Goal: Task Accomplishment & Management: Manage account settings

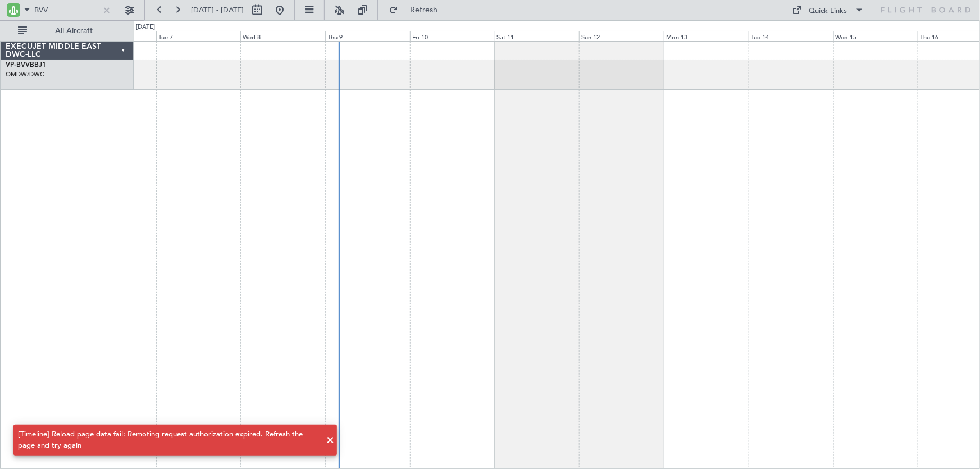
click at [448, 9] on span "Refresh" at bounding box center [423, 10] width 47 height 8
click at [107, 8] on div at bounding box center [107, 10] width 12 height 12
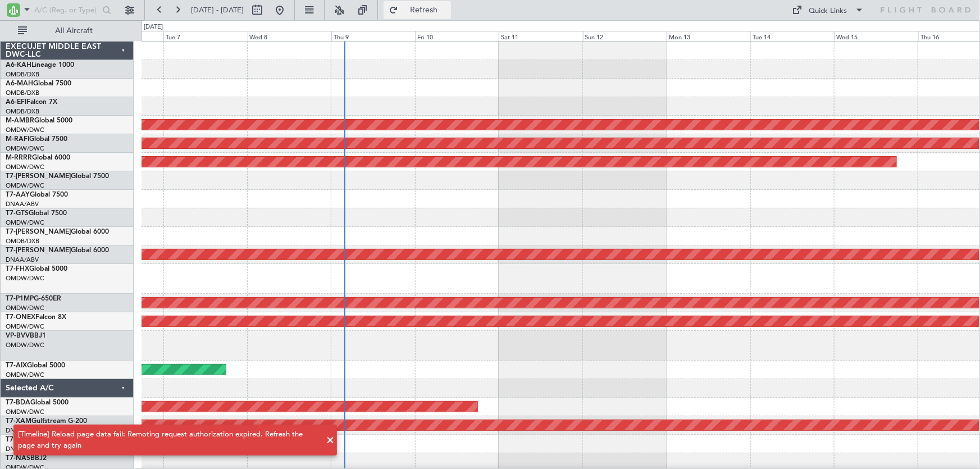
click at [443, 6] on button "Refresh" at bounding box center [417, 10] width 67 height 18
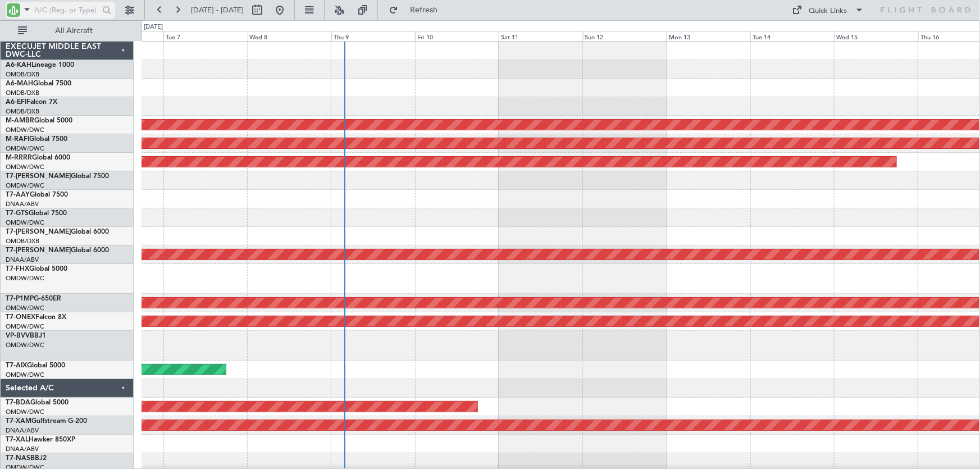
click at [15, 6] on div at bounding box center [13, 9] width 13 height 13
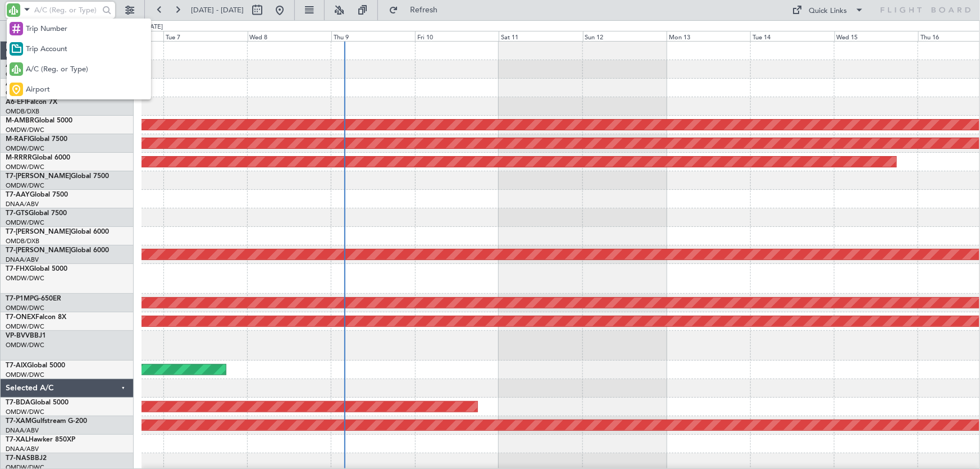
click at [464, 79] on div at bounding box center [490, 234] width 980 height 469
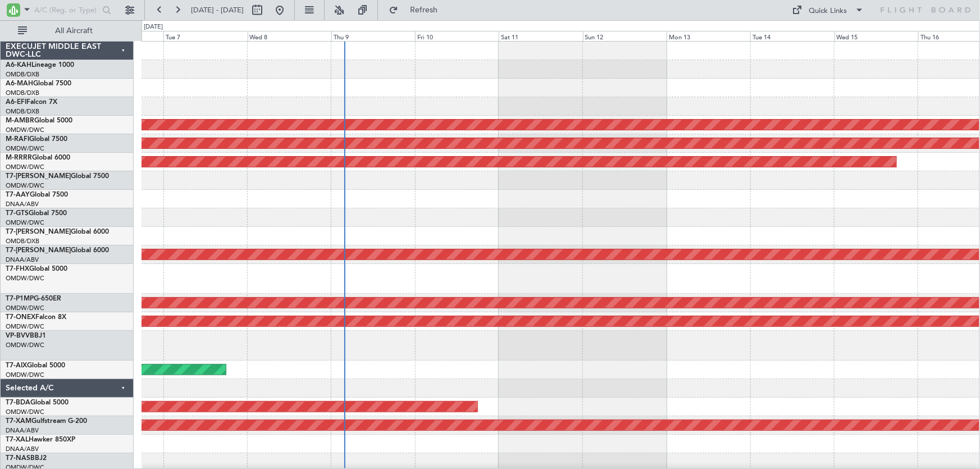
scroll to position [3, 0]
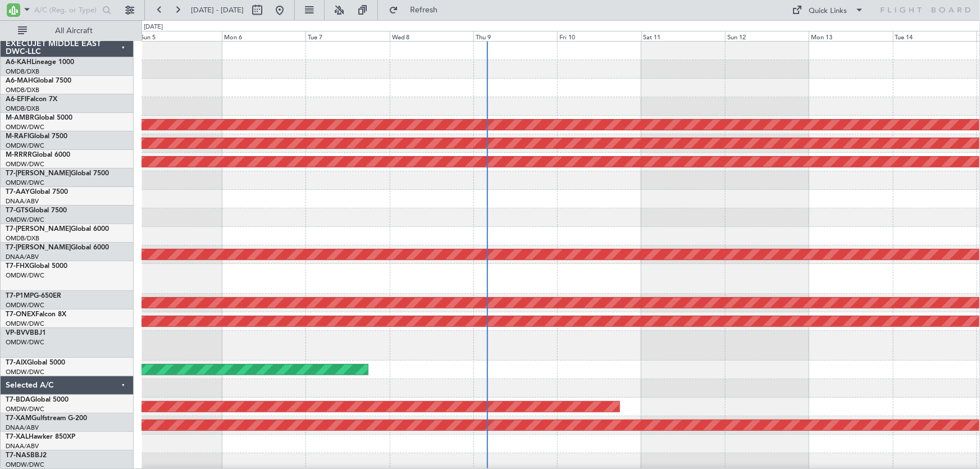
click at [539, 98] on div "AOG Maint Dubai (Dubai Intl) Planned Maint Singapore (Seletar) Planned Maint Du…" at bounding box center [561, 266] width 839 height 449
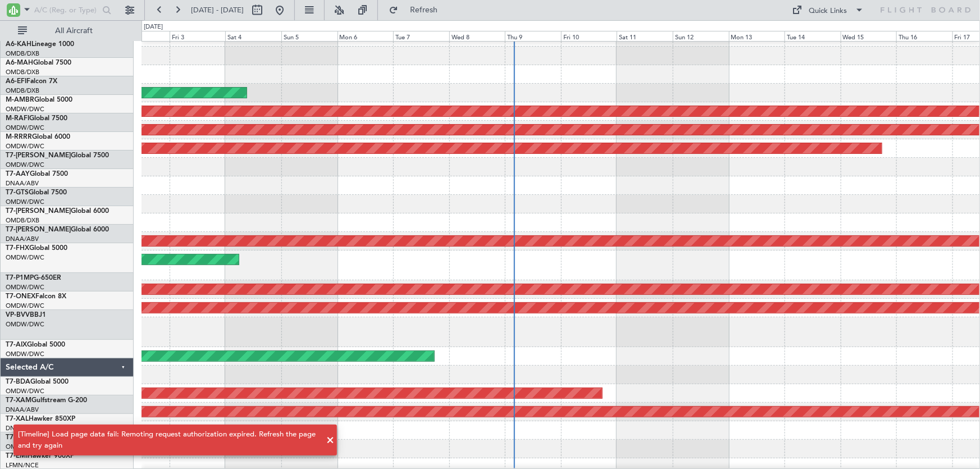
scroll to position [0, 0]
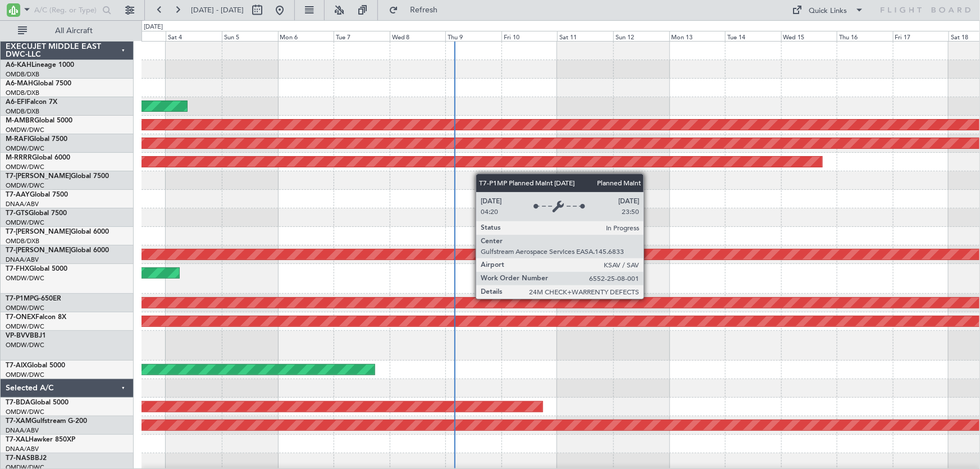
click at [589, 306] on div "Planned Maint Savannah (Savannah/hilton Head Intl)" at bounding box center [294, 303] width 1980 height 10
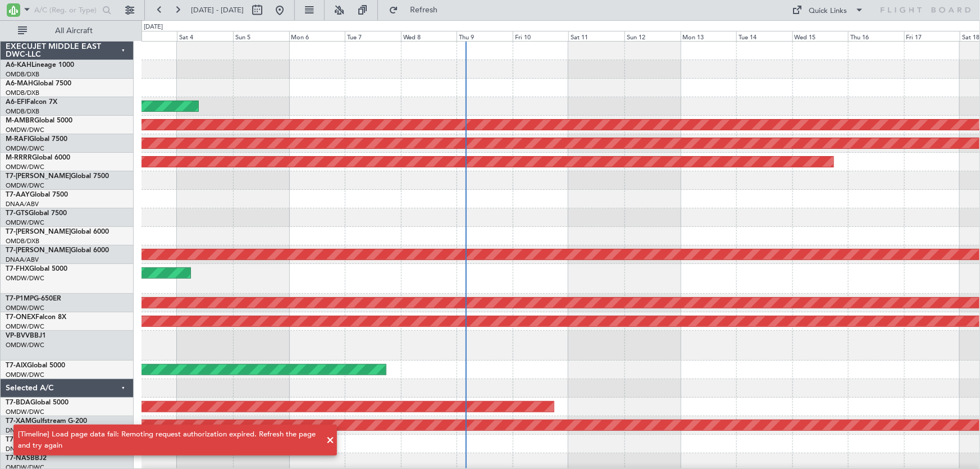
click at [571, 280] on div "Planned Maint [GEOGRAPHIC_DATA] ([GEOGRAPHIC_DATA])" at bounding box center [561, 279] width 839 height 30
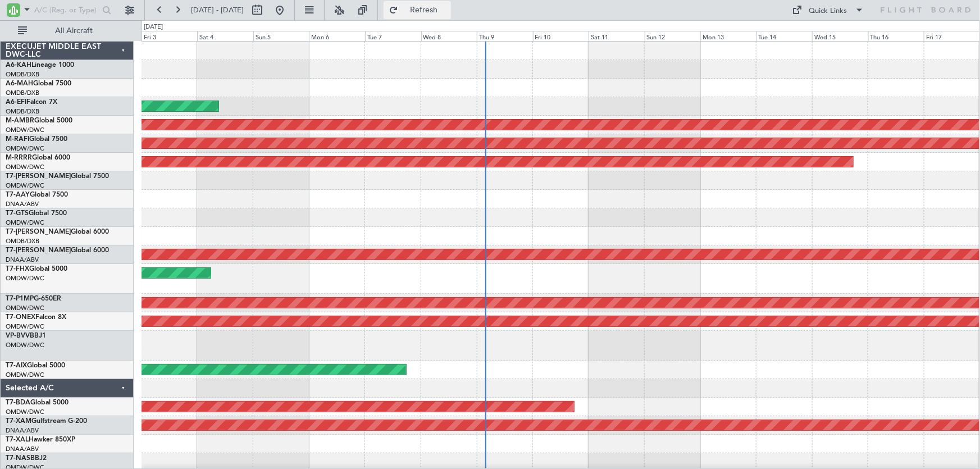
click at [448, 11] on span "Refresh" at bounding box center [423, 10] width 47 height 8
click at [130, 9] on button at bounding box center [130, 10] width 18 height 18
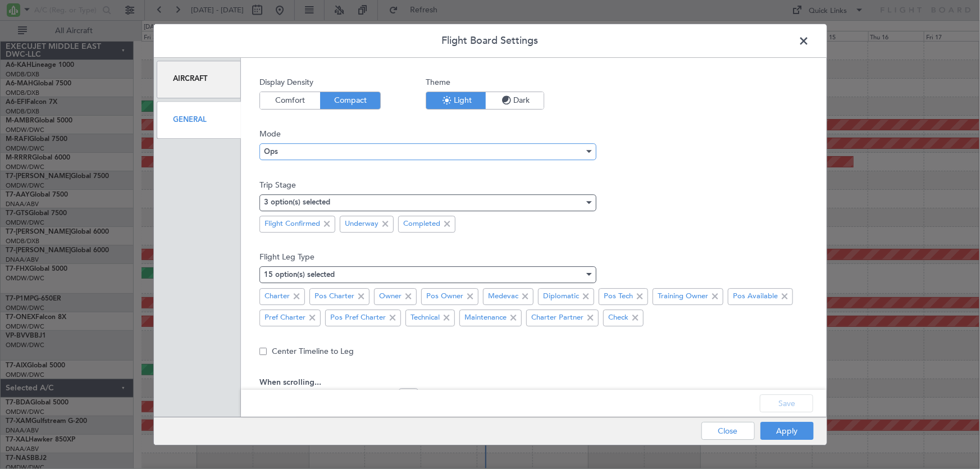
click at [299, 152] on div "Ops" at bounding box center [424, 151] width 320 height 17
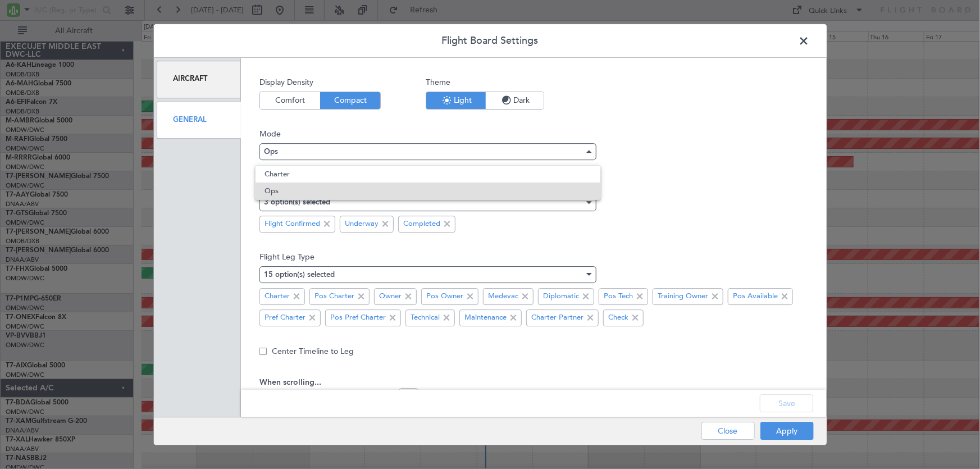
click at [298, 152] on div at bounding box center [490, 234] width 980 height 469
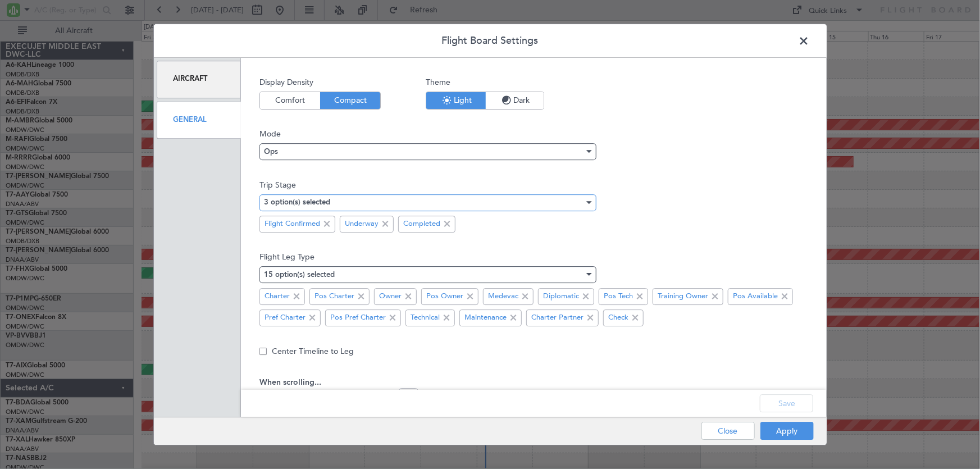
click at [329, 204] on mat-select-trigger "3 option(s) selected" at bounding box center [297, 202] width 66 height 7
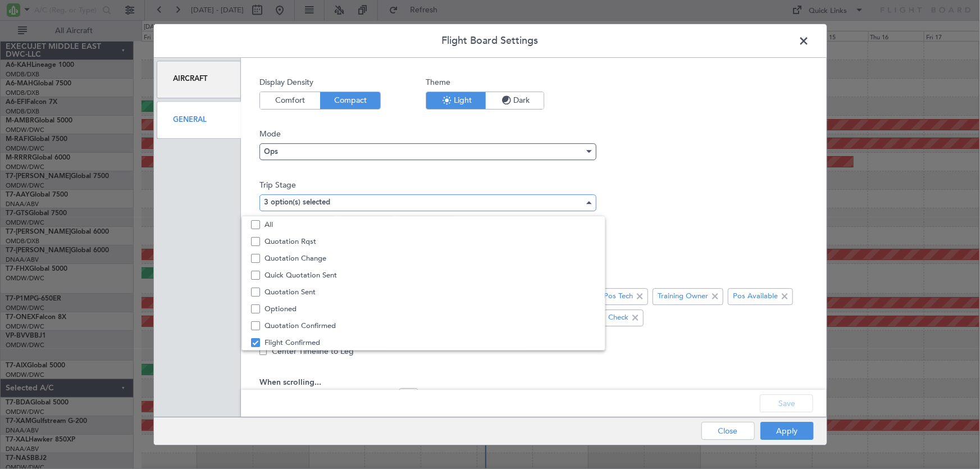
scroll to position [34, 0]
click at [329, 204] on div at bounding box center [490, 234] width 980 height 469
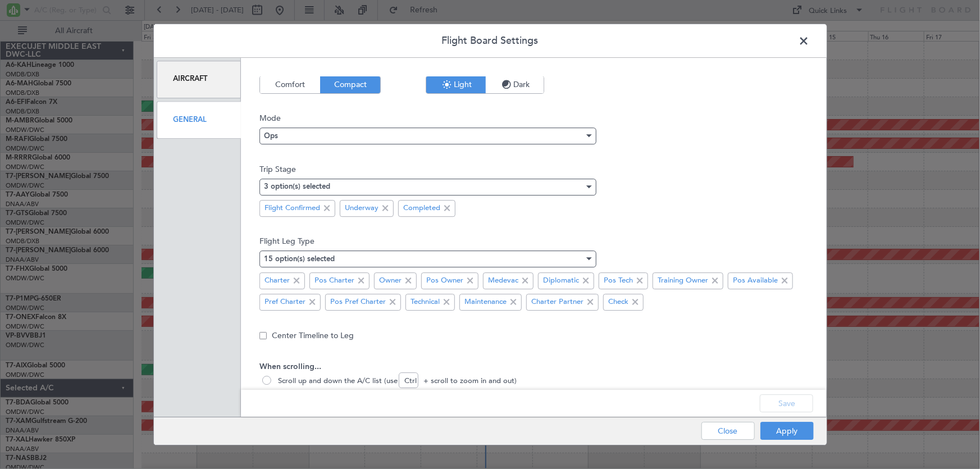
scroll to position [0, 0]
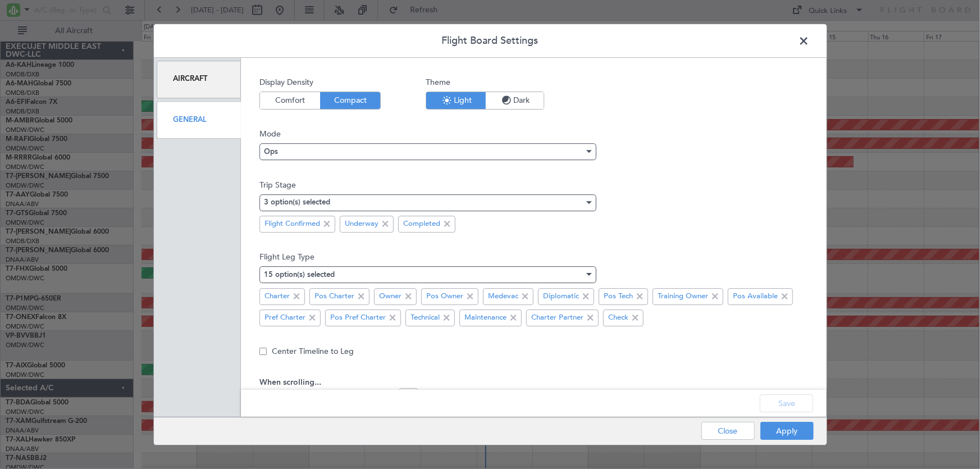
click at [199, 83] on div "Aircraft" at bounding box center [199, 80] width 85 height 38
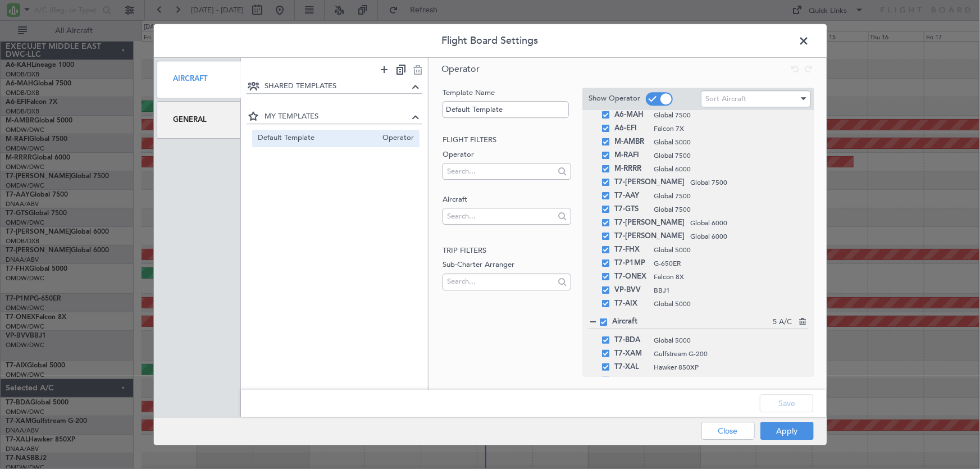
scroll to position [67, 0]
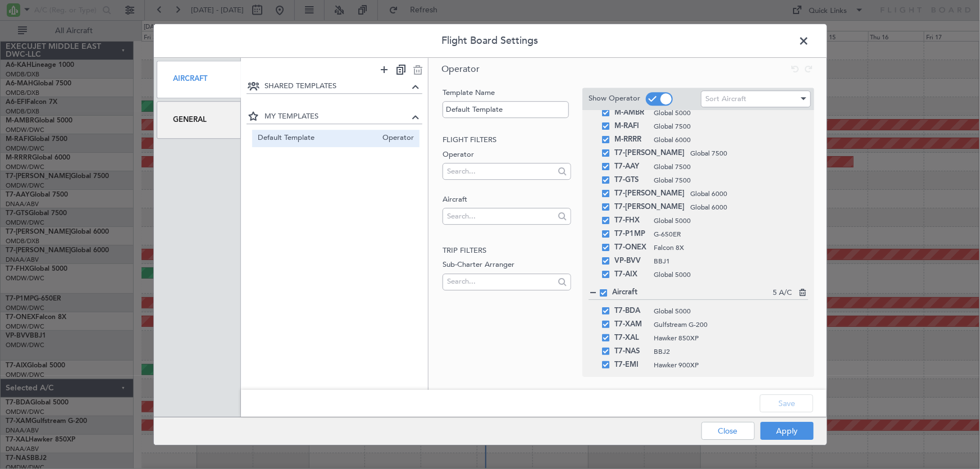
click at [195, 124] on div "General" at bounding box center [199, 120] width 85 height 38
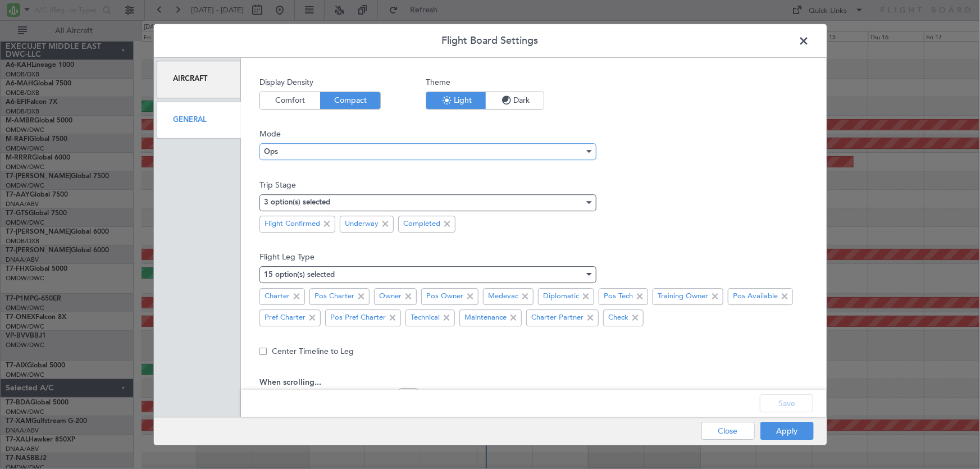
click at [488, 151] on div "Ops" at bounding box center [424, 151] width 320 height 17
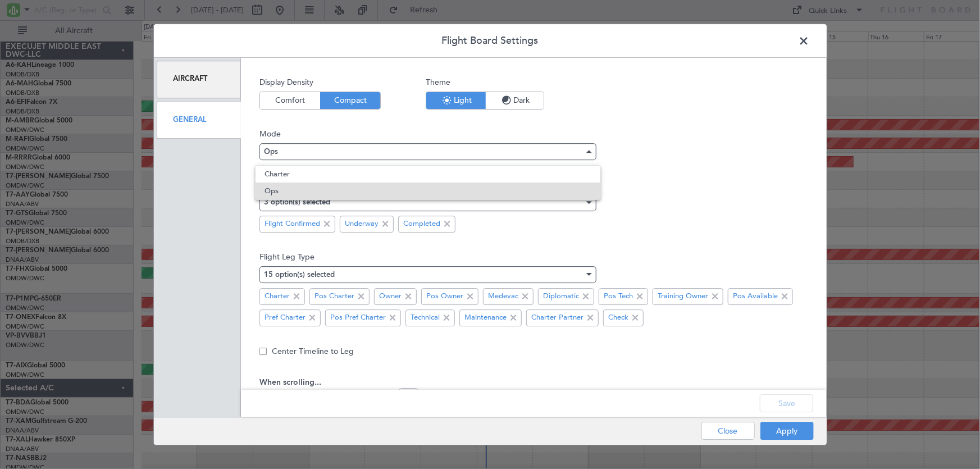
click at [488, 151] on div at bounding box center [490, 234] width 980 height 469
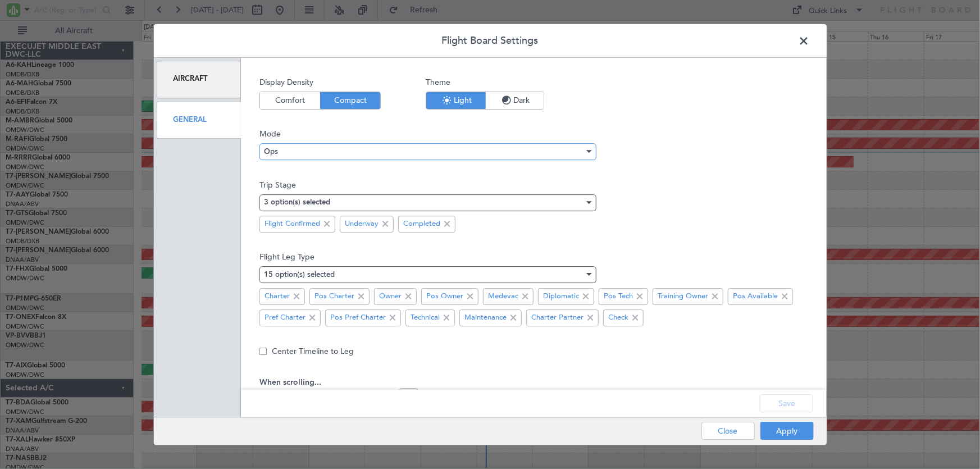
click at [290, 152] on div "Ops" at bounding box center [424, 151] width 320 height 17
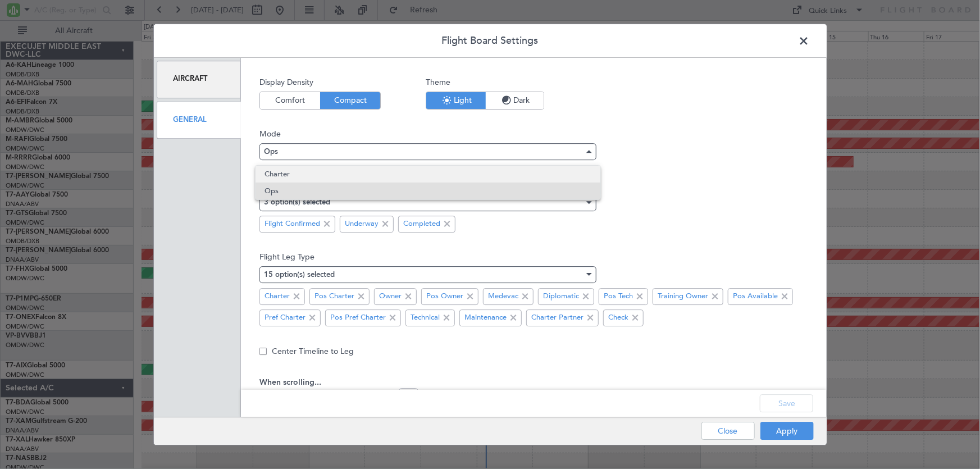
click at [274, 176] on span "Charter" at bounding box center [428, 174] width 327 height 17
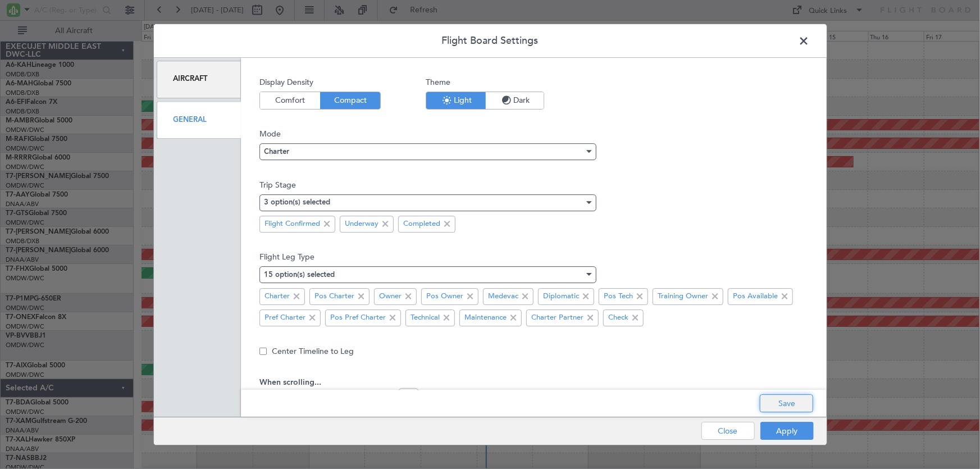
click at [778, 402] on button "Save" at bounding box center [786, 403] width 53 height 18
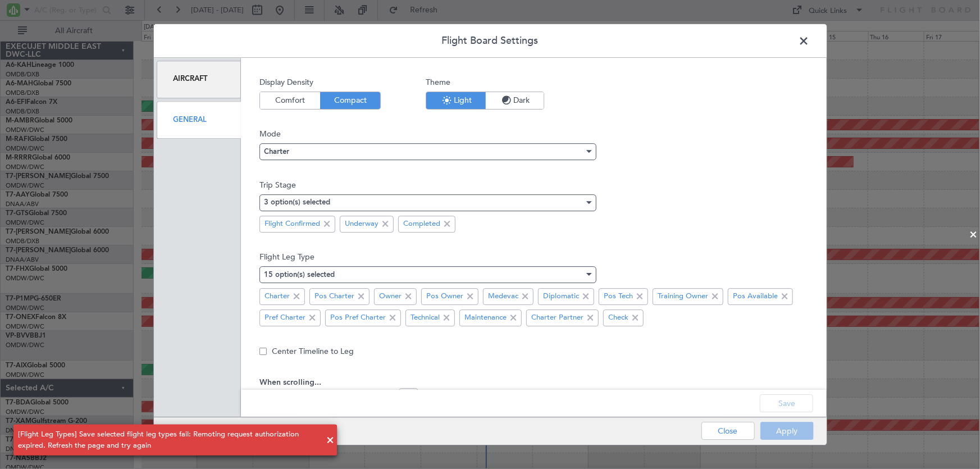
click at [782, 432] on div "Apply Close" at bounding box center [734, 431] width 163 height 28
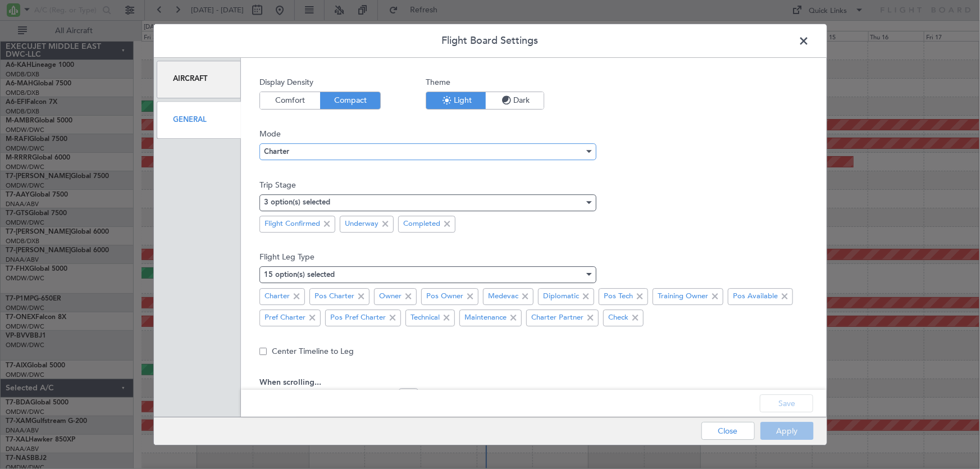
click at [291, 147] on div "Charter" at bounding box center [424, 151] width 320 height 17
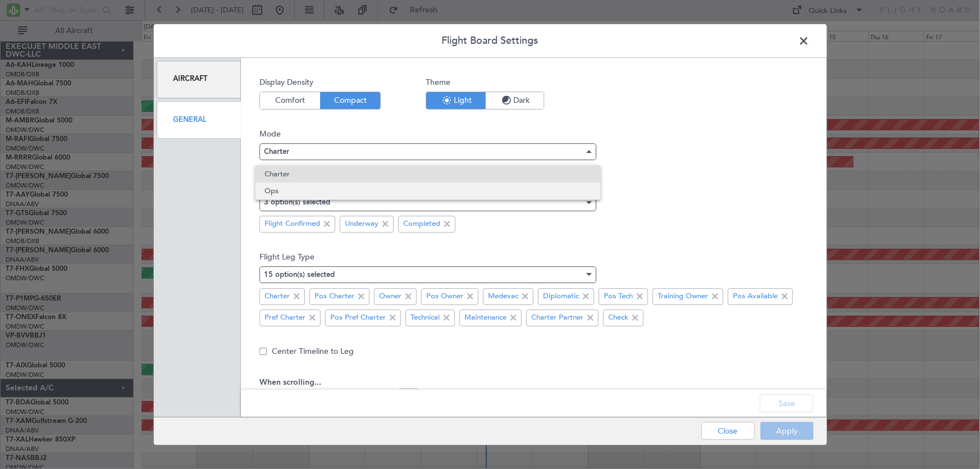
click at [277, 189] on span "Ops" at bounding box center [428, 191] width 327 height 17
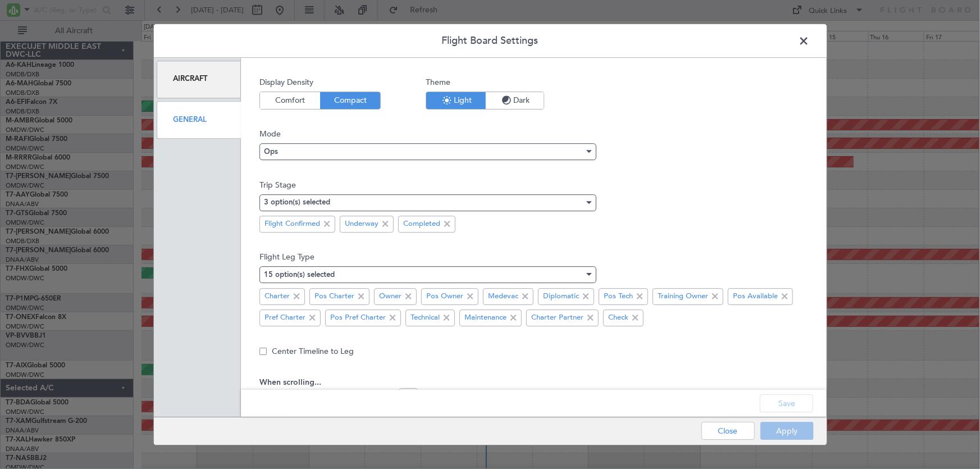
click at [695, 367] on div "Display Density Comfort Compact Theme Light Dark Mode Ops Trip Stage 3 option(s…" at bounding box center [533, 233] width 548 height 314
click at [783, 432] on div "Apply Close" at bounding box center [734, 431] width 163 height 28
click at [311, 157] on div "Ops" at bounding box center [424, 151] width 320 height 17
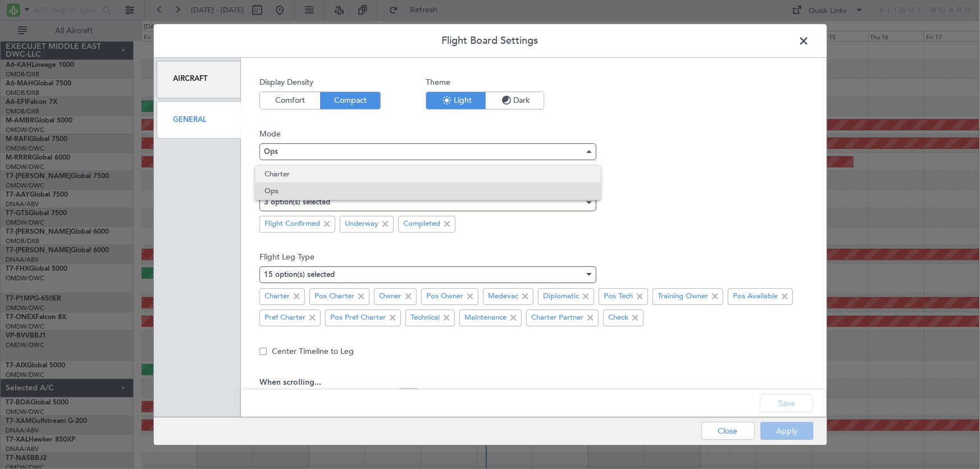
click at [285, 168] on span "Charter" at bounding box center [428, 174] width 327 height 17
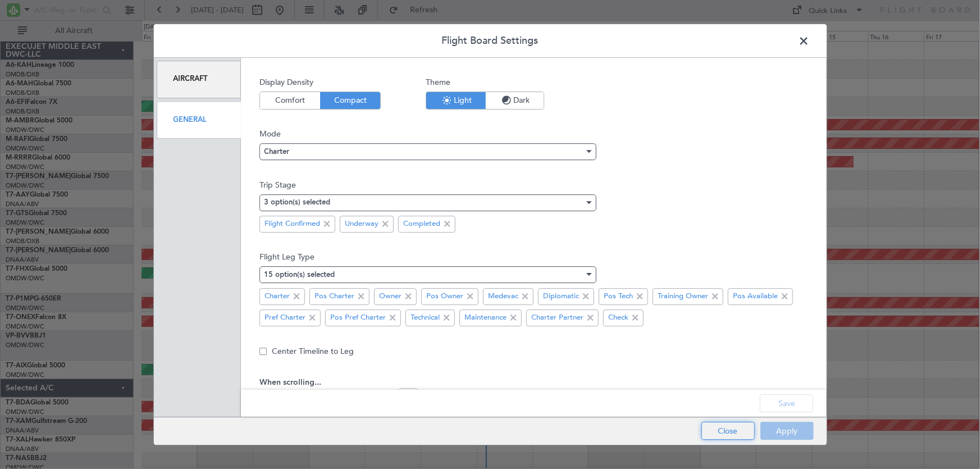
click at [737, 431] on button "Close" at bounding box center [727, 431] width 53 height 18
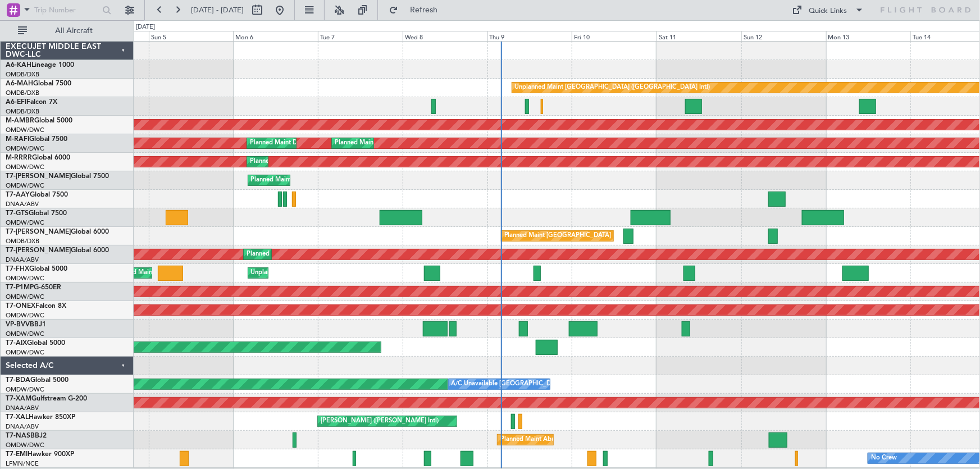
click at [514, 180] on div "Unplanned Maint [GEOGRAPHIC_DATA] ([GEOGRAPHIC_DATA] Intl) AOG Maint [GEOGRAPHI…" at bounding box center [557, 255] width 846 height 426
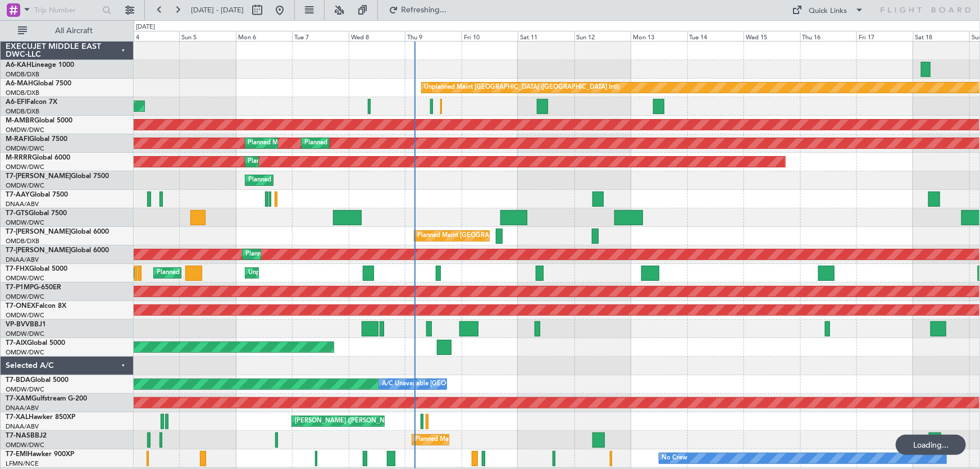
click at [454, 189] on div "Planned Maint Dubai (Al Maktoum Intl)" at bounding box center [557, 180] width 846 height 19
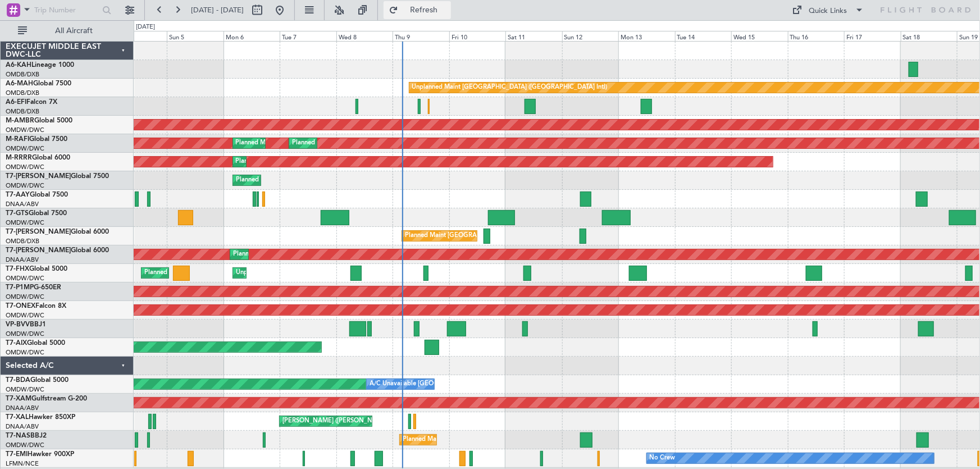
click at [434, 13] on button "Refresh" at bounding box center [417, 10] width 67 height 18
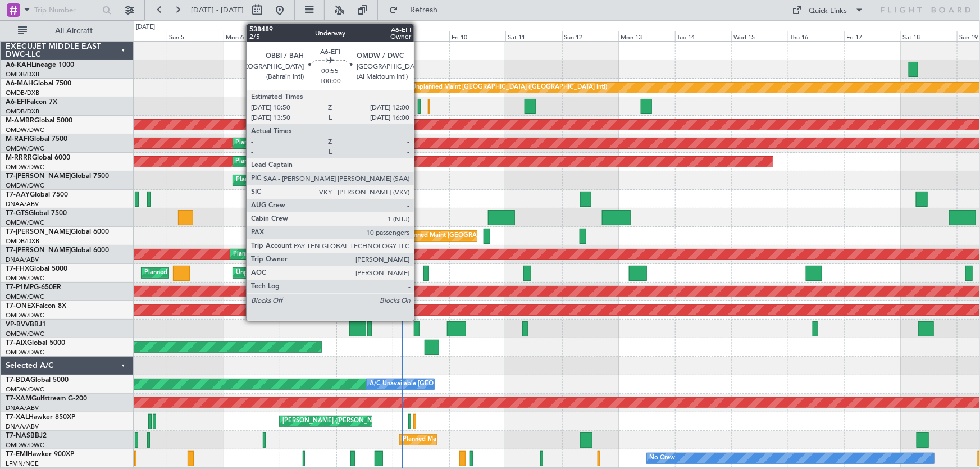
click at [419, 109] on div at bounding box center [419, 106] width 3 height 15
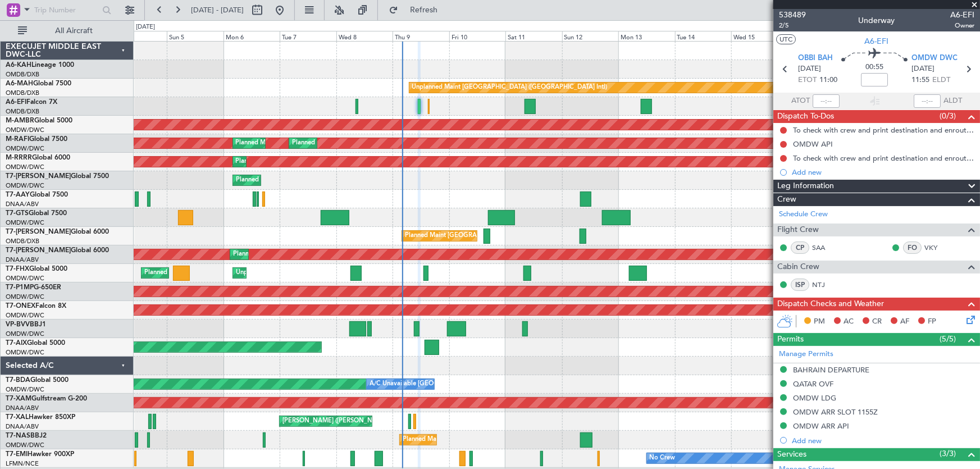
click at [974, 4] on span at bounding box center [974, 5] width 11 height 10
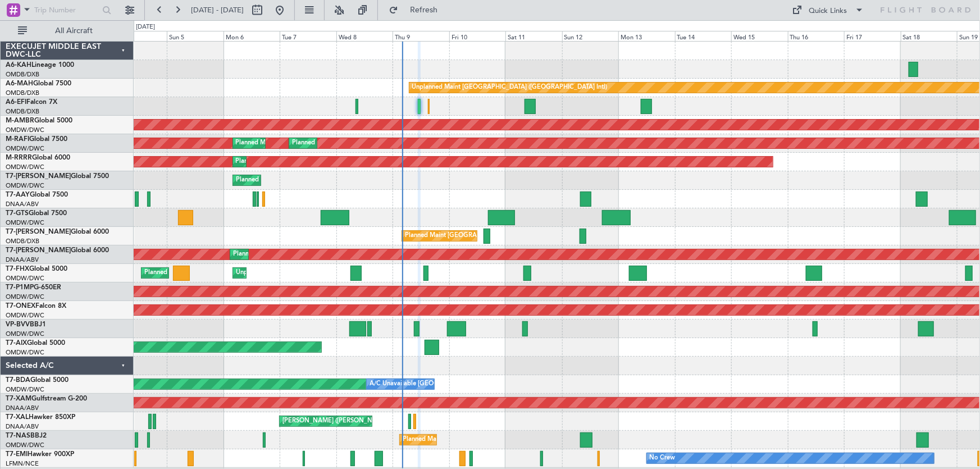
type input "0"
click at [448, 278] on div "Unplanned Maint [GEOGRAPHIC_DATA] (Al Maktoum Intl) Planned Maint [GEOGRAPHIC_D…" at bounding box center [557, 273] width 846 height 19
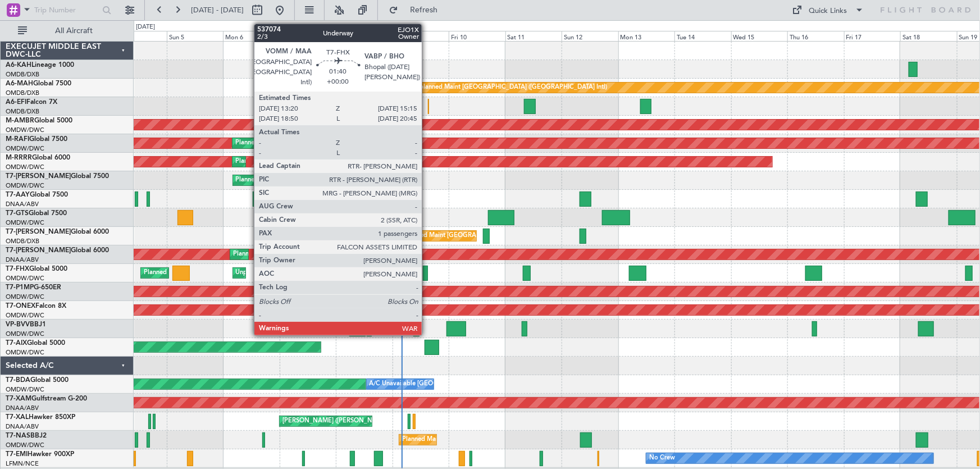
click at [427, 274] on div at bounding box center [425, 273] width 5 height 15
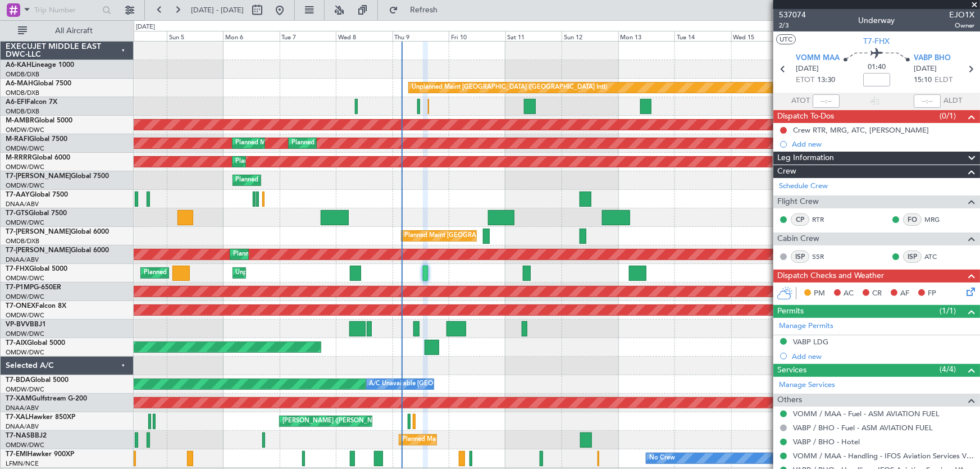
click at [976, 3] on span at bounding box center [974, 5] width 11 height 10
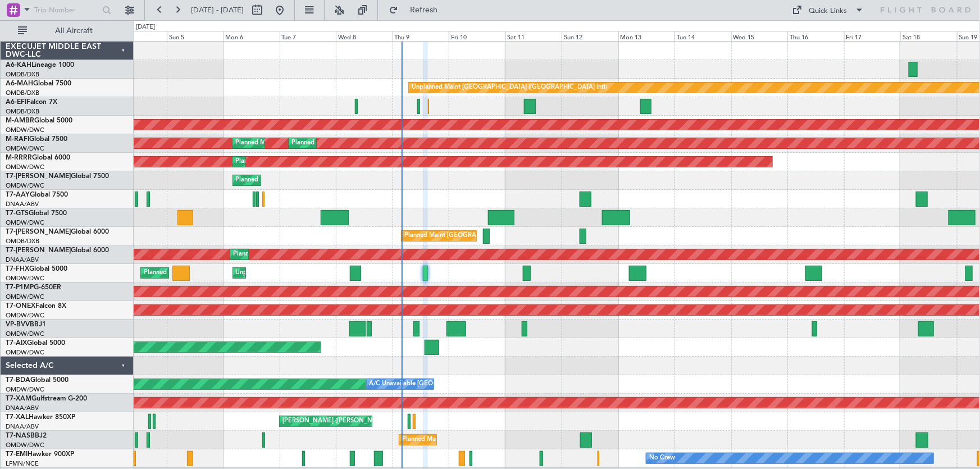
type input "0"
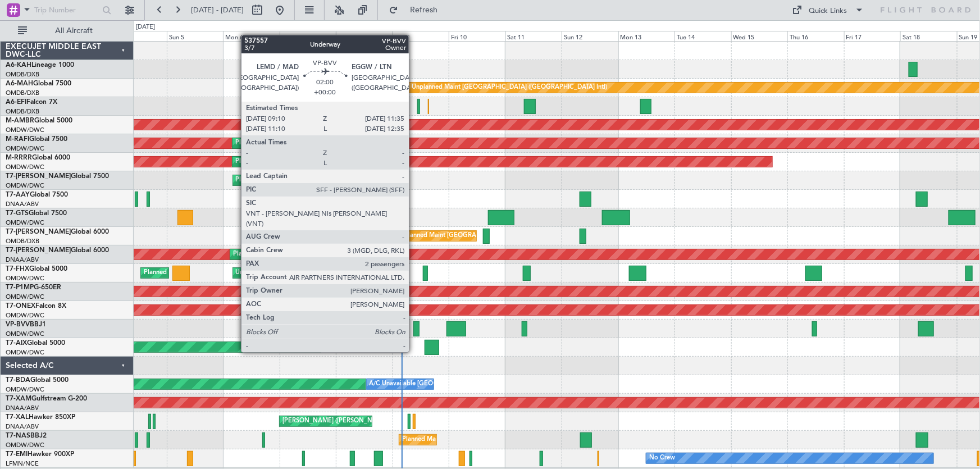
click at [414, 331] on div at bounding box center [416, 328] width 6 height 15
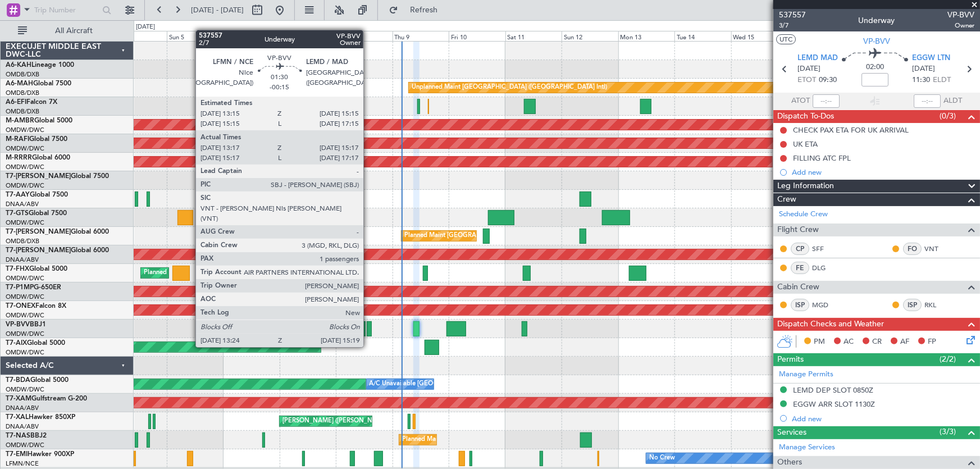
click at [368, 326] on div at bounding box center [369, 328] width 5 height 15
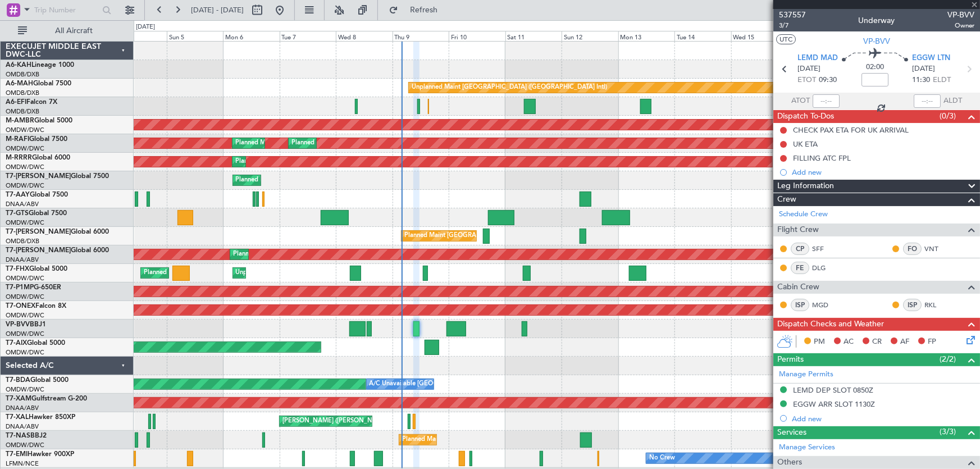
type input "-00:15"
type input "13:32"
type input "15:02"
type input "1"
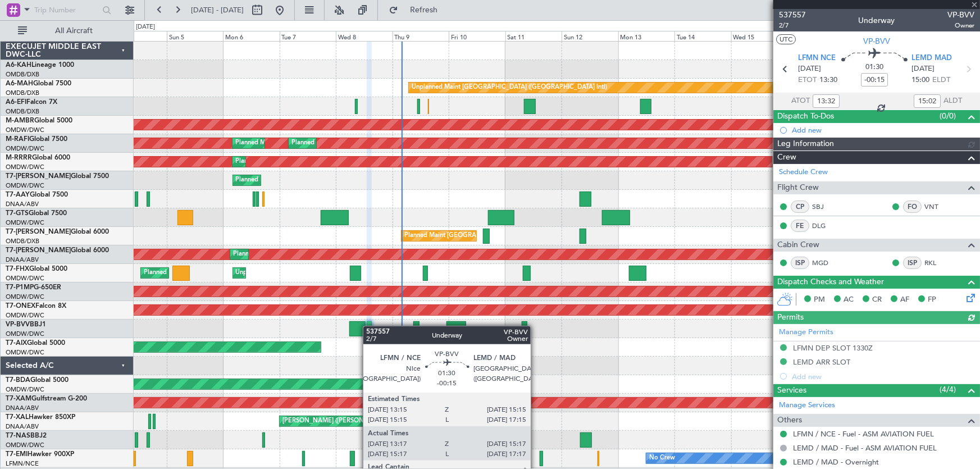
type input "Dherander Fithani (DHF)"
type input "7478"
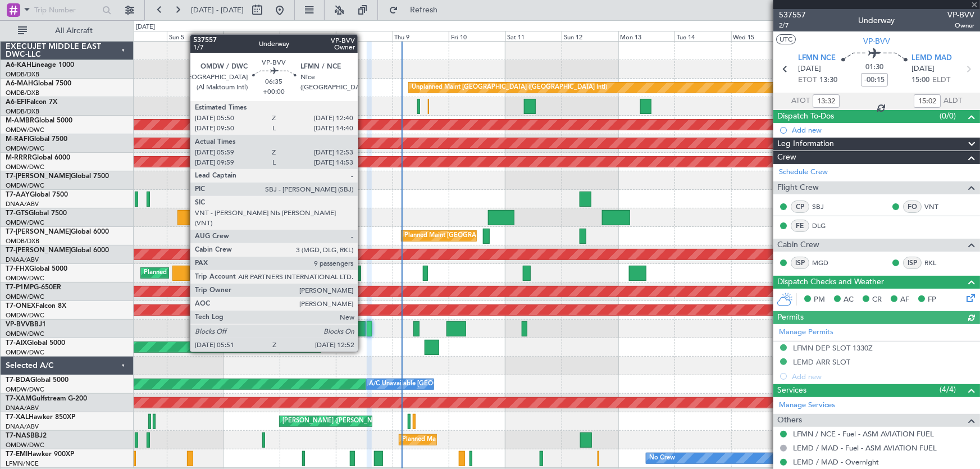
click at [363, 331] on div at bounding box center [357, 328] width 17 height 15
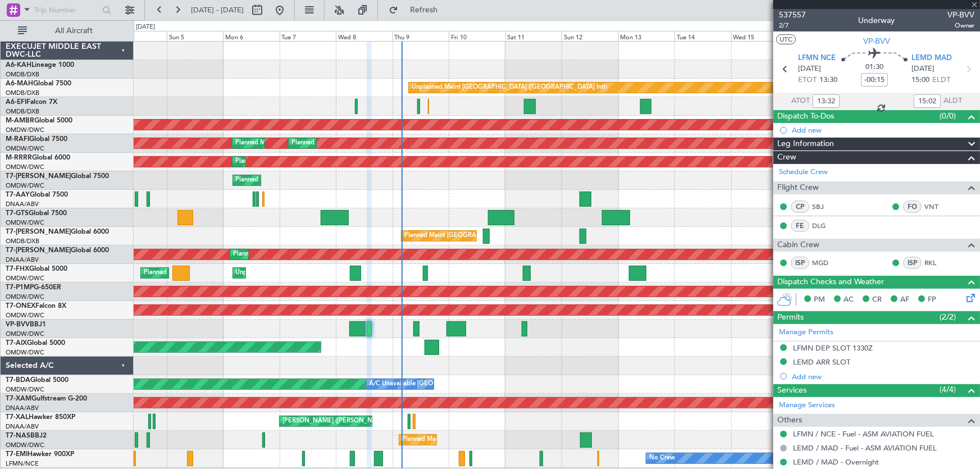
type input "06:09"
type input "12:48"
type input "9"
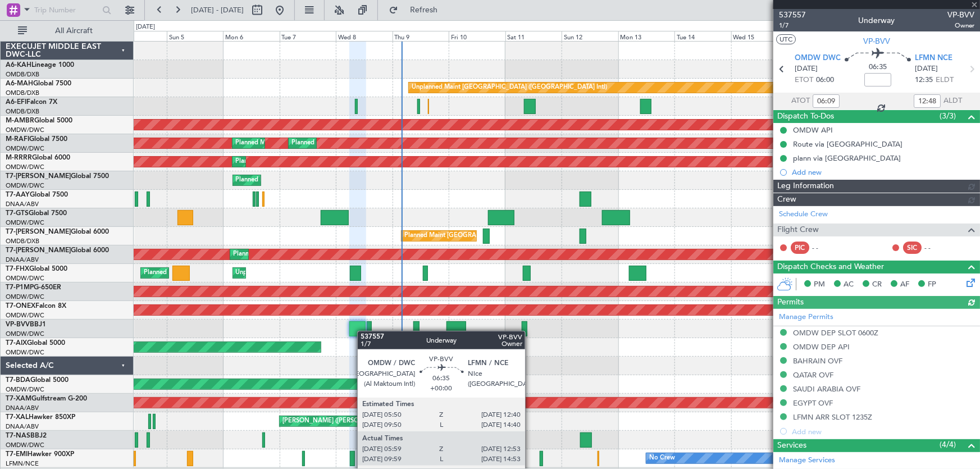
type input "Dherander Fithani (DHF)"
type input "7348"
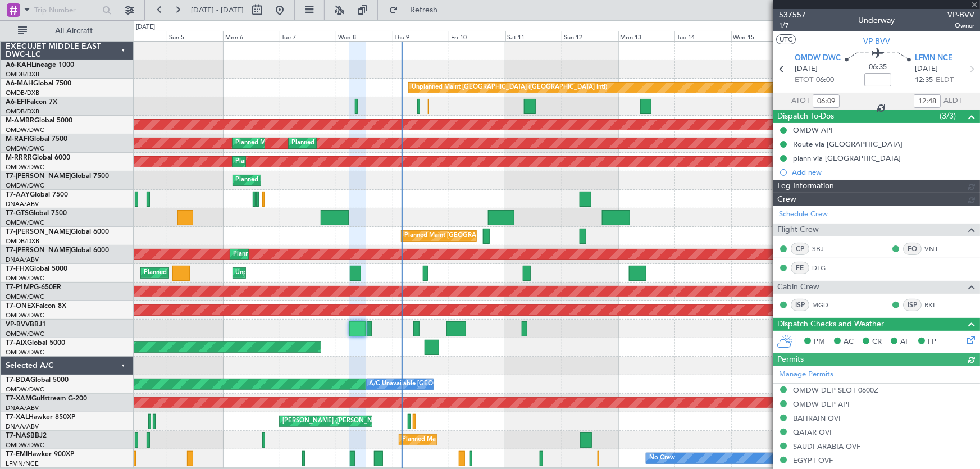
type input "Dherander Fithani (DHF)"
type input "7348"
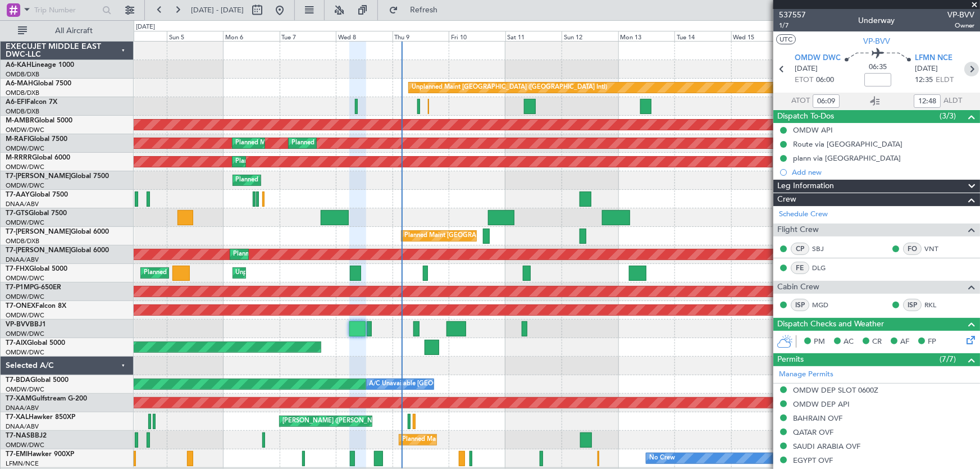
click at [964, 66] on icon at bounding box center [971, 69] width 15 height 15
type input "-00:15"
type input "13:32"
type input "15:02"
type input "1"
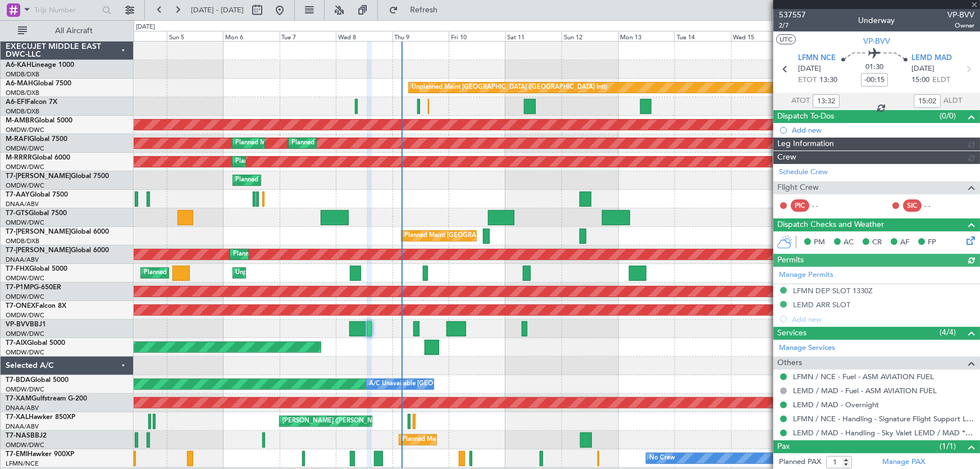
type input "Dherander Fithani (DHF)"
type input "7478"
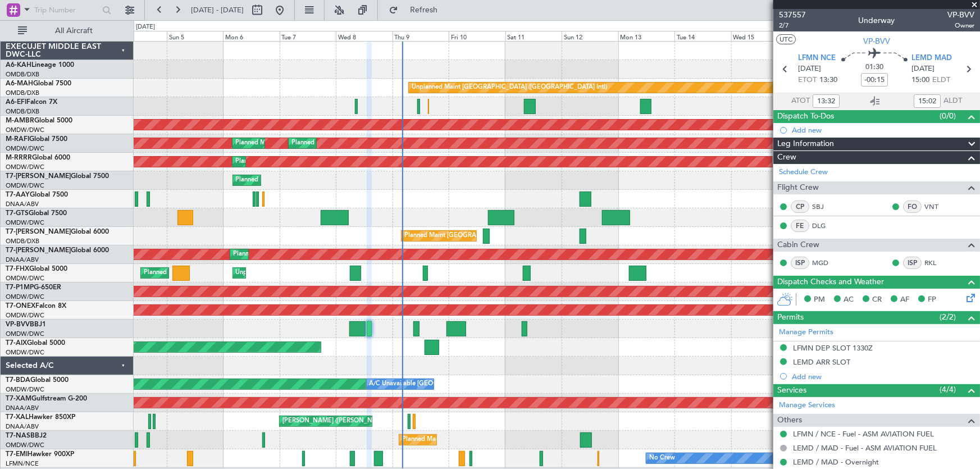
type input "Dherander Fithani (DHF)"
type input "7478"
click at [975, 3] on span at bounding box center [974, 5] width 11 height 10
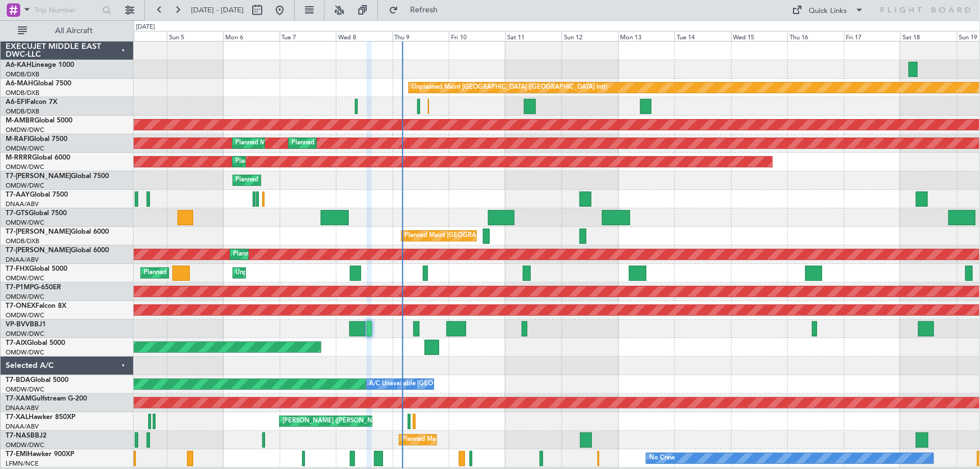
type input "0"
click at [49, 16] on input "text" at bounding box center [66, 10] width 65 height 17
click at [22, 11] on span at bounding box center [26, 9] width 13 height 14
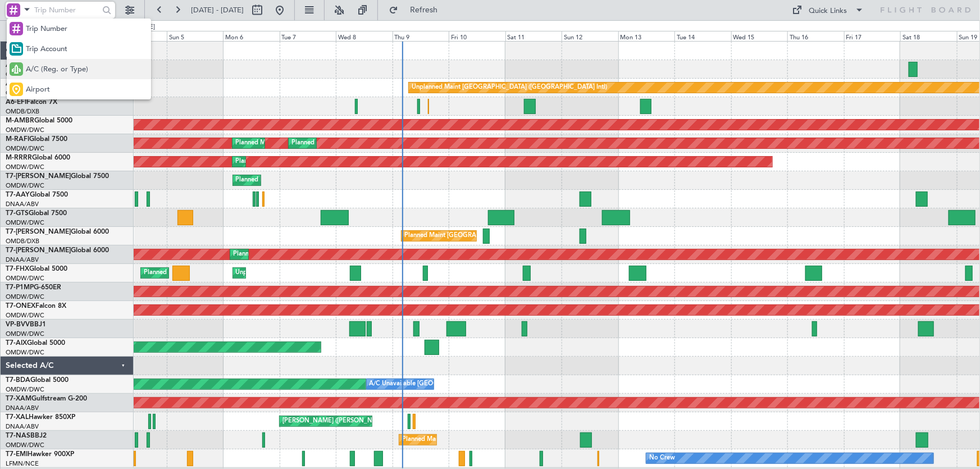
click at [48, 66] on span "A/C (Reg. or Type)" at bounding box center [57, 69] width 62 height 11
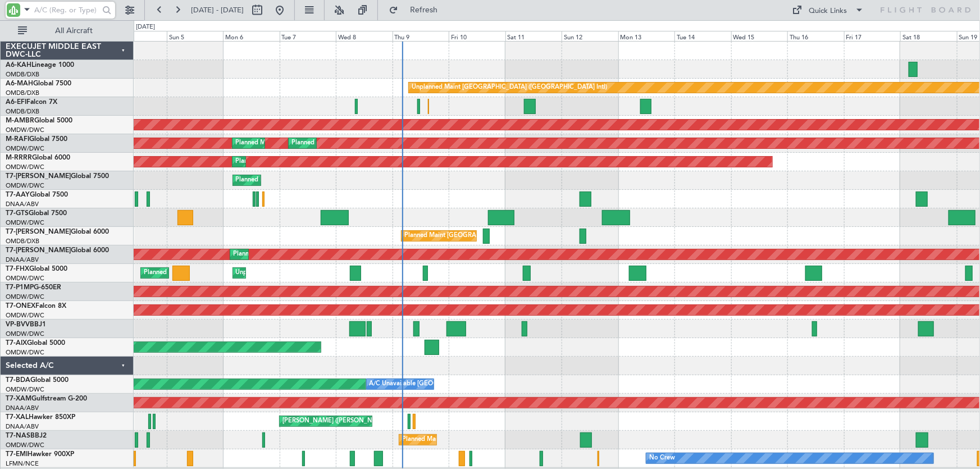
click at [58, 11] on input "text" at bounding box center [66, 10] width 65 height 17
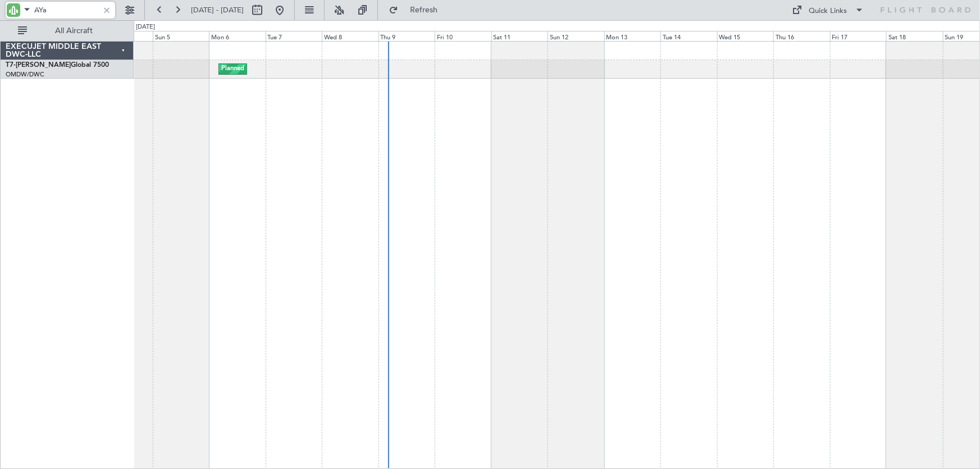
click at [315, 226] on div "Planned Maint Dubai (Al Maktoum Intl)" at bounding box center [557, 255] width 847 height 428
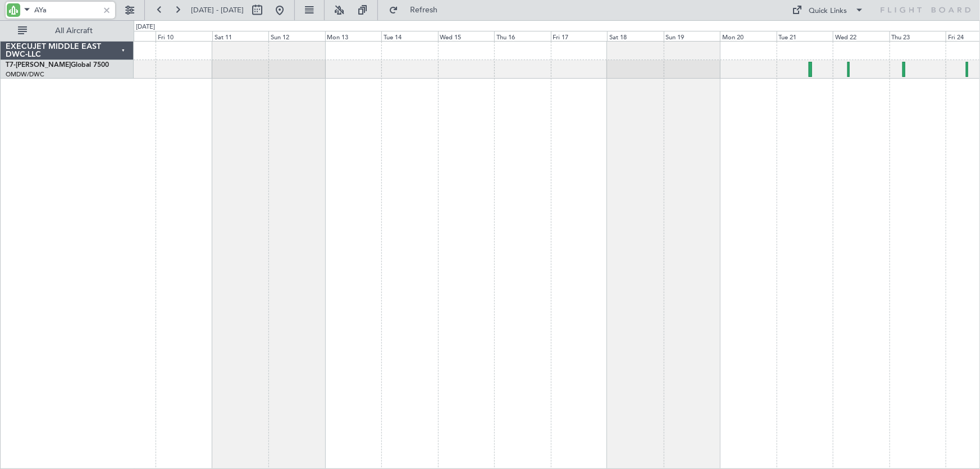
click at [462, 261] on div "Planned Maint Dubai (Al Maktoum Intl)" at bounding box center [557, 255] width 847 height 428
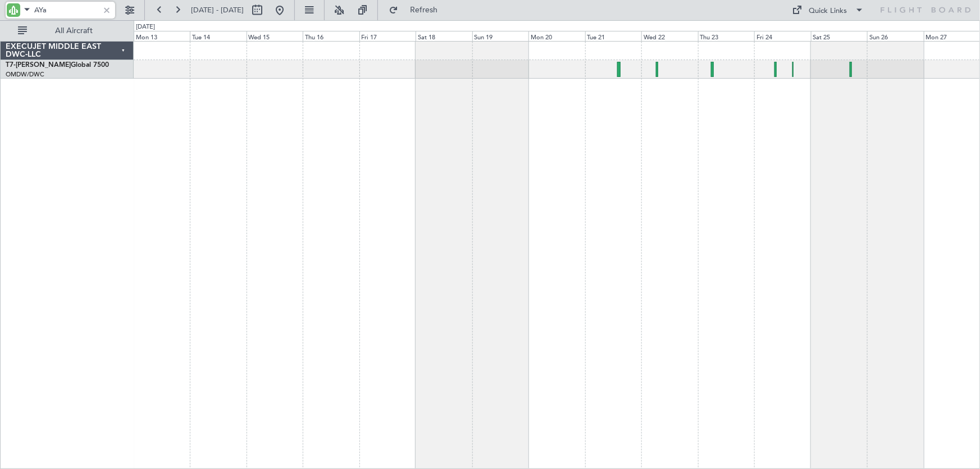
click at [603, 245] on div at bounding box center [557, 255] width 847 height 428
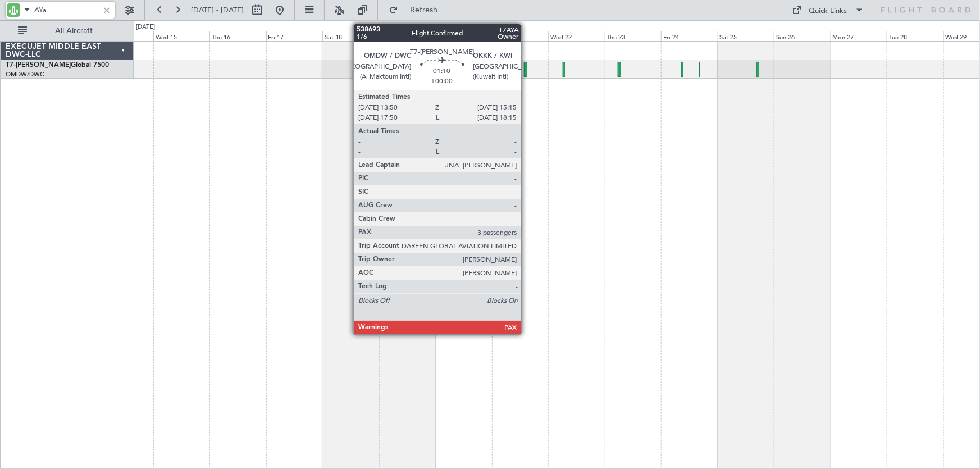
click at [526, 67] on div at bounding box center [525, 69] width 3 height 15
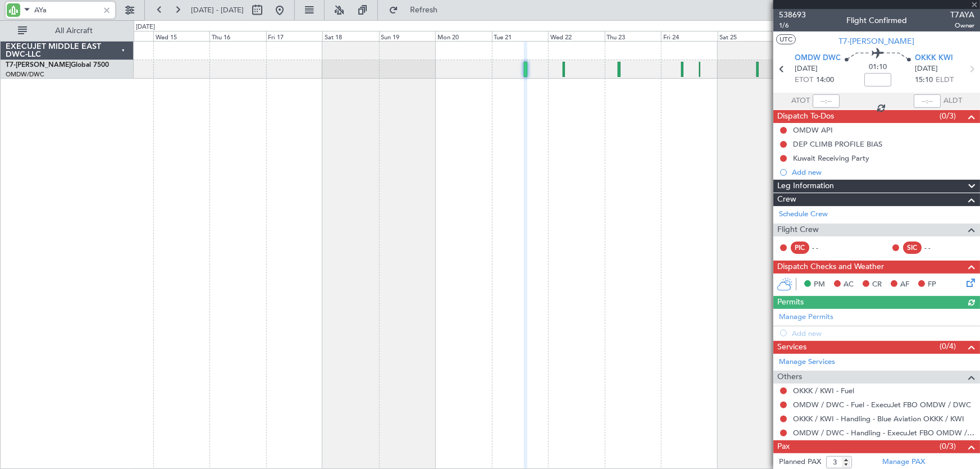
type input "AYa"
click at [965, 70] on icon at bounding box center [971, 69] width 15 height 15
click at [778, 67] on icon at bounding box center [781, 69] width 15 height 15
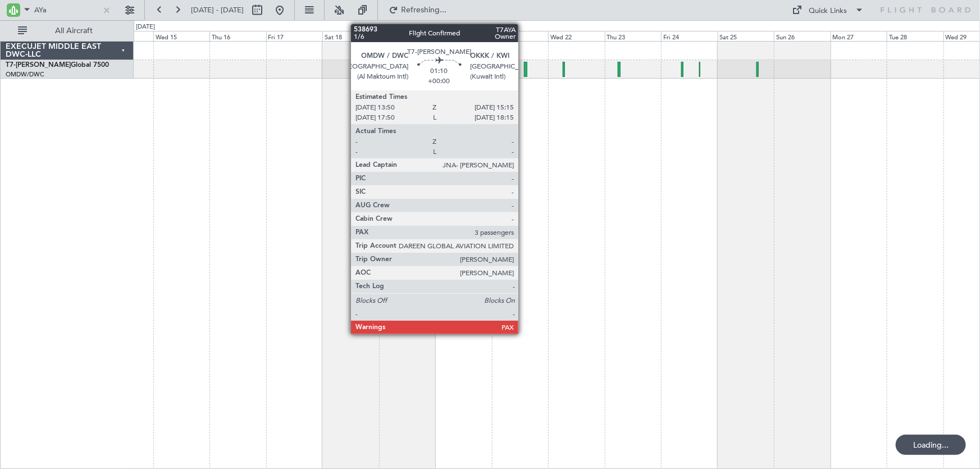
click at [524, 70] on div at bounding box center [525, 69] width 3 height 15
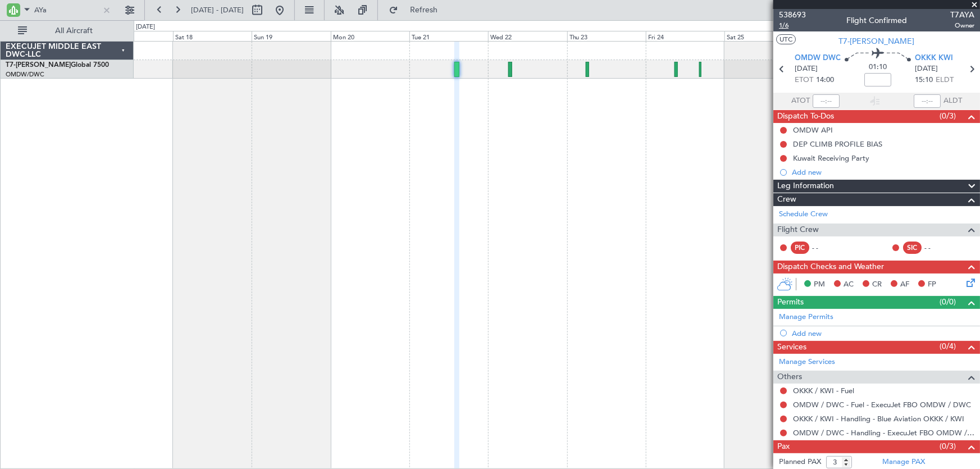
click at [785, 27] on span "1/6" at bounding box center [792, 26] width 27 height 10
click at [974, 6] on span at bounding box center [974, 5] width 11 height 10
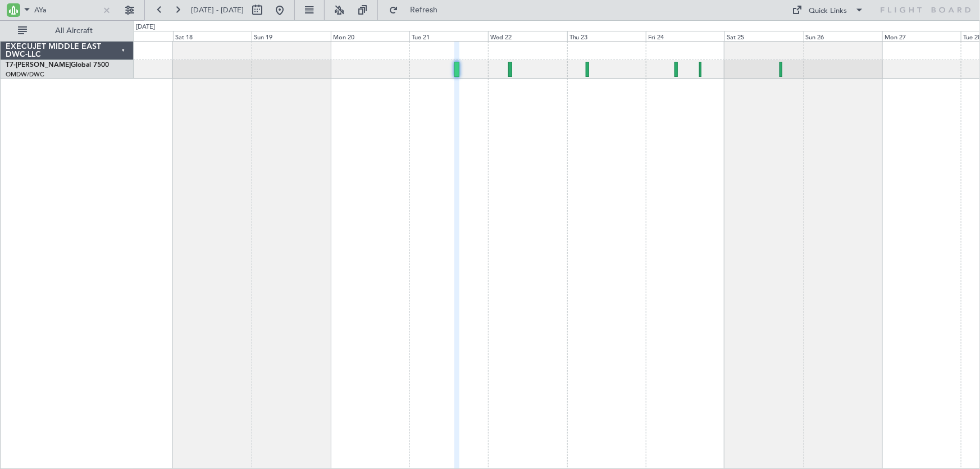
type input "0"
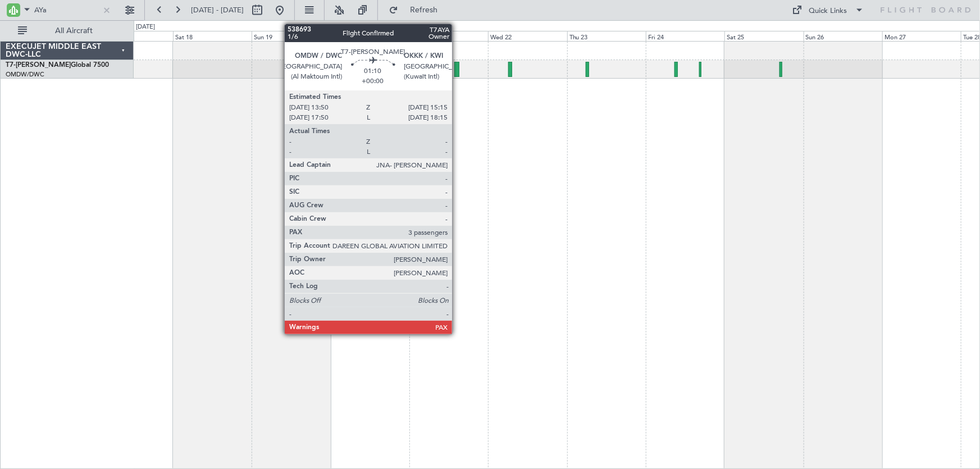
click at [457, 71] on div at bounding box center [456, 69] width 5 height 15
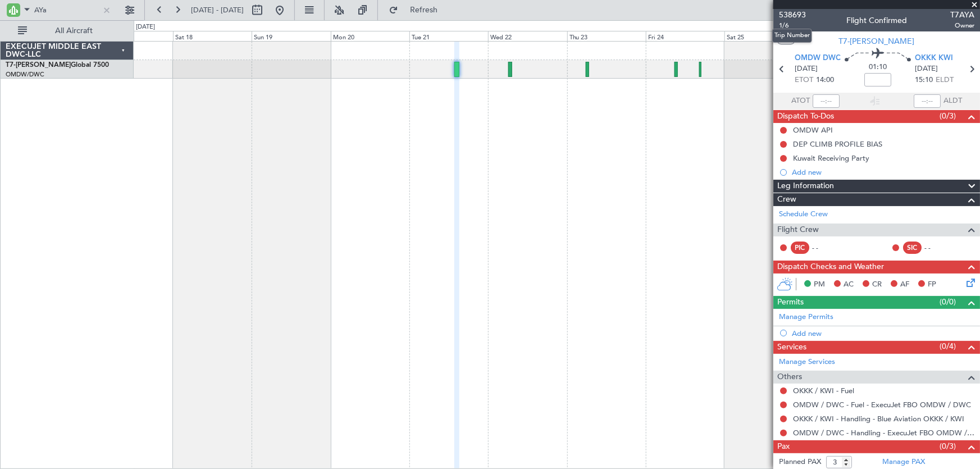
click at [786, 25] on mat-tooltip-component "Trip Number" at bounding box center [792, 36] width 56 height 30
click at [824, 22] on div "538693 1/6 Flight Confirmed T7AYA Owner" at bounding box center [876, 20] width 207 height 22
click at [972, 1] on span at bounding box center [974, 5] width 11 height 10
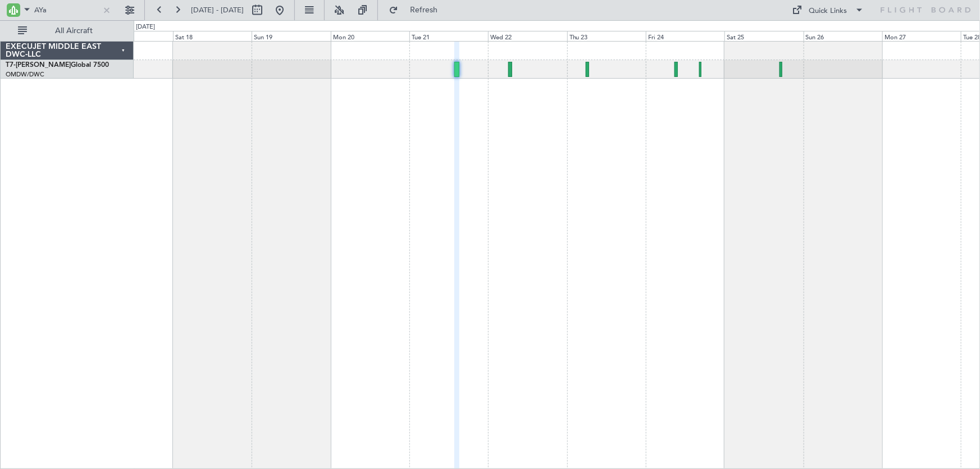
type input "0"
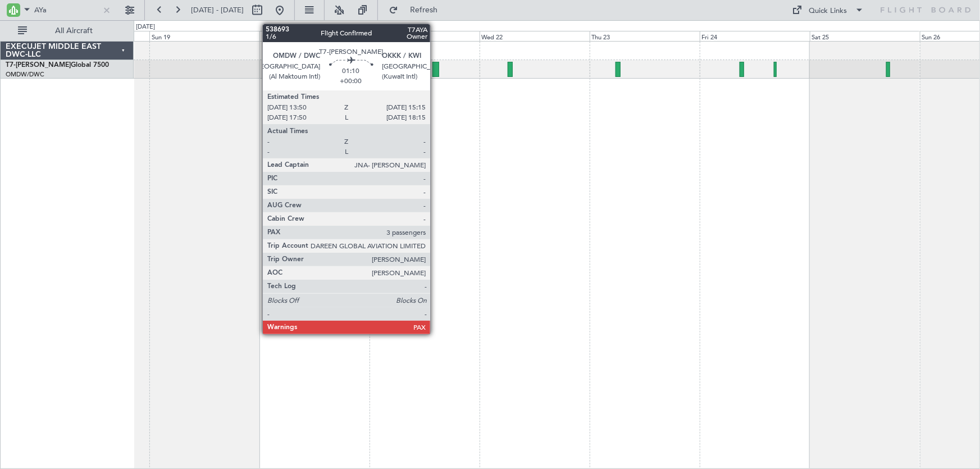
click at [435, 73] on div at bounding box center [435, 69] width 7 height 15
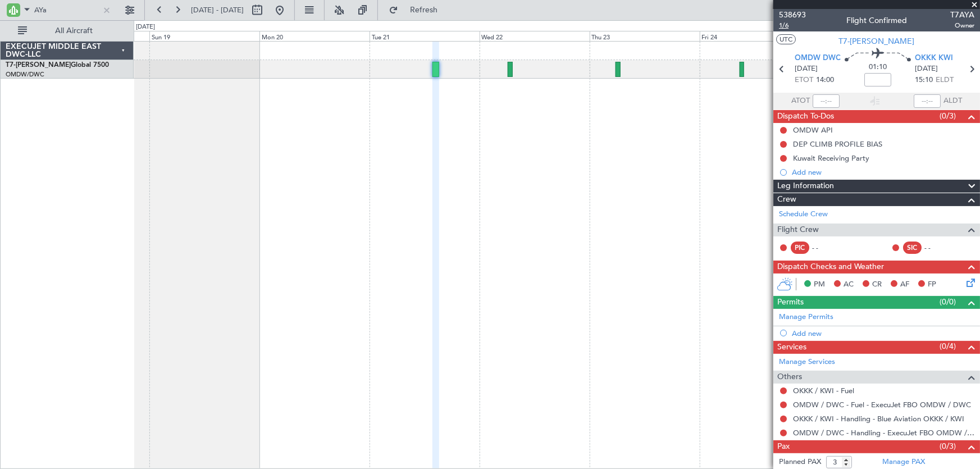
click at [783, 27] on span "1/6" at bounding box center [792, 26] width 27 height 10
click at [937, 57] on span "OKKK KWI" at bounding box center [934, 58] width 38 height 11
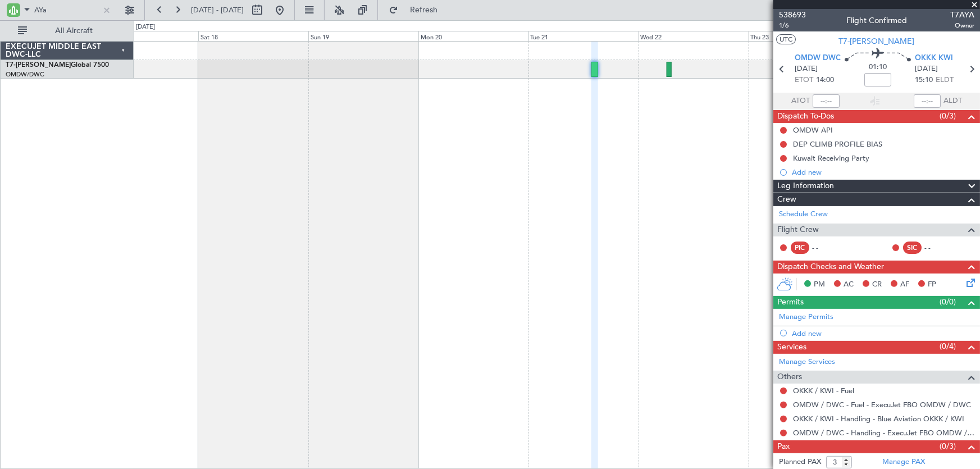
click at [595, 193] on div at bounding box center [557, 255] width 847 height 428
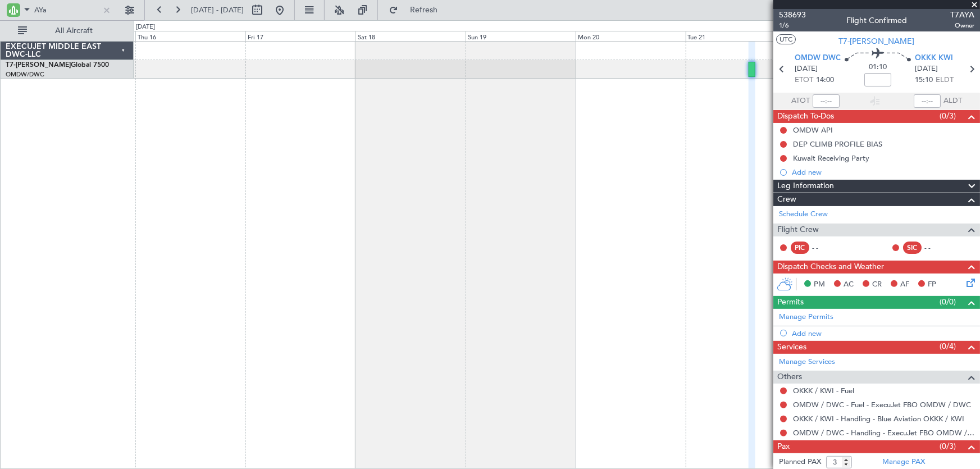
click at [680, 227] on div at bounding box center [557, 255] width 847 height 428
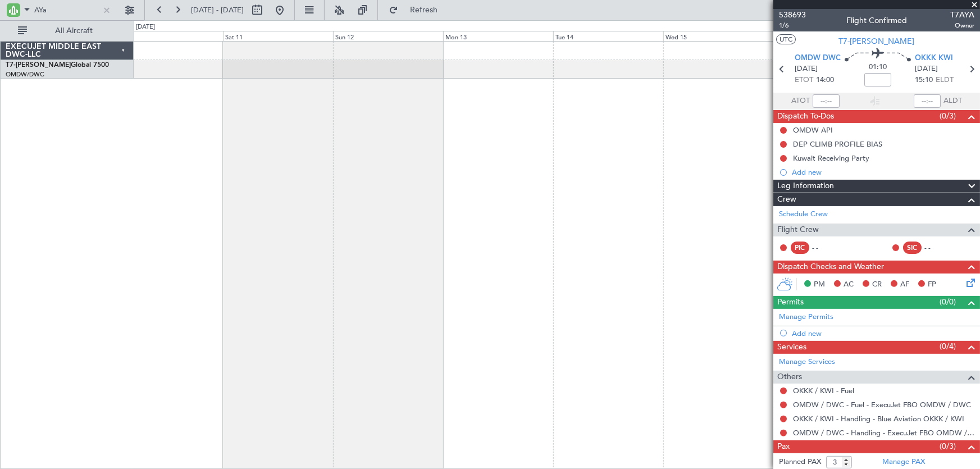
click at [620, 234] on div at bounding box center [557, 255] width 847 height 428
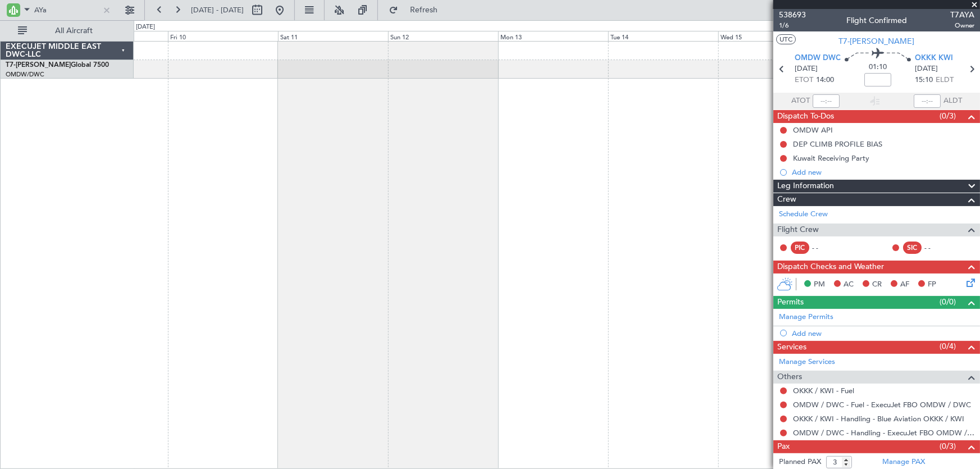
click at [548, 275] on div at bounding box center [557, 255] width 847 height 428
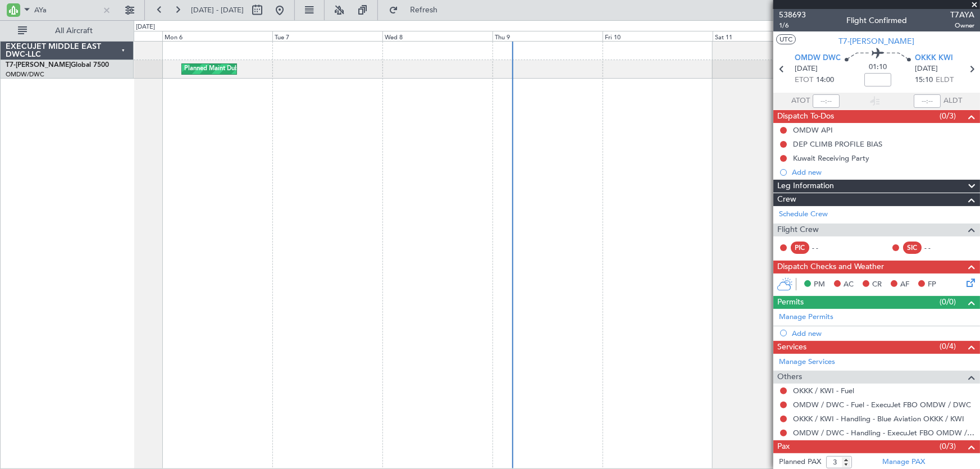
click at [475, 285] on div "Planned Maint Dubai (Al Maktoum Intl)" at bounding box center [557, 255] width 847 height 428
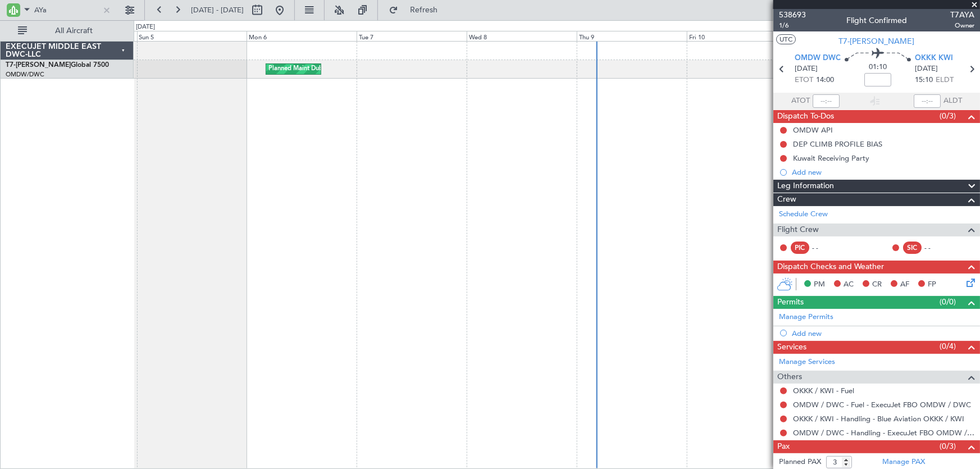
click at [431, 277] on div "Planned Maint Dubai (Al Maktoum Intl)" at bounding box center [557, 255] width 847 height 428
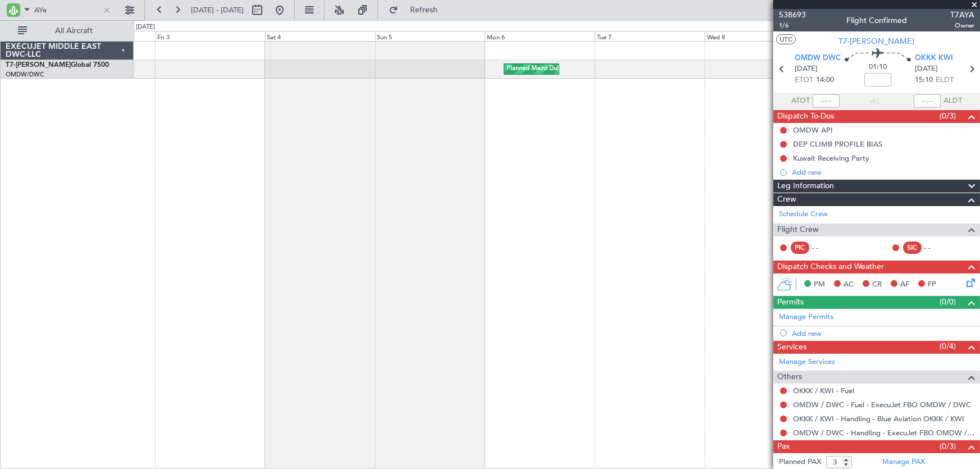
click at [438, 252] on div "Planned Maint Dubai (Al Maktoum Intl)" at bounding box center [557, 255] width 847 height 428
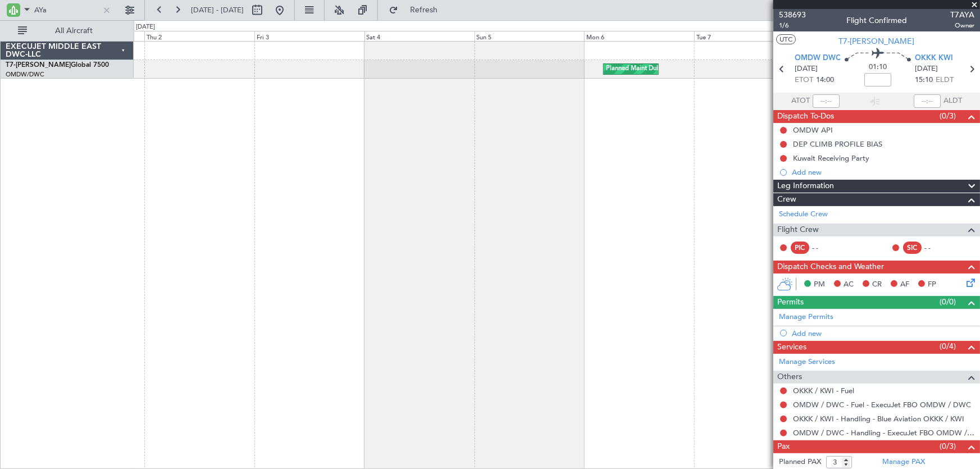
click at [507, 263] on div "Planned Maint Dubai (Al Maktoum Intl)" at bounding box center [557, 255] width 847 height 428
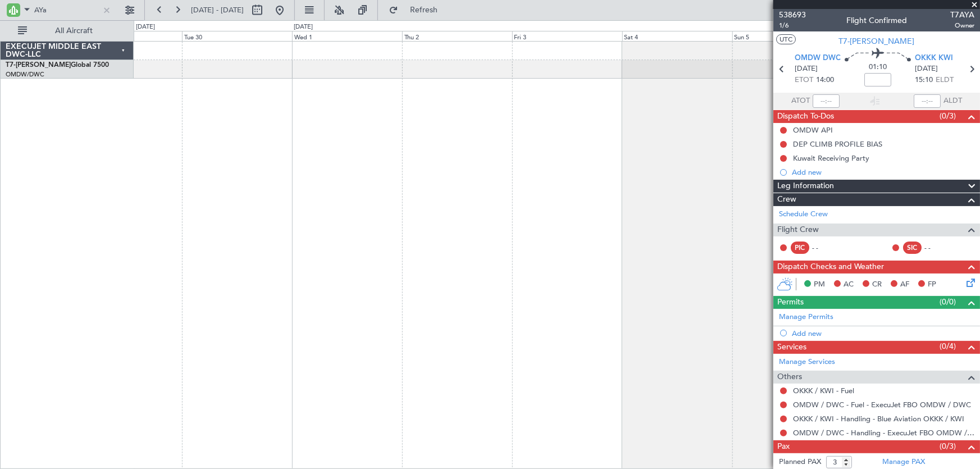
click at [449, 247] on div "Planned Maint Dubai (Al Maktoum Intl)" at bounding box center [557, 255] width 847 height 428
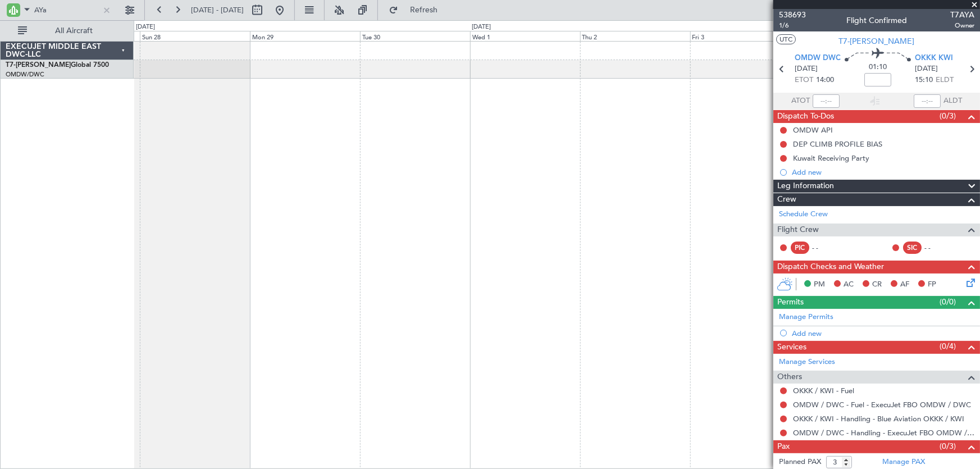
click at [455, 227] on div "Planned Maint Dubai (Al Maktoum Intl) Planned Maint [GEOGRAPHIC_DATA] (Al Makto…" at bounding box center [557, 255] width 847 height 428
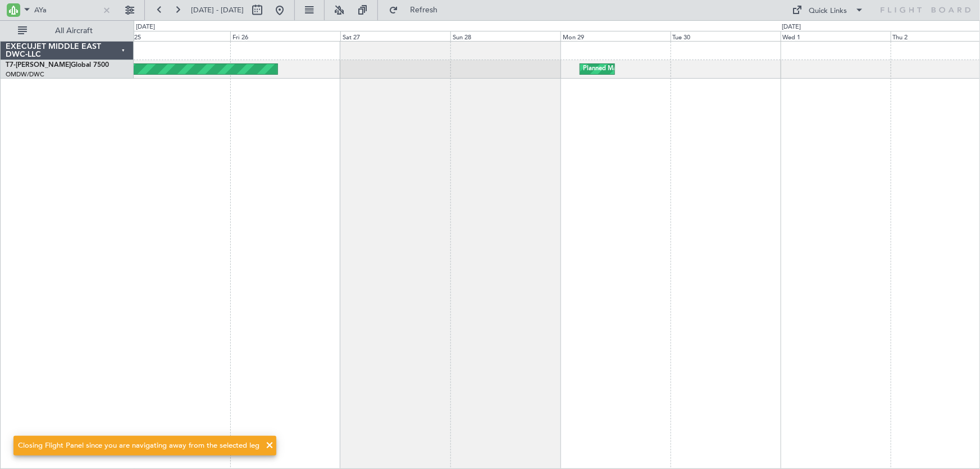
click at [418, 204] on div "Planned Maint Dubai (Al Maktoum Intl) Planned Maint [GEOGRAPHIC_DATA] (Al Makto…" at bounding box center [557, 255] width 847 height 428
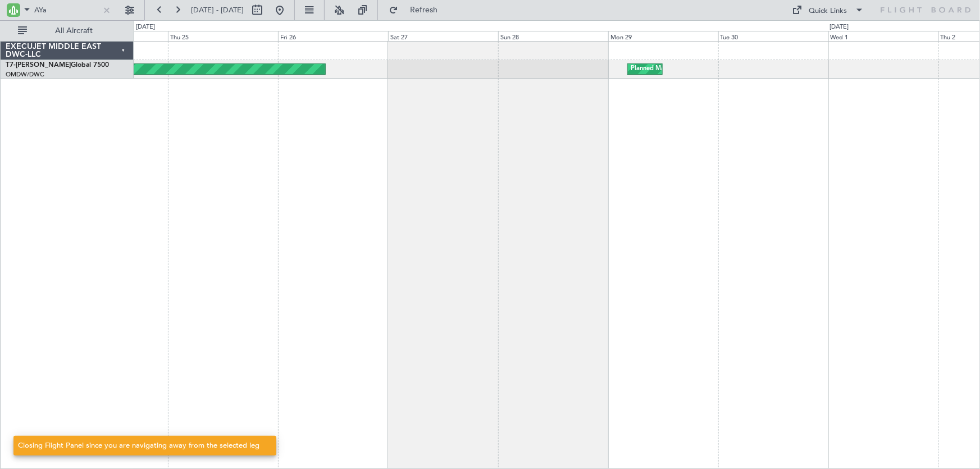
click at [766, 175] on div "Planned Maint Dubai (Al Maktoum Intl) Planned Maint [GEOGRAPHIC_DATA] (Al Makto…" at bounding box center [557, 255] width 847 height 428
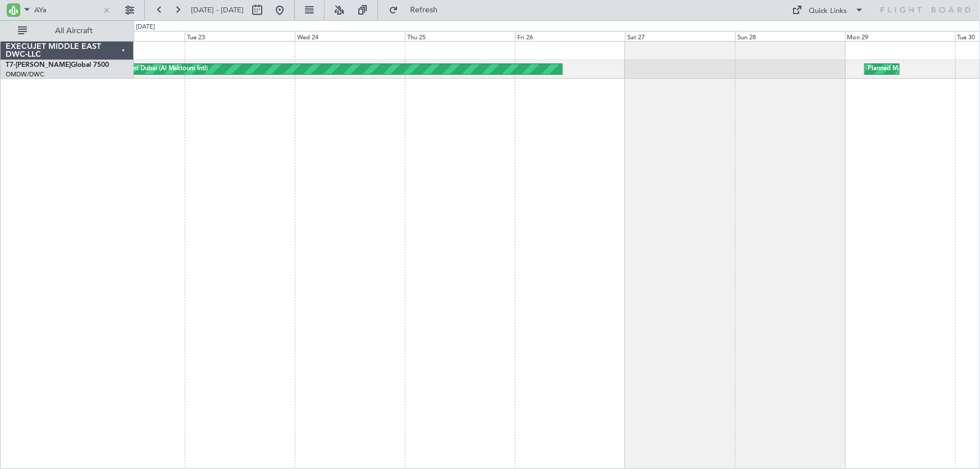
click at [413, 253] on div "Planned Maint Dubai (Al Maktoum Intl) Planned Maint [GEOGRAPHIC_DATA] (Al Makto…" at bounding box center [557, 255] width 847 height 428
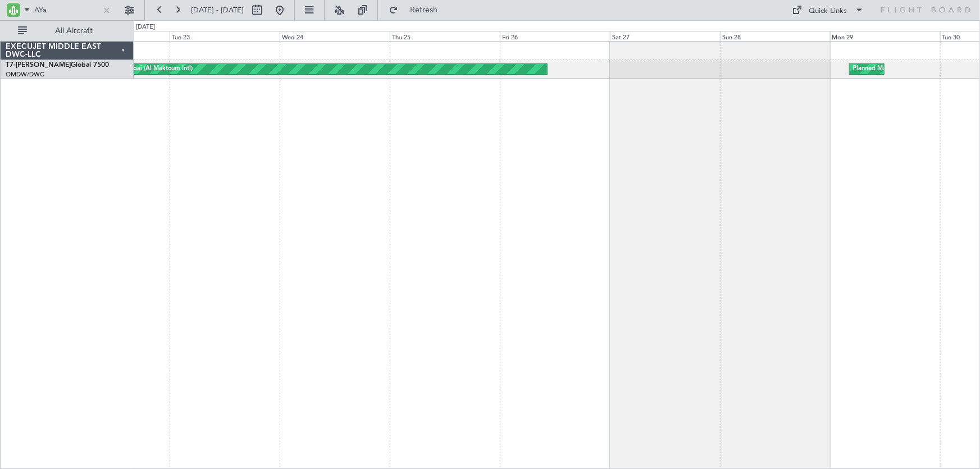
click at [426, 249] on div "Planned Maint Dubai (Al Maktoum Intl) Planned Maint [GEOGRAPHIC_DATA] (Al Makto…" at bounding box center [557, 255] width 847 height 428
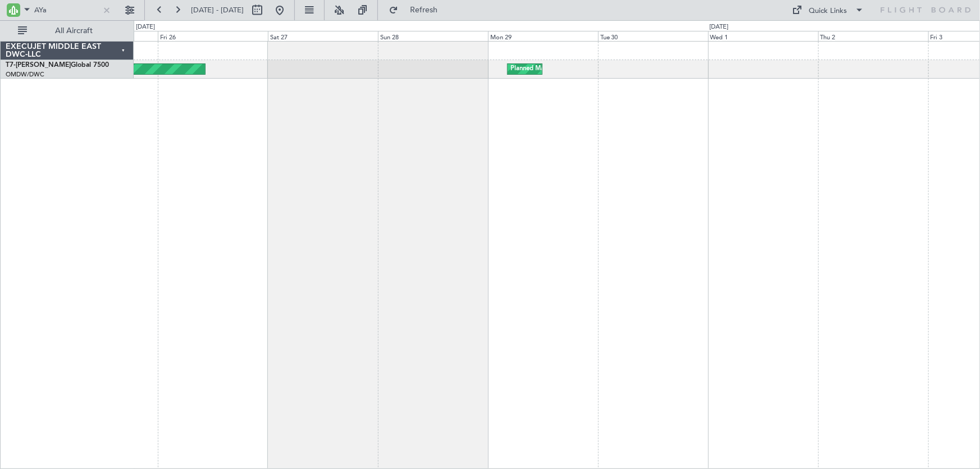
click at [443, 274] on div "Planned Maint Dubai (Al Maktoum Intl) Planned Maint [GEOGRAPHIC_DATA] (Al Makto…" at bounding box center [557, 255] width 847 height 428
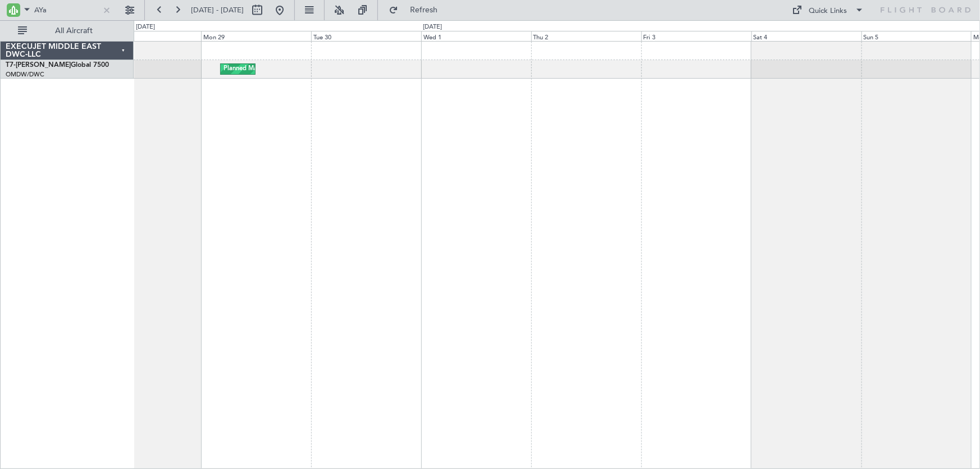
click at [342, 315] on div "Planned Maint Dubai (Al Maktoum Intl) Planned Maint [GEOGRAPHIC_DATA] (Al Makto…" at bounding box center [557, 255] width 847 height 428
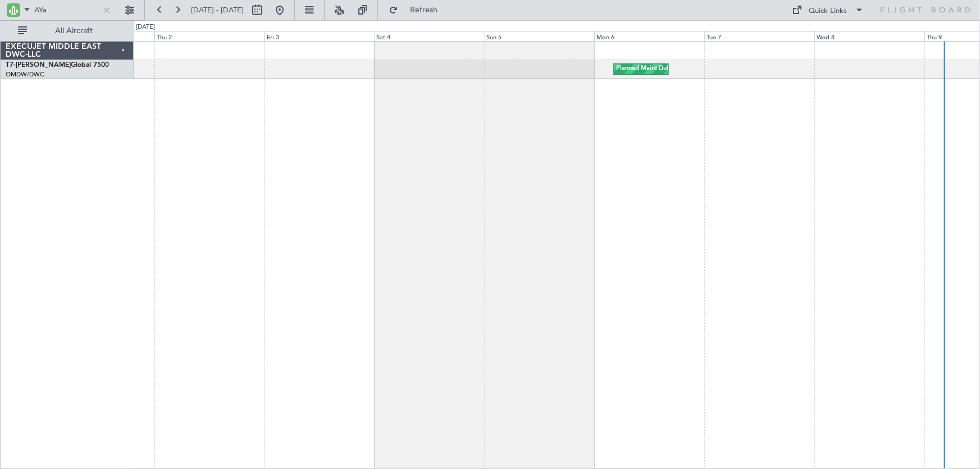
click at [480, 306] on div "Planned Maint Dubai (Al Maktoum Intl)" at bounding box center [557, 255] width 847 height 428
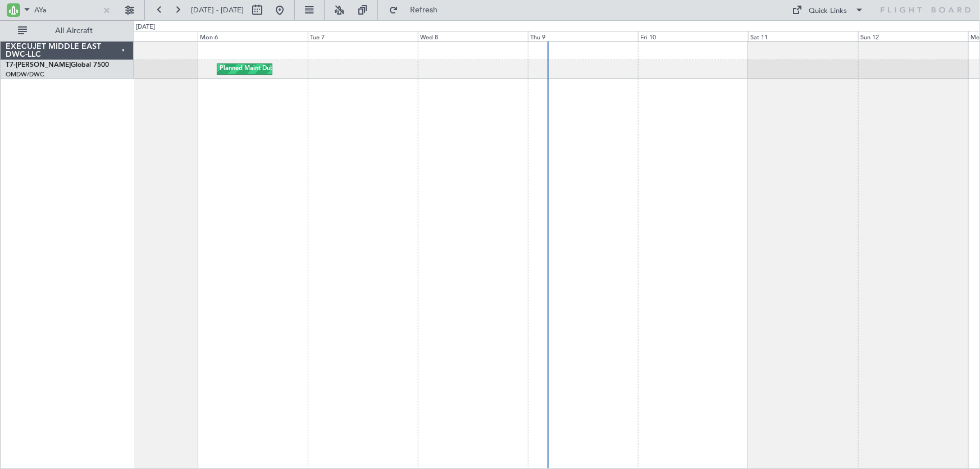
click at [385, 312] on div "Planned Maint Dubai (Al Maktoum Intl)" at bounding box center [557, 255] width 847 height 428
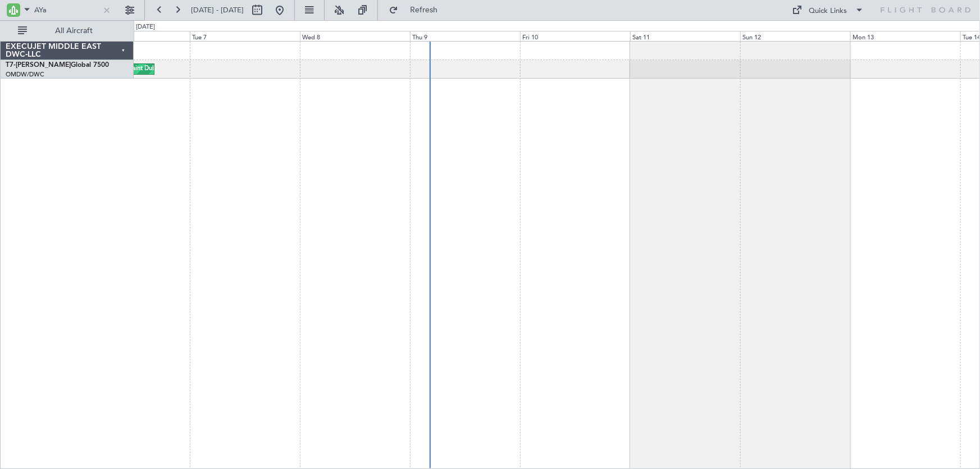
click at [379, 316] on div "Planned Maint Dubai (Al Maktoum Intl)" at bounding box center [557, 255] width 847 height 428
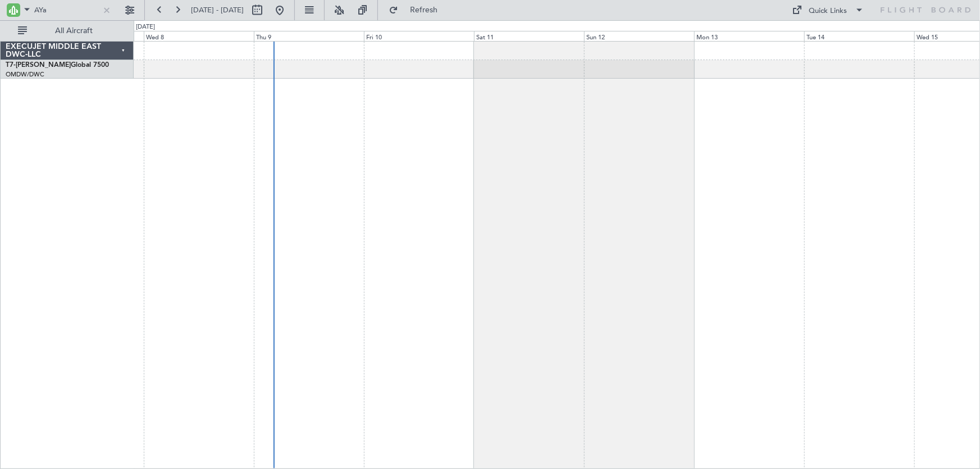
click at [394, 326] on div "Planned Maint Dubai (Al Maktoum Intl)" at bounding box center [557, 255] width 847 height 428
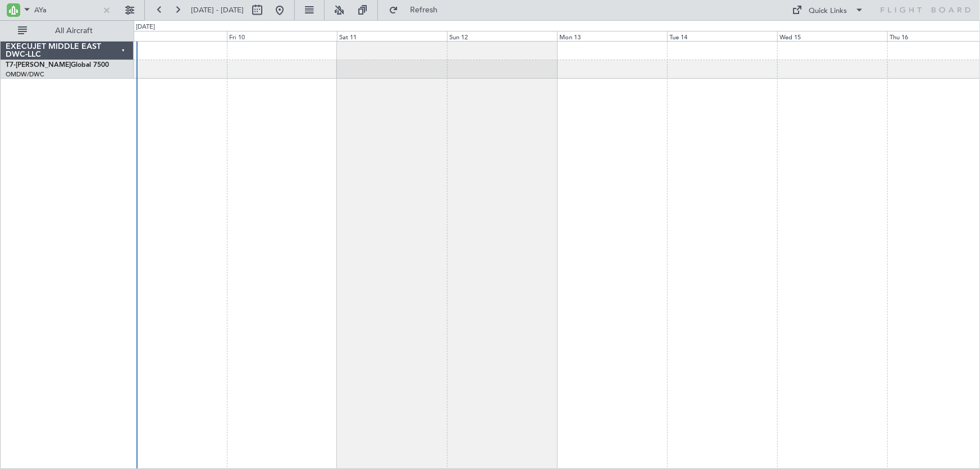
click at [343, 302] on div at bounding box center [557, 255] width 847 height 428
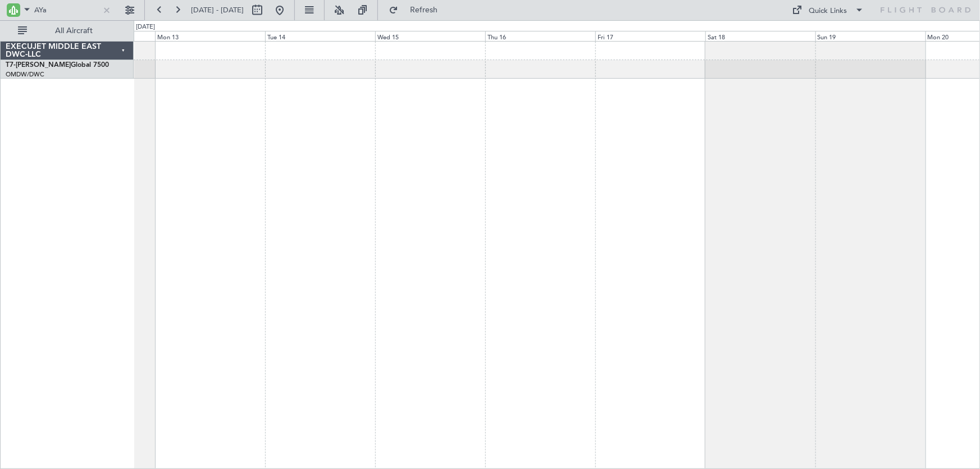
click at [266, 265] on div at bounding box center [557, 255] width 847 height 428
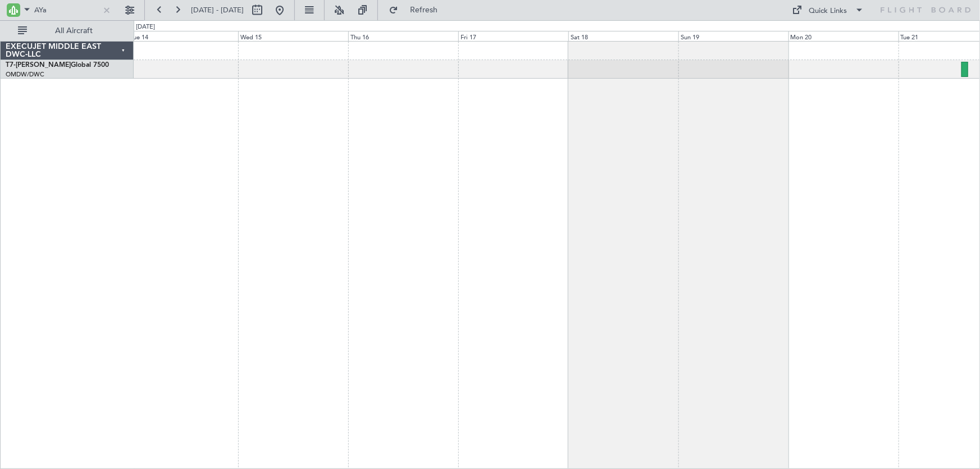
click at [361, 283] on div at bounding box center [557, 255] width 847 height 428
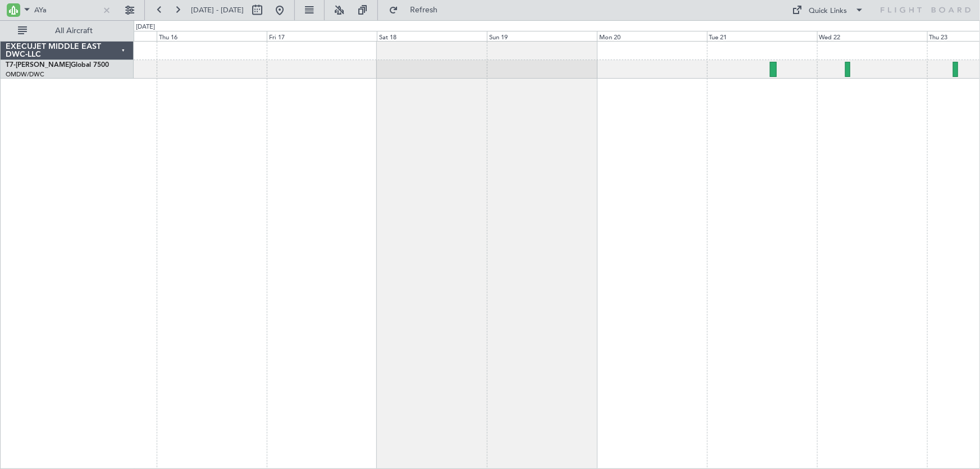
click at [792, 233] on div at bounding box center [557, 255] width 847 height 428
click at [764, 76] on div at bounding box center [766, 69] width 7 height 15
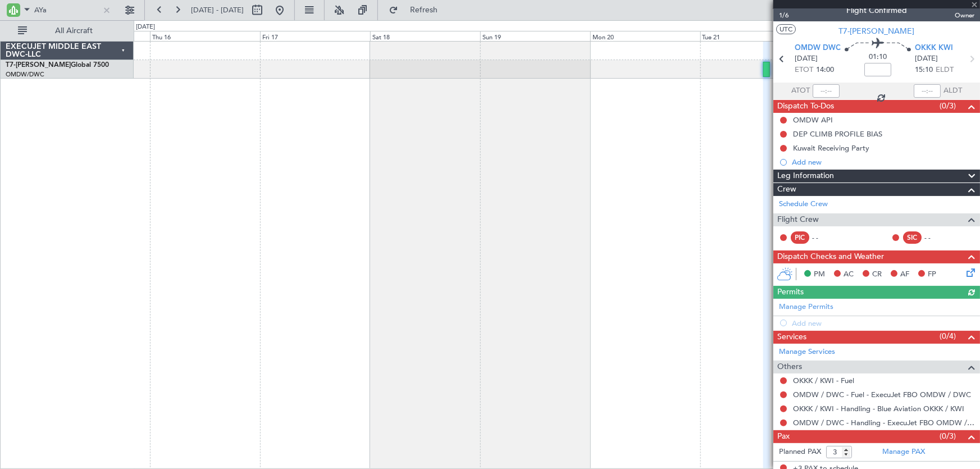
scroll to position [16, 0]
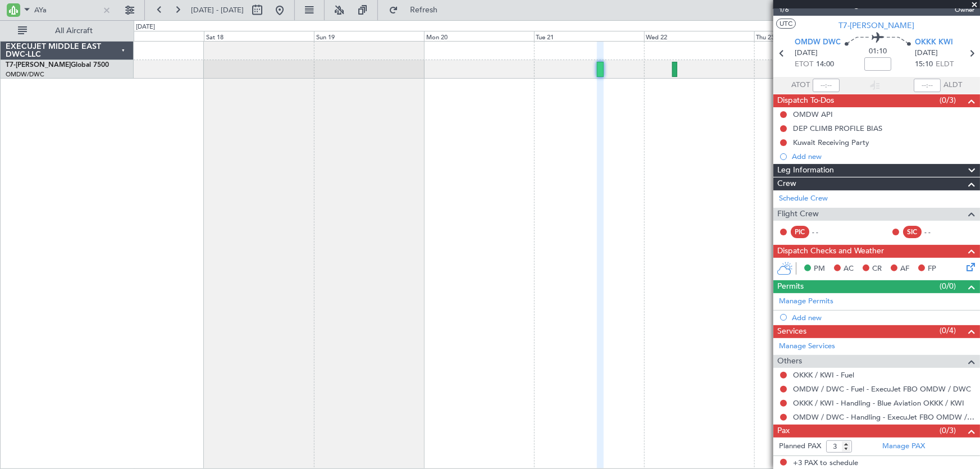
click at [421, 218] on div at bounding box center [557, 255] width 847 height 428
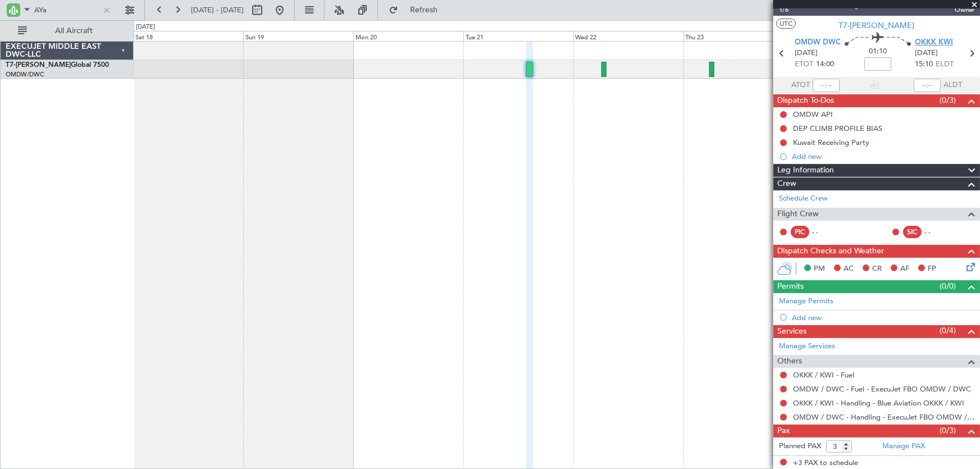
click at [921, 42] on span "OKKK KWI" at bounding box center [934, 42] width 38 height 11
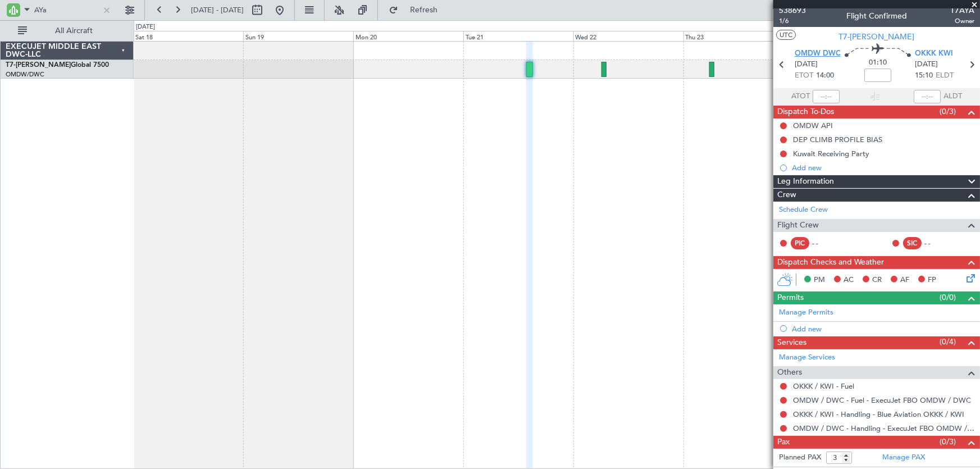
scroll to position [0, 0]
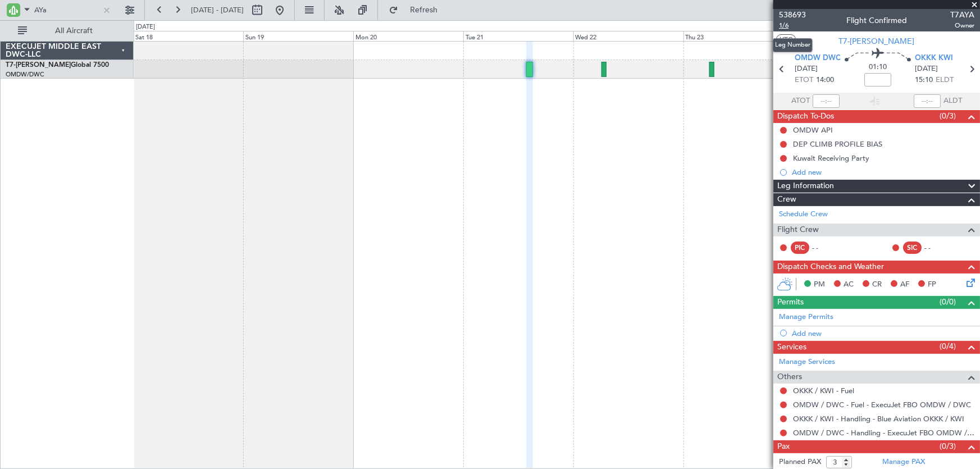
click at [789, 25] on span "1/6" at bounding box center [792, 26] width 27 height 10
click at [869, 81] on input at bounding box center [877, 79] width 27 height 13
type input "+00:10"
click at [857, 321] on div "Manage Permits" at bounding box center [876, 317] width 207 height 17
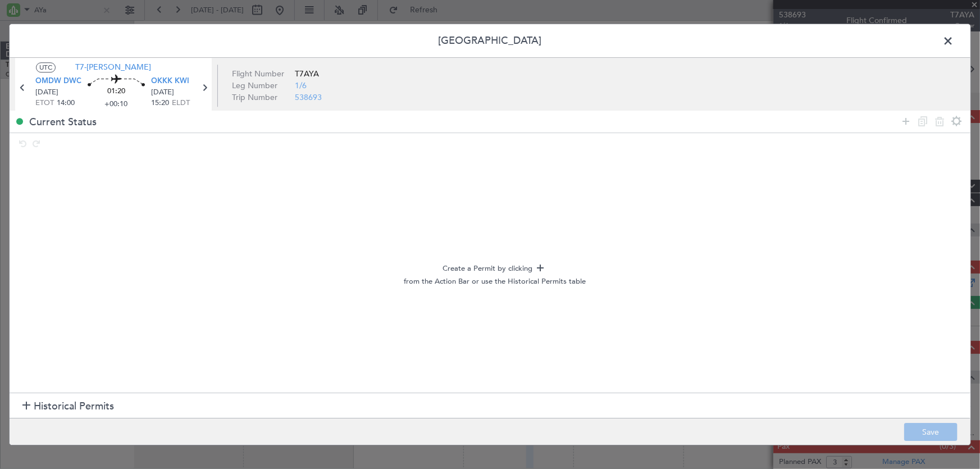
click at [39, 404] on span "Historical Permits" at bounding box center [74, 406] width 80 height 15
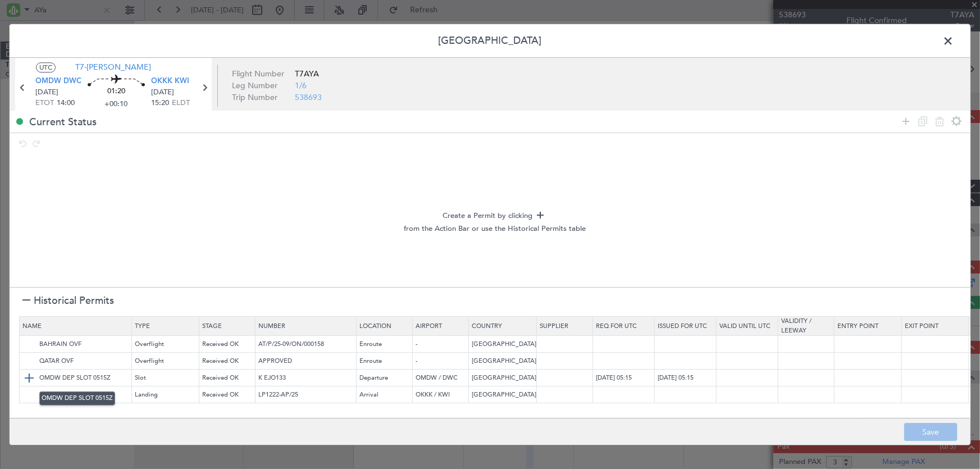
click at [26, 380] on img at bounding box center [28, 377] width 13 height 13
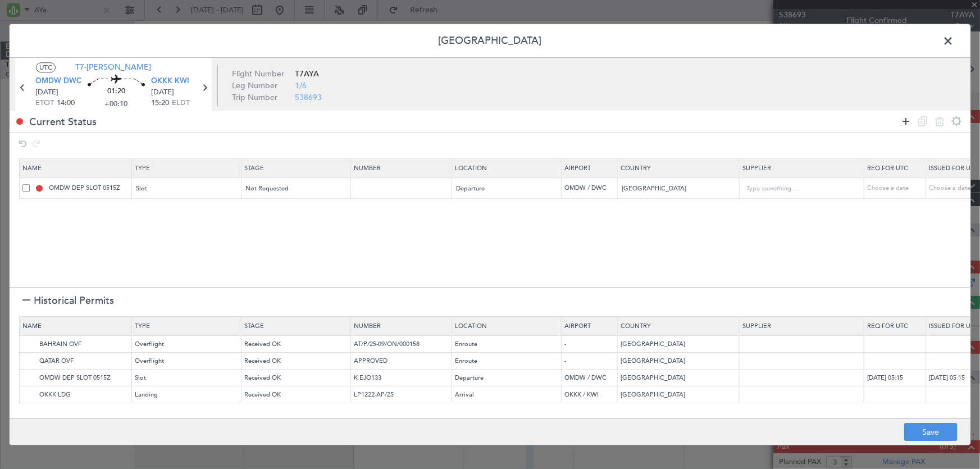
click at [904, 119] on icon at bounding box center [905, 121] width 13 height 13
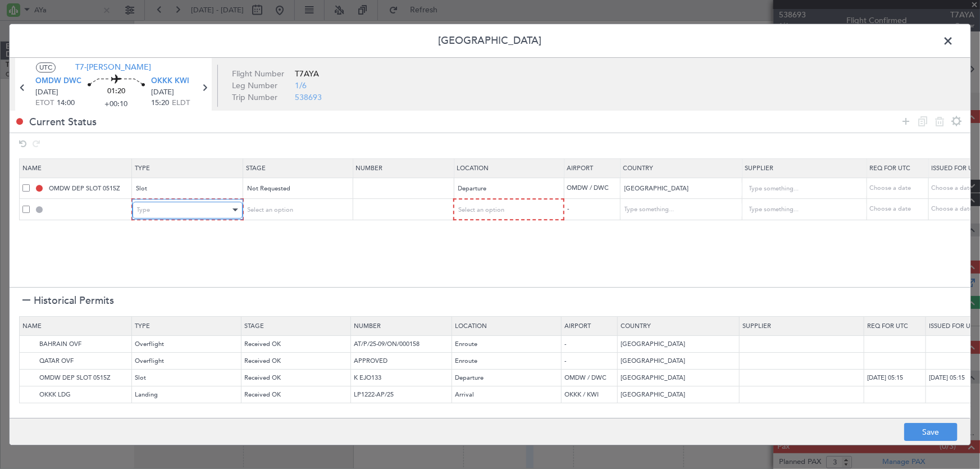
click at [183, 207] on div "Type" at bounding box center [183, 210] width 93 height 17
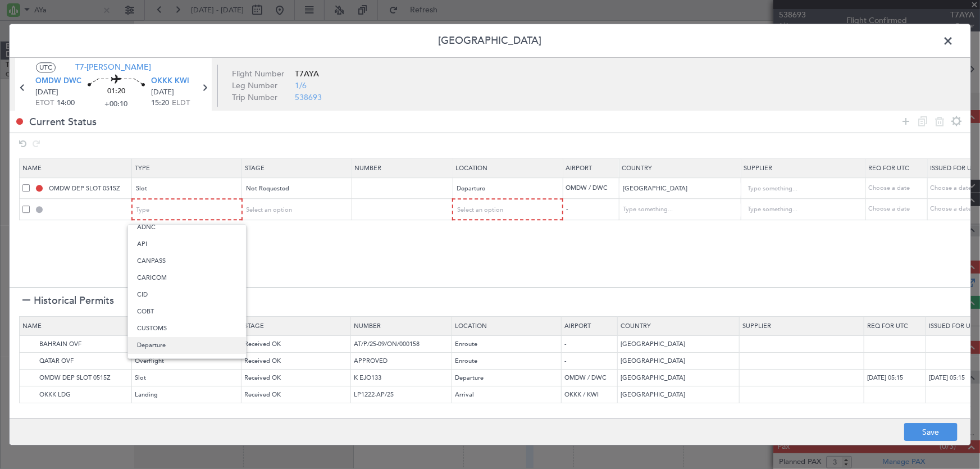
click at [171, 340] on span "Departure" at bounding box center [187, 345] width 100 height 17
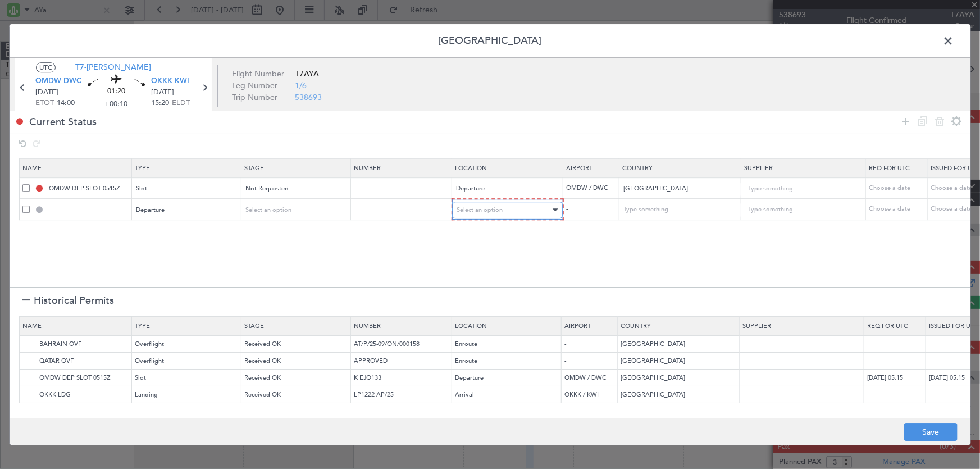
click at [516, 211] on div "Select an option" at bounding box center [503, 210] width 93 height 17
click at [197, 208] on div at bounding box center [490, 234] width 980 height 469
click at [185, 208] on div "Departure" at bounding box center [182, 210] width 93 height 17
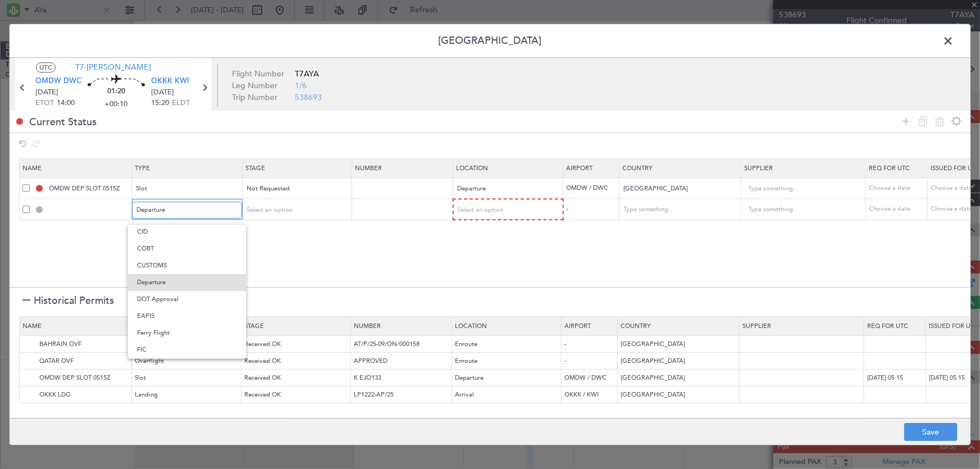
scroll to position [0, 0]
click at [173, 269] on span "API" at bounding box center [187, 266] width 100 height 17
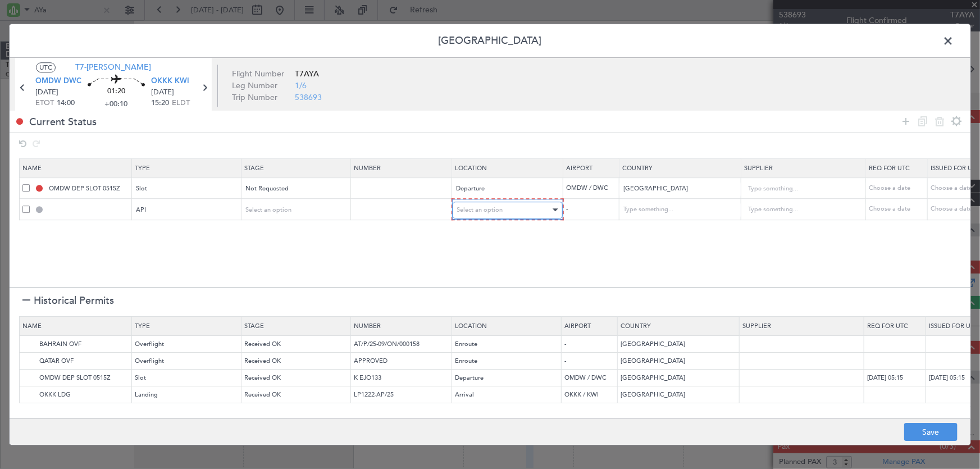
click at [480, 212] on span "Select an option" at bounding box center [480, 210] width 46 height 8
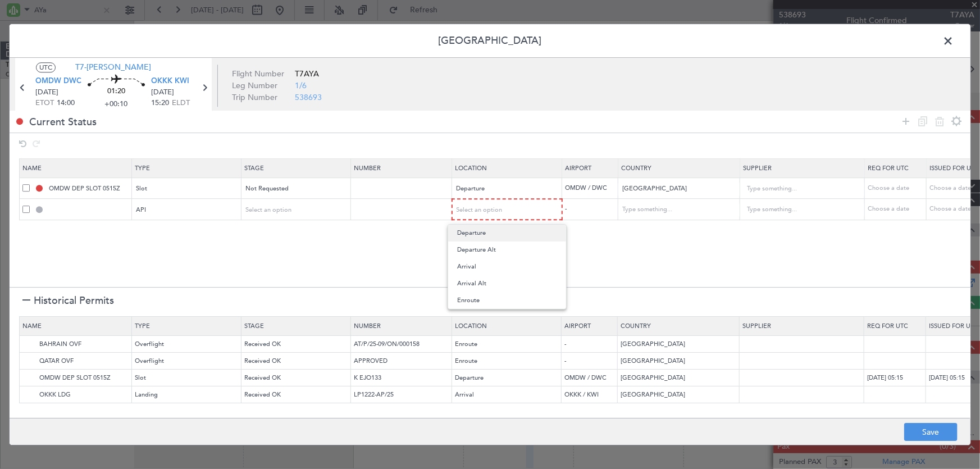
click at [472, 236] on span "Departure" at bounding box center [507, 233] width 100 height 17
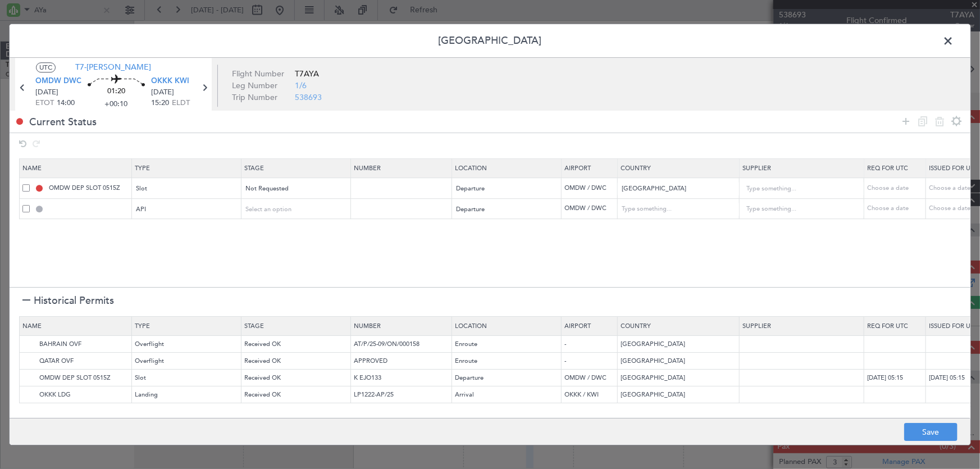
click at [391, 245] on section "Name Type Stage Number Location Airport Country Supplier Req For Utc Issued For…" at bounding box center [490, 221] width 961 height 131
click at [101, 186] on input "OMDW DEP SLOT 0515Z" at bounding box center [89, 189] width 84 height 10
click at [120, 186] on input "OMDW DEP SLOT 0515Z" at bounding box center [89, 189] width 84 height 10
type input "OMDW DEP SLOT"
click at [118, 252] on section "Name Type Stage Number Location Airport Country Supplier Req For Utc Issued For…" at bounding box center [490, 221] width 961 height 131
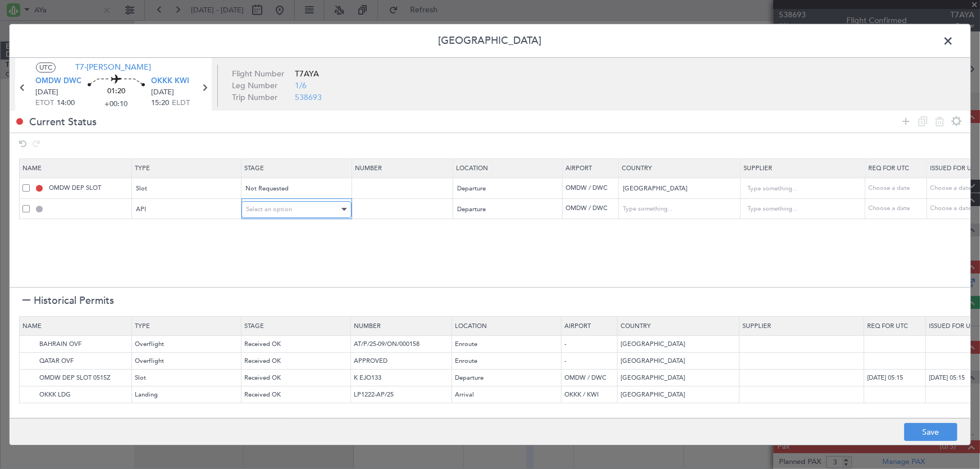
click at [271, 208] on span "Select an option" at bounding box center [269, 209] width 46 height 8
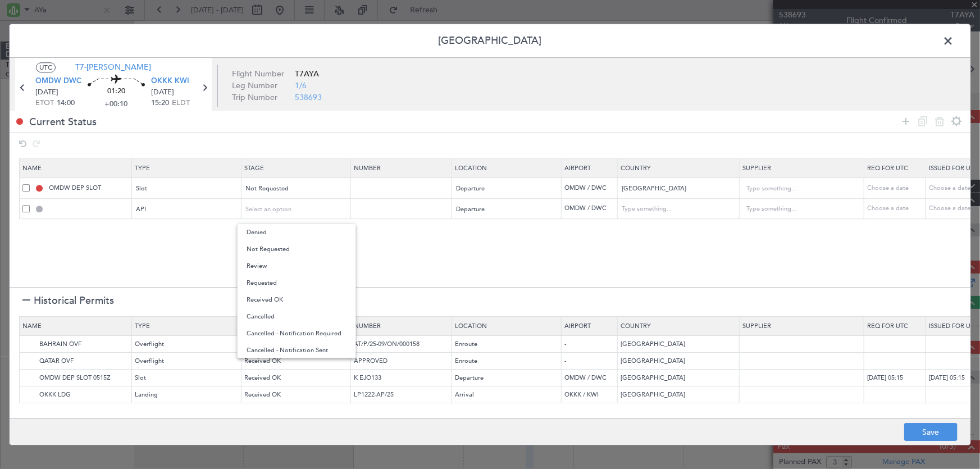
click at [492, 263] on div at bounding box center [490, 234] width 980 height 469
click at [907, 122] on icon at bounding box center [905, 121] width 13 height 13
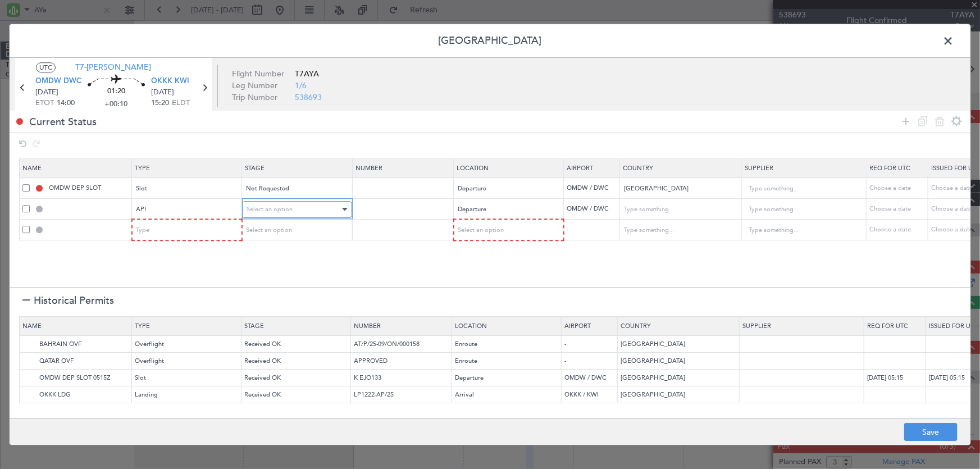
click at [284, 207] on span "Select an option" at bounding box center [270, 209] width 46 height 8
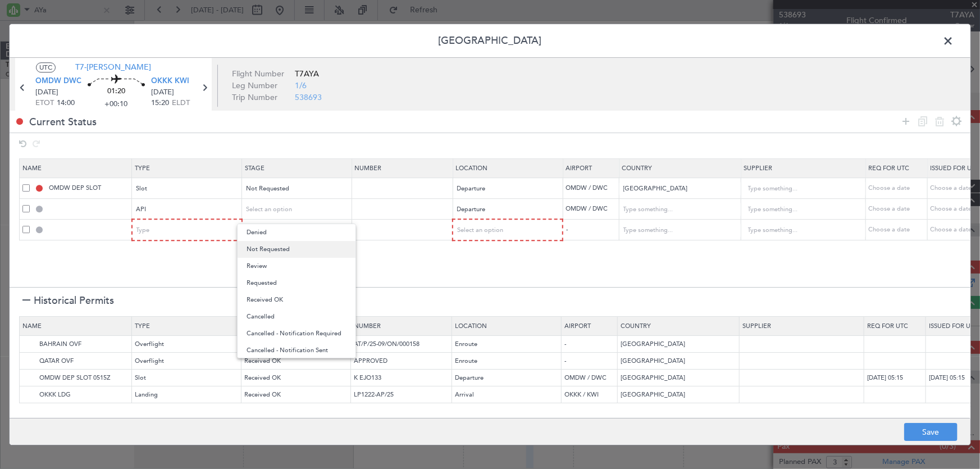
click at [281, 251] on span "Not Requested" at bounding box center [297, 249] width 100 height 17
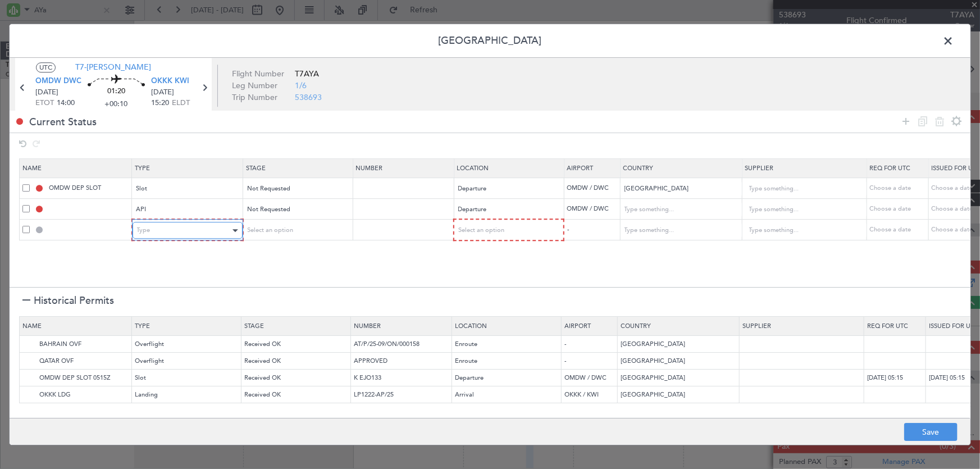
click at [181, 236] on div "Type" at bounding box center [183, 230] width 93 height 17
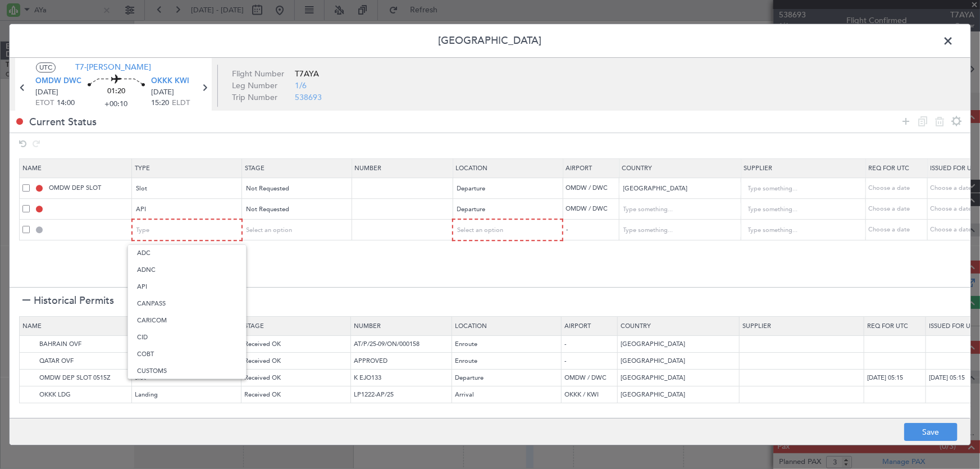
click at [320, 264] on div at bounding box center [490, 234] width 980 height 469
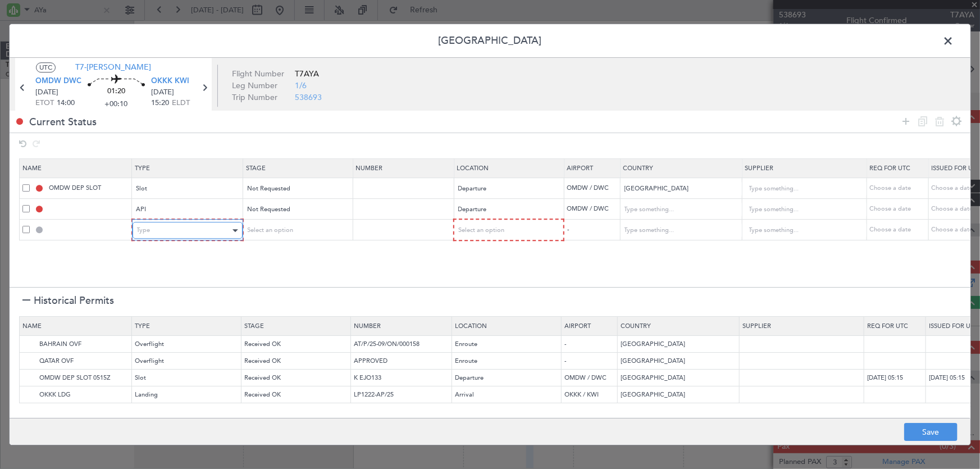
click at [213, 229] on div "Type" at bounding box center [183, 230] width 93 height 17
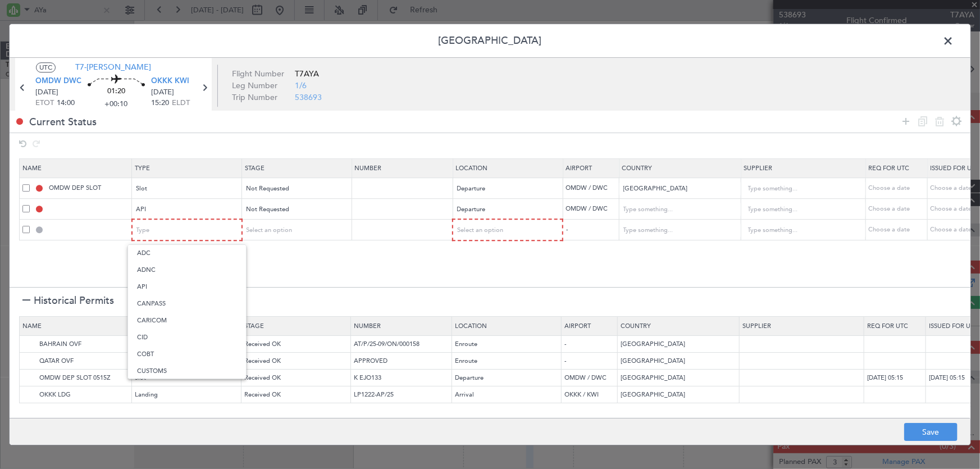
click at [293, 247] on div at bounding box center [490, 234] width 980 height 469
click at [28, 356] on img at bounding box center [28, 360] width 13 height 13
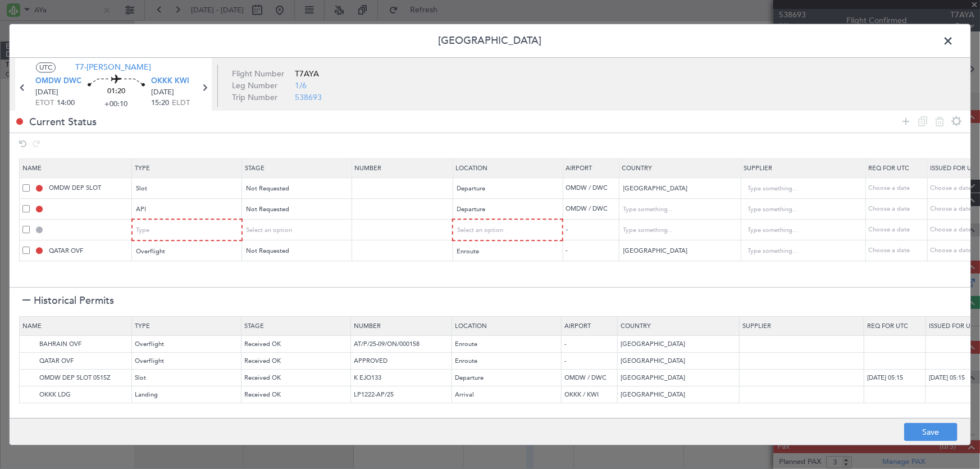
click at [24, 226] on span at bounding box center [25, 229] width 7 height 7
click at [30, 226] on input "checkbox" at bounding box center [30, 226] width 0 height 0
click at [942, 123] on icon at bounding box center [939, 121] width 13 height 13
type input "QATAR OVF"
type input "[GEOGRAPHIC_DATA]"
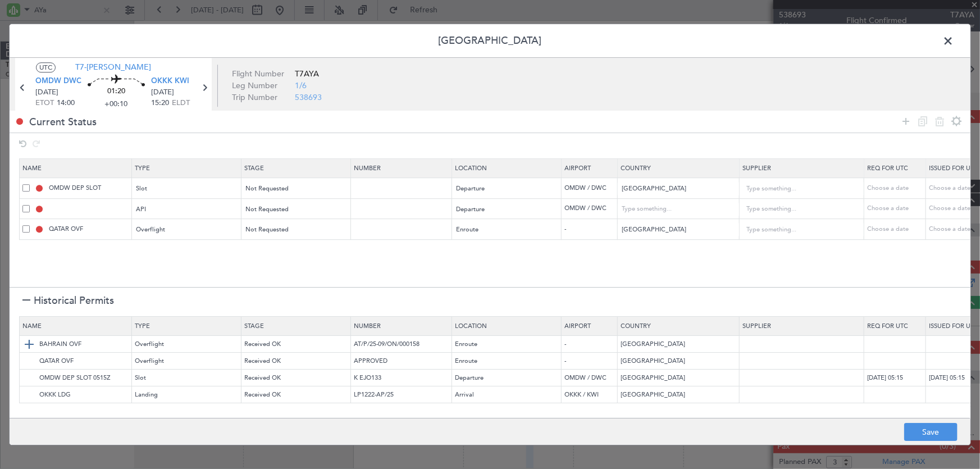
click at [28, 344] on img at bounding box center [28, 344] width 13 height 13
click at [187, 275] on section "Name Type Stage Number Location Airport Country Supplier Req For Utc Issued For…" at bounding box center [490, 221] width 961 height 131
click at [25, 394] on img at bounding box center [28, 394] width 13 height 13
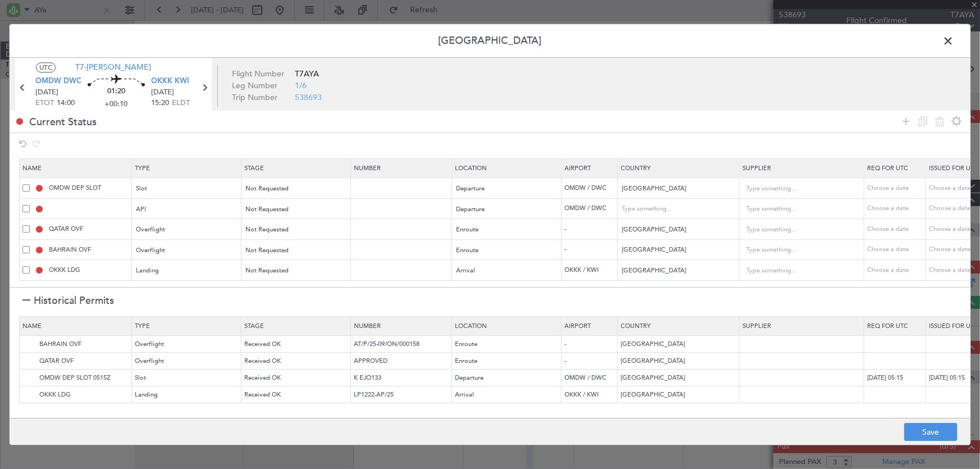
scroll to position [3, 0]
click at [914, 432] on button "Save" at bounding box center [930, 432] width 53 height 18
type input "OMDW DEP SLOT"
type input "NNN"
type input "1"
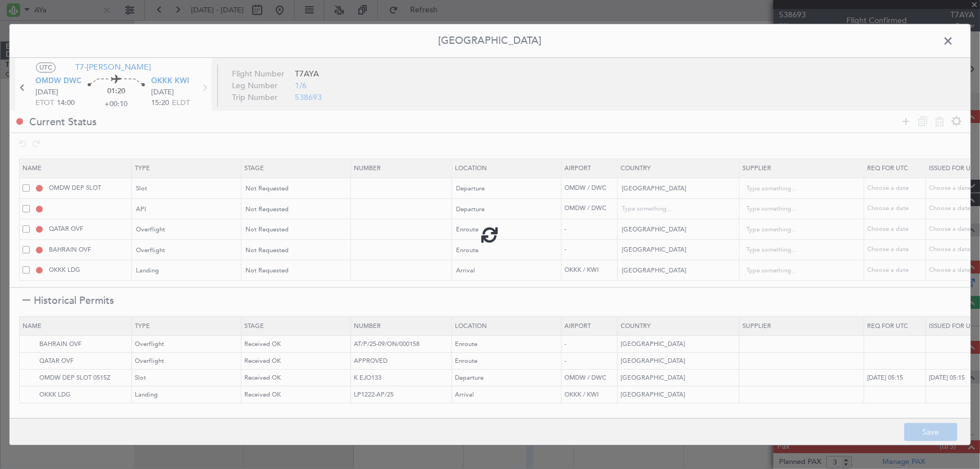
type input "OMDW DEP API"
type input "[GEOGRAPHIC_DATA]"
type input "NNN"
type input "1"
type input "NNN"
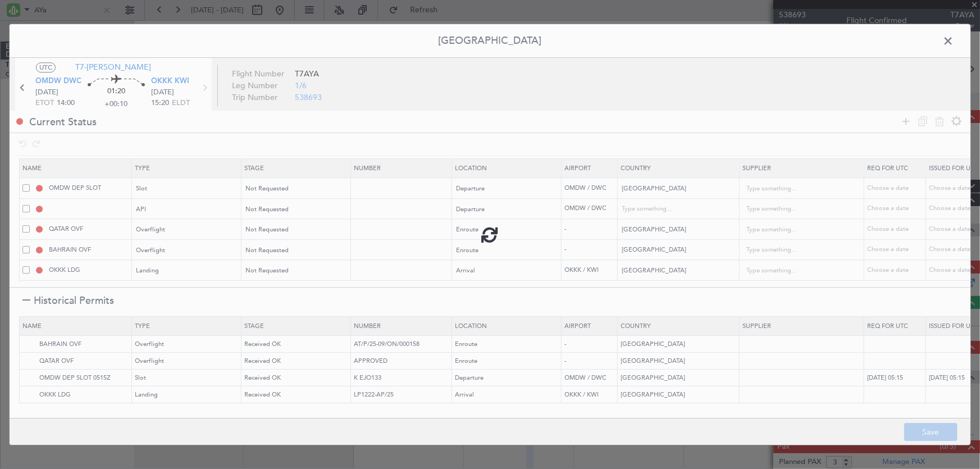
type input "2"
type input "NNN"
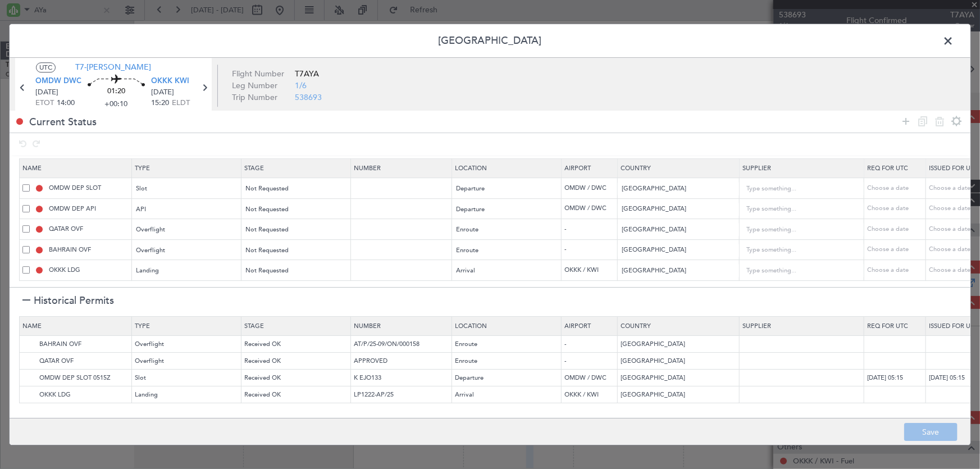
click at [954, 38] on span at bounding box center [954, 44] width 0 height 22
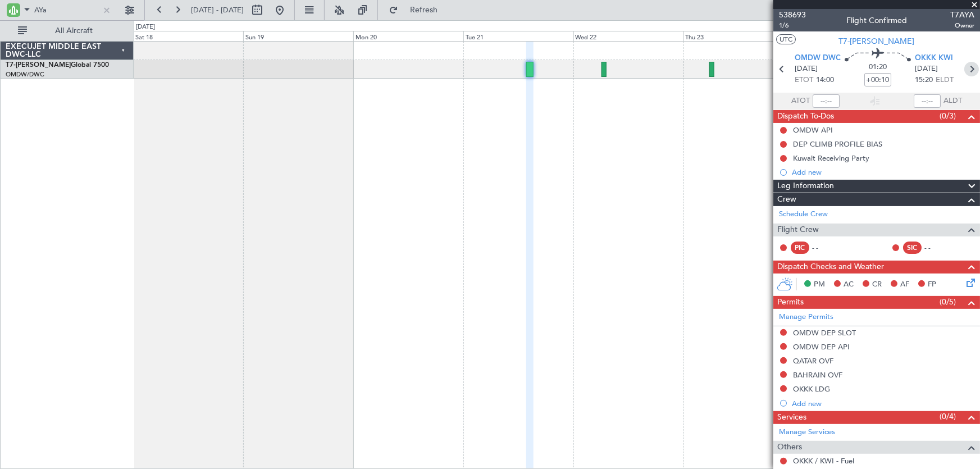
click at [968, 70] on icon at bounding box center [971, 69] width 15 height 15
type input "6"
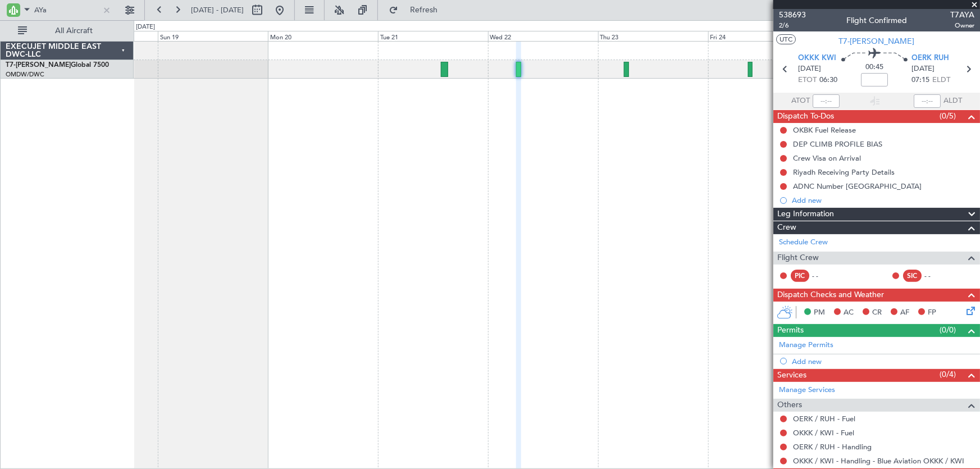
click at [587, 208] on div at bounding box center [557, 255] width 847 height 428
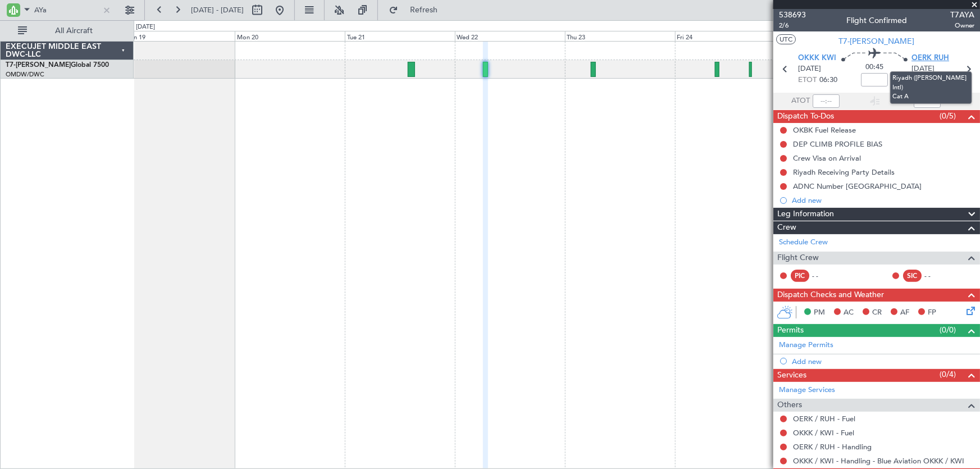
click at [928, 57] on span "OERK RUH" at bounding box center [931, 58] width 38 height 11
click at [875, 78] on input at bounding box center [874, 79] width 27 height 13
type input "+00:15"
click at [882, 79] on input "+00:15" at bounding box center [874, 79] width 27 height 13
type input "+00:20"
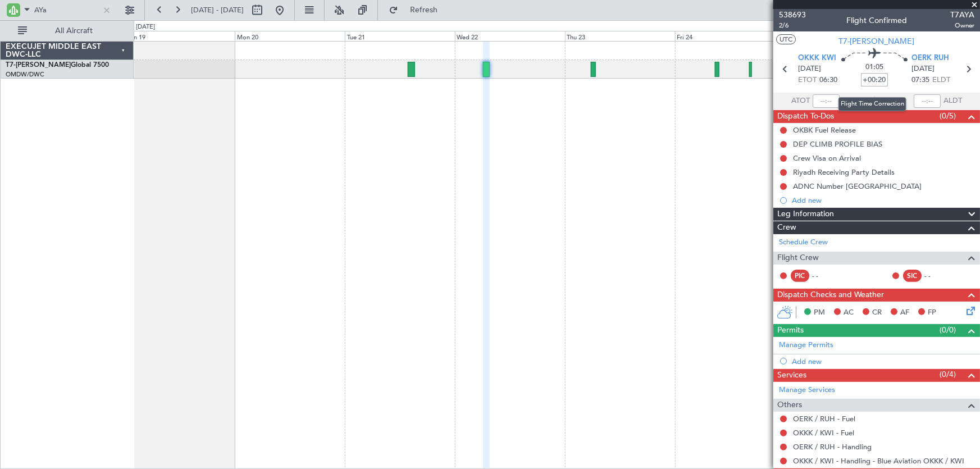
click at [879, 78] on input "+00:20" at bounding box center [874, 79] width 27 height 13
type input "+00:15"
click at [781, 27] on span "2/6" at bounding box center [792, 26] width 27 height 10
click at [961, 71] on icon at bounding box center [968, 69] width 15 height 15
type input "10"
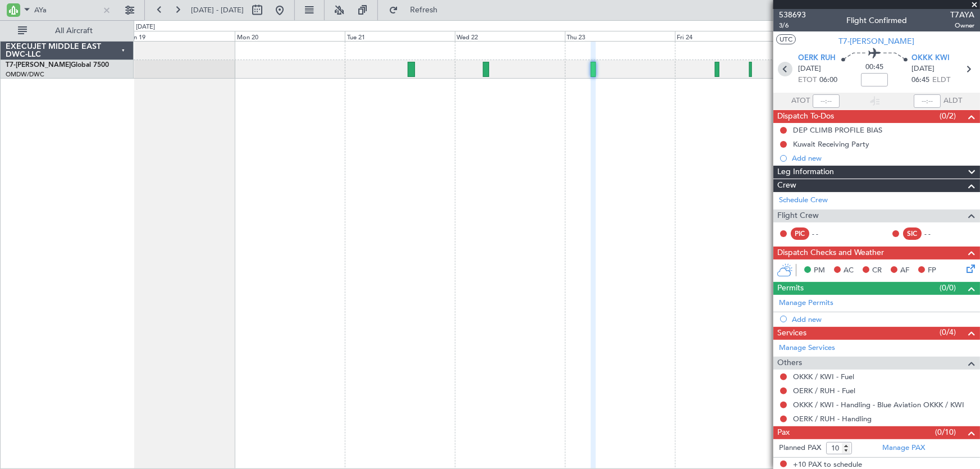
click at [779, 68] on icon at bounding box center [785, 69] width 15 height 15
type input "+00:15"
type input "6"
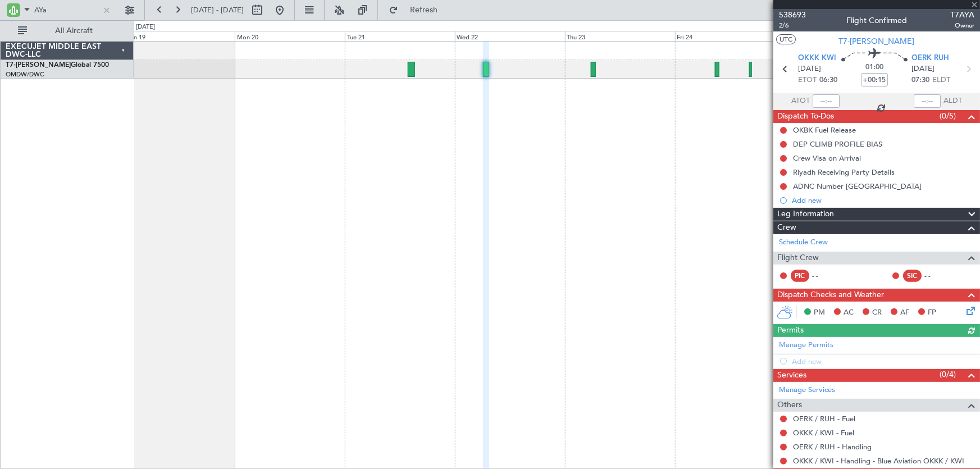
click at [830, 345] on div "Manage Permits Add new" at bounding box center [876, 352] width 207 height 31
click at [824, 345] on link "Manage Permits" at bounding box center [806, 345] width 54 height 11
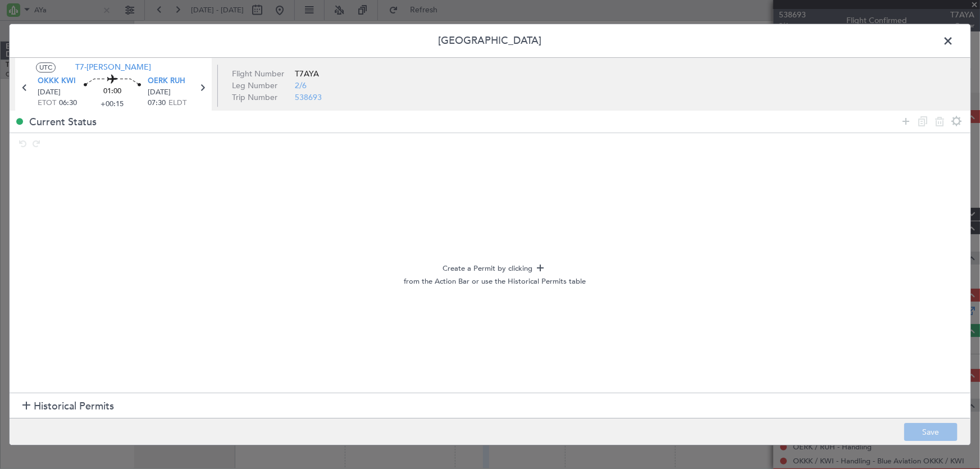
click at [954, 39] on span at bounding box center [954, 44] width 0 height 22
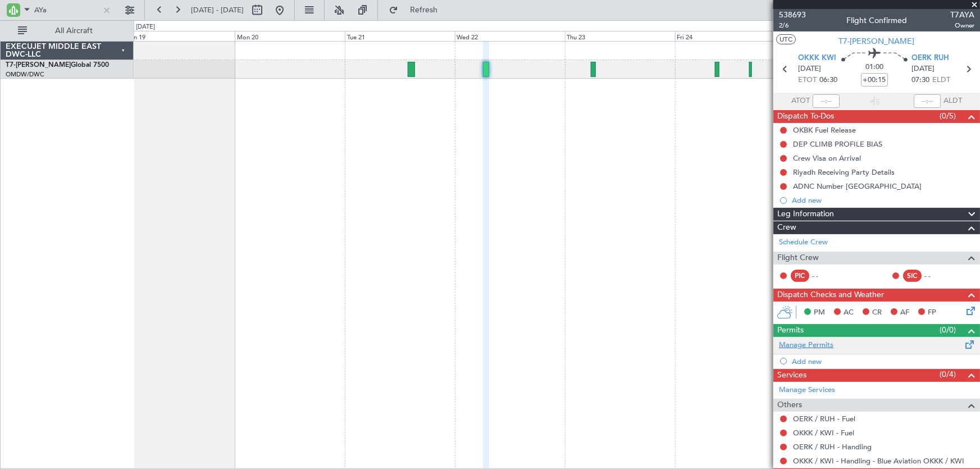
click at [826, 343] on link "Manage Permits" at bounding box center [806, 345] width 54 height 11
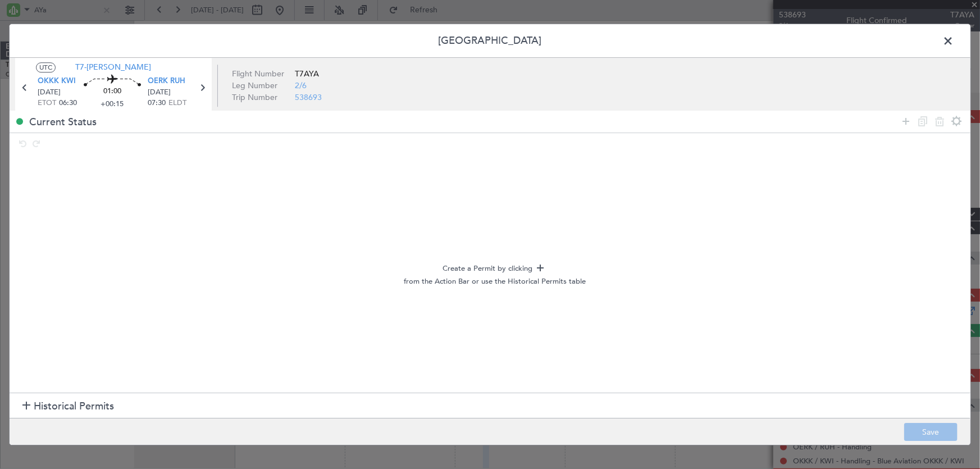
click at [21, 410] on section "Historical Permits" at bounding box center [490, 406] width 961 height 27
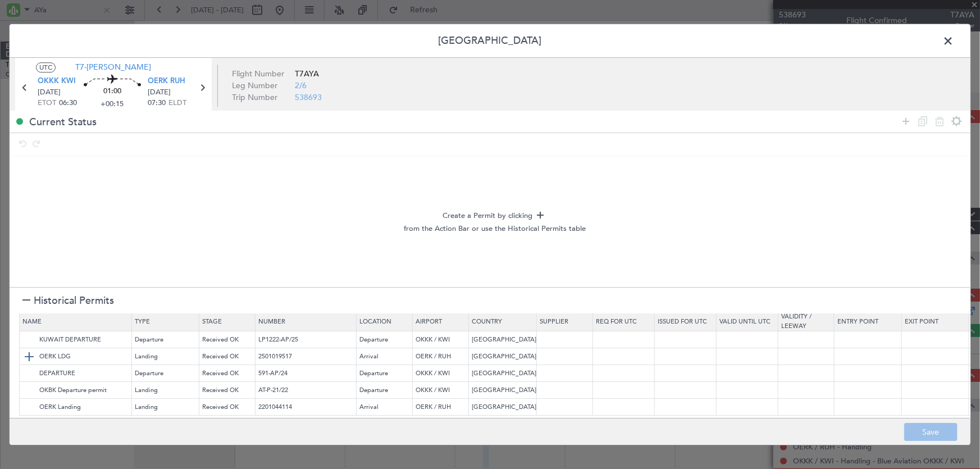
scroll to position [0, 0]
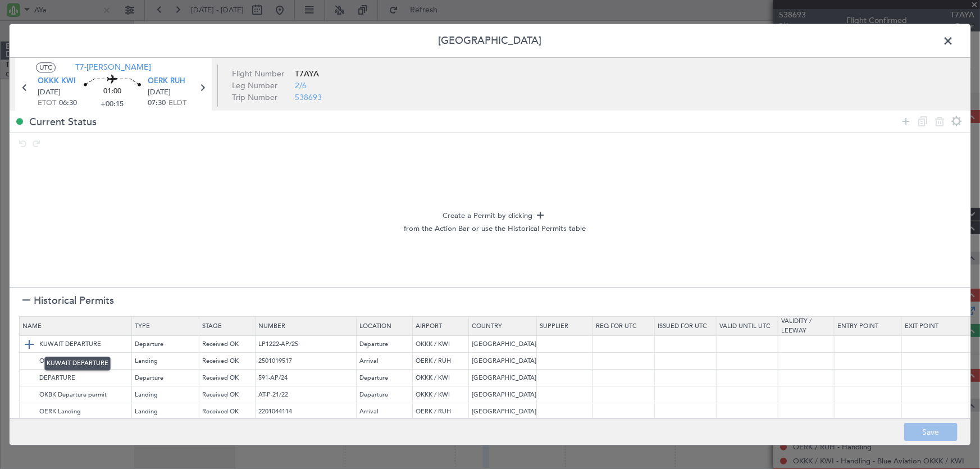
click at [29, 345] on img at bounding box center [28, 344] width 13 height 13
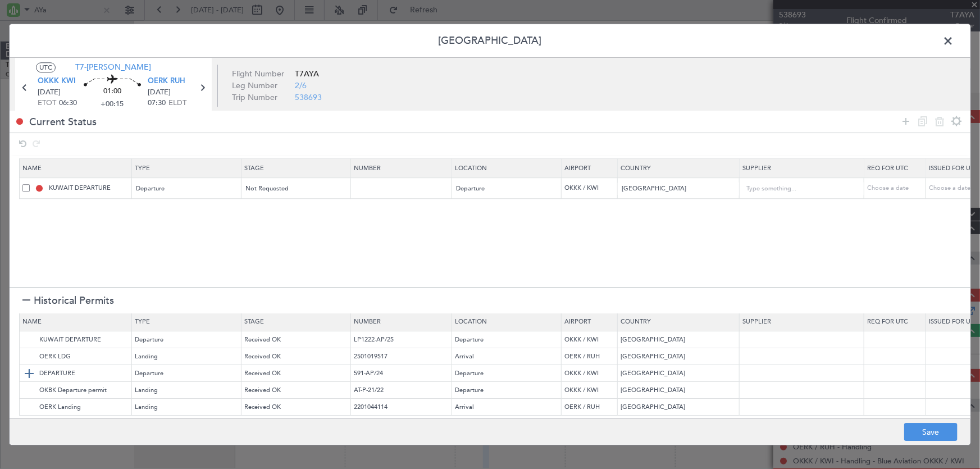
scroll to position [11, 0]
click at [28, 351] on img at bounding box center [28, 356] width 13 height 13
click at [209, 242] on section "Name Type Stage Number Location Airport Country Supplier Req For Utc Issued For…" at bounding box center [490, 221] width 961 height 131
click at [941, 432] on button "Save" at bounding box center [930, 432] width 53 height 18
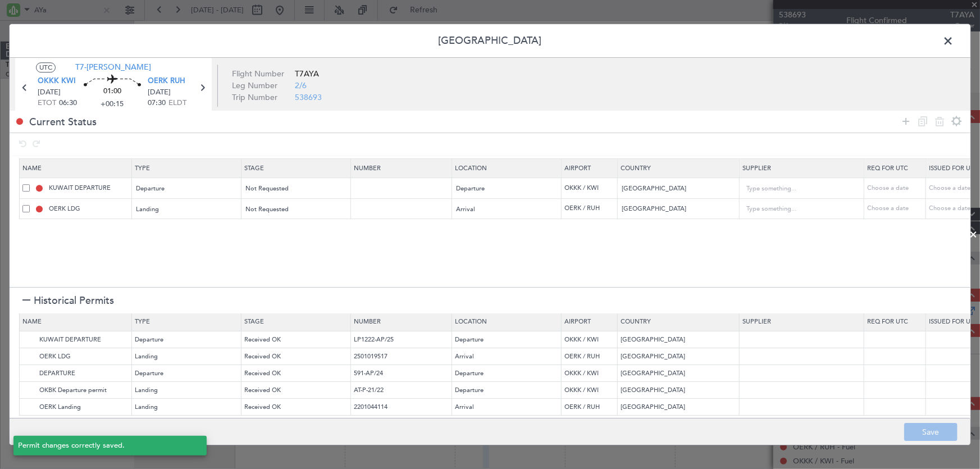
type input "NNN"
click at [954, 39] on span at bounding box center [954, 44] width 0 height 22
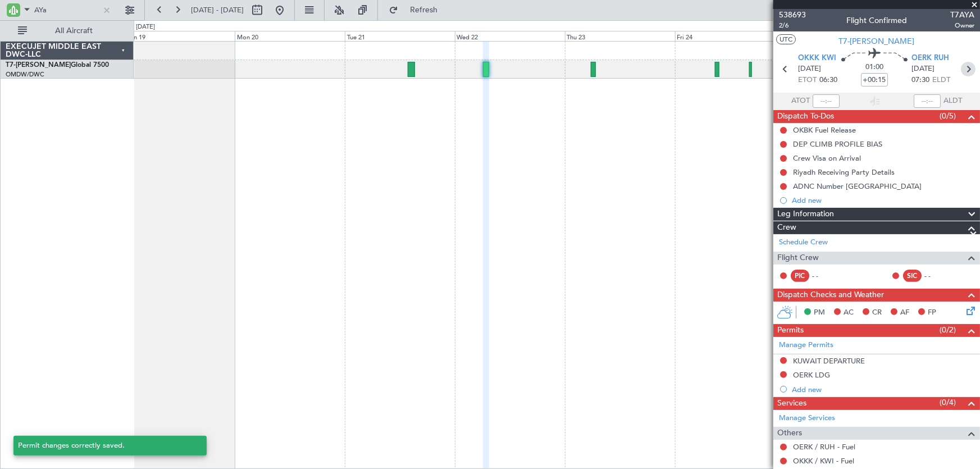
click at [963, 70] on icon at bounding box center [968, 69] width 15 height 15
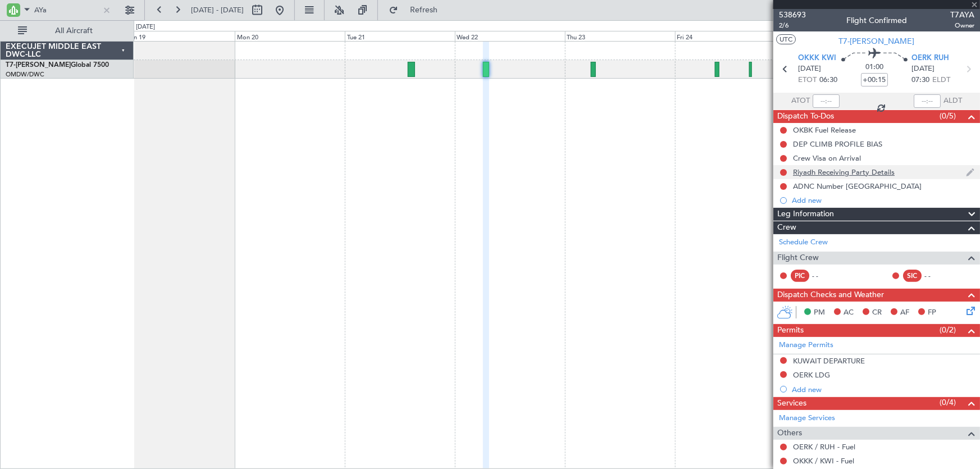
type input "10"
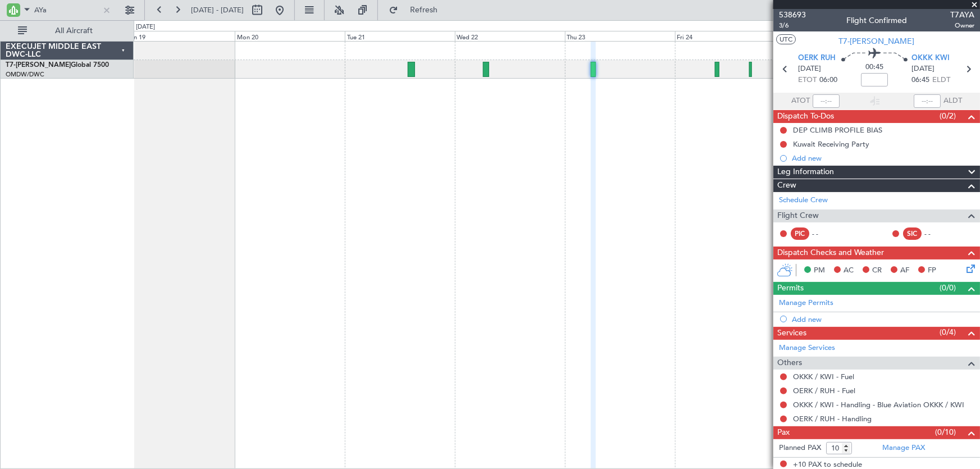
scroll to position [2, 0]
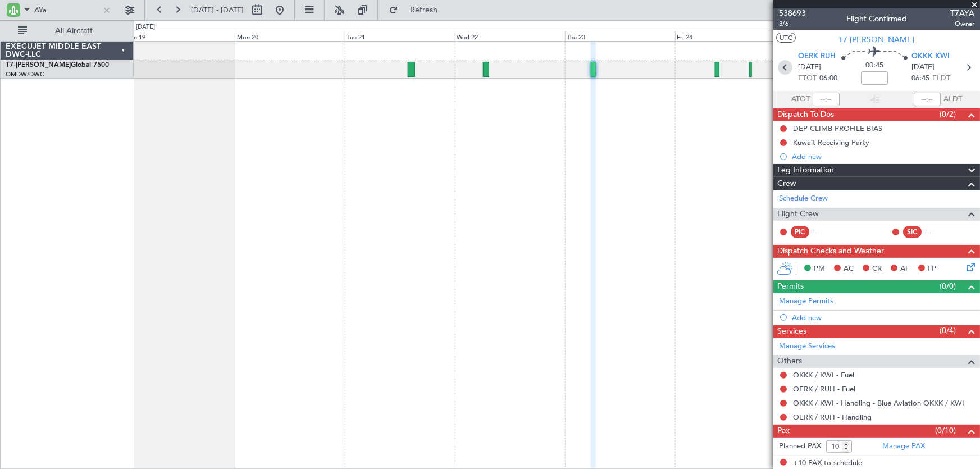
click at [788, 66] on icon at bounding box center [785, 67] width 15 height 15
type input "+00:15"
type input "6"
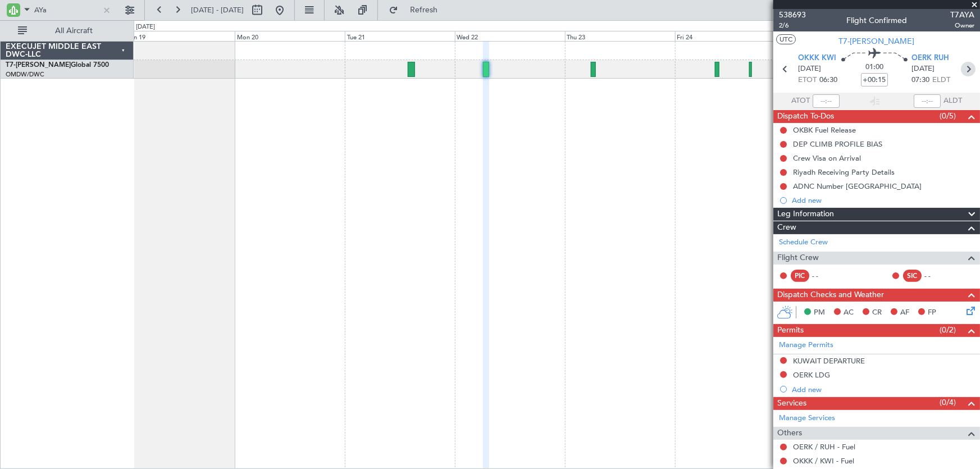
click at [962, 69] on icon at bounding box center [968, 69] width 15 height 15
type input "10"
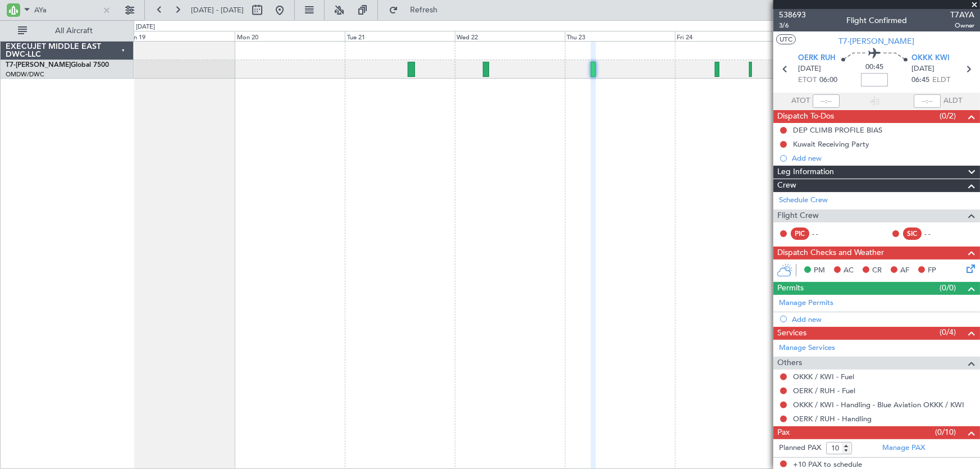
click at [878, 82] on input at bounding box center [874, 79] width 27 height 13
type input "-00:05"
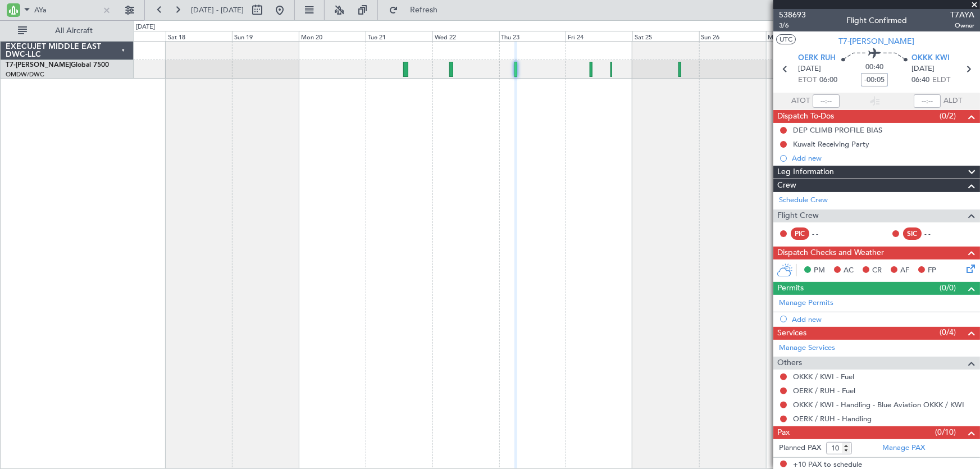
click at [595, 254] on div at bounding box center [557, 255] width 847 height 428
click at [781, 28] on span "3/6" at bounding box center [792, 26] width 27 height 10
click at [831, 301] on link "Manage Permits" at bounding box center [806, 303] width 54 height 11
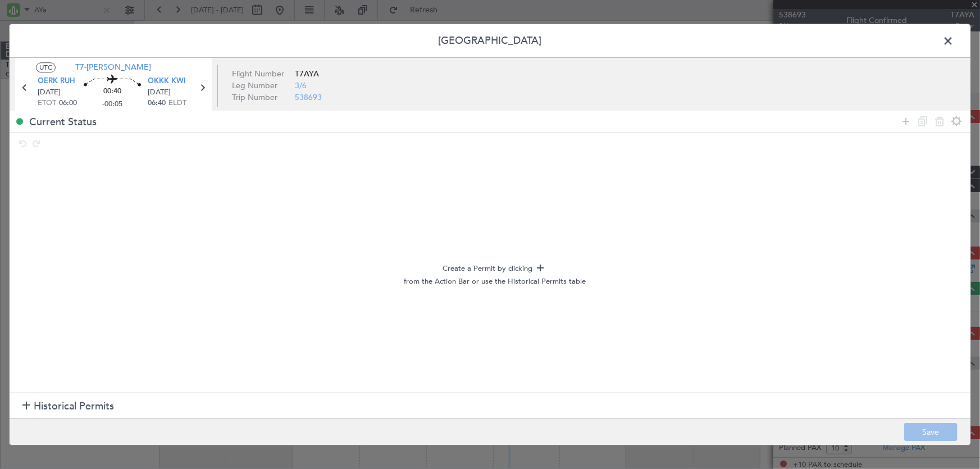
click at [26, 403] on div at bounding box center [26, 407] width 8 height 8
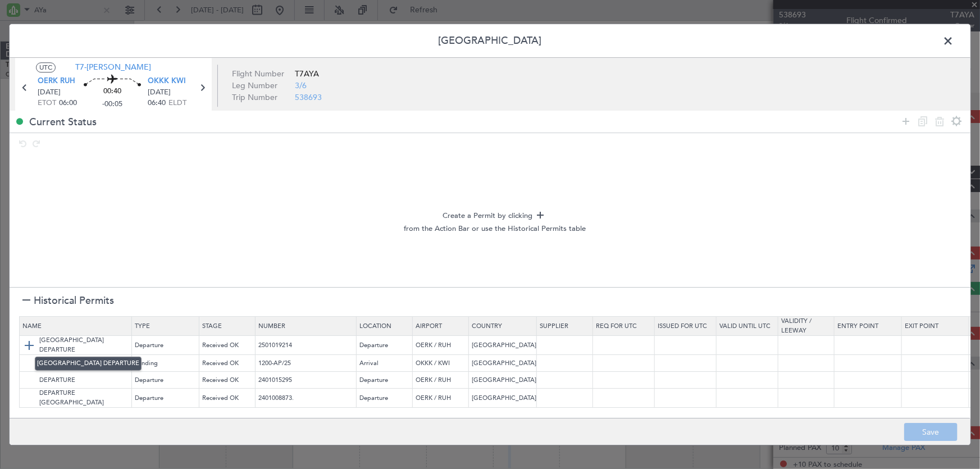
click at [30, 341] on img at bounding box center [28, 345] width 13 height 13
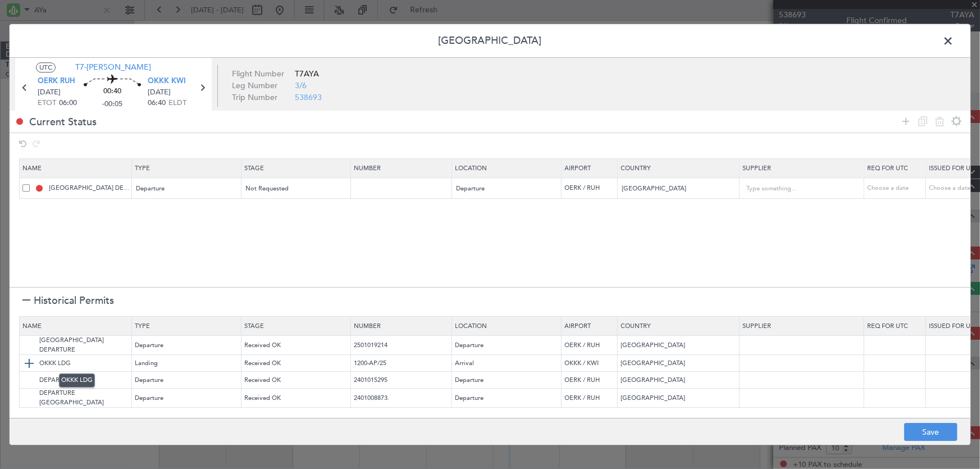
click at [29, 363] on img at bounding box center [28, 363] width 13 height 13
click at [944, 432] on button "Save" at bounding box center [930, 432] width 53 height 18
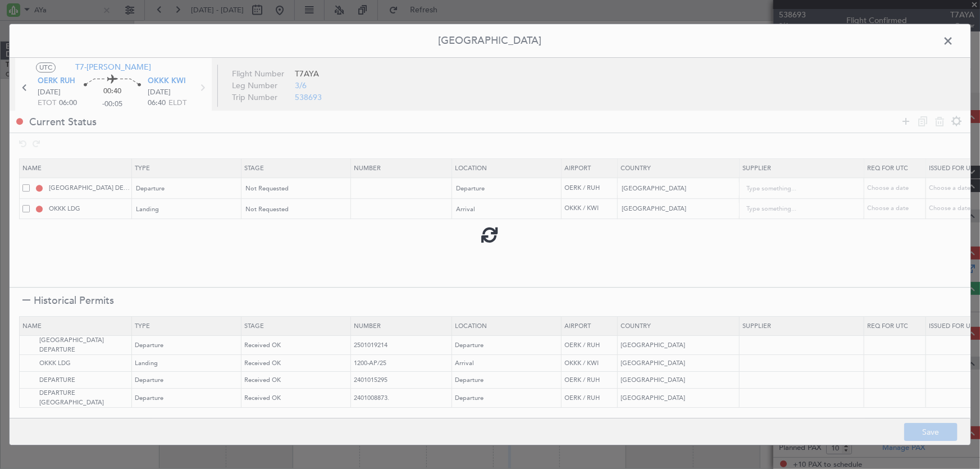
type input "NNN"
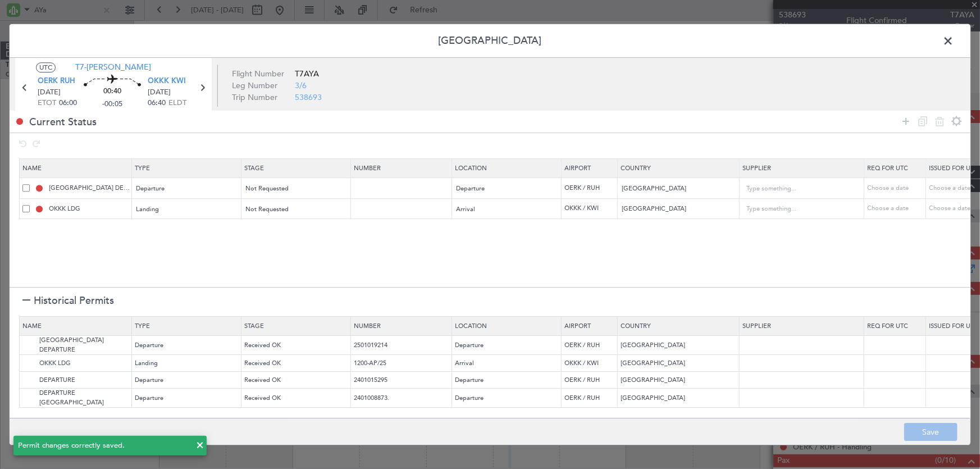
click at [954, 42] on span at bounding box center [954, 44] width 0 height 22
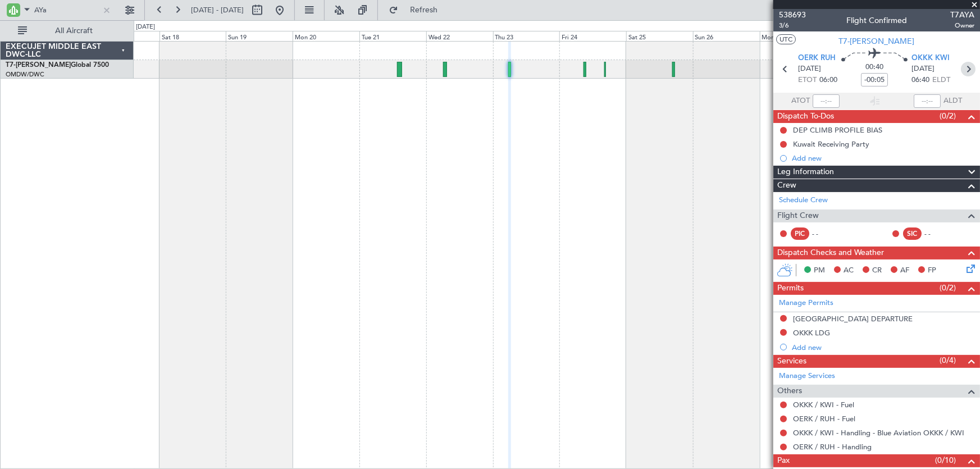
click at [963, 65] on icon at bounding box center [968, 69] width 15 height 15
type input "8"
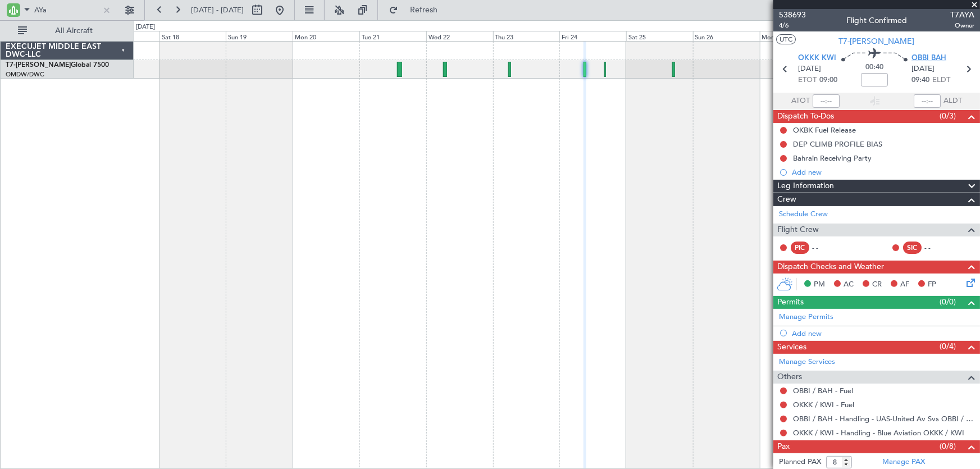
click at [942, 58] on span "OBBI BAH" at bounding box center [929, 58] width 35 height 11
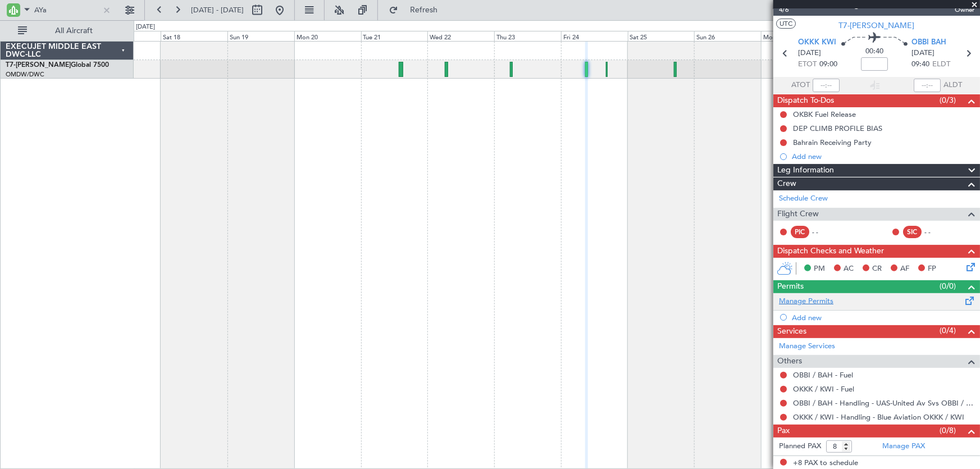
click at [826, 300] on link "Manage Permits" at bounding box center [806, 301] width 54 height 11
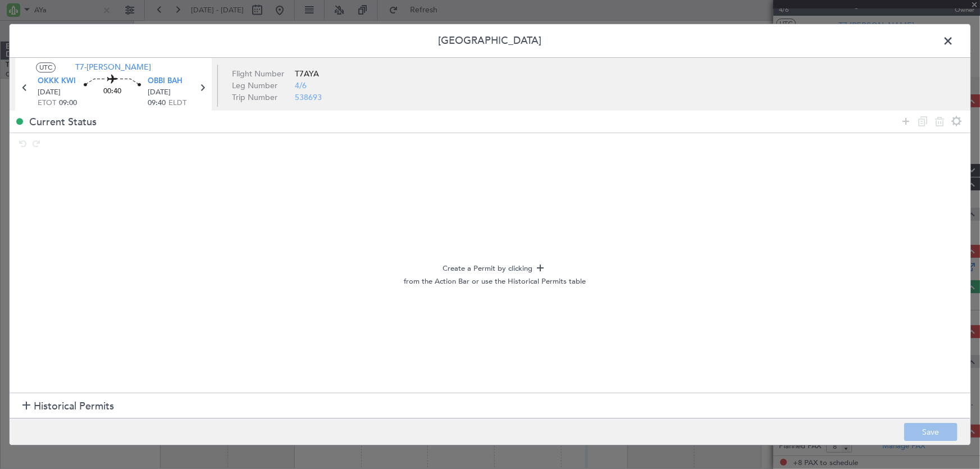
click at [954, 39] on span at bounding box center [954, 44] width 0 height 22
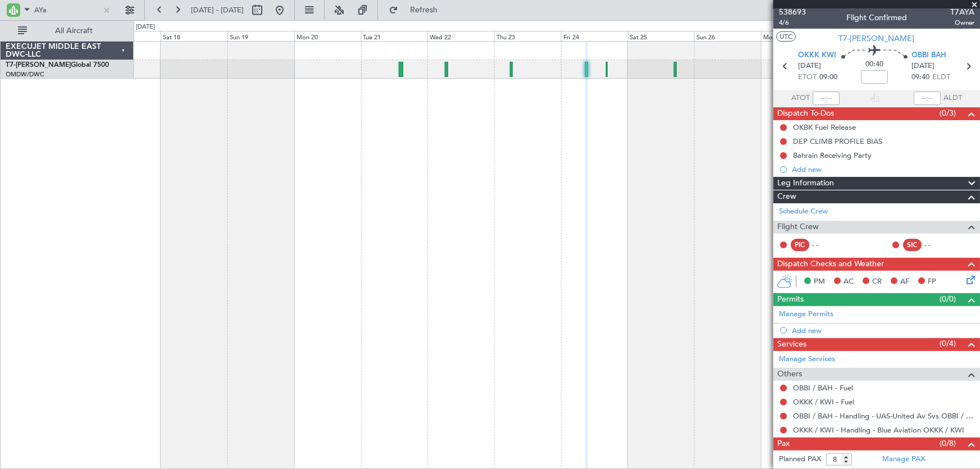
scroll to position [0, 0]
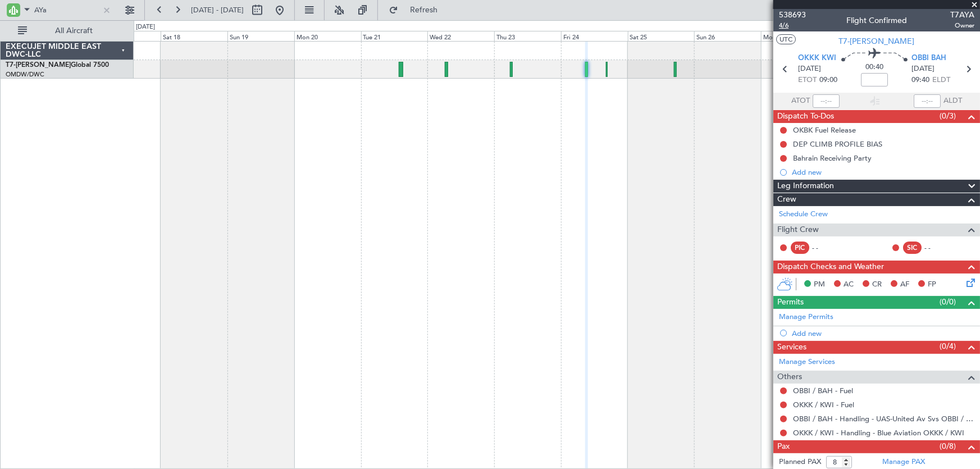
click at [785, 24] on span "4/6" at bounding box center [792, 26] width 27 height 10
click at [965, 70] on icon at bounding box center [968, 69] width 15 height 15
click at [937, 59] on span "OTBD DIA" at bounding box center [929, 58] width 35 height 11
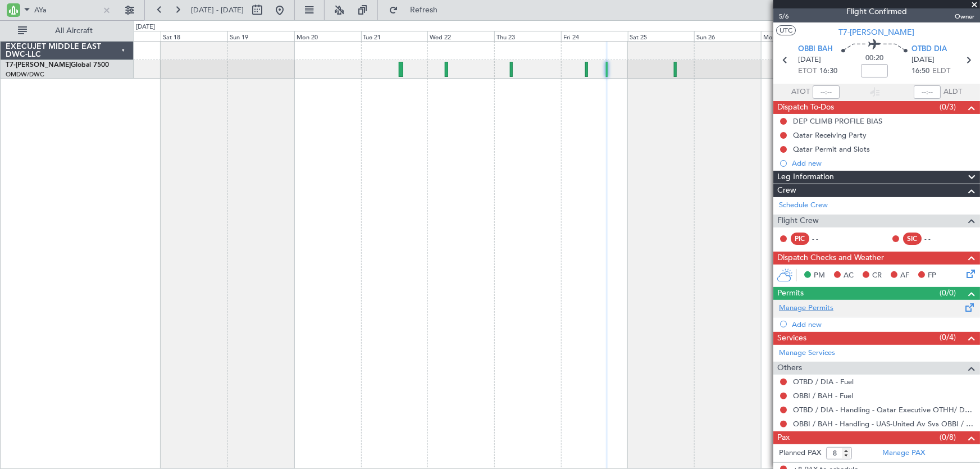
scroll to position [16, 0]
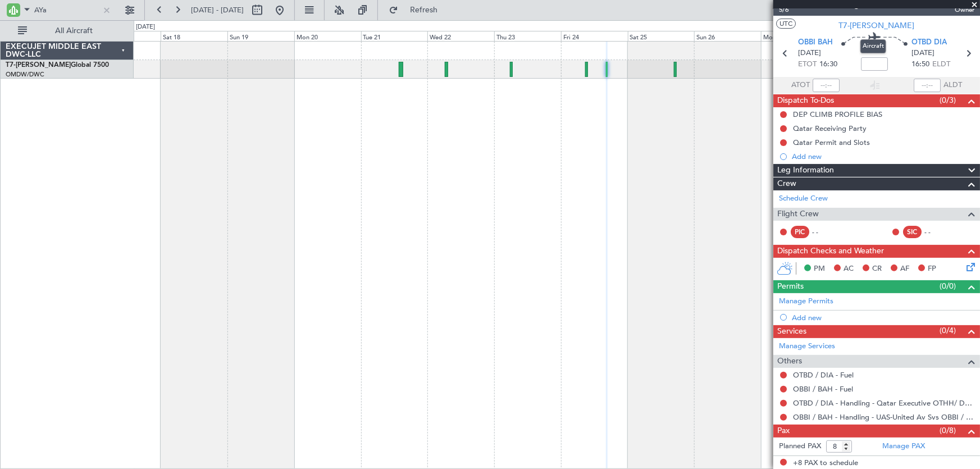
click at [874, 60] on mat-tooltip-component "Aircraft" at bounding box center [874, 46] width 42 height 30
click at [874, 67] on input at bounding box center [874, 63] width 27 height 13
type input "+00:10"
click at [876, 61] on mat-tooltip-component "Flight Time" at bounding box center [872, 72] width 52 height 30
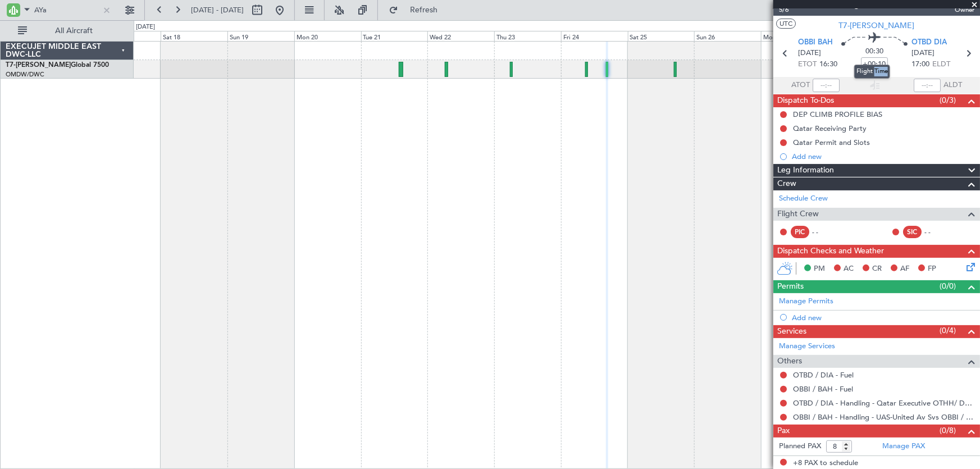
click at [887, 59] on mat-tooltip-component "Flight Time" at bounding box center [872, 72] width 52 height 30
click at [895, 62] on mat-tooltip-component "Flight Time" at bounding box center [872, 72] width 52 height 30
click at [865, 67] on input "+00:10" at bounding box center [874, 63] width 27 height 13
click at [869, 65] on input "+00:10" at bounding box center [874, 63] width 27 height 13
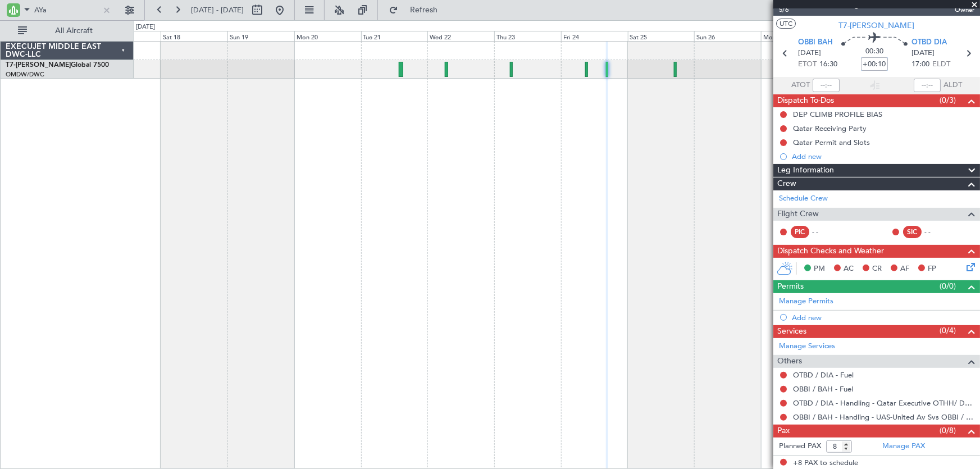
click at [869, 65] on input "+00:10" at bounding box center [874, 63] width 27 height 13
type input "-00:10"
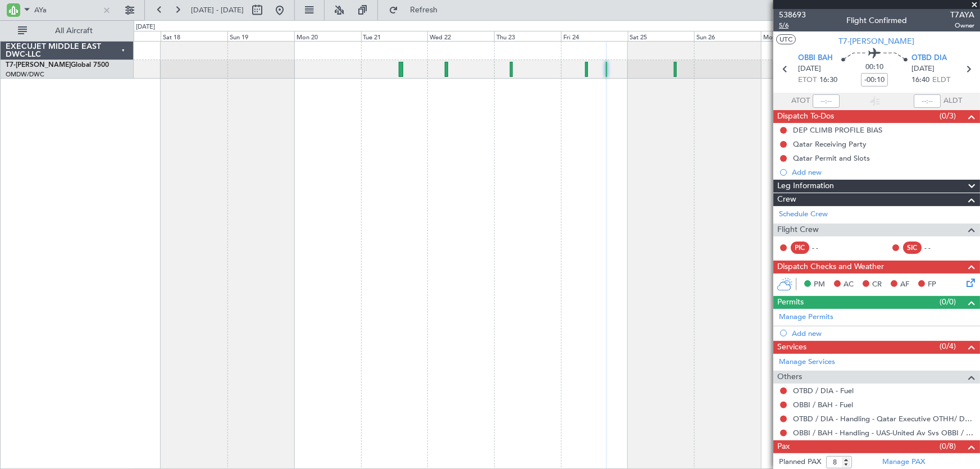
click at [787, 22] on span "5/6" at bounding box center [792, 26] width 27 height 10
click at [823, 319] on link "Manage Permits" at bounding box center [806, 317] width 54 height 11
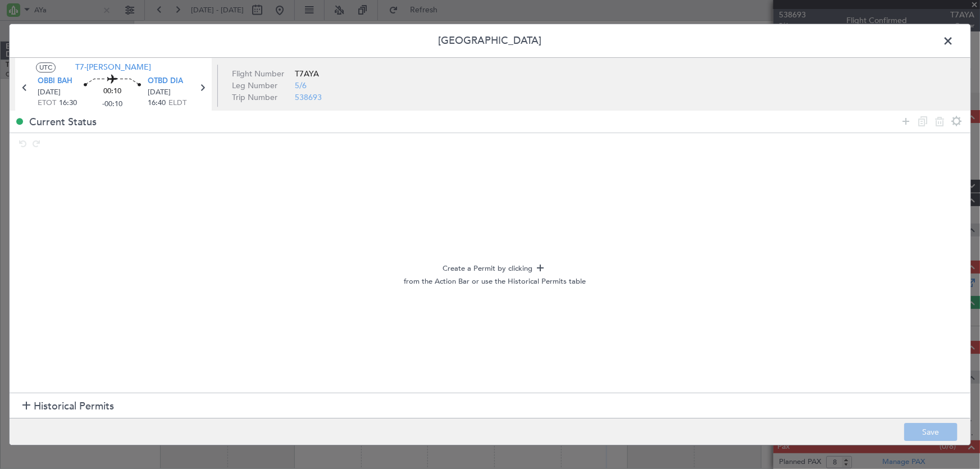
click at [74, 410] on span "Historical Permits" at bounding box center [74, 406] width 80 height 15
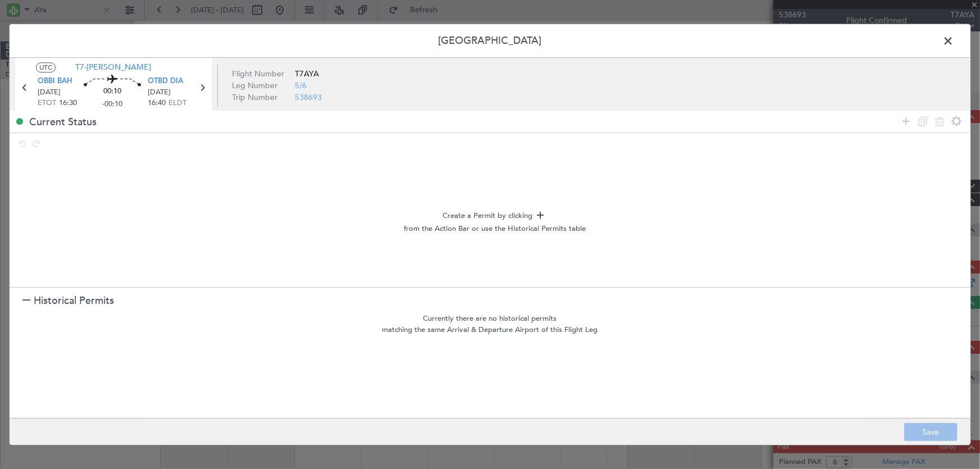
click at [99, 302] on span "Historical Permits" at bounding box center [74, 301] width 80 height 15
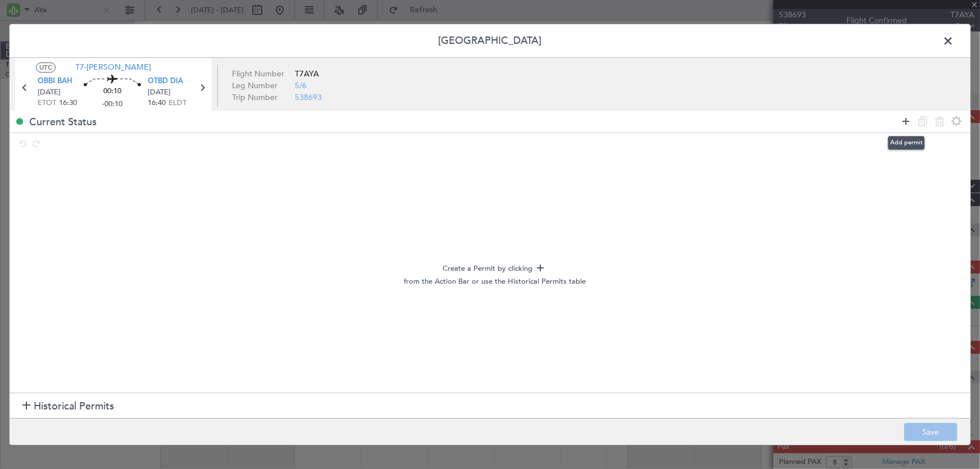
click at [907, 121] on icon at bounding box center [905, 121] width 13 height 13
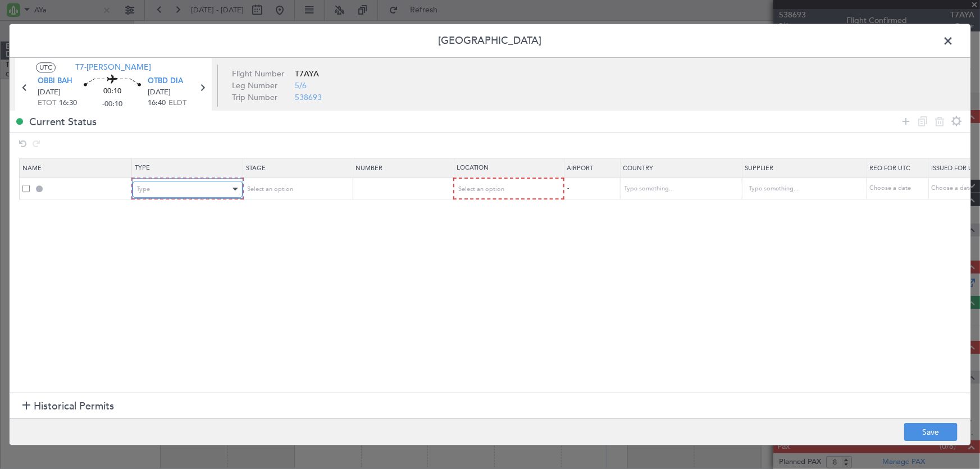
click at [183, 192] on div "Type" at bounding box center [183, 189] width 93 height 17
click at [170, 317] on span "Departure" at bounding box center [187, 324] width 100 height 17
click at [477, 190] on span "Select an option" at bounding box center [480, 189] width 46 height 8
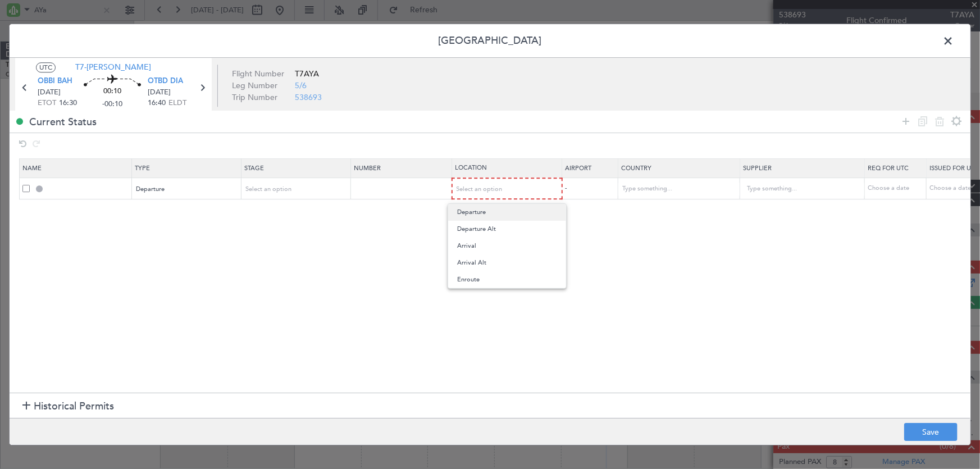
click at [477, 211] on span "Departure" at bounding box center [507, 212] width 100 height 17
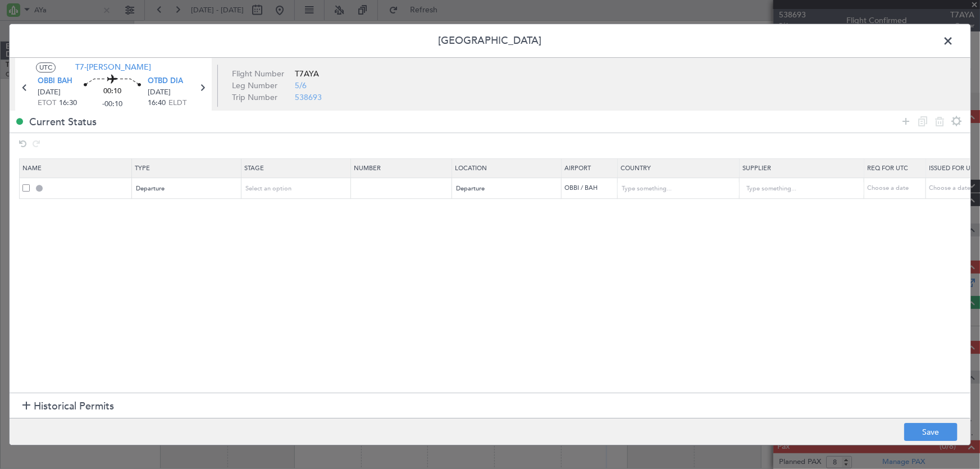
click at [485, 252] on section "Name Type Stage Number Location Airport Country Supplier Req For Utc Issued For…" at bounding box center [490, 274] width 961 height 237
click at [904, 127] on icon at bounding box center [905, 121] width 13 height 13
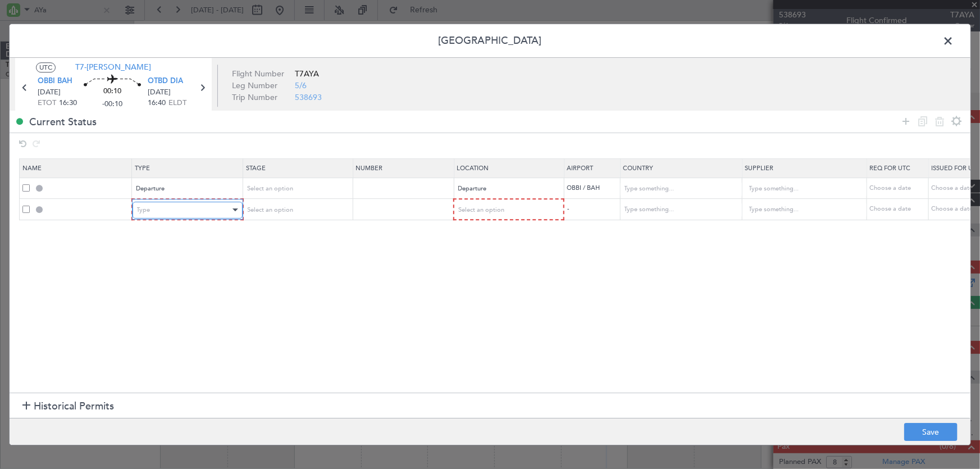
click at [161, 213] on div "Type" at bounding box center [183, 210] width 93 height 17
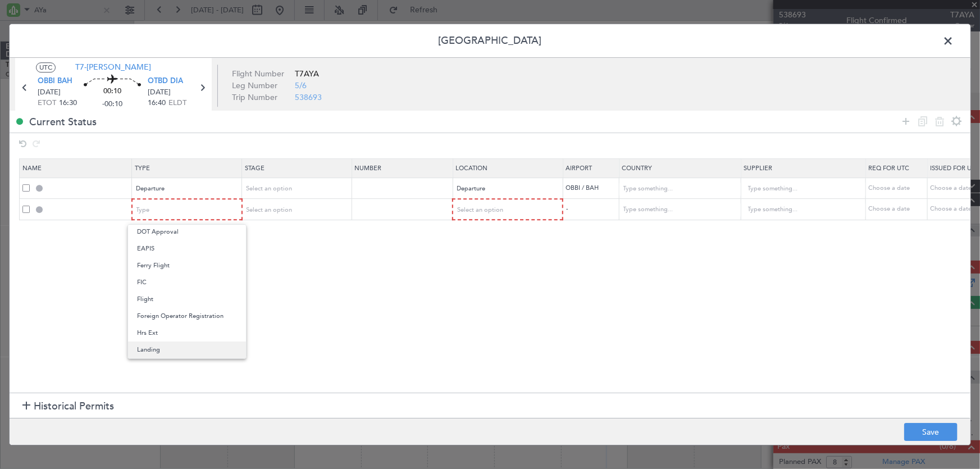
click at [172, 344] on span "Landing" at bounding box center [187, 349] width 100 height 17
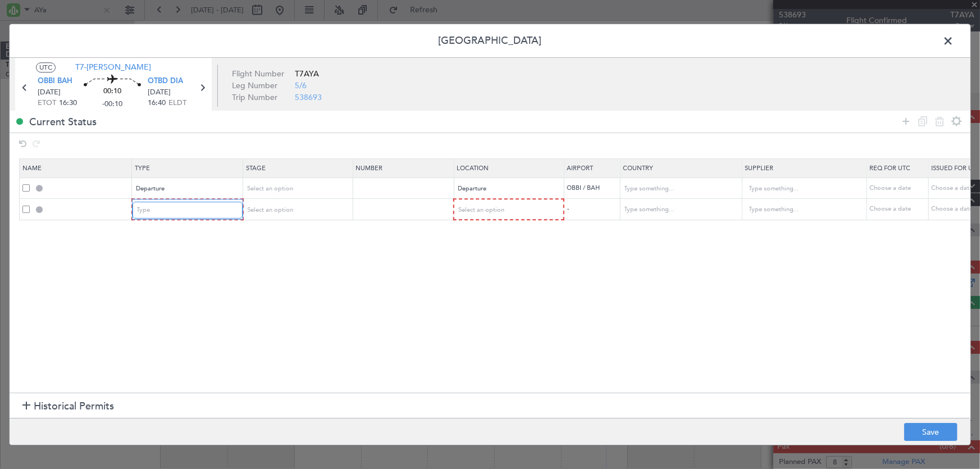
scroll to position [171, 0]
click at [471, 207] on span "Select an option" at bounding box center [480, 210] width 46 height 8
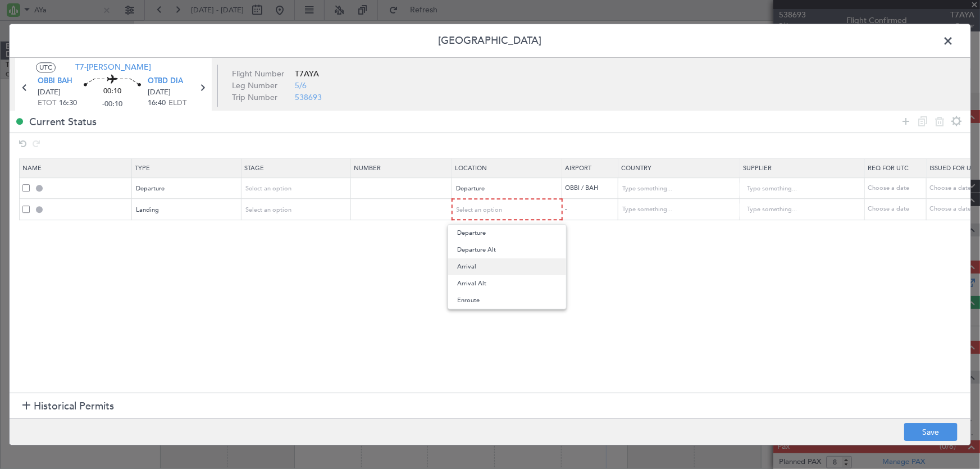
click at [470, 269] on span "Arrival" at bounding box center [507, 266] width 100 height 17
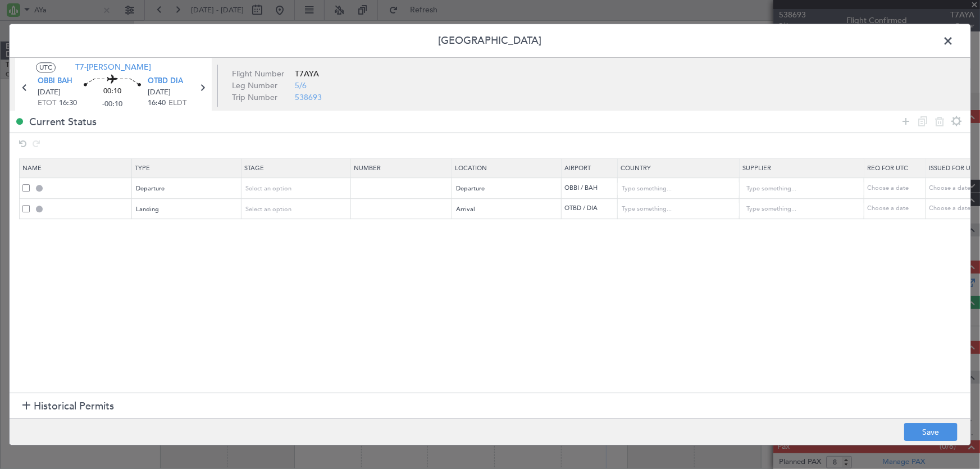
click at [543, 275] on section "Name Type Stage Number Location Airport Country Supplier Req For Utc Issued For…" at bounding box center [490, 274] width 961 height 237
click at [949, 432] on button "Save" at bounding box center [930, 432] width 53 height 18
type input "DEPARTURE"
type input "[GEOGRAPHIC_DATA]"
type input "NNN"
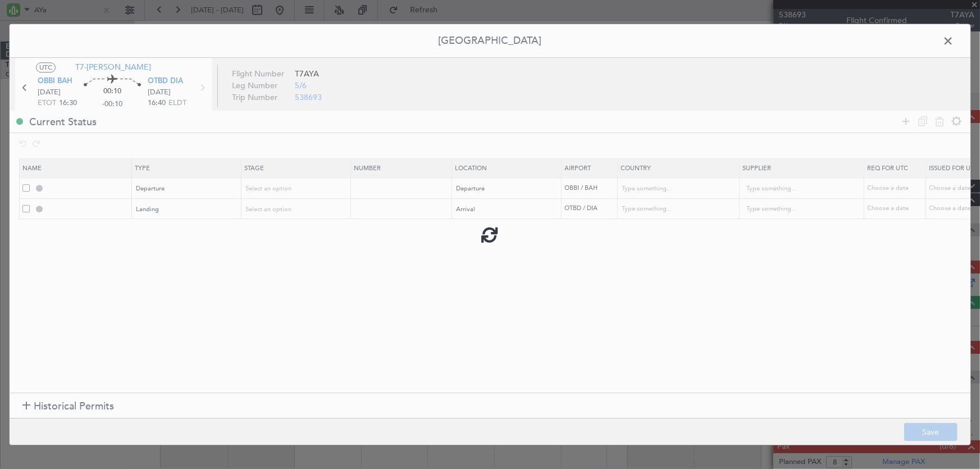
type input "OTBD LDG"
type input "[GEOGRAPHIC_DATA]"
type input "NNN"
type input "2"
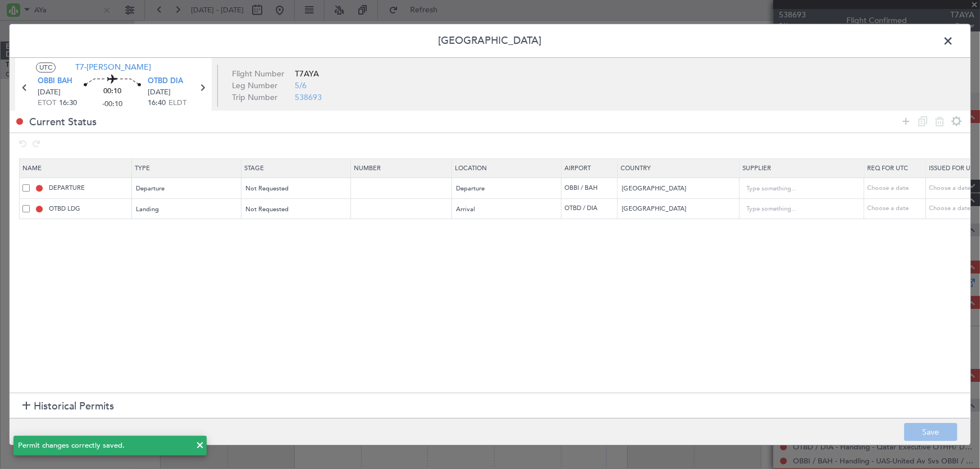
click at [954, 38] on span at bounding box center [954, 44] width 0 height 22
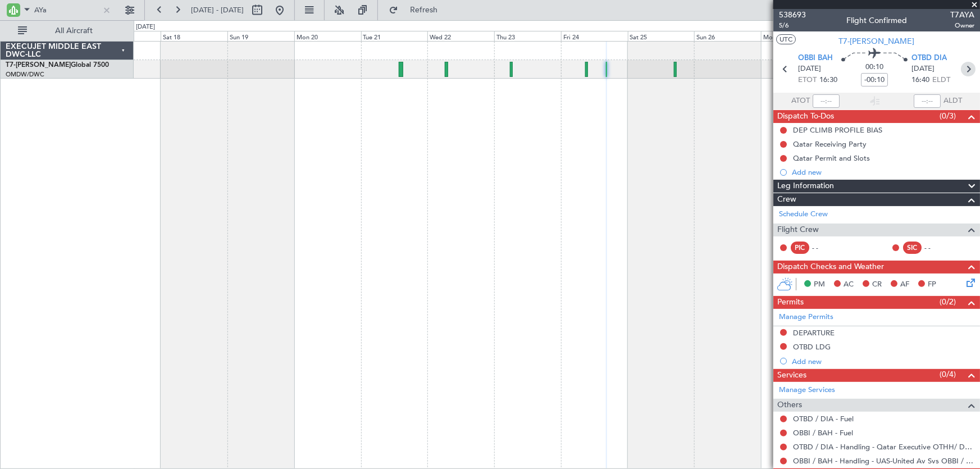
click at [964, 65] on icon at bounding box center [968, 69] width 15 height 15
type input "3"
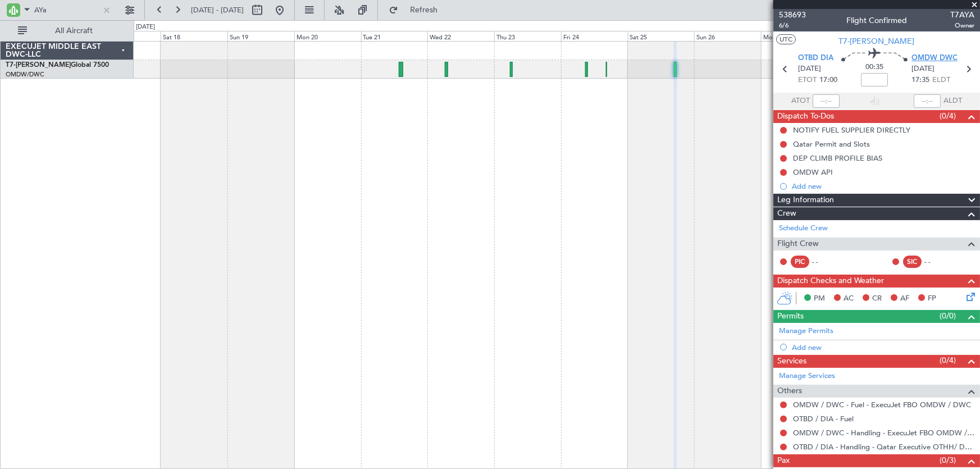
click at [927, 56] on span "OMDW DWC" at bounding box center [935, 58] width 46 height 11
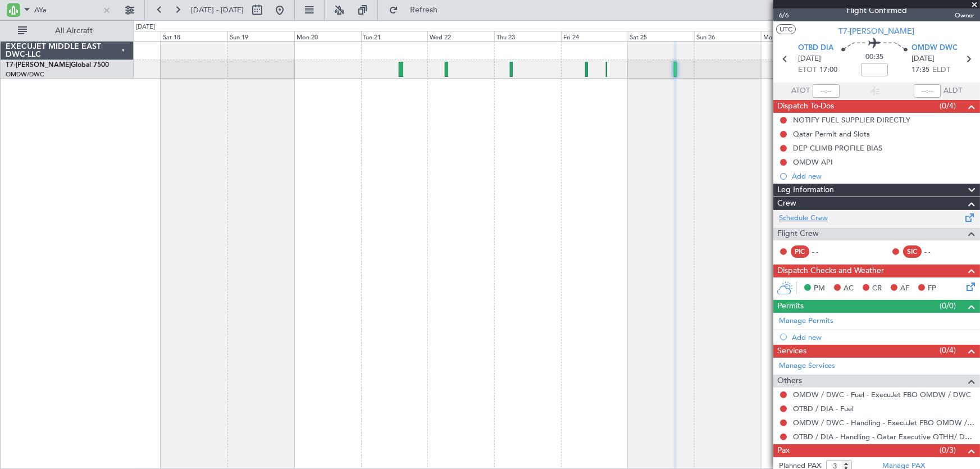
scroll to position [0, 0]
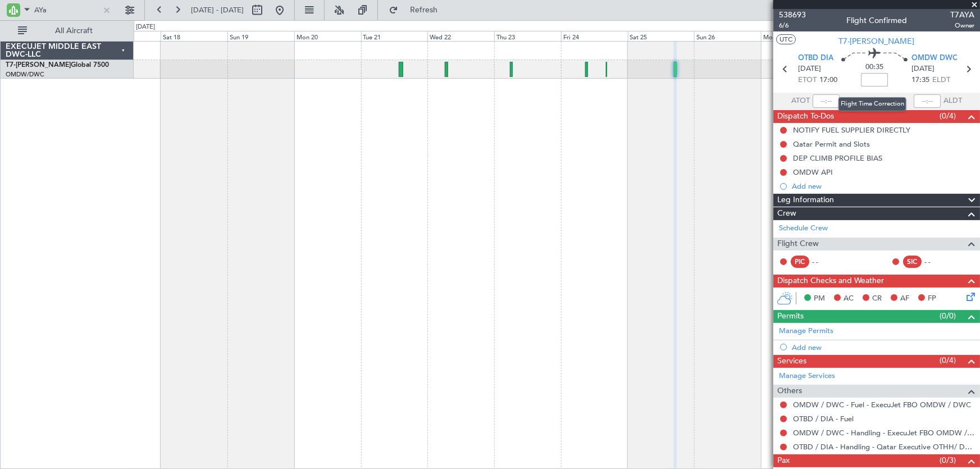
click at [871, 82] on input at bounding box center [874, 79] width 27 height 13
type input "+00:05"
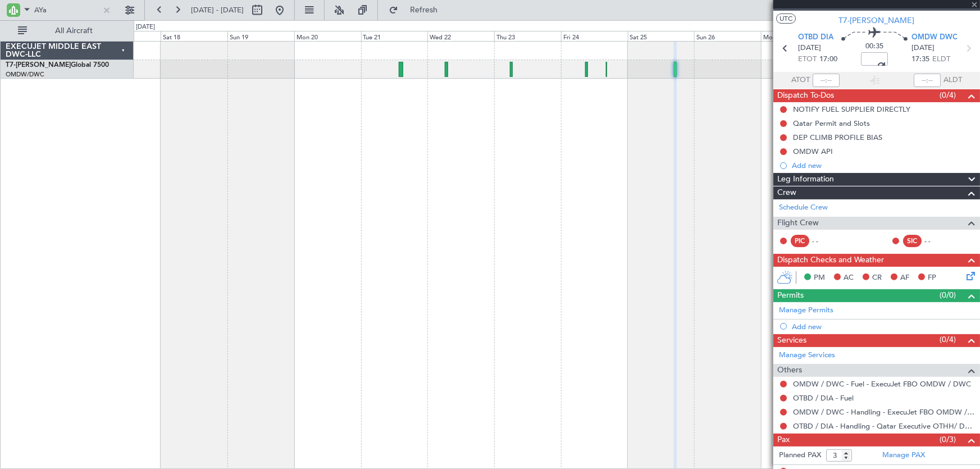
scroll to position [30, 0]
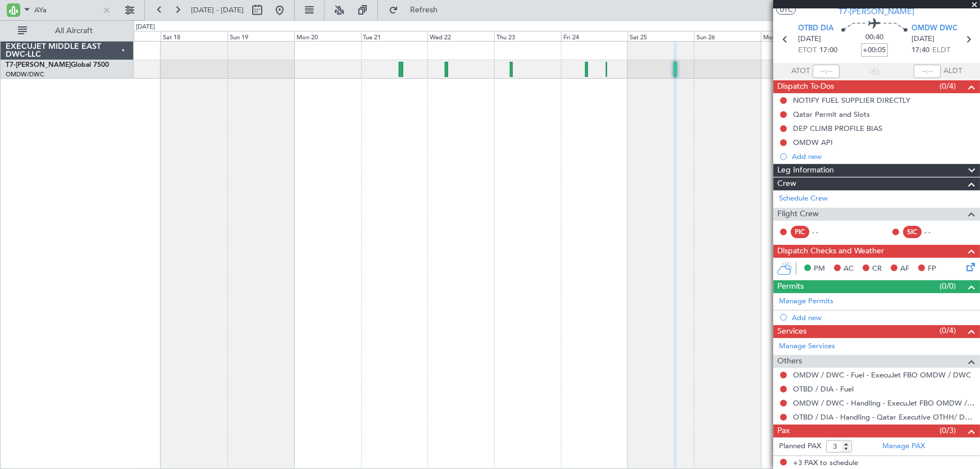
click at [881, 49] on input "+00:05" at bounding box center [874, 49] width 27 height 13
type input "+00:10"
click at [871, 51] on input "+00:10" at bounding box center [874, 49] width 27 height 13
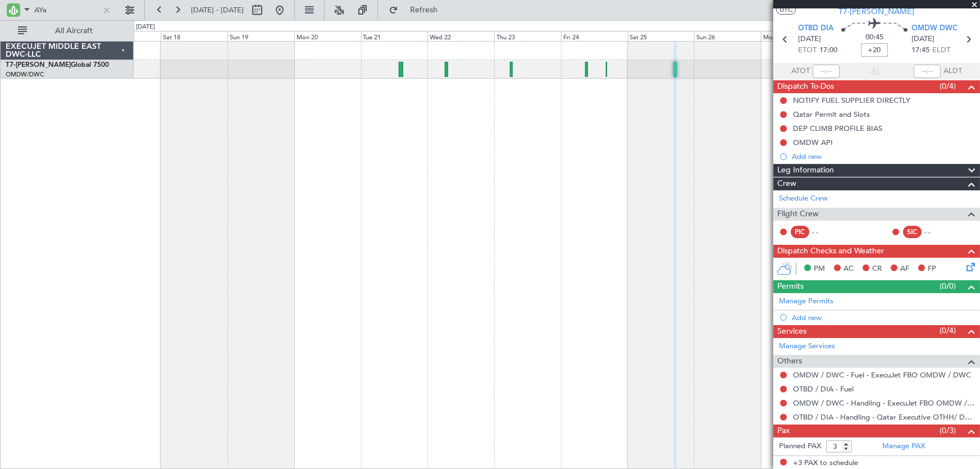
type input "+00:20"
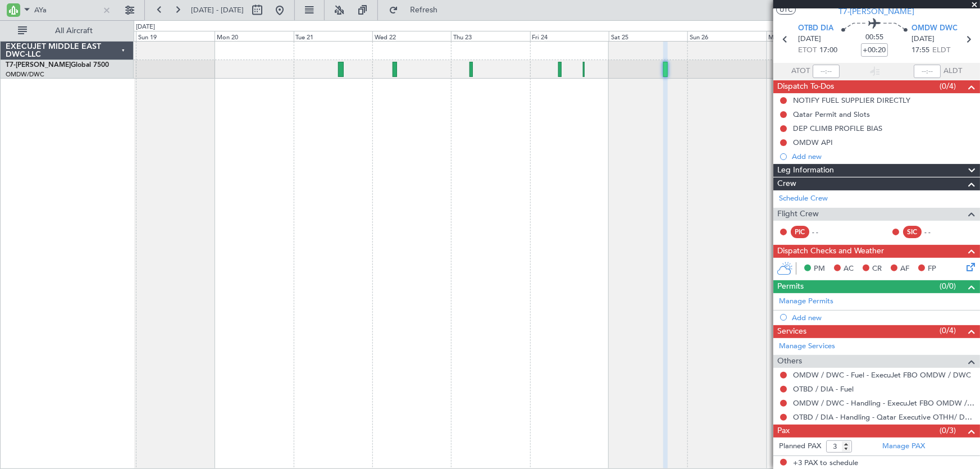
scroll to position [0, 0]
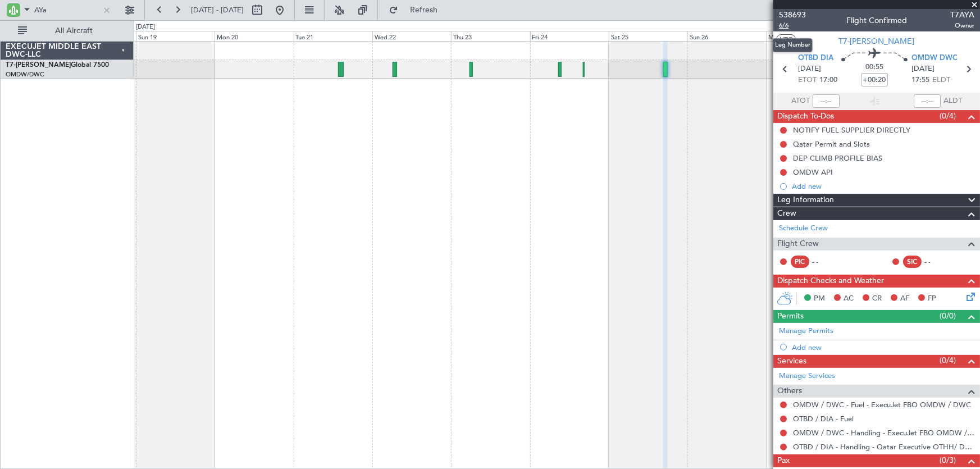
click at [779, 27] on span "6/6" at bounding box center [792, 26] width 27 height 10
click at [825, 331] on link "Manage Permits" at bounding box center [806, 331] width 54 height 11
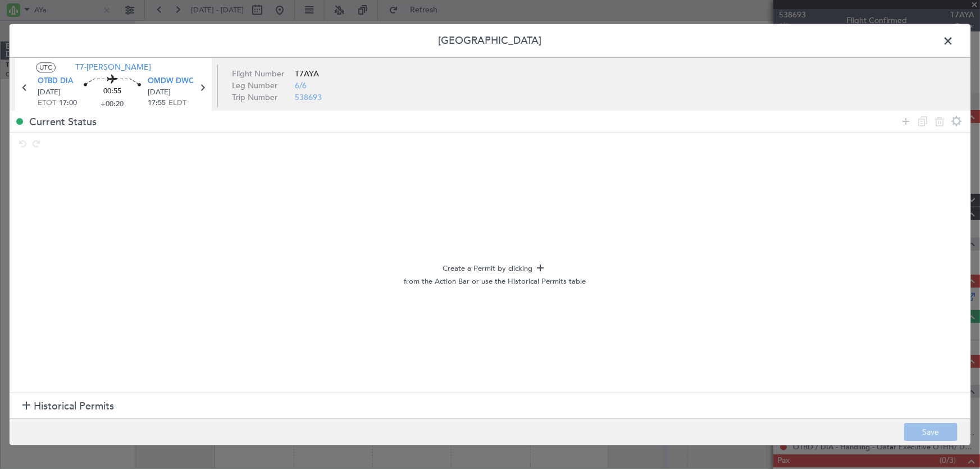
click at [45, 405] on span "Historical Permits" at bounding box center [74, 406] width 80 height 15
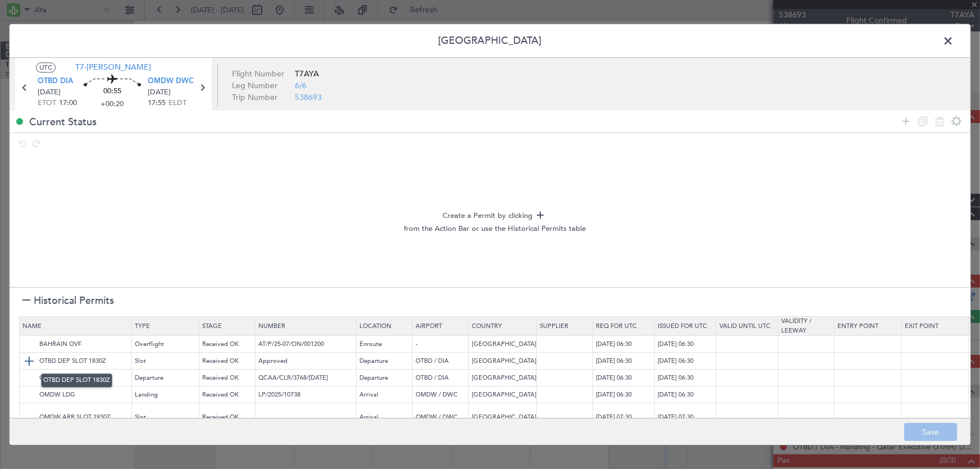
click at [79, 365] on span "OTBD DEP SLOT 1830Z" at bounding box center [72, 362] width 67 height 10
click at [28, 361] on img at bounding box center [28, 360] width 13 height 13
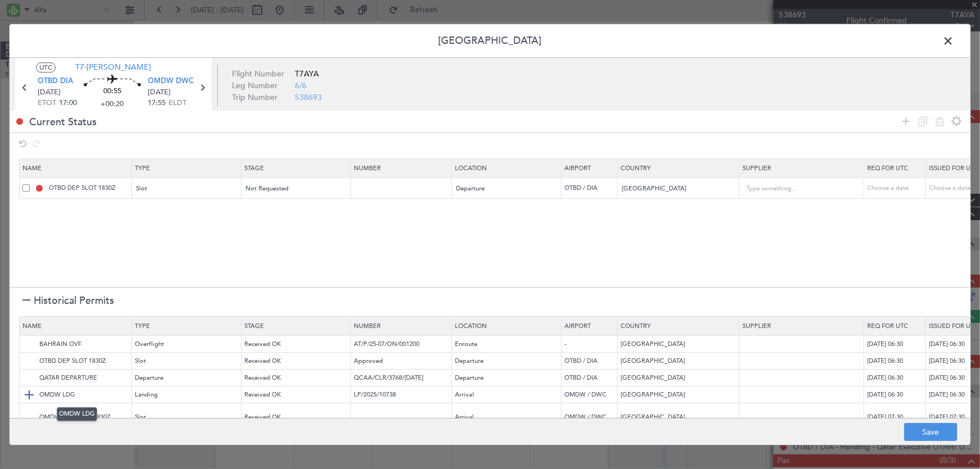
click at [31, 390] on img at bounding box center [28, 394] width 13 height 13
click at [930, 436] on button "Save" at bounding box center [930, 432] width 53 height 18
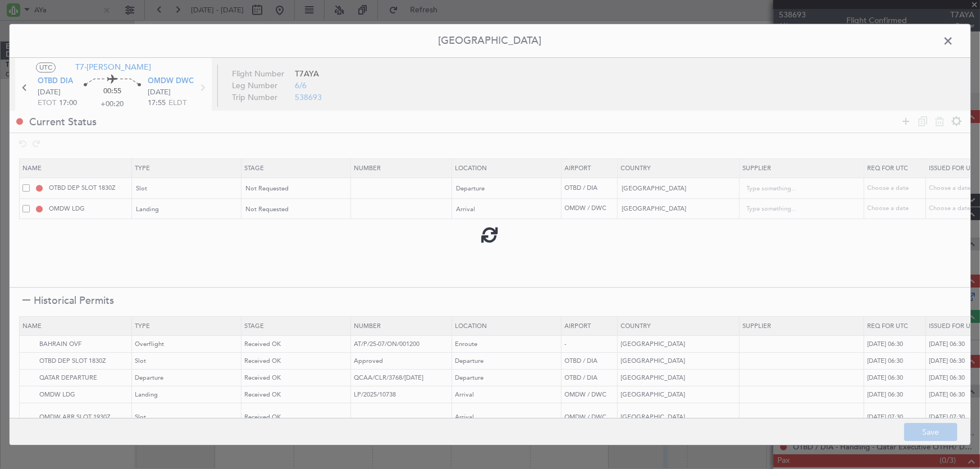
type input "OTBD DEP SLOT"
type input "NNN"
type input "2"
type input "NNN"
type input "1"
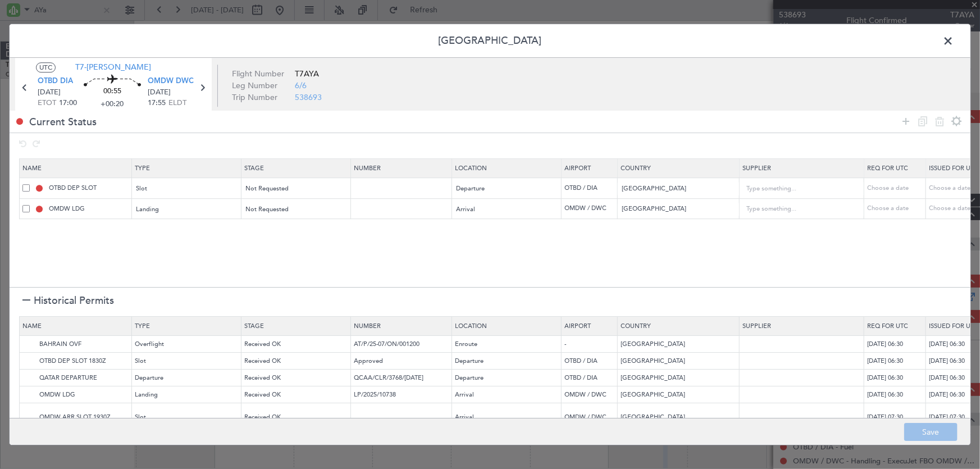
click at [954, 42] on span at bounding box center [954, 44] width 0 height 22
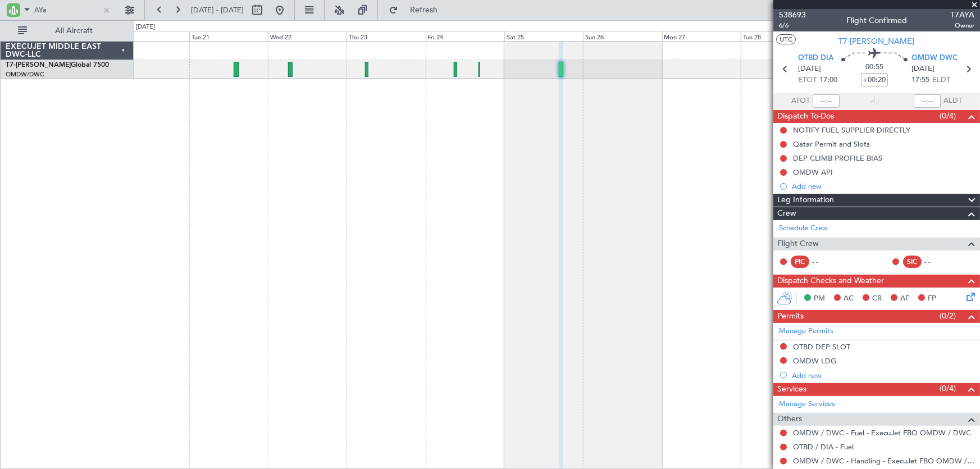
click at [657, 167] on div at bounding box center [557, 255] width 847 height 428
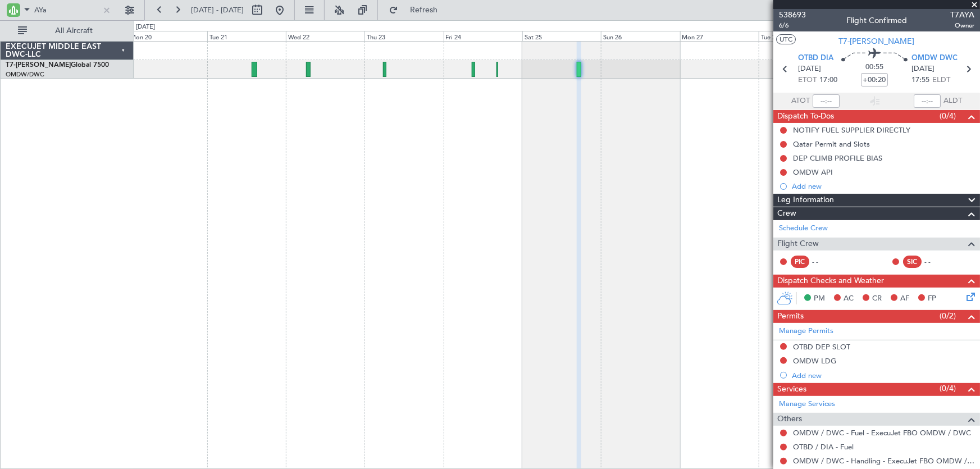
click at [974, 1] on span at bounding box center [974, 5] width 11 height 10
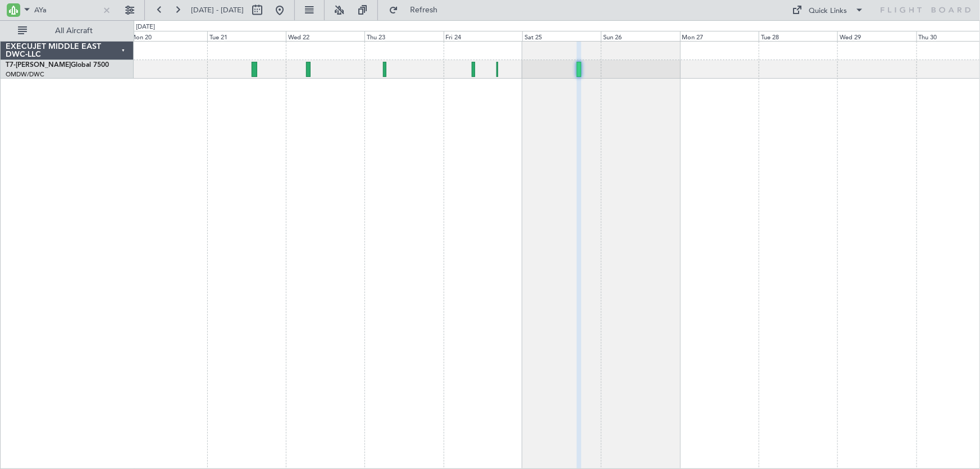
type input "0"
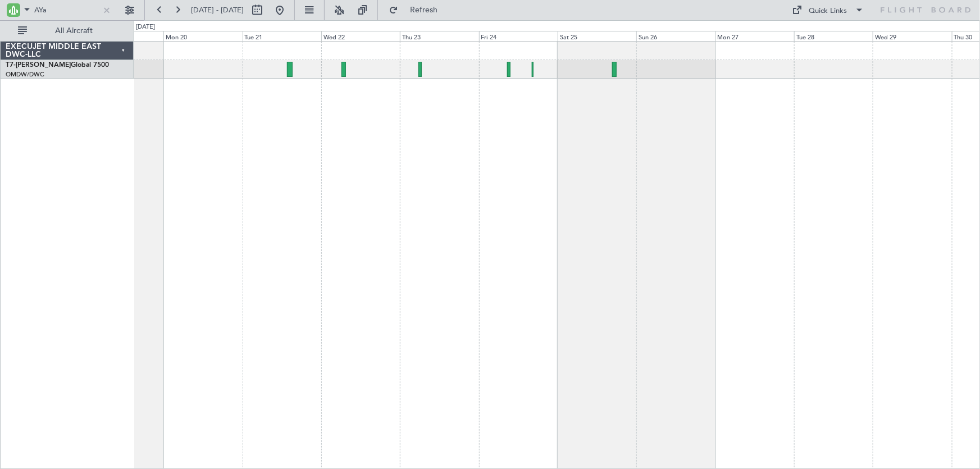
click at [742, 275] on div at bounding box center [557, 255] width 847 height 428
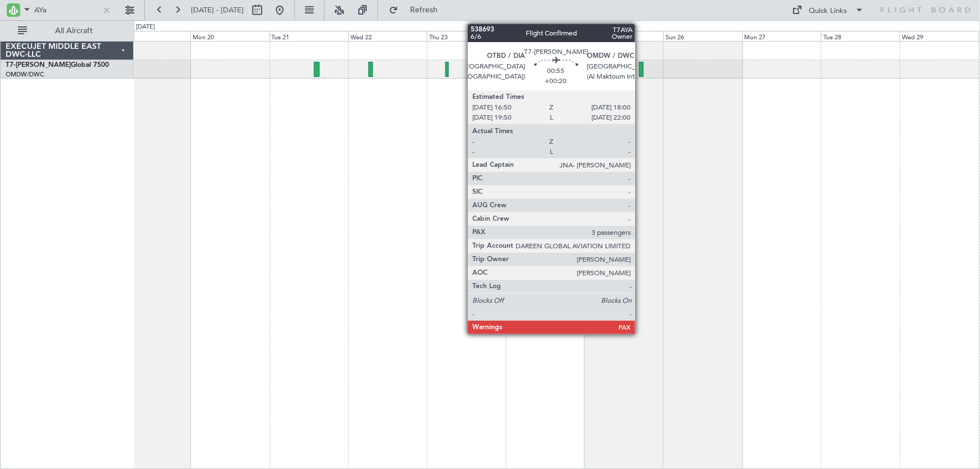
click at [640, 70] on div at bounding box center [641, 69] width 4 height 15
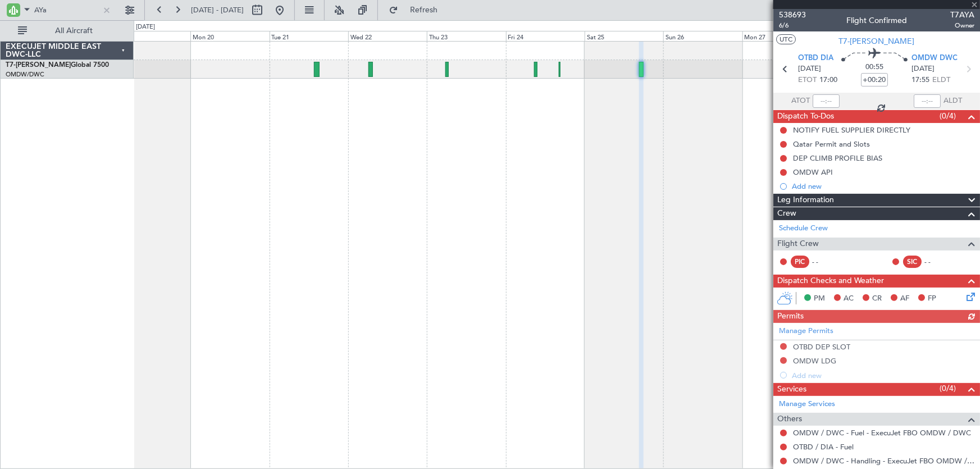
click at [974, 2] on span at bounding box center [974, 5] width 11 height 10
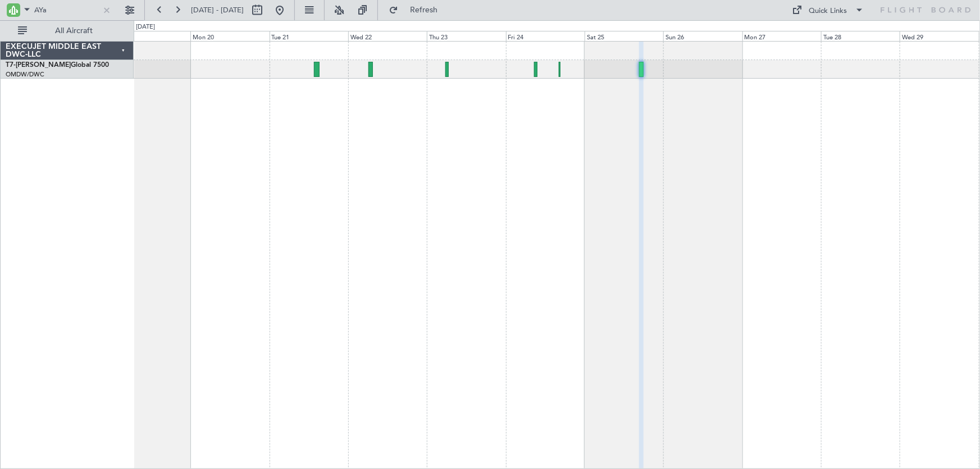
type input "0"
click at [637, 332] on div at bounding box center [557, 255] width 847 height 428
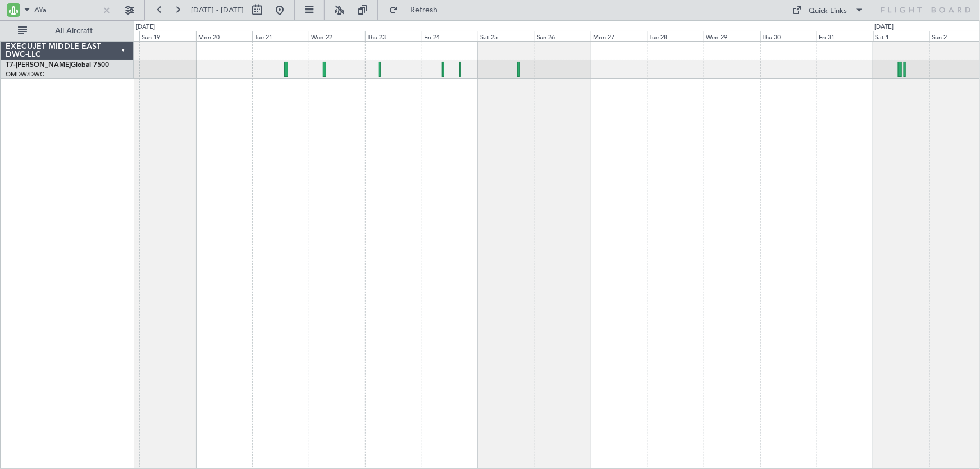
click at [417, 266] on div at bounding box center [557, 255] width 847 height 428
click at [106, 7] on div at bounding box center [107, 10] width 12 height 12
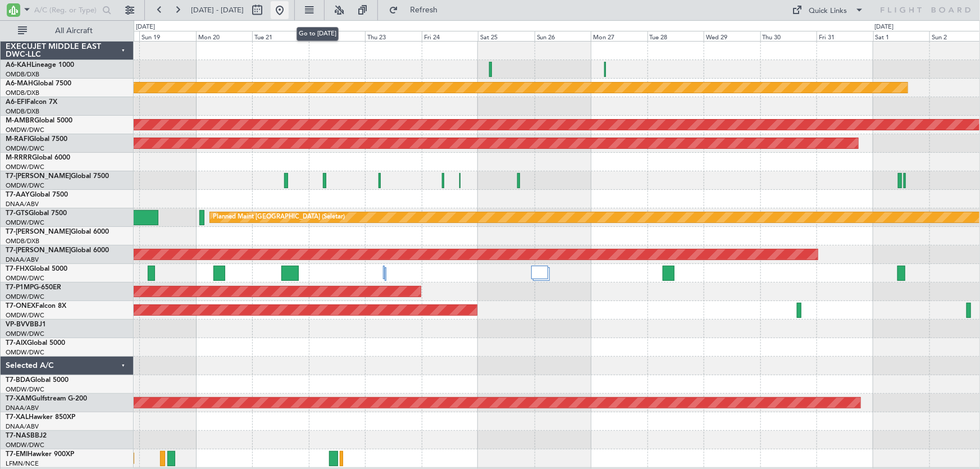
click at [289, 9] on button at bounding box center [280, 10] width 18 height 18
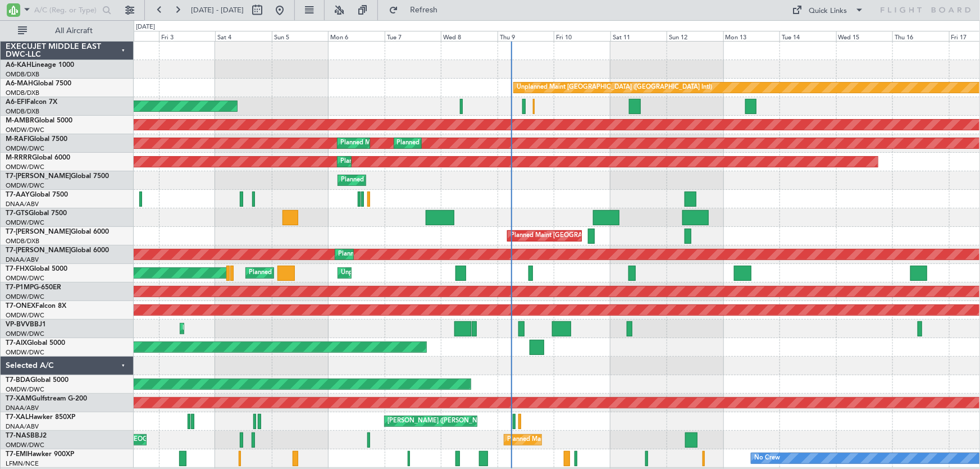
click at [555, 208] on div "Planned Maint [GEOGRAPHIC_DATA] (Al Bateen Executive) Unplanned Maint [GEOGRAPH…" at bounding box center [557, 255] width 846 height 426
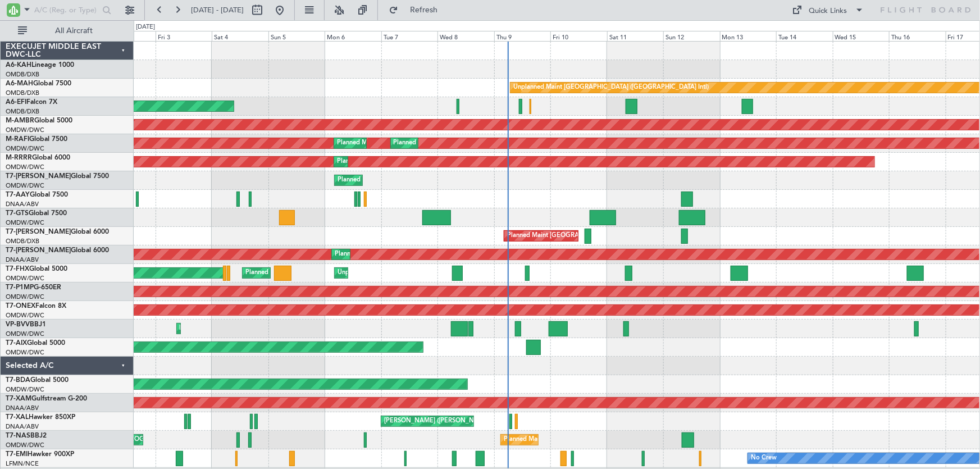
click at [606, 319] on div "Planned Maint [GEOGRAPHIC_DATA] (Al Bateen Executive) Unplanned Maint [GEOGRAPH…" at bounding box center [557, 255] width 846 height 426
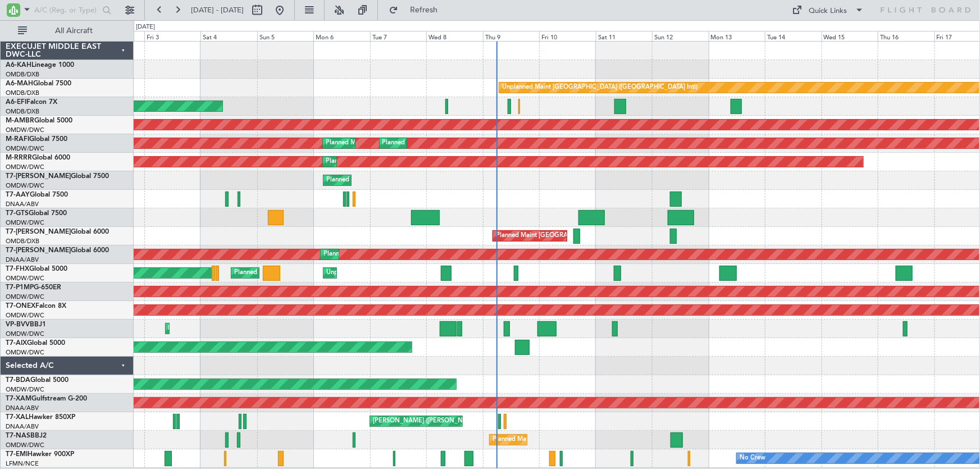
click at [516, 208] on div "Planned Maint [GEOGRAPHIC_DATA] (Al Bateen Executive) Unplanned Maint [GEOGRAPH…" at bounding box center [557, 255] width 846 height 426
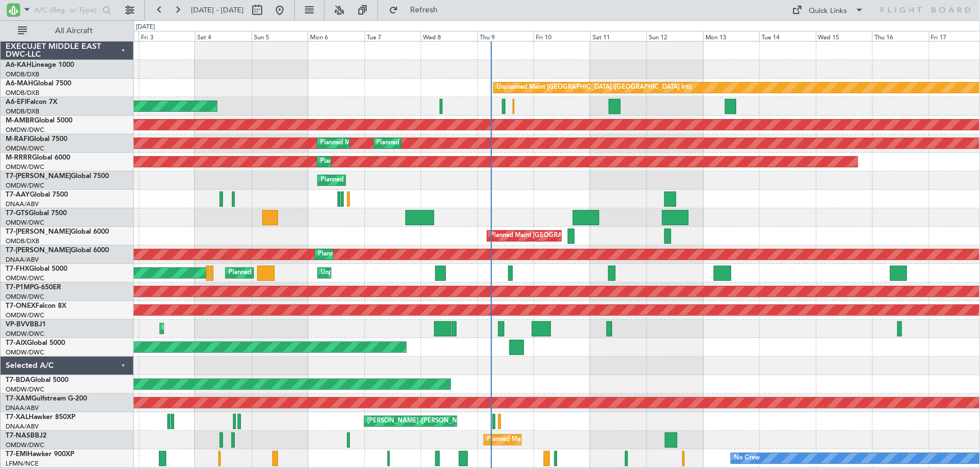
click at [543, 203] on div "Unplanned Maint [GEOGRAPHIC_DATA] (Al Maktoum Intl)" at bounding box center [557, 199] width 846 height 19
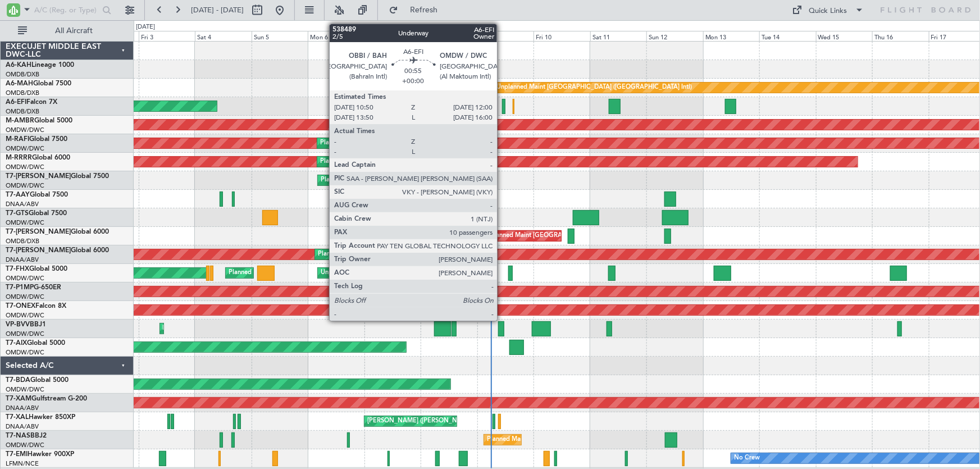
click at [502, 101] on div at bounding box center [503, 106] width 3 height 15
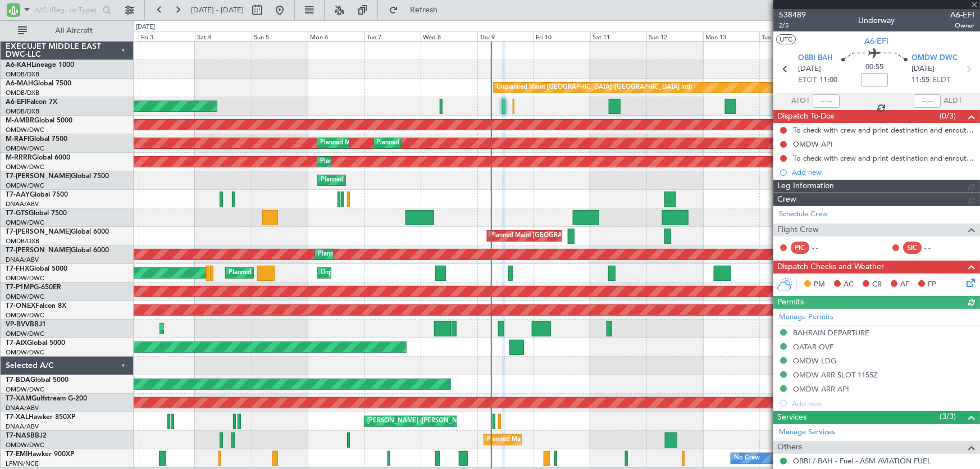
type input "[PERSON_NAME] (ANI)"
type input "7485"
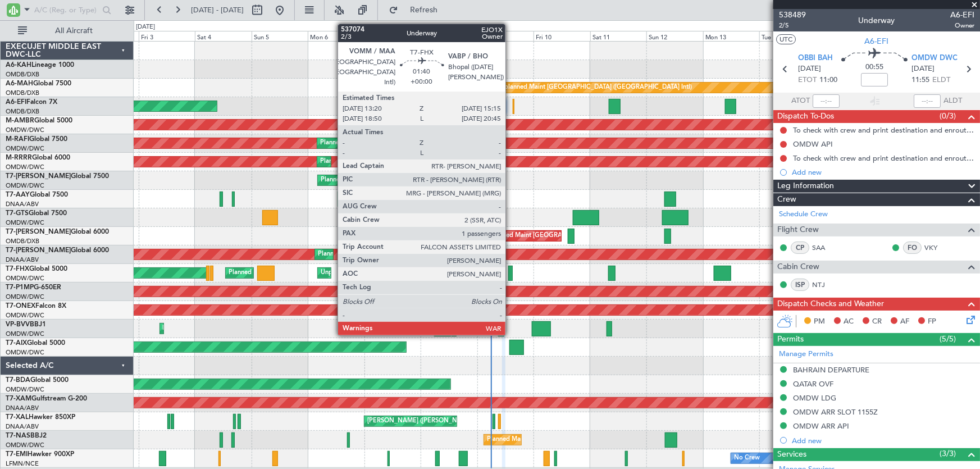
click at [508, 276] on div at bounding box center [510, 273] width 5 height 15
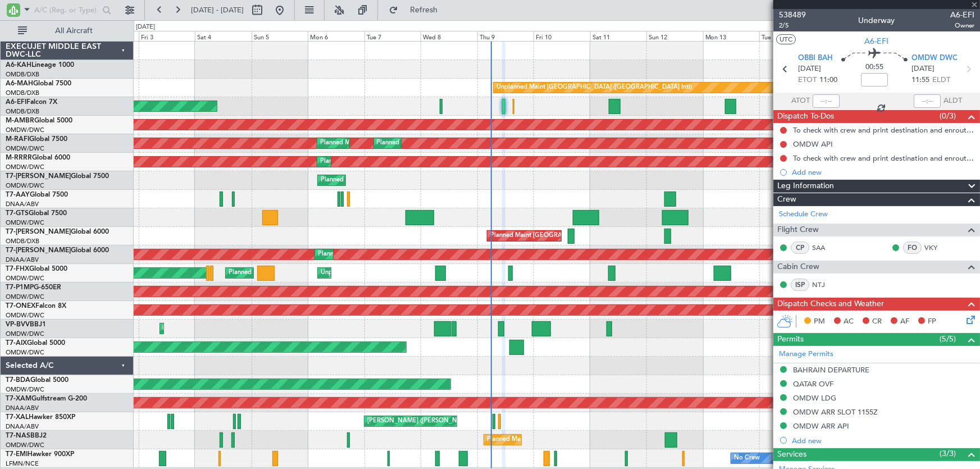
type input "1"
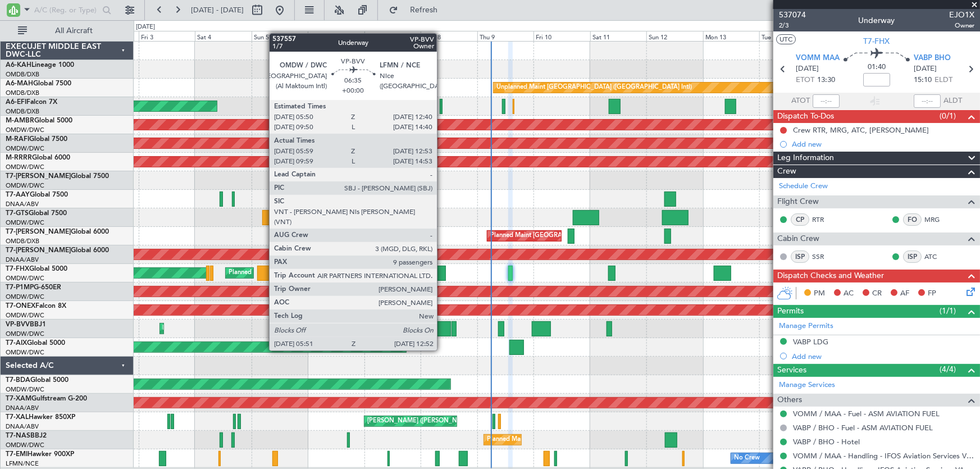
click at [442, 329] on div at bounding box center [442, 328] width 17 height 15
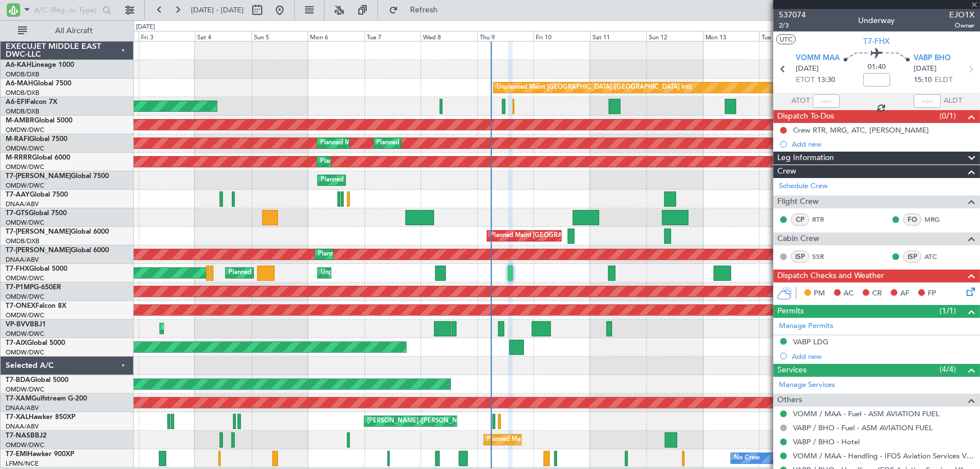
type input "06:09"
type input "12:48"
type input "9"
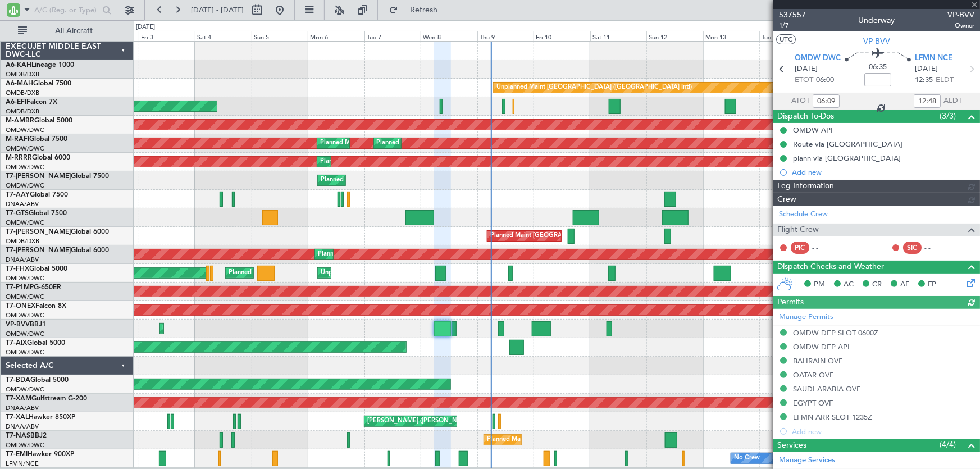
type input "Dherander Fithani (DHF)"
type input "7348"
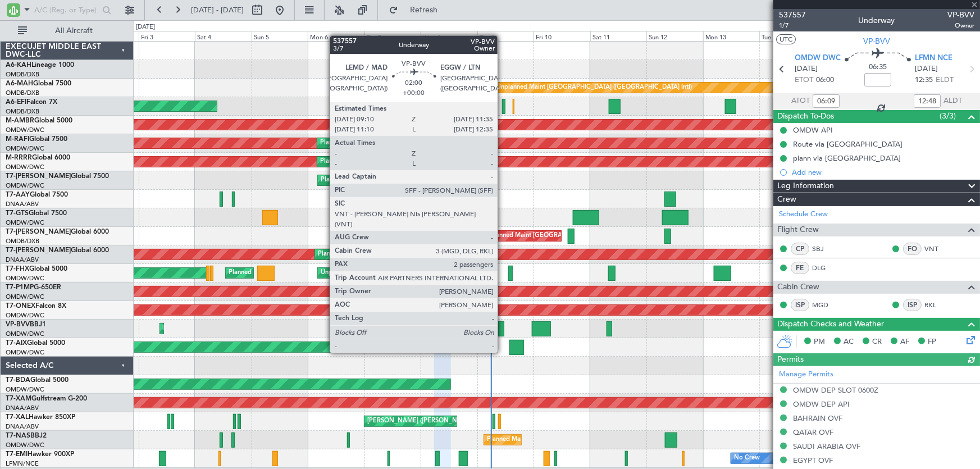
click at [503, 331] on div at bounding box center [501, 328] width 6 height 15
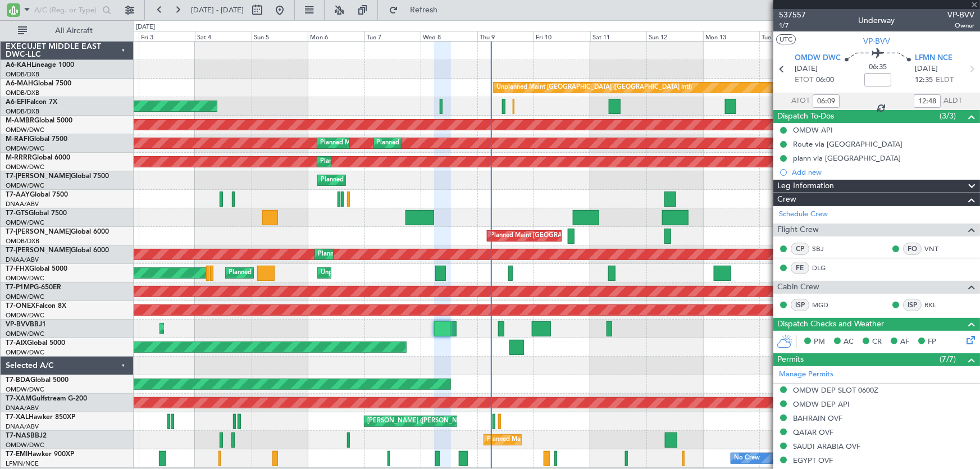
type input "2"
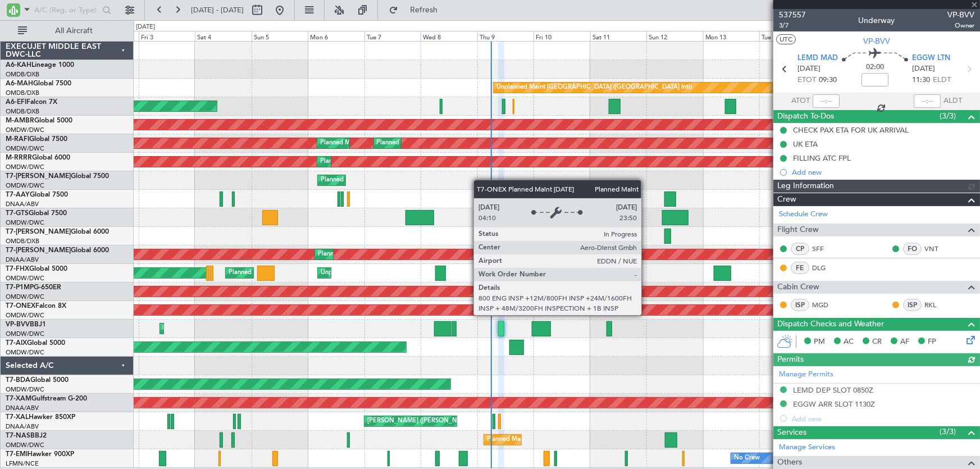
type input "[PERSON_NAME] (ANI)"
type input "7508"
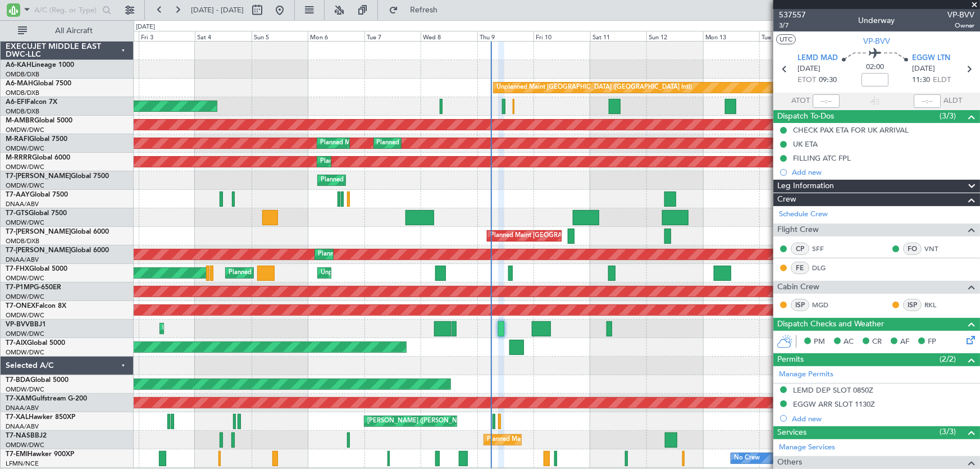
click at [972, 6] on span at bounding box center [974, 5] width 11 height 10
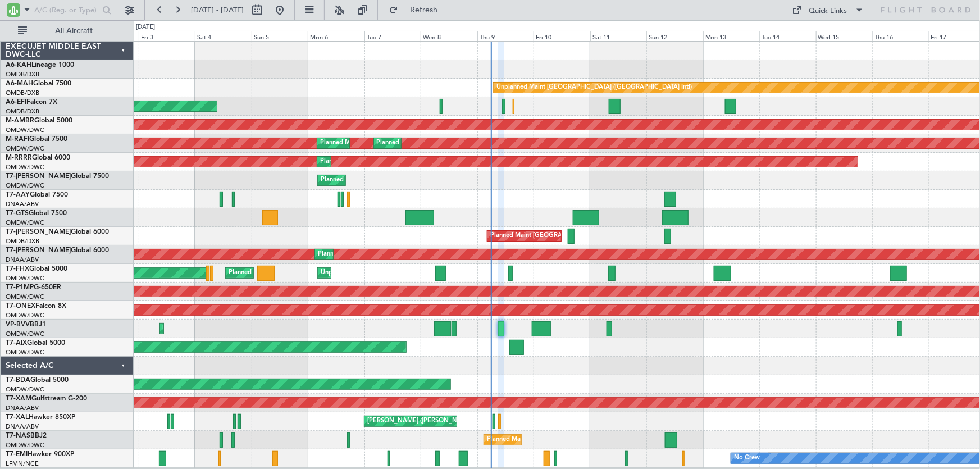
type input "0"
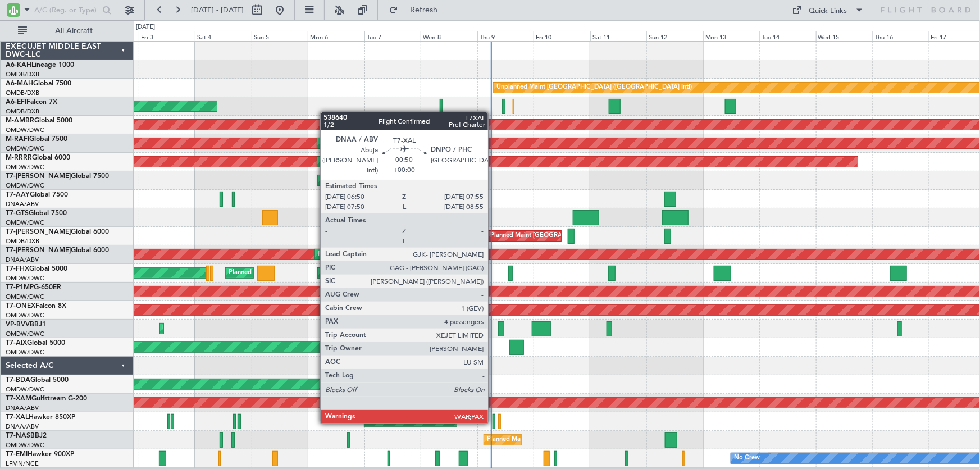
click at [493, 421] on div at bounding box center [494, 421] width 3 height 15
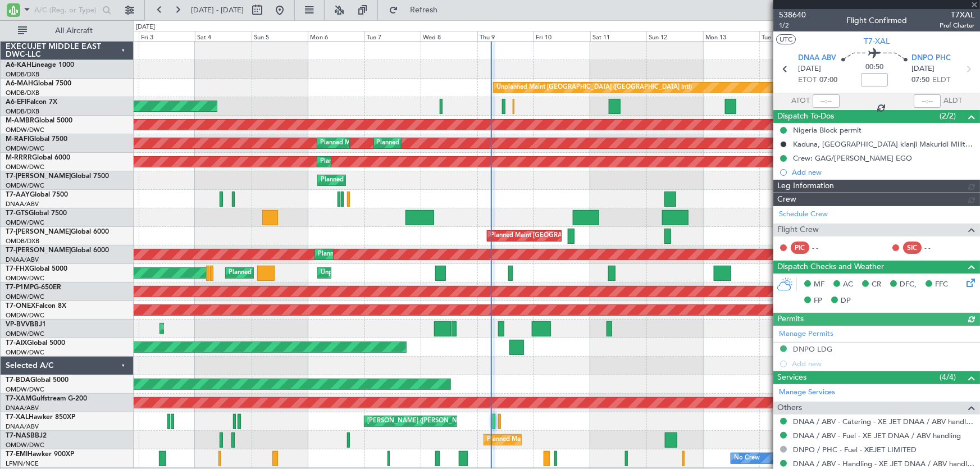
type input "Dherander Fithani (DHF)"
type input "7504"
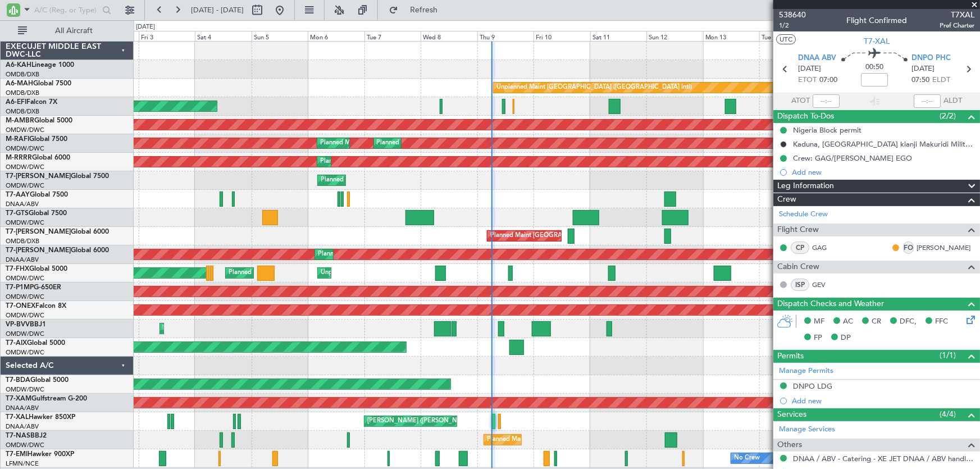
click at [973, 3] on span at bounding box center [974, 5] width 11 height 10
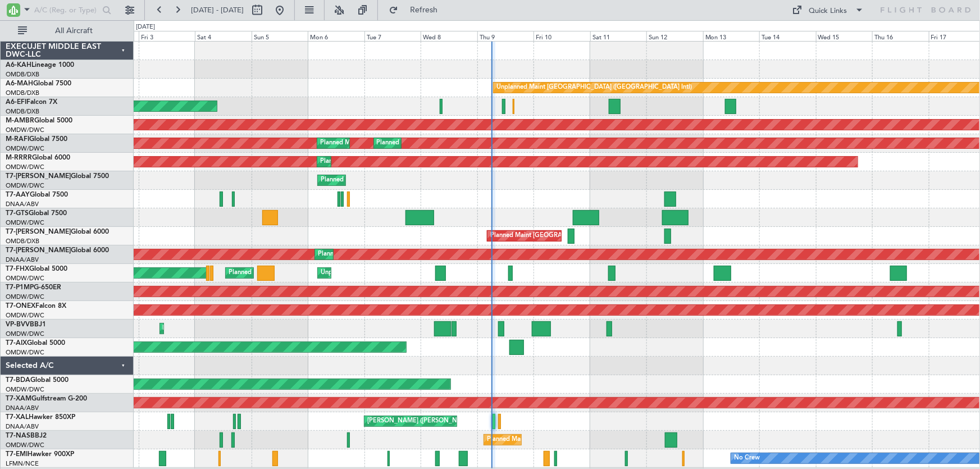
type input "0"
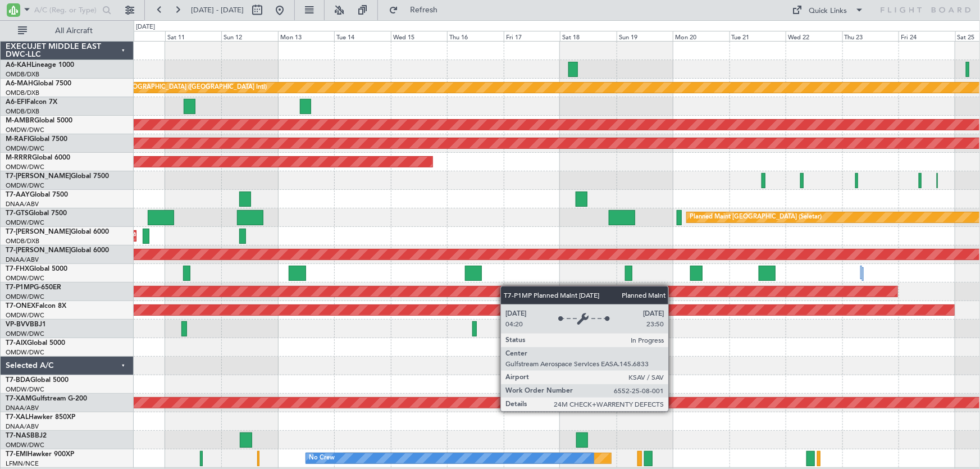
click at [432, 295] on div "Unplanned Maint Dubai (Dubai Intl) Planned Maint Singapore (Seletar) Planned Ma…" at bounding box center [557, 255] width 846 height 426
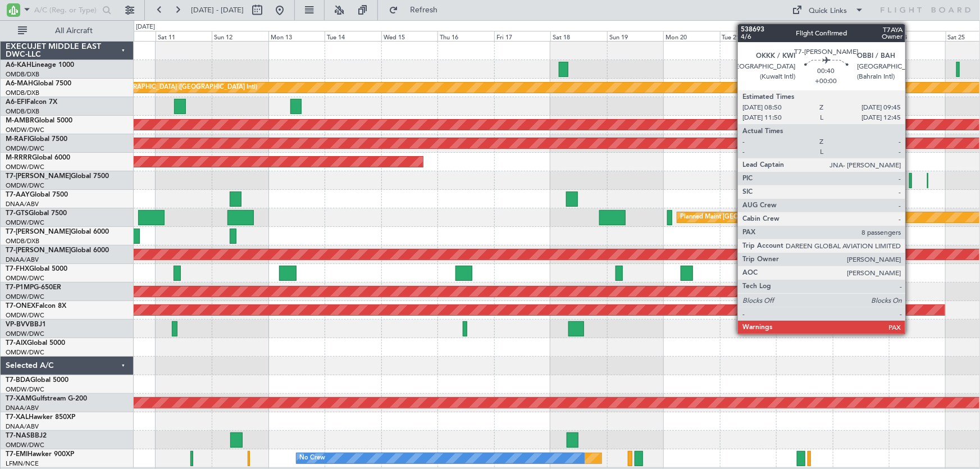
click at [910, 181] on div at bounding box center [910, 180] width 2 height 15
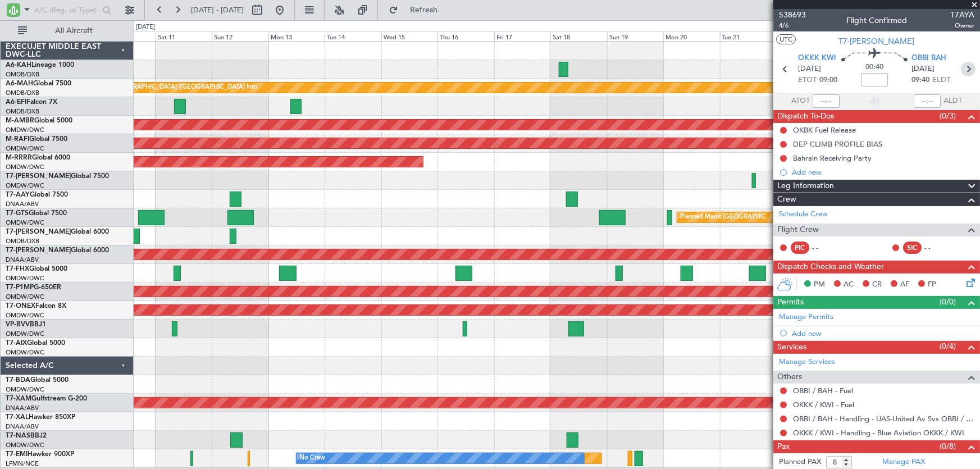
click at [963, 69] on icon at bounding box center [968, 69] width 15 height 15
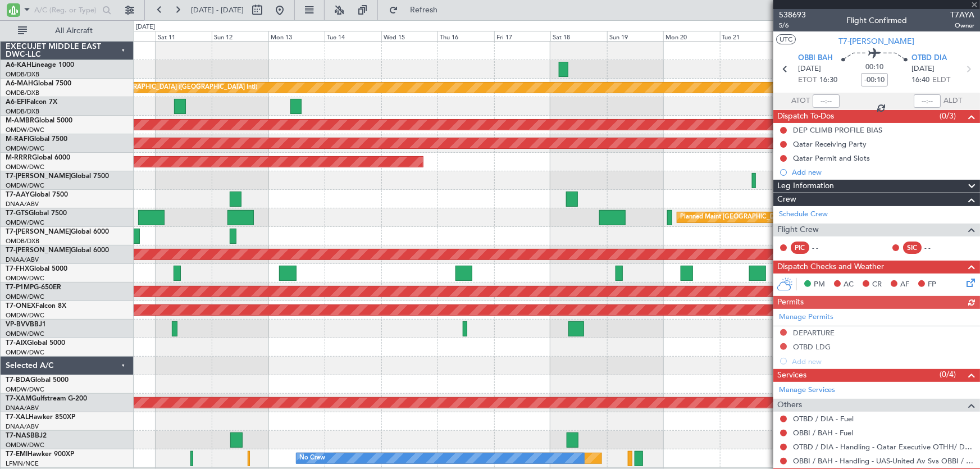
click at [963, 69] on icon at bounding box center [968, 69] width 15 height 15
type input "+00:20"
type input "3"
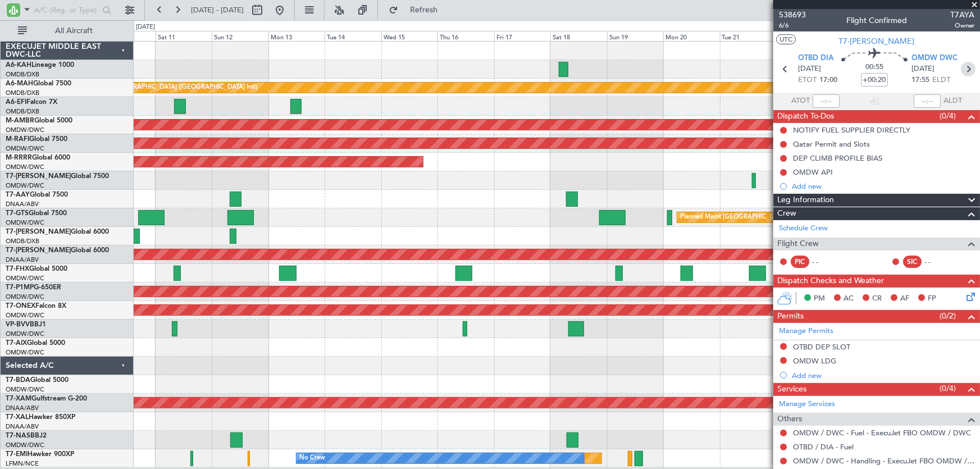
click at [963, 69] on icon at bounding box center [968, 69] width 15 height 15
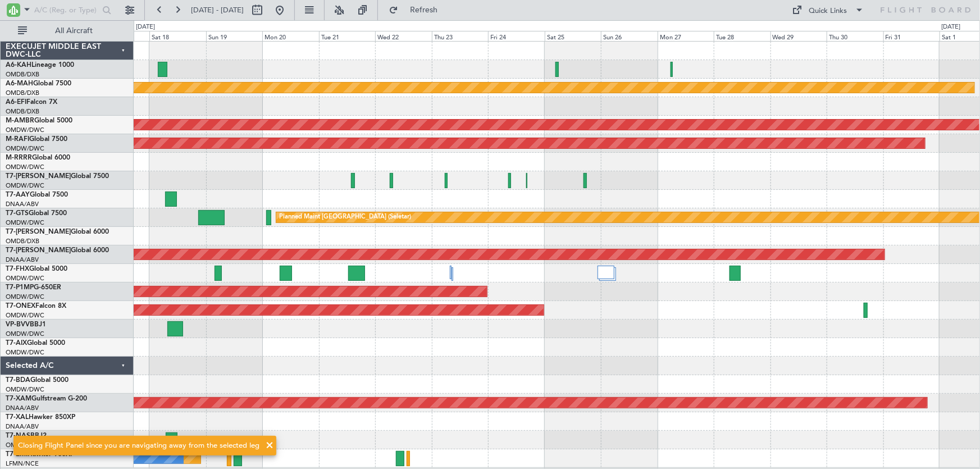
click at [491, 204] on div "Unplanned Maint Dubai (Dubai Intl) Planned Maint Singapore (Seletar) Planned Ma…" at bounding box center [557, 255] width 846 height 426
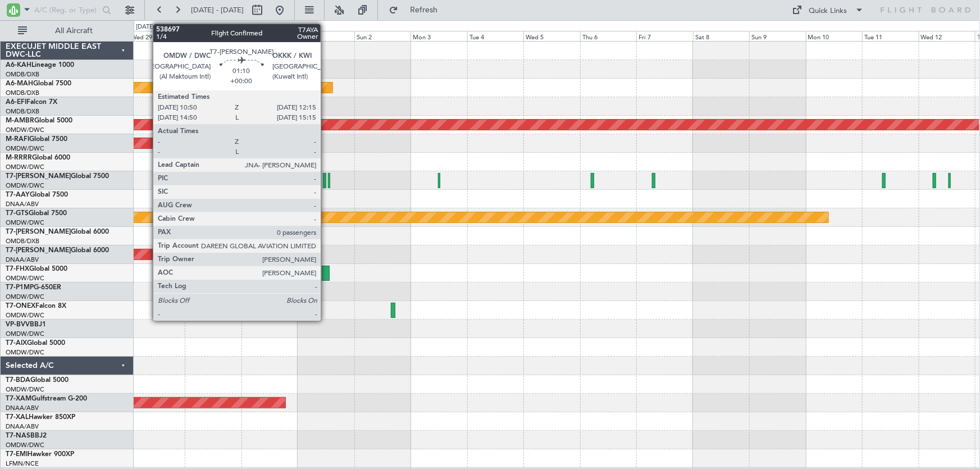
click at [326, 180] on div at bounding box center [324, 180] width 3 height 15
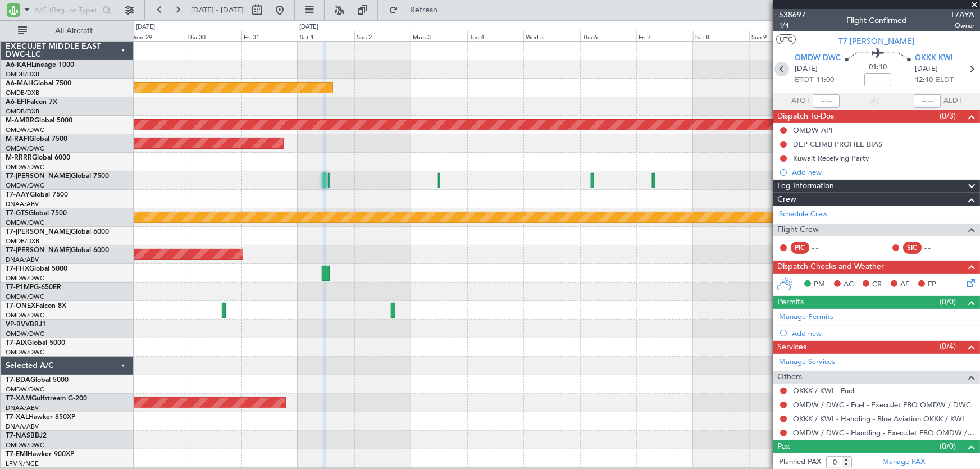
click at [785, 72] on icon at bounding box center [781, 69] width 15 height 15
type input "+00:20"
type input "3"
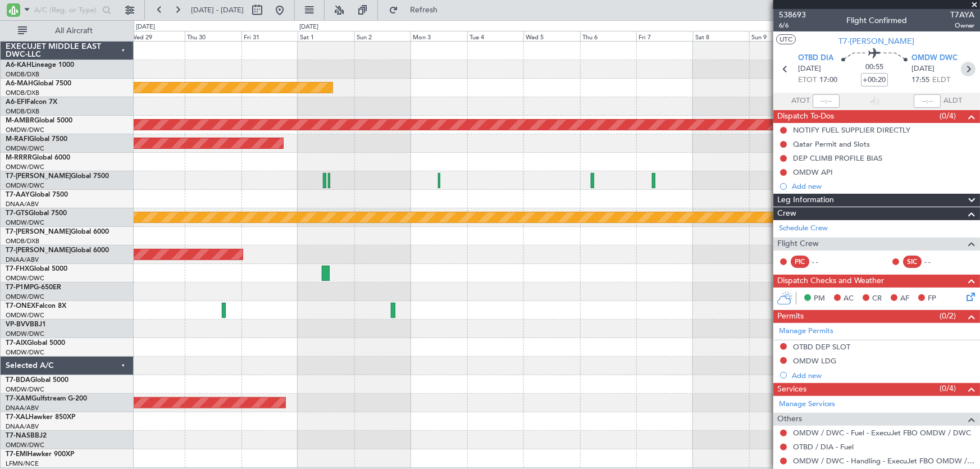
click at [961, 70] on icon at bounding box center [968, 69] width 15 height 15
type input "0"
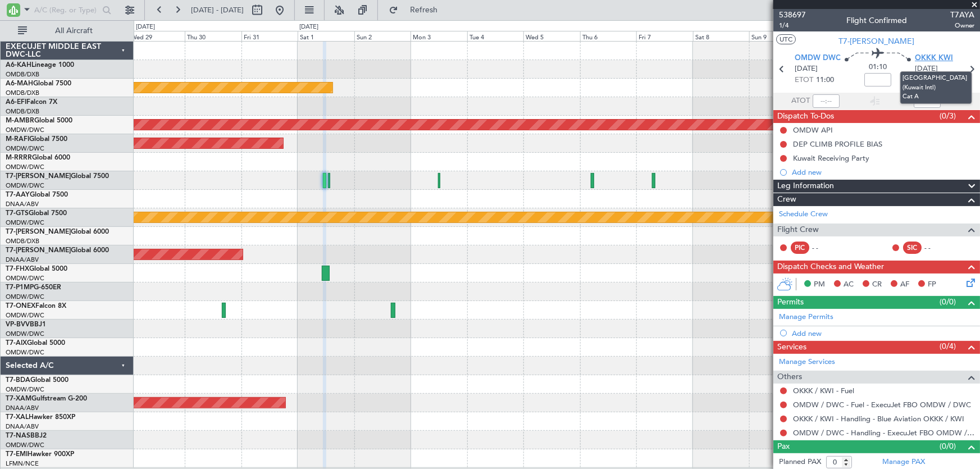
click at [935, 61] on span "OKKK KWI" at bounding box center [934, 58] width 38 height 11
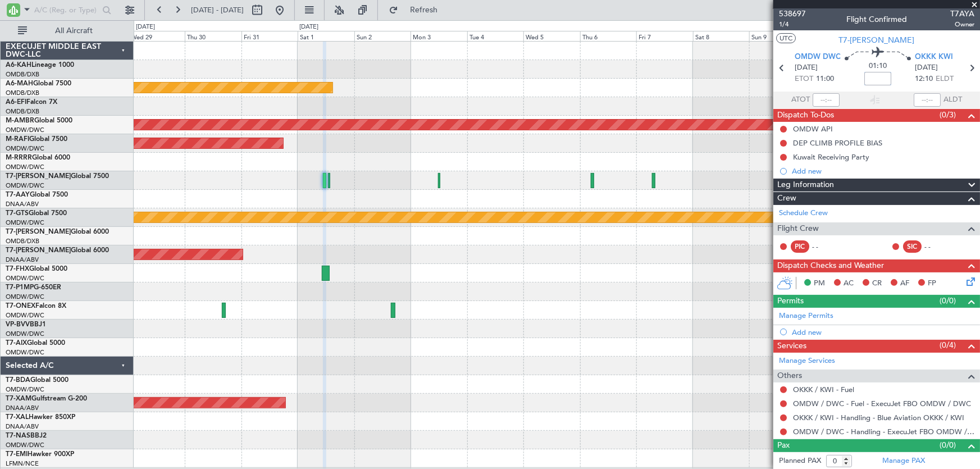
click at [868, 81] on input at bounding box center [877, 78] width 27 height 13
type input "+00:05"
click at [828, 315] on link "Manage Permits" at bounding box center [806, 316] width 54 height 11
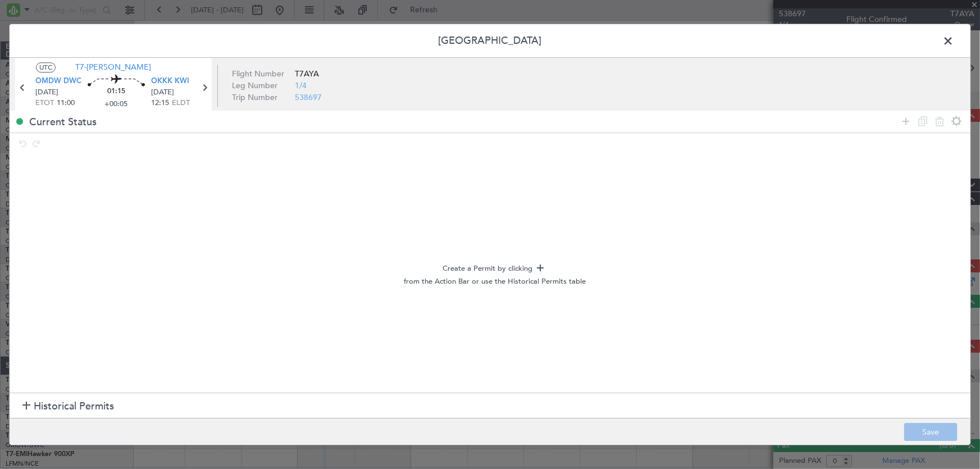
click at [97, 408] on span "Historical Permits" at bounding box center [74, 406] width 80 height 15
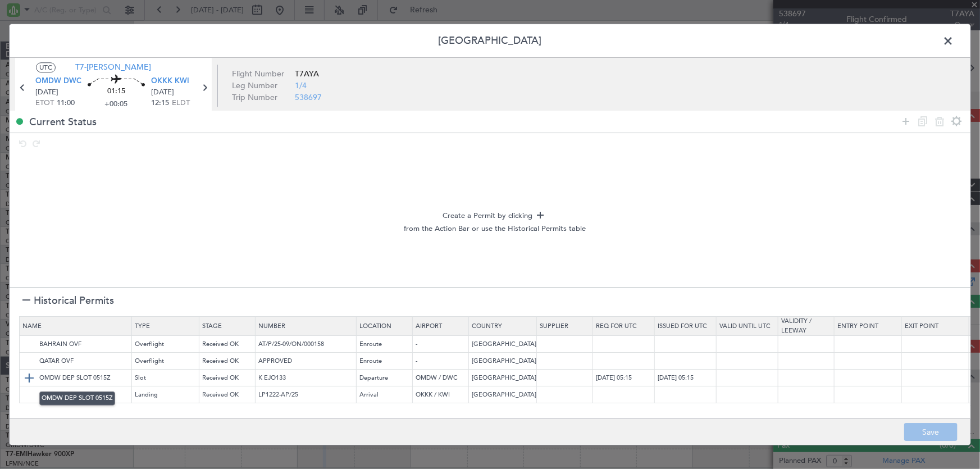
click at [29, 375] on img at bounding box center [28, 377] width 13 height 13
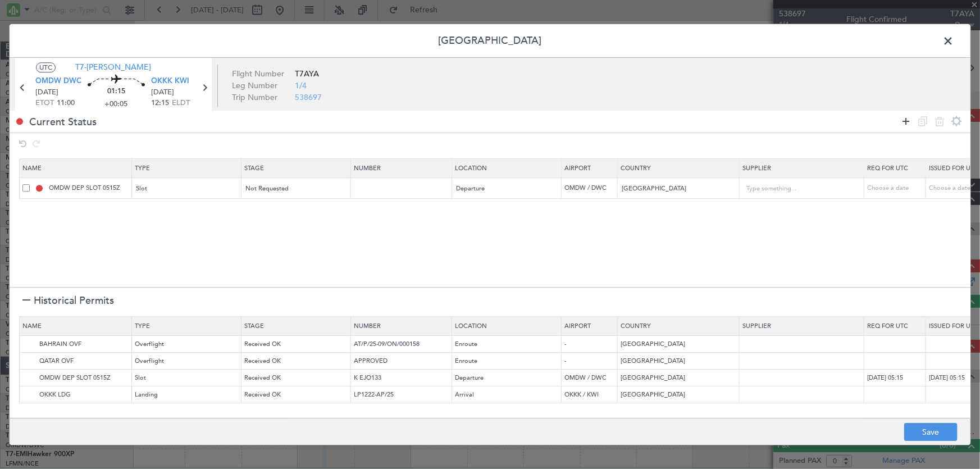
click at [908, 118] on icon at bounding box center [905, 121] width 13 height 13
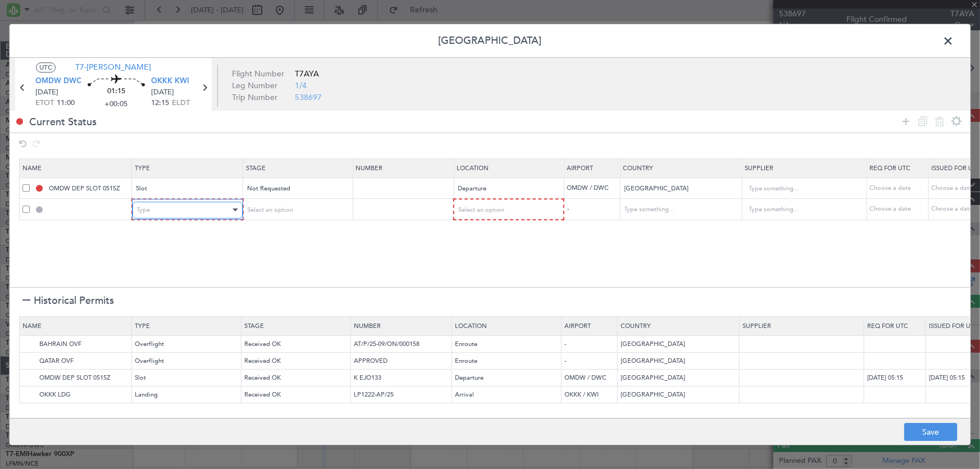
click at [153, 213] on div "Type" at bounding box center [183, 210] width 93 height 17
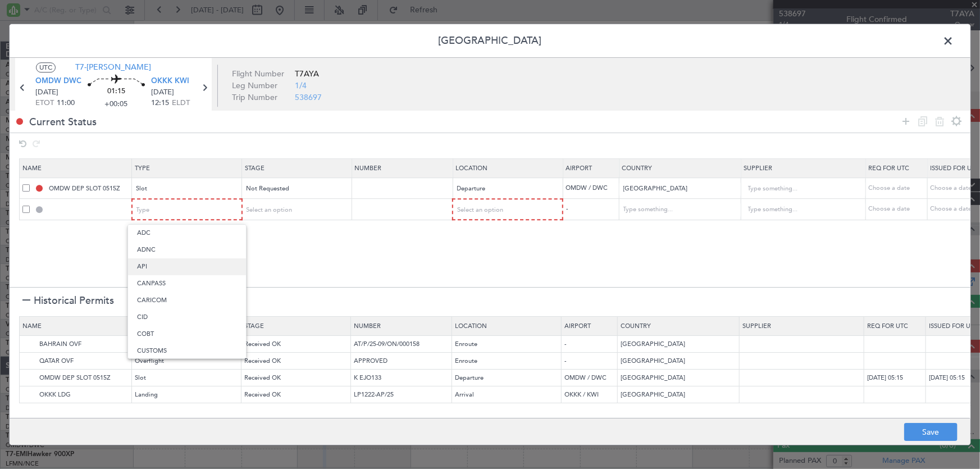
click at [157, 269] on span "API" at bounding box center [187, 266] width 100 height 17
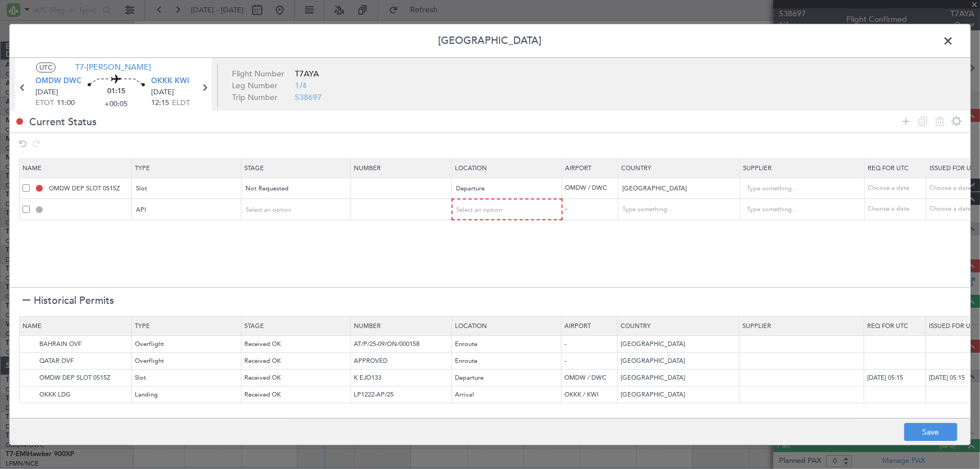
click at [334, 225] on section "Name Type Stage Number Location Airport Country Supplier Req For Utc Issued For…" at bounding box center [490, 221] width 961 height 131
click at [525, 214] on div "Select an option" at bounding box center [503, 210] width 93 height 17
click at [509, 234] on span "Departure" at bounding box center [507, 233] width 100 height 17
click at [535, 239] on section "Name Type Stage Number Location Airport Country Supplier Req For Utc Issued For…" at bounding box center [490, 221] width 961 height 131
click at [31, 344] on img at bounding box center [28, 344] width 13 height 13
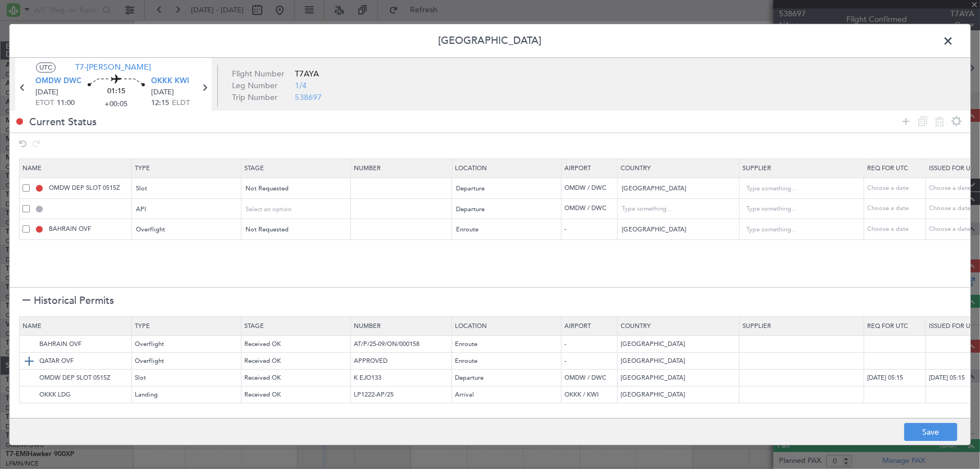
click at [30, 361] on img at bounding box center [28, 360] width 13 height 13
click at [28, 397] on img at bounding box center [28, 394] width 13 height 13
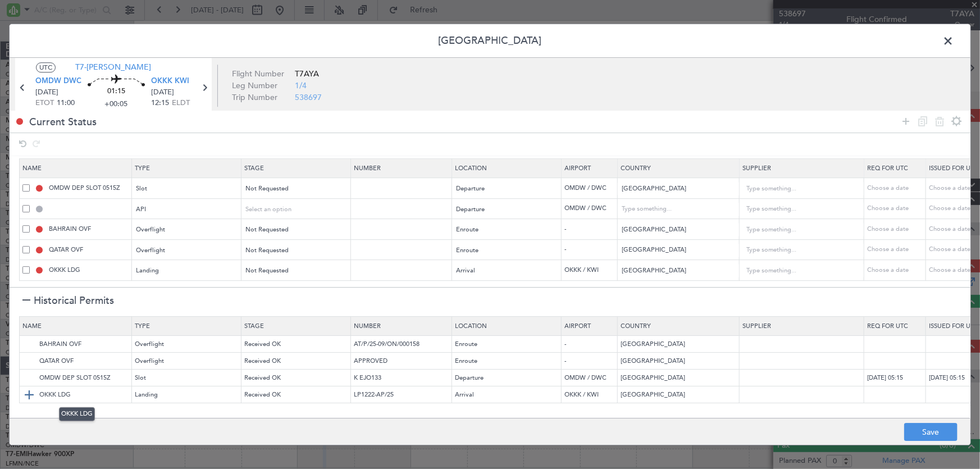
scroll to position [3, 0]
click at [927, 429] on button "Save" at bounding box center [930, 432] width 53 height 18
type input "OMDW DEP SLOT"
type input "NNN"
type input "1"
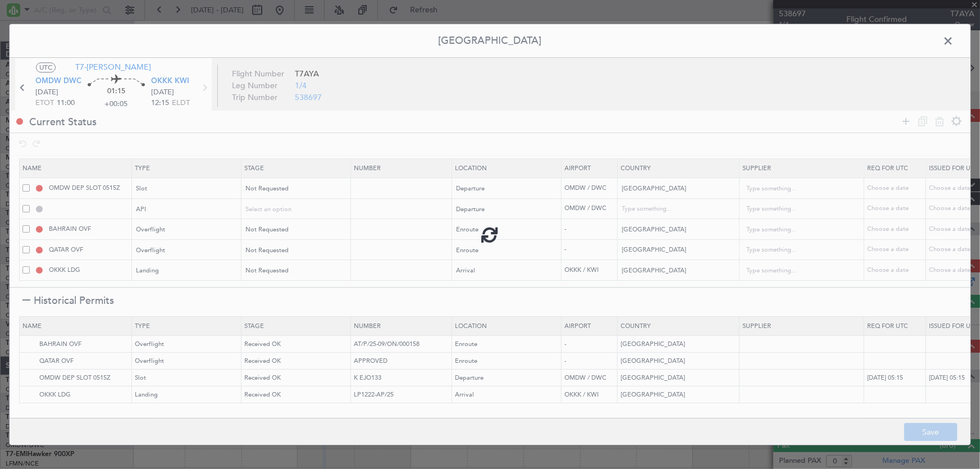
type input "OMDW DEP API"
type input "[GEOGRAPHIC_DATA]"
type input "NNN"
type input "1"
type input "NNN"
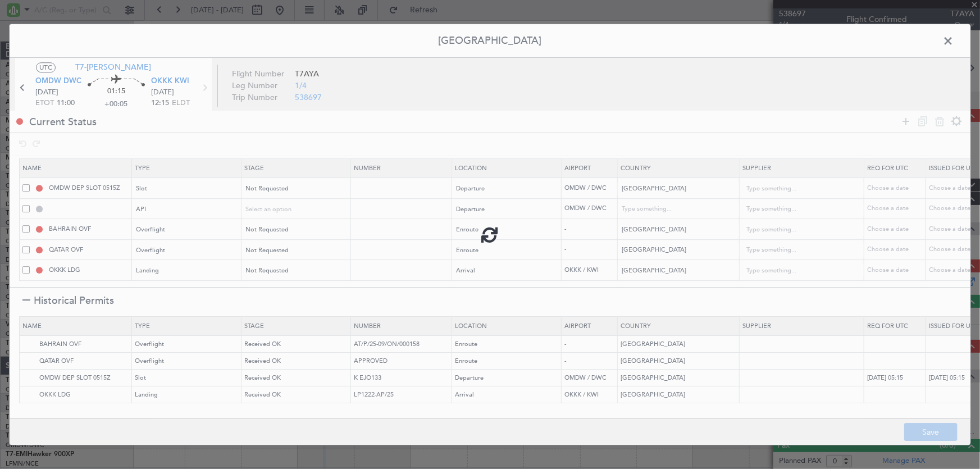
type input "NNN"
type input "2"
type input "NNN"
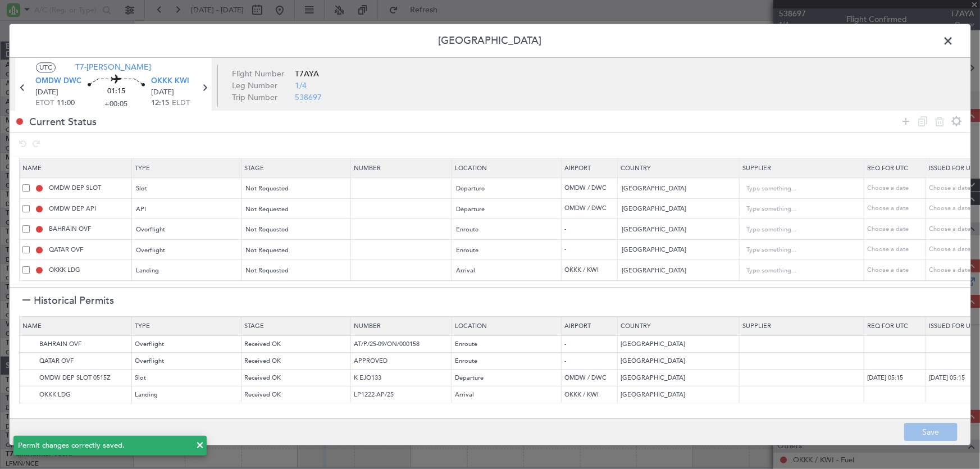
click at [954, 44] on span at bounding box center [954, 44] width 0 height 22
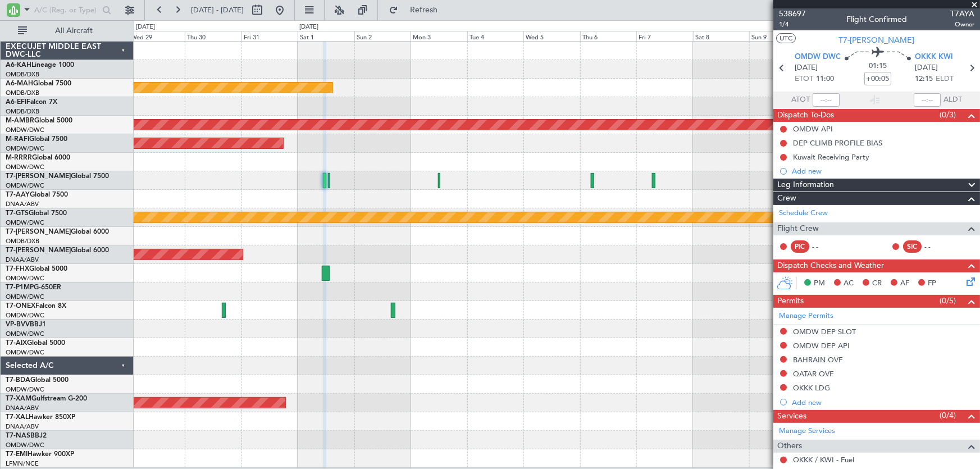
click at [785, 23] on mat-tooltip-component "Trip Number" at bounding box center [792, 34] width 56 height 30
click at [798, 19] on mat-tooltip-component "Trip Number" at bounding box center [792, 34] width 56 height 30
click at [818, 15] on div "538697 1/4 Flight Confirmed T7AYA Owner" at bounding box center [876, 19] width 207 height 22
click at [786, 25] on span "1/4" at bounding box center [792, 25] width 27 height 10
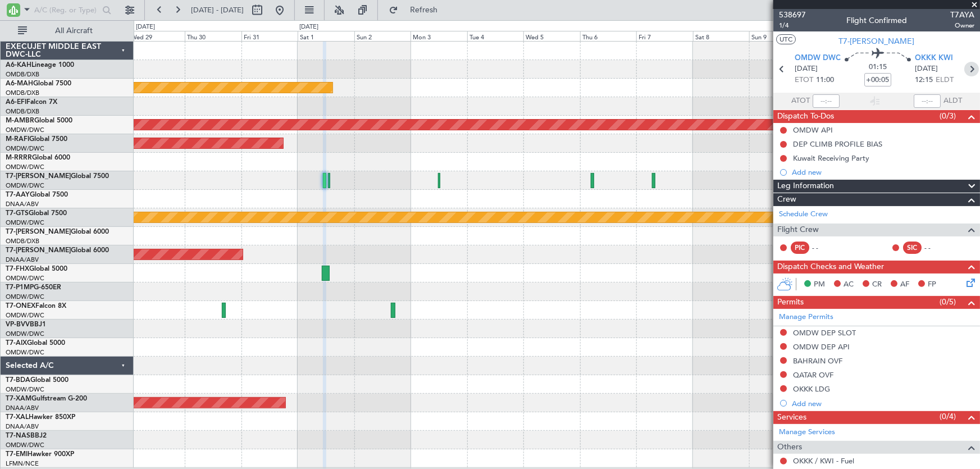
click at [964, 72] on icon at bounding box center [971, 69] width 15 height 15
type input "1"
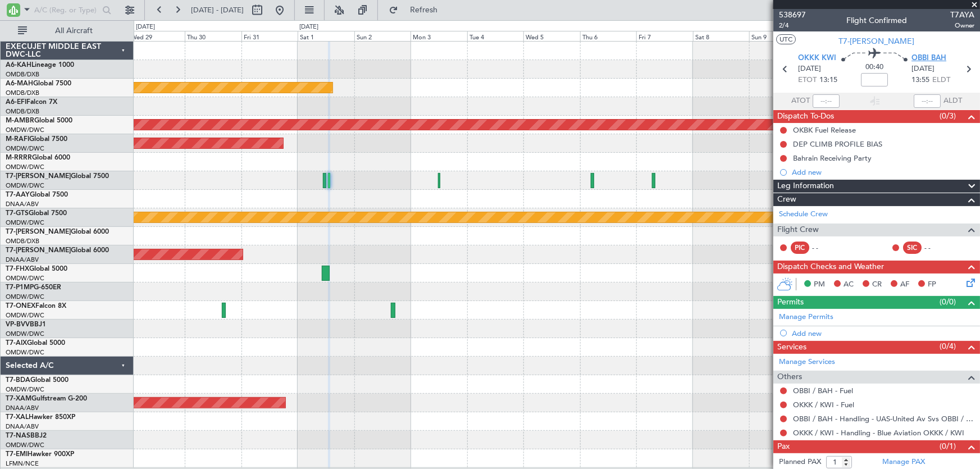
click at [919, 53] on span "OBBI BAH" at bounding box center [929, 58] width 35 height 11
click at [817, 315] on link "Manage Permits" at bounding box center [806, 317] width 54 height 11
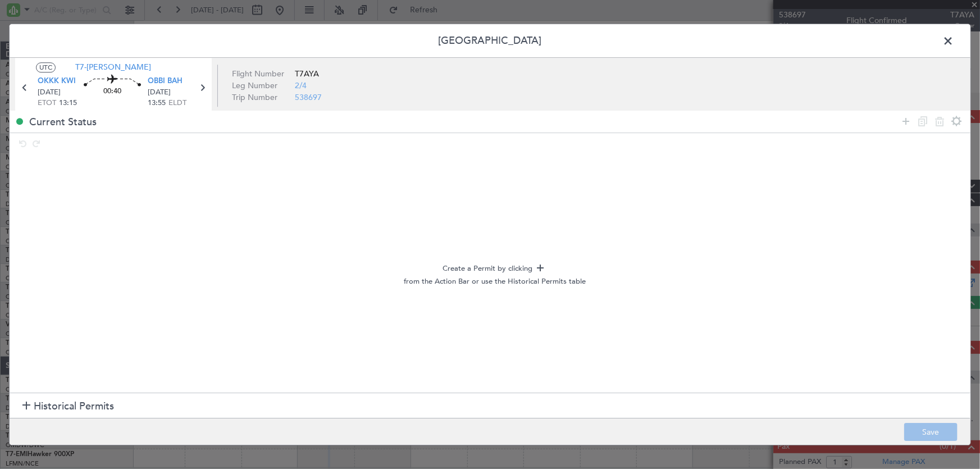
click at [95, 408] on span "Historical Permits" at bounding box center [74, 406] width 80 height 15
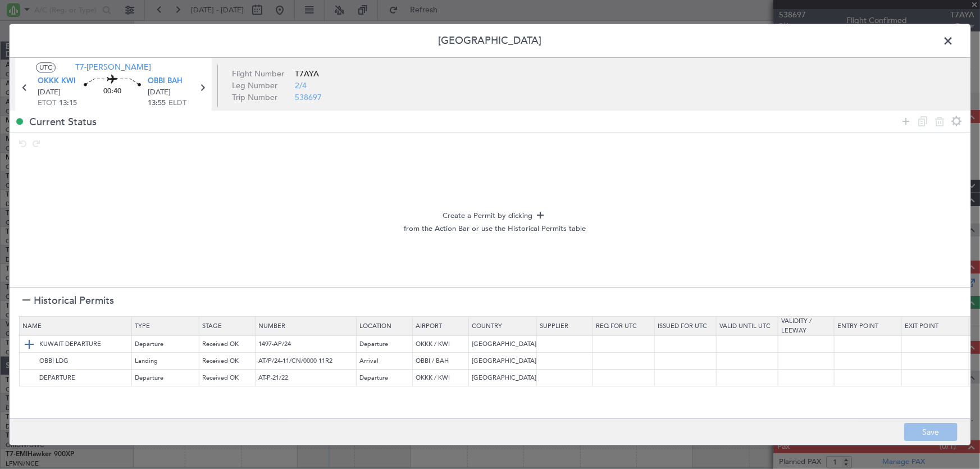
click at [33, 343] on img at bounding box center [28, 344] width 13 height 13
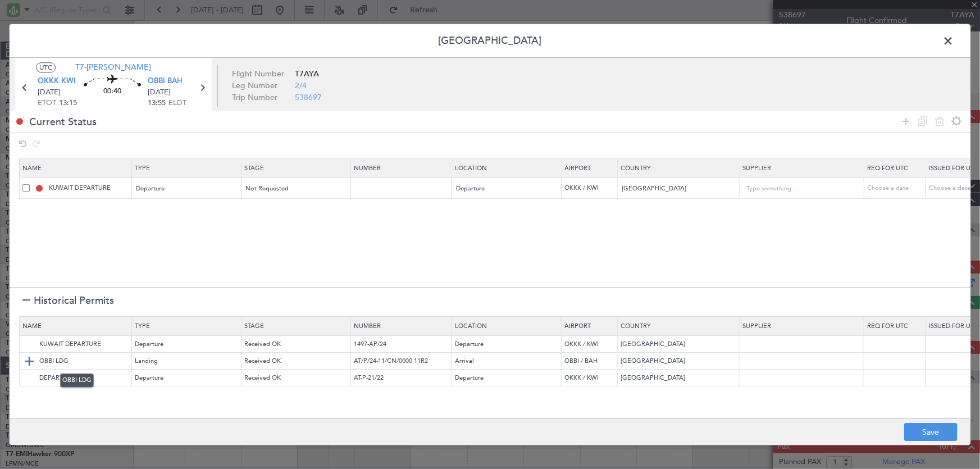
click at [32, 358] on img at bounding box center [28, 360] width 13 height 13
click at [944, 428] on button "Save" at bounding box center [930, 432] width 53 height 18
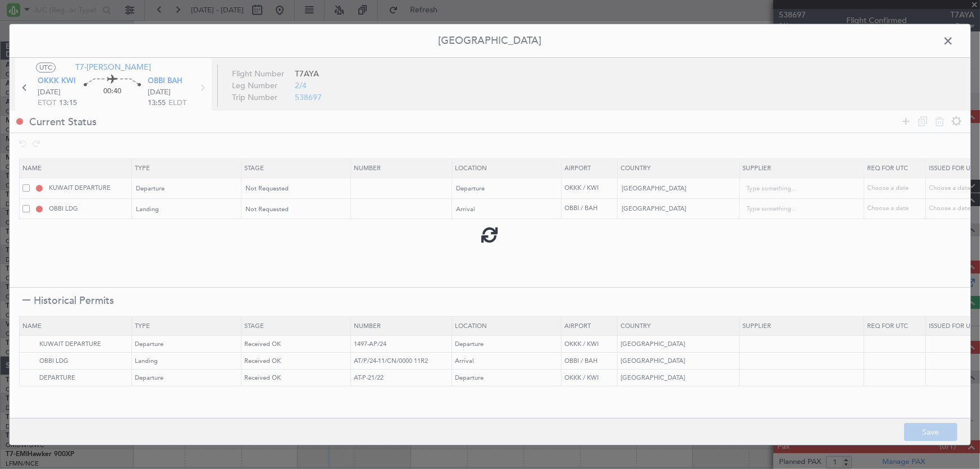
type input "NNN"
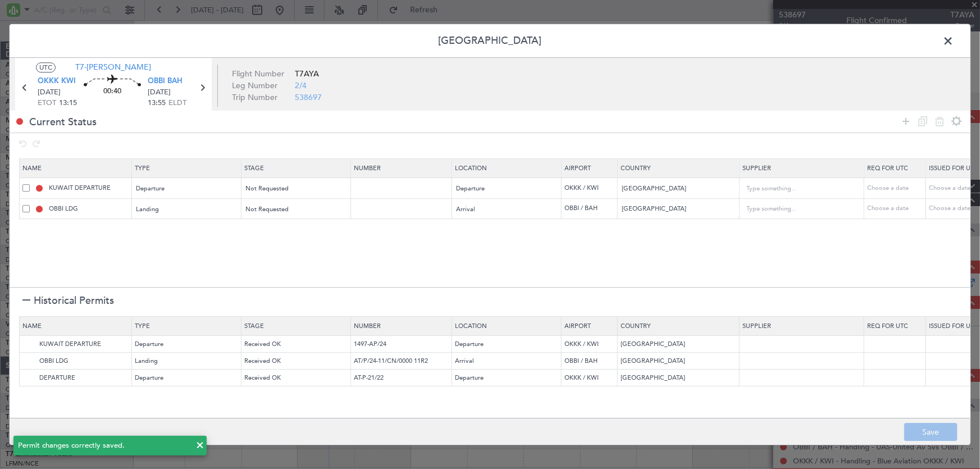
click at [954, 40] on span at bounding box center [954, 44] width 0 height 22
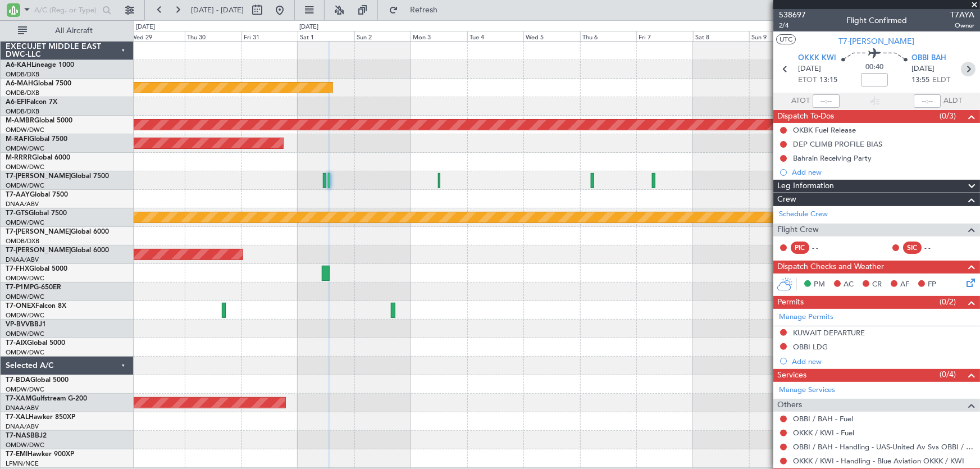
click at [961, 67] on icon at bounding box center [968, 69] width 15 height 15
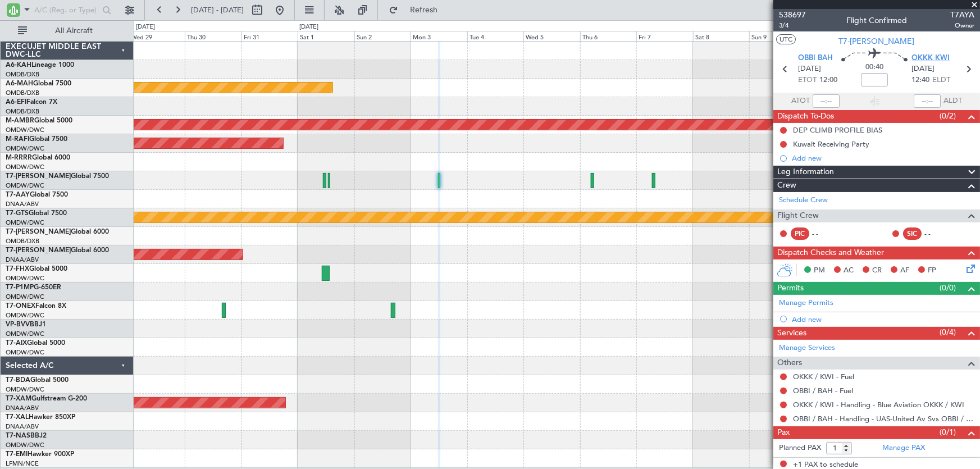
click at [931, 56] on span "OKKK KWI" at bounding box center [931, 58] width 38 height 11
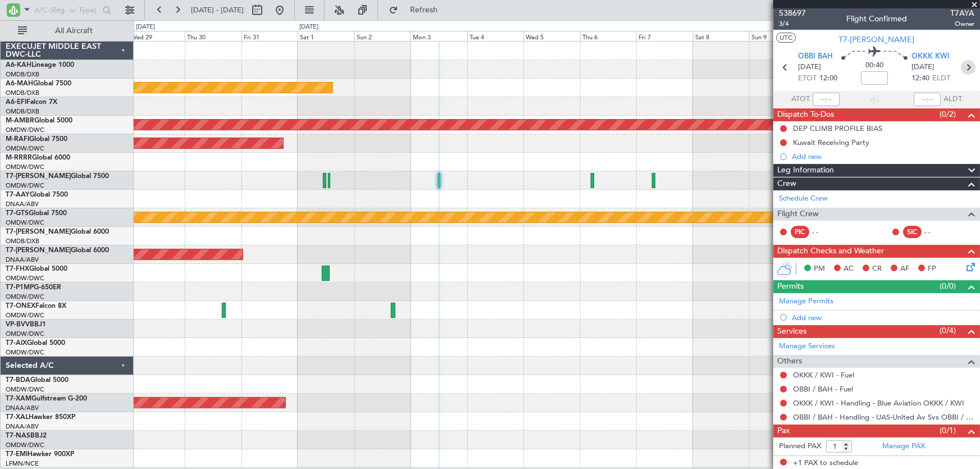
click at [961, 67] on icon at bounding box center [968, 67] width 15 height 15
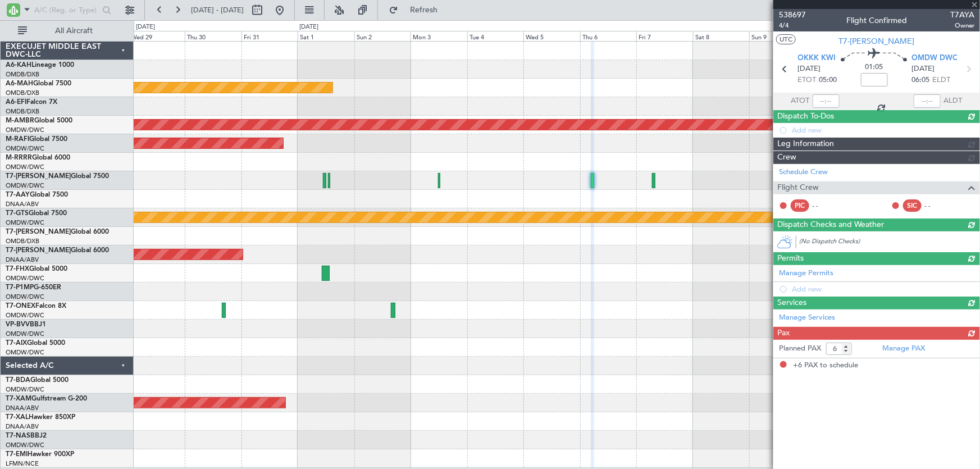
scroll to position [0, 0]
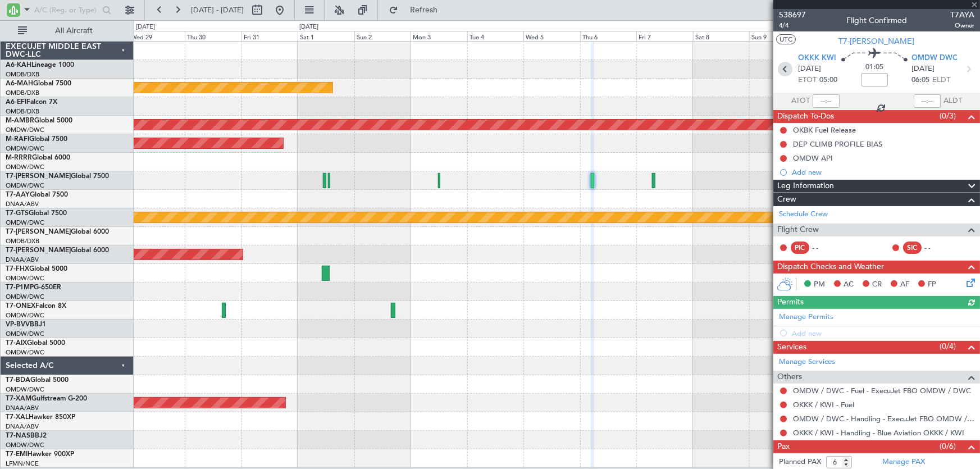
click at [786, 69] on icon at bounding box center [785, 69] width 15 height 15
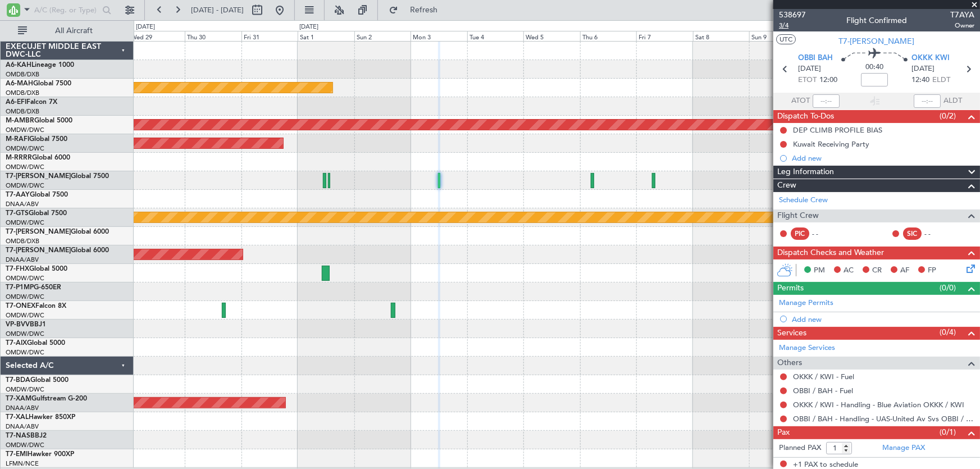
click at [786, 25] on span "3/4" at bounding box center [792, 26] width 27 height 10
click at [961, 62] on icon at bounding box center [968, 69] width 15 height 15
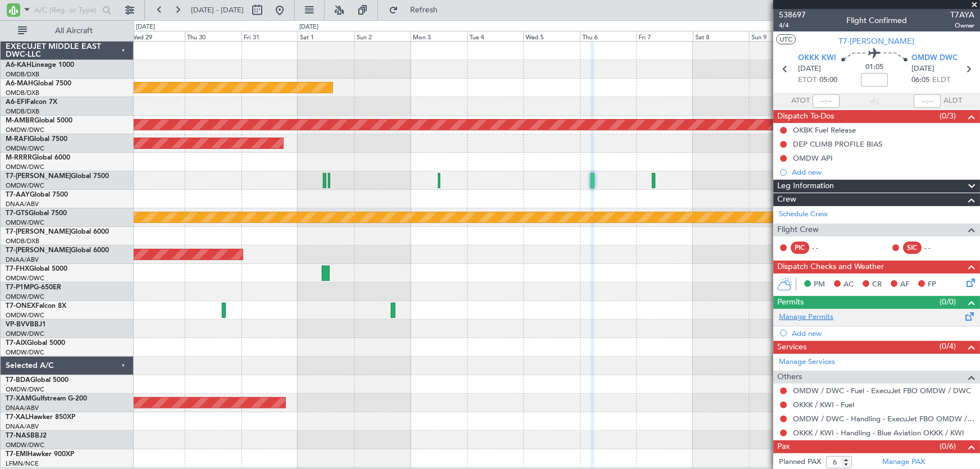
click at [818, 317] on link "Manage Permits" at bounding box center [806, 317] width 54 height 11
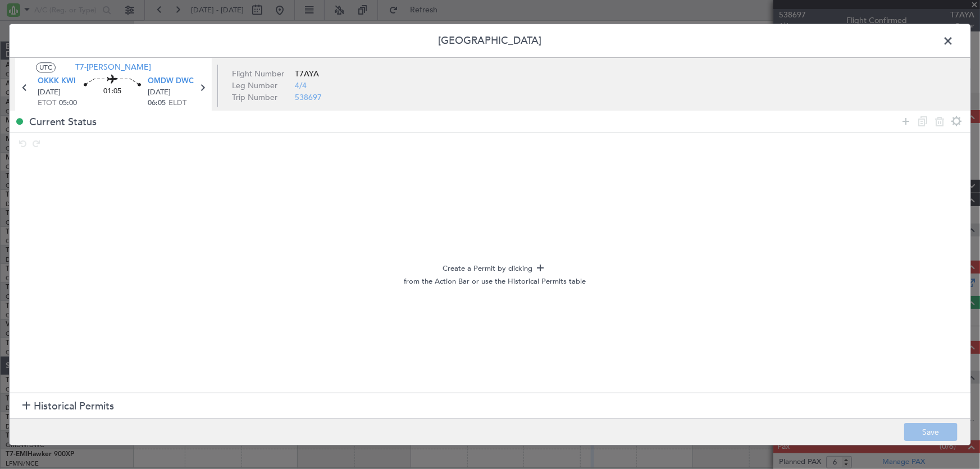
click at [954, 43] on span at bounding box center [954, 44] width 0 height 22
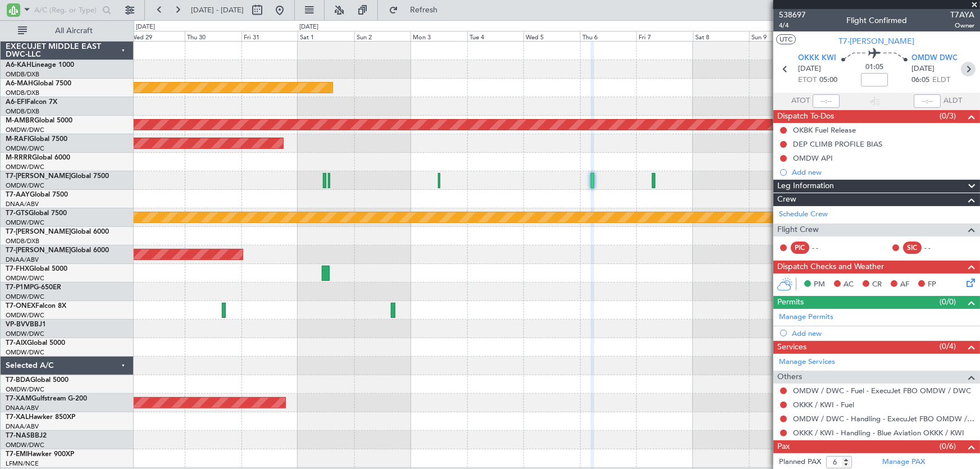
click at [963, 69] on icon at bounding box center [968, 69] width 15 height 15
click at [777, 67] on icon at bounding box center [781, 69] width 15 height 15
type input "6"
click at [834, 316] on div "Manage Permits" at bounding box center [876, 317] width 207 height 17
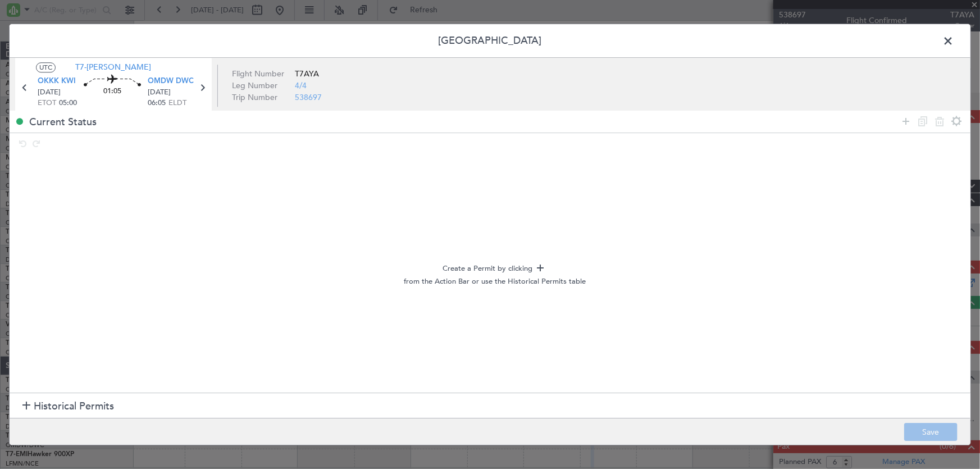
click at [103, 409] on span "Historical Permits" at bounding box center [74, 406] width 80 height 15
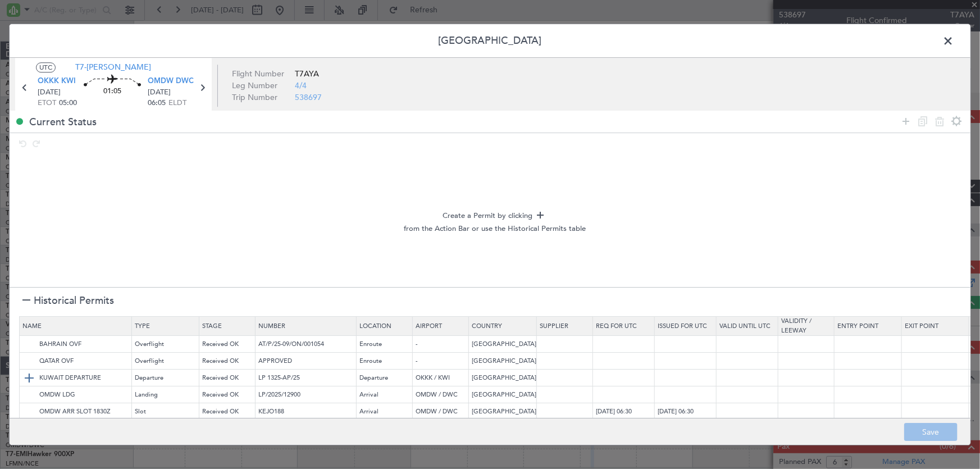
click at [30, 376] on img at bounding box center [28, 377] width 13 height 13
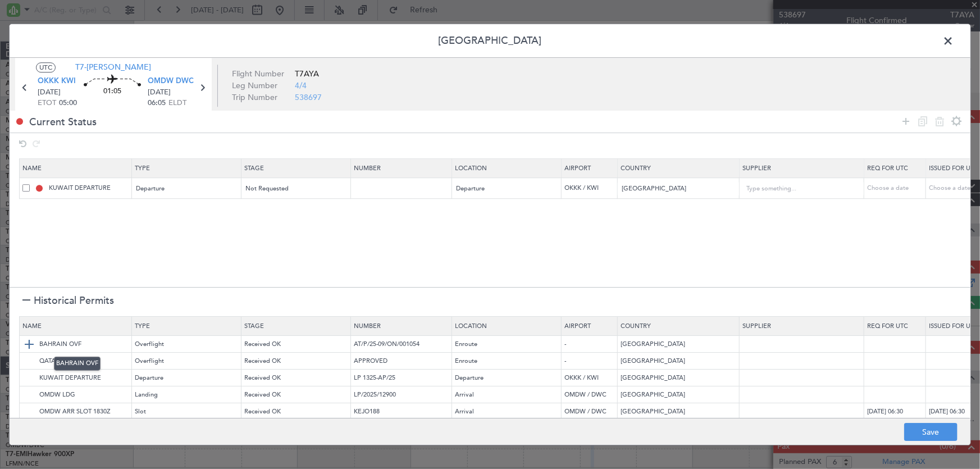
click at [28, 343] on img at bounding box center [28, 344] width 13 height 13
click at [28, 358] on img at bounding box center [28, 360] width 13 height 13
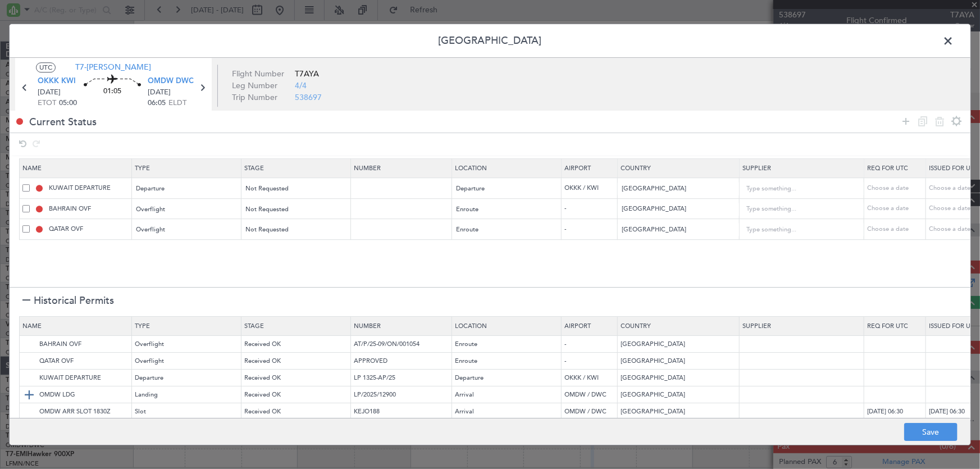
scroll to position [28, 0]
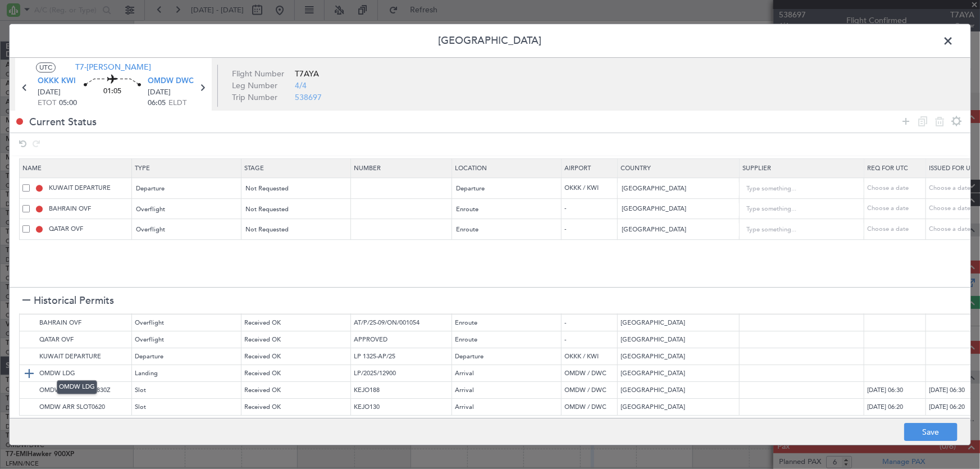
click at [32, 367] on img at bounding box center [28, 373] width 13 height 13
click at [29, 384] on img at bounding box center [28, 390] width 13 height 13
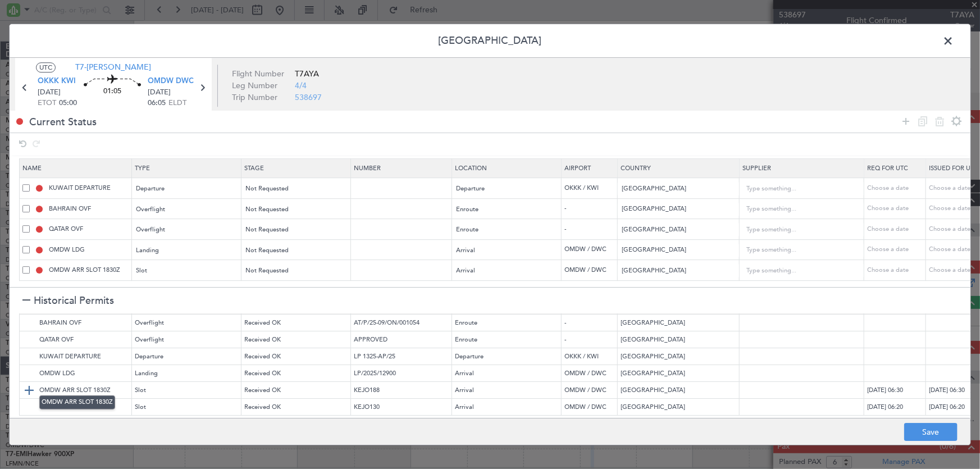
scroll to position [3, 0]
click at [119, 266] on input "OMDW ARR SLOT 1830Z" at bounding box center [89, 271] width 84 height 10
type input "OMDW ARR SLOT"
click at [45, 303] on span "Historical Permits" at bounding box center [74, 301] width 80 height 15
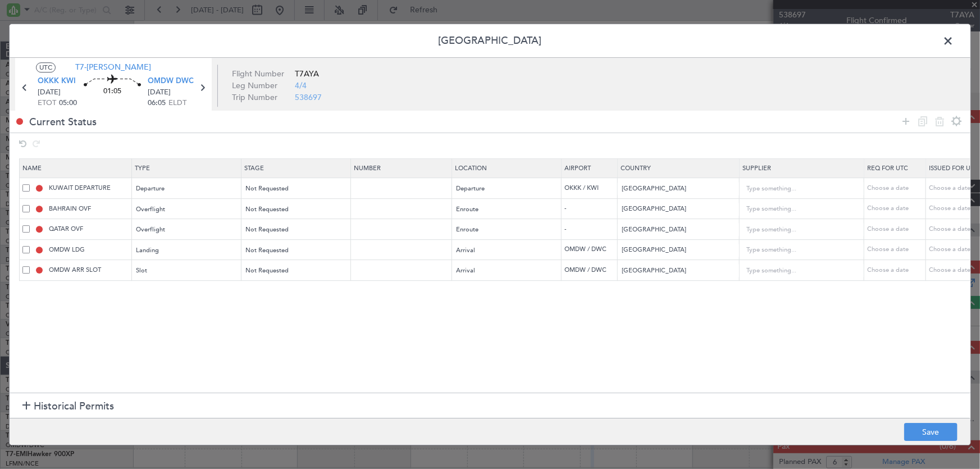
scroll to position [0, 0]
click at [944, 431] on button "Save" at bounding box center [930, 432] width 53 height 18
type input "NNN"
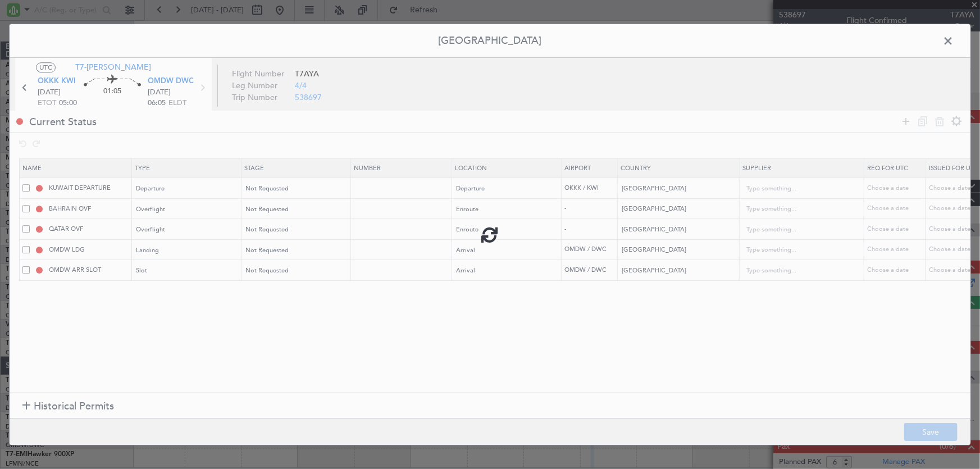
type input "2"
type input "NNN"
type input "1"
type input "OMDW ARR SLOT"
type input "NNN"
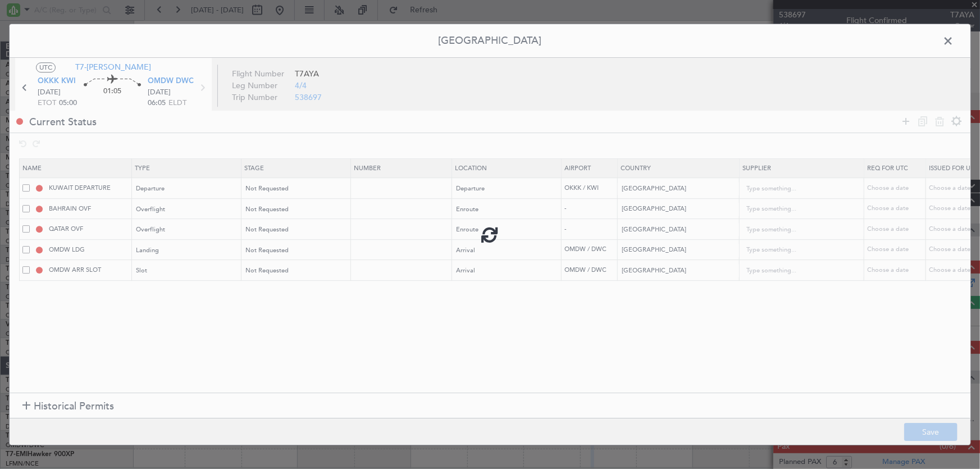
type input "1"
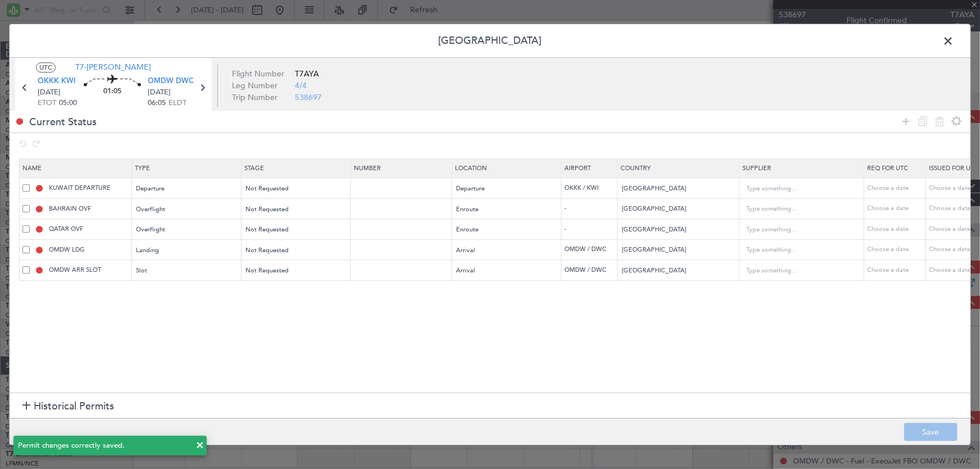
click at [954, 44] on span at bounding box center [954, 44] width 0 height 22
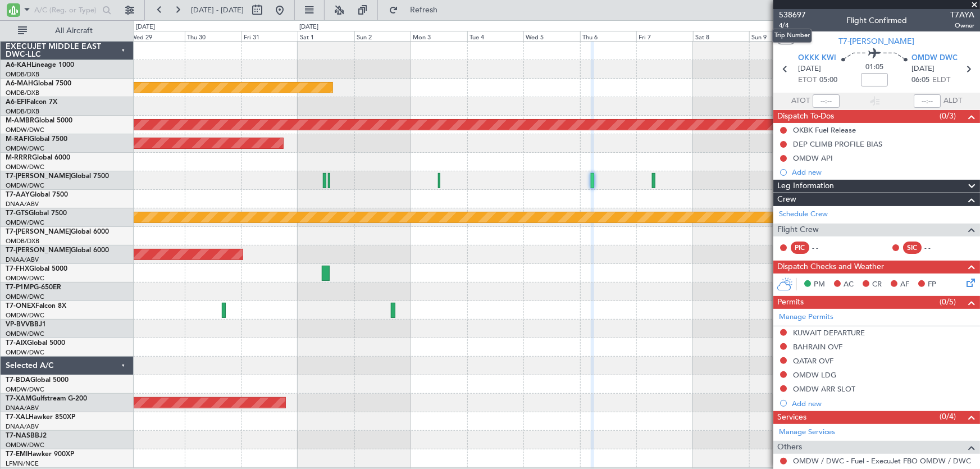
click at [792, 25] on mat-tooltip-component "Trip Number" at bounding box center [792, 36] width 56 height 30
click at [787, 26] on span "4/4" at bounding box center [792, 26] width 27 height 10
click at [965, 71] on icon at bounding box center [968, 69] width 15 height 15
type input "3"
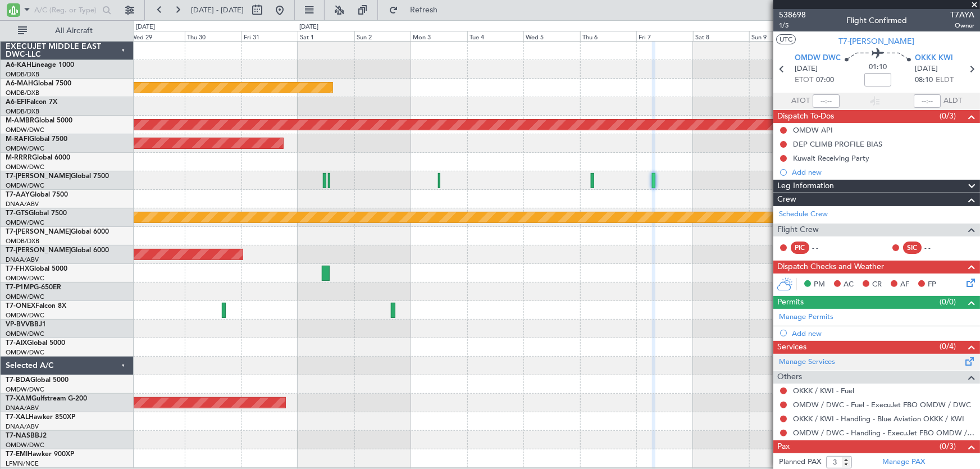
scroll to position [16, 0]
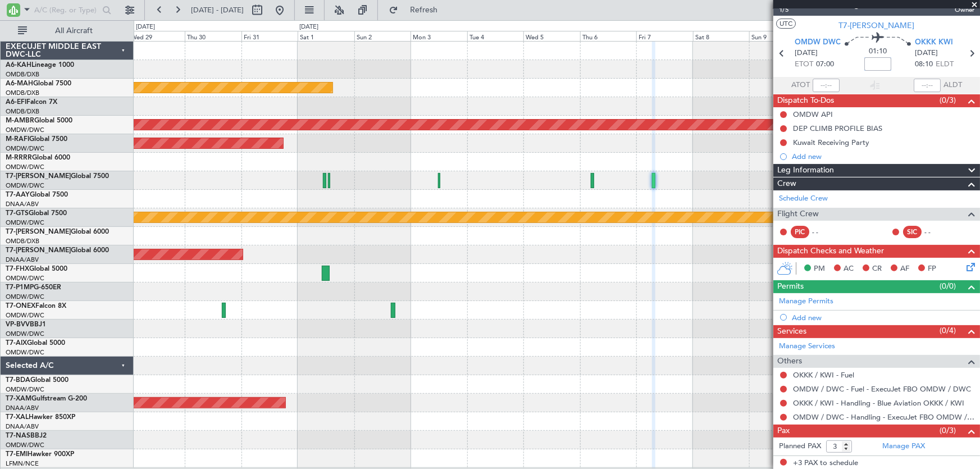
click at [874, 66] on input at bounding box center [877, 63] width 27 height 13
type input "+00:10"
click at [817, 303] on link "Manage Permits" at bounding box center [806, 301] width 54 height 11
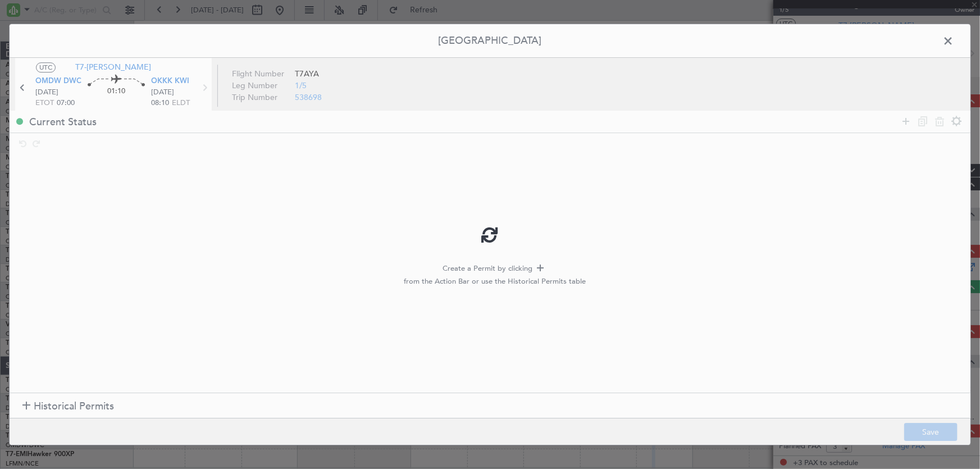
click at [83, 400] on div at bounding box center [490, 234] width 961 height 421
type input "+00:10"
click at [26, 400] on h1 "Historical Permits" at bounding box center [68, 406] width 92 height 15
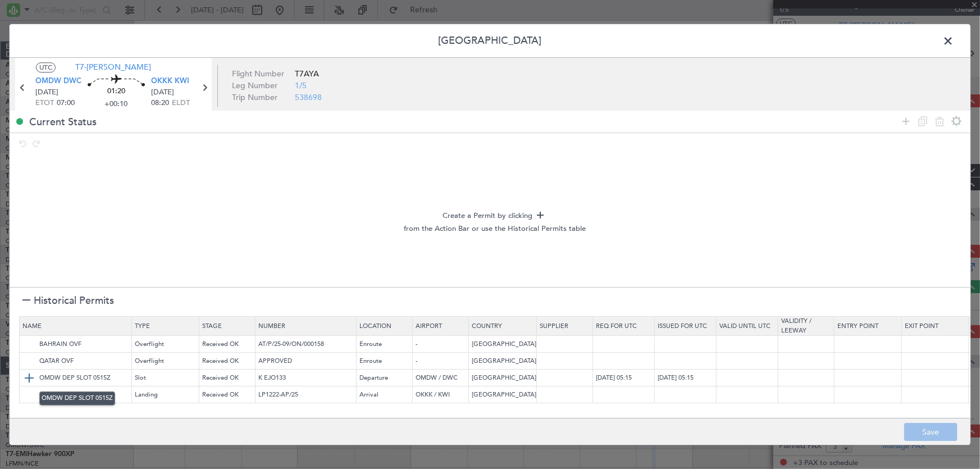
click at [27, 377] on img at bounding box center [28, 377] width 13 height 13
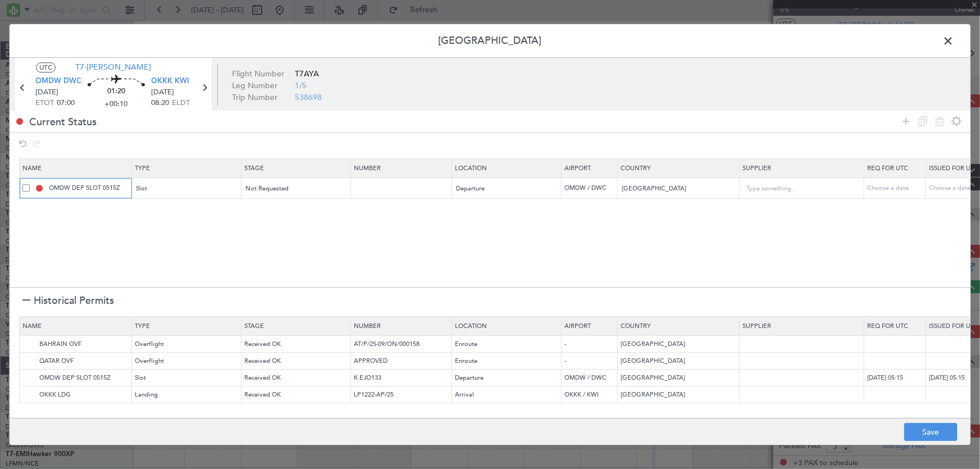
click at [124, 191] on input "OMDW DEP SLOT 0515Z" at bounding box center [89, 189] width 84 height 10
type input "OMDW DEP SLOT"
click at [148, 238] on section "Name Type Stage Number Location Airport Country Supplier Req For Utc Issued For…" at bounding box center [490, 221] width 961 height 131
click at [908, 122] on icon at bounding box center [905, 121] width 13 height 13
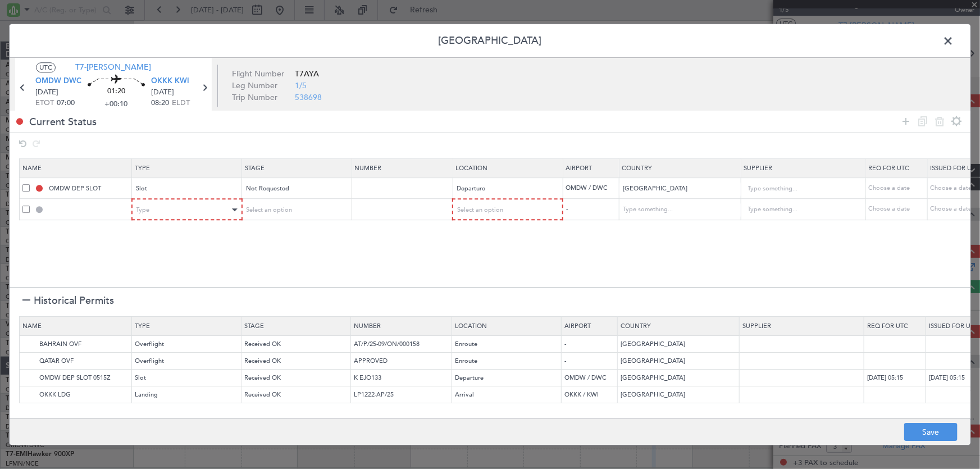
click at [175, 199] on mat-form-field "Type" at bounding box center [187, 209] width 109 height 20
click at [180, 210] on div "Type" at bounding box center [183, 210] width 93 height 17
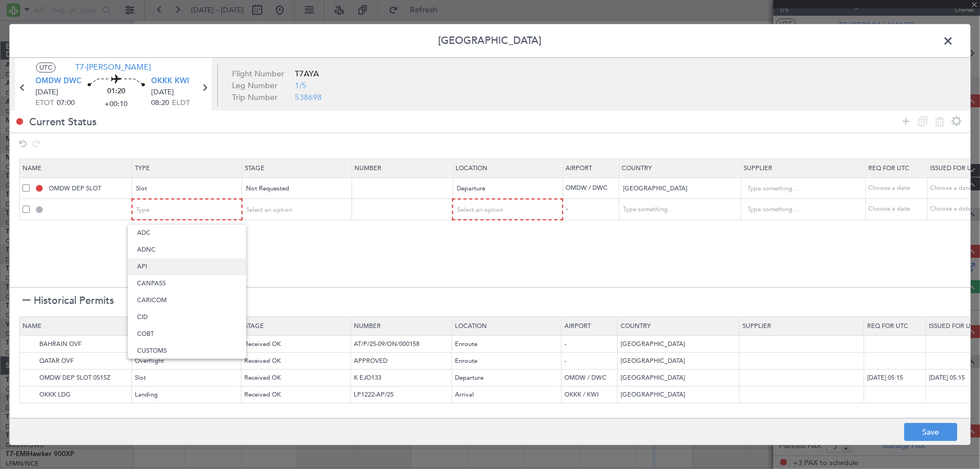
click at [165, 264] on span "API" at bounding box center [187, 266] width 100 height 17
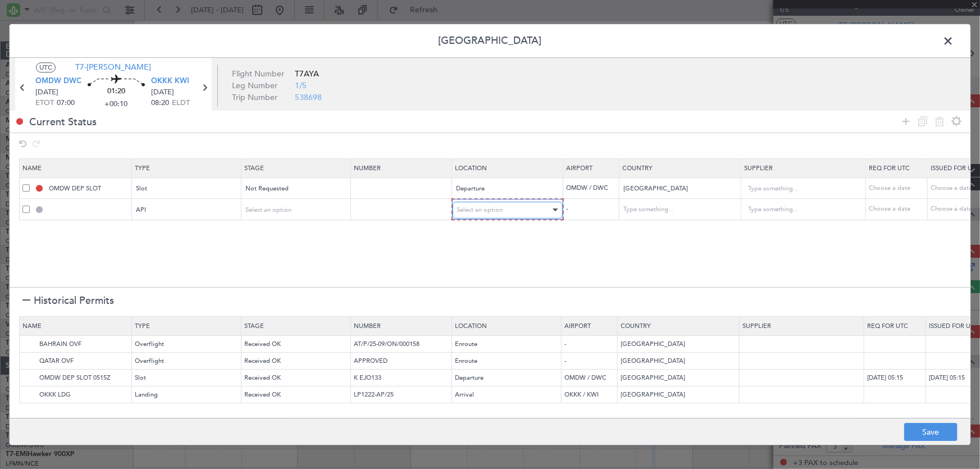
click at [513, 207] on div "Select an option" at bounding box center [503, 210] width 93 height 17
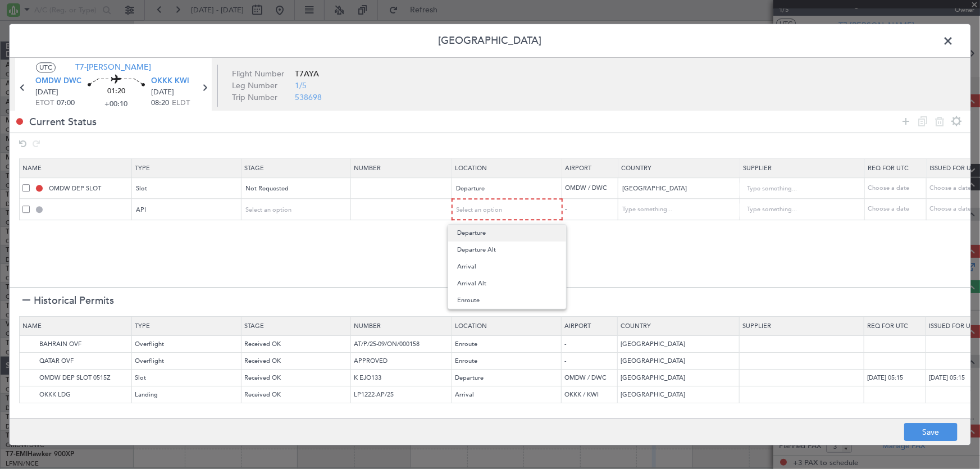
click at [509, 233] on span "Departure" at bounding box center [507, 233] width 100 height 17
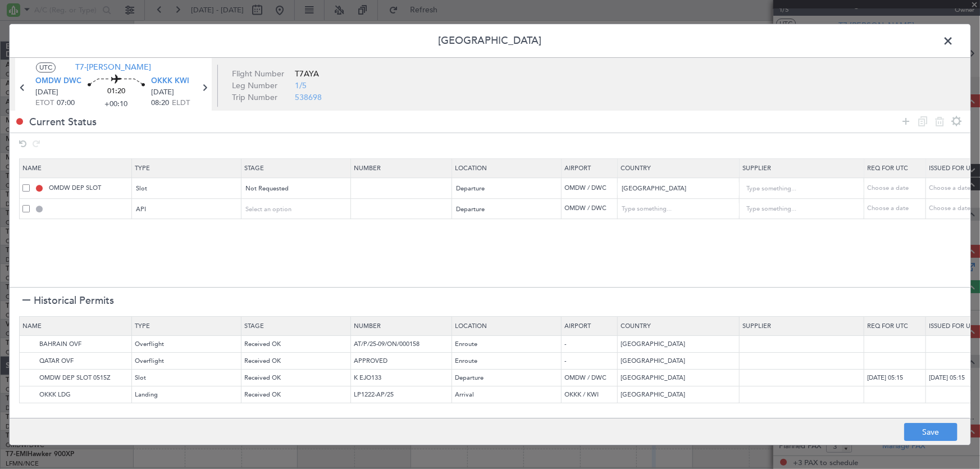
drag, startPoint x: 240, startPoint y: 275, endPoint x: 162, endPoint y: 286, distance: 79.4
click at [240, 275] on section "Name Type Stage Number Location Airport Country Supplier Req For Utc Issued For…" at bounding box center [490, 221] width 961 height 131
click at [28, 343] on img at bounding box center [28, 344] width 13 height 13
click at [31, 361] on img at bounding box center [28, 360] width 13 height 13
click at [29, 395] on img at bounding box center [28, 394] width 13 height 13
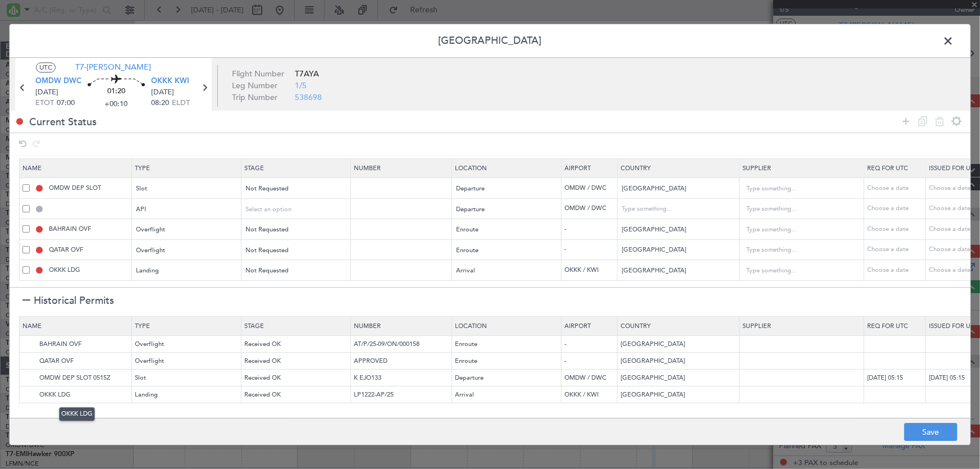
scroll to position [3, 0]
click at [929, 437] on button "Save" at bounding box center [930, 432] width 53 height 18
type input "NNN"
type input "1"
type input "OMDW DEP API"
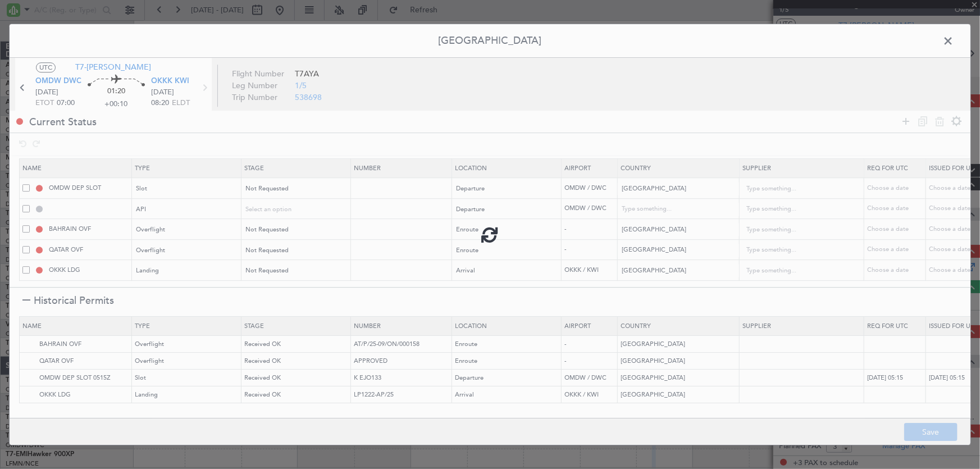
type input "[GEOGRAPHIC_DATA]"
type input "NNN"
type input "1"
type input "NNN"
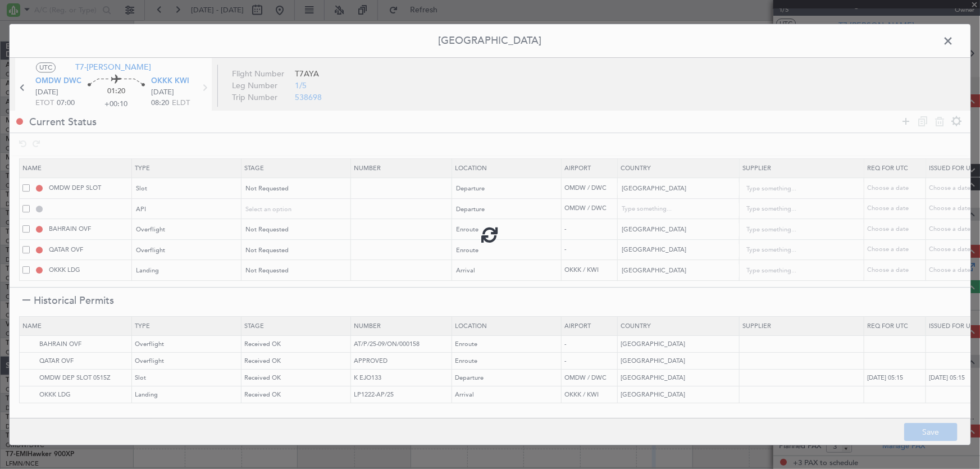
type input "2"
type input "NNN"
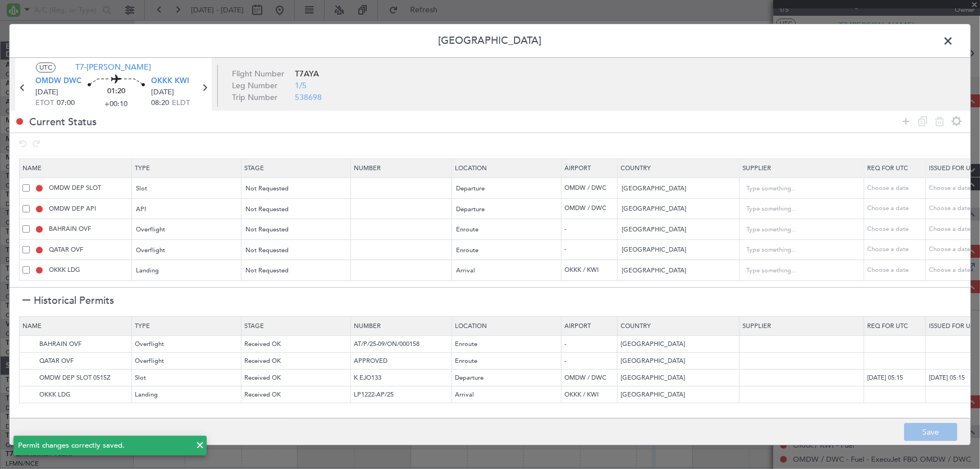
click at [954, 40] on span at bounding box center [954, 44] width 0 height 22
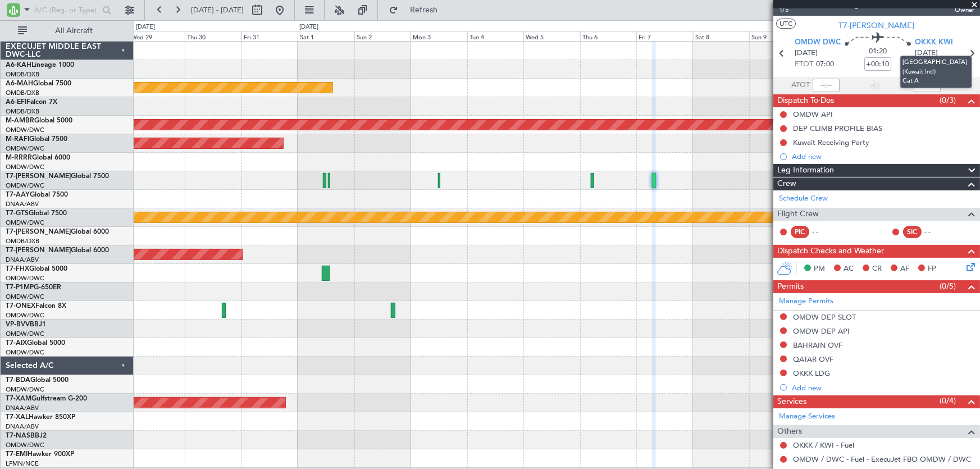
click at [964, 53] on mat-tooltip-component "[GEOGRAPHIC_DATA] (Kuwait Intl) Cat A" at bounding box center [936, 72] width 88 height 48
click at [964, 52] on icon at bounding box center [971, 53] width 15 height 15
type input "1"
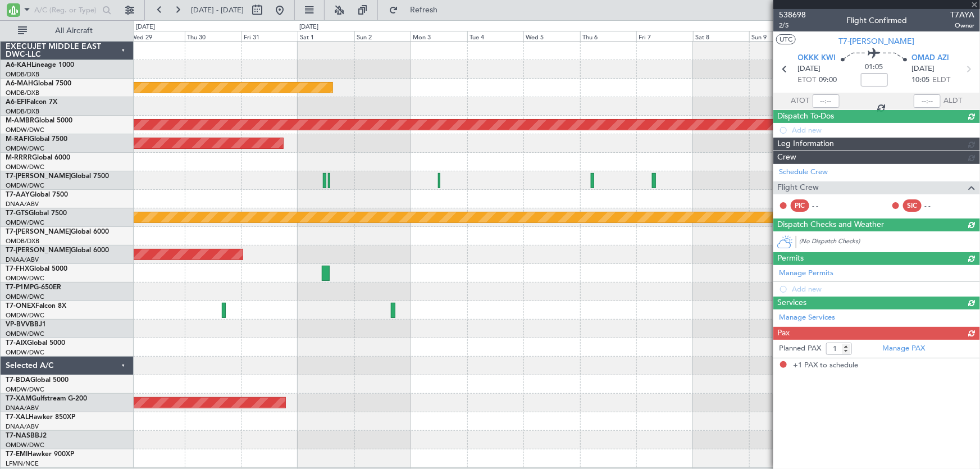
scroll to position [0, 0]
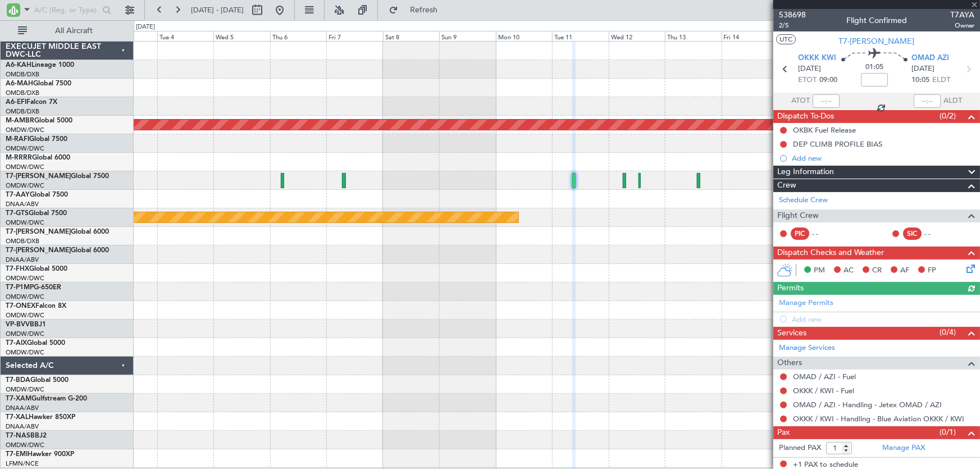
click at [352, 405] on div "Unplanned Maint Dubai (Dubai Intl) Planned Maint Singapore (Seletar) Planned Ma…" at bounding box center [557, 255] width 846 height 426
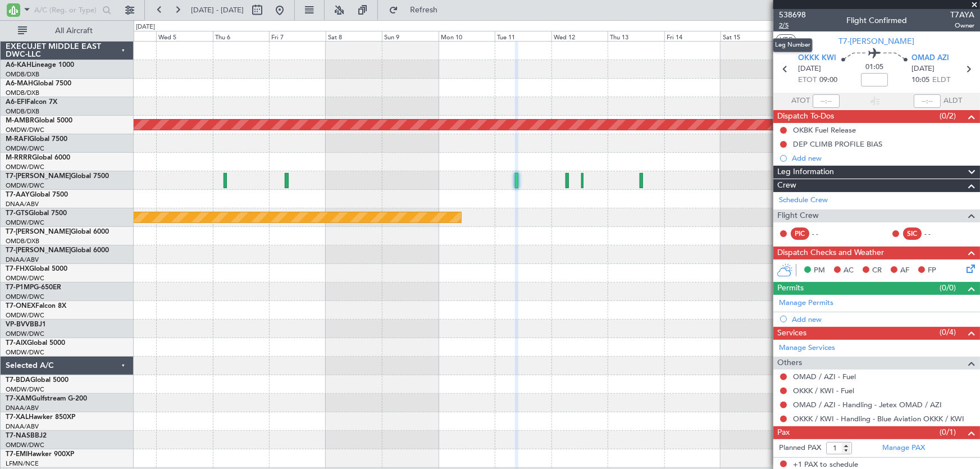
click at [788, 24] on span "2/5" at bounding box center [792, 26] width 27 height 10
click at [967, 63] on icon at bounding box center [968, 69] width 15 height 15
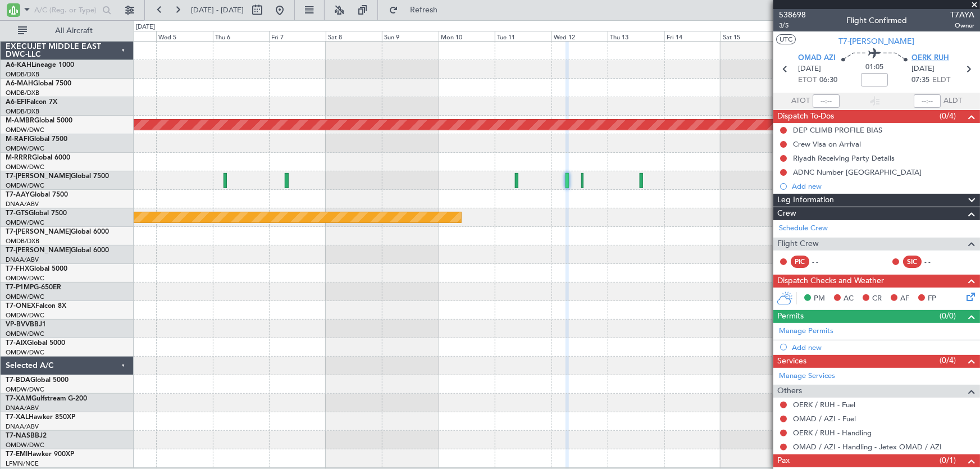
click at [921, 54] on span "OERK RUH" at bounding box center [931, 58] width 38 height 11
click at [826, 333] on link "Manage Permits" at bounding box center [806, 331] width 54 height 11
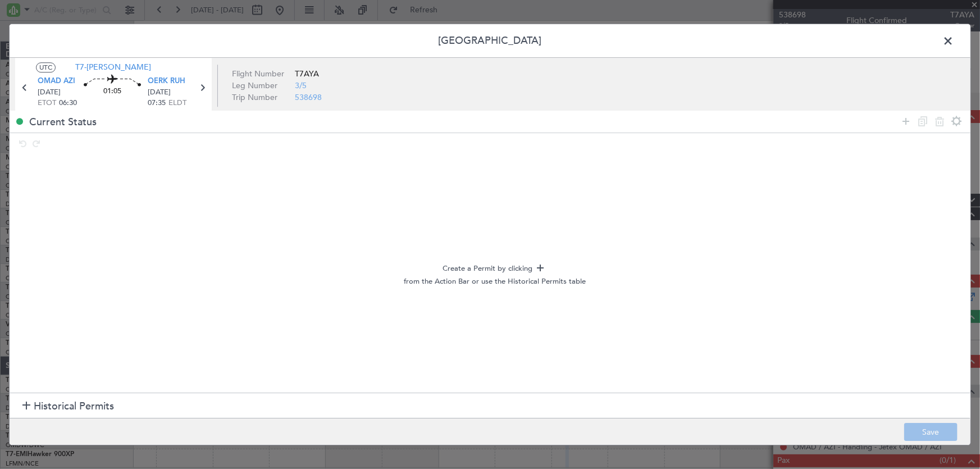
click at [88, 407] on span "Historical Permits" at bounding box center [74, 406] width 80 height 15
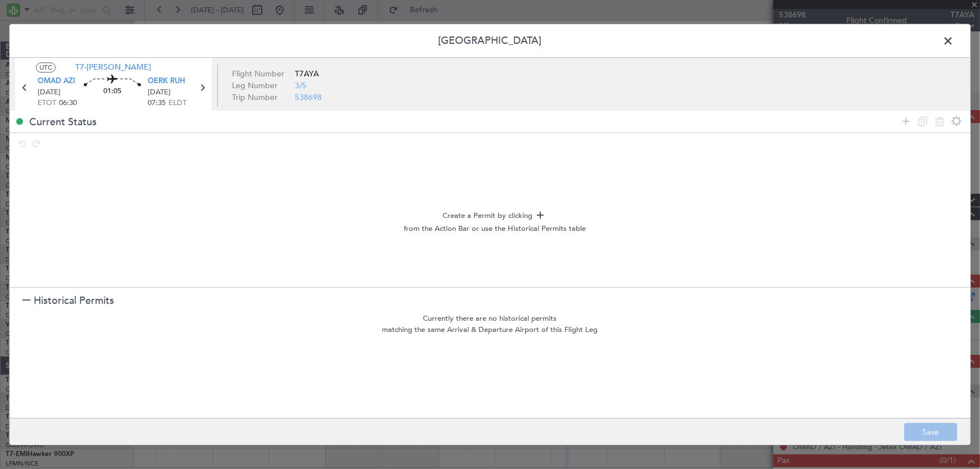
click at [66, 303] on span "Historical Permits" at bounding box center [74, 301] width 80 height 15
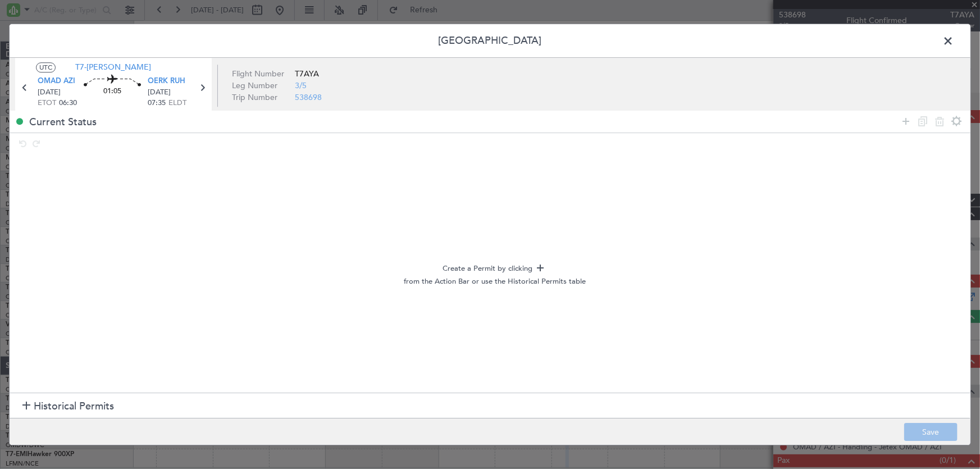
click at [904, 128] on mat-tooltip-component "Add permit" at bounding box center [906, 143] width 53 height 30
click at [904, 121] on icon at bounding box center [905, 121] width 13 height 13
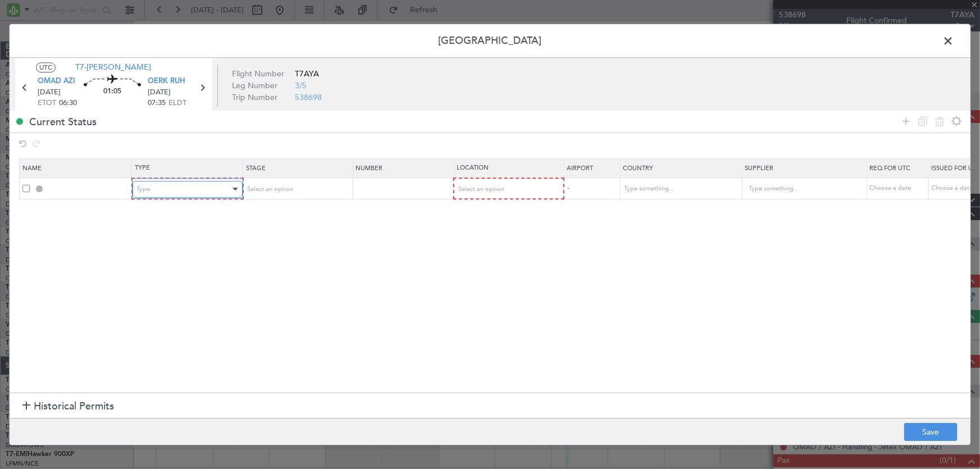
click at [180, 197] on div "Type" at bounding box center [183, 189] width 93 height 17
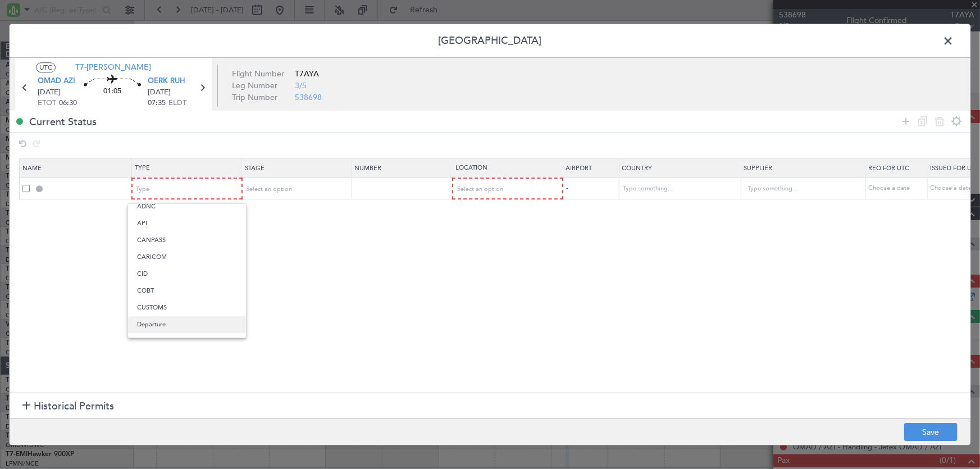
click at [181, 320] on span "Departure" at bounding box center [187, 324] width 100 height 17
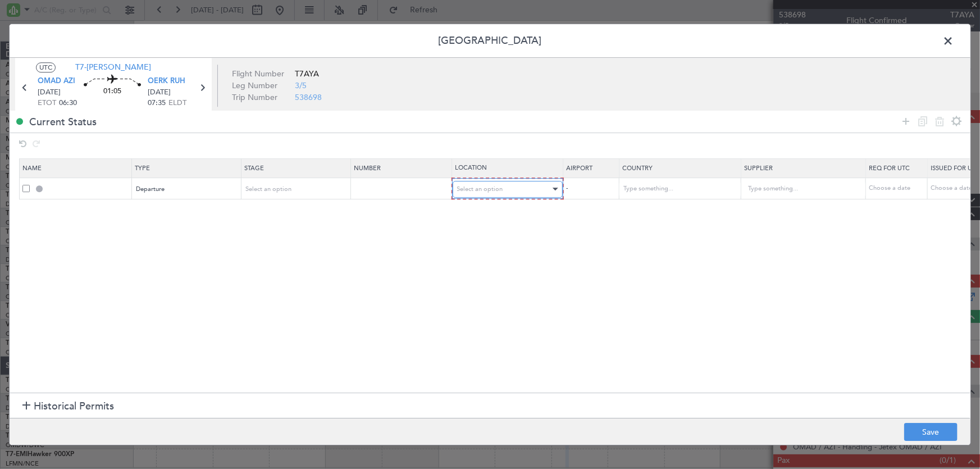
click at [531, 189] on div "Select an option" at bounding box center [503, 189] width 93 height 17
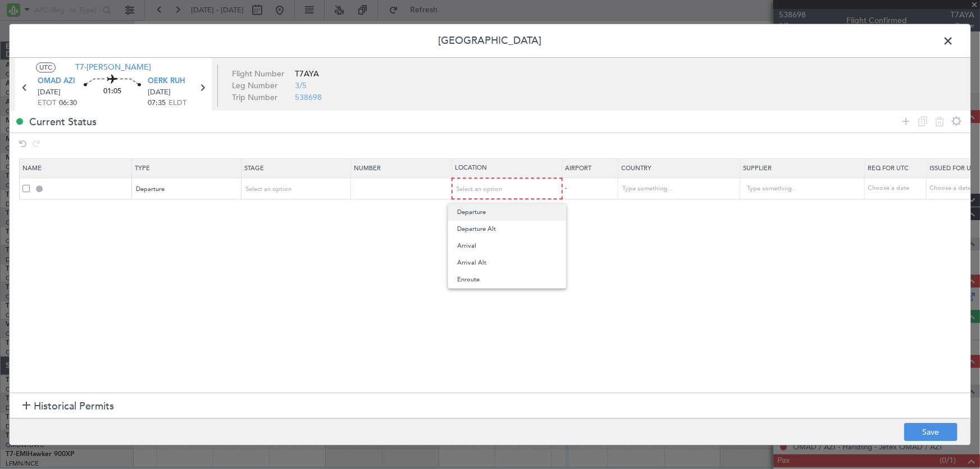
click at [511, 217] on span "Departure" at bounding box center [507, 212] width 100 height 17
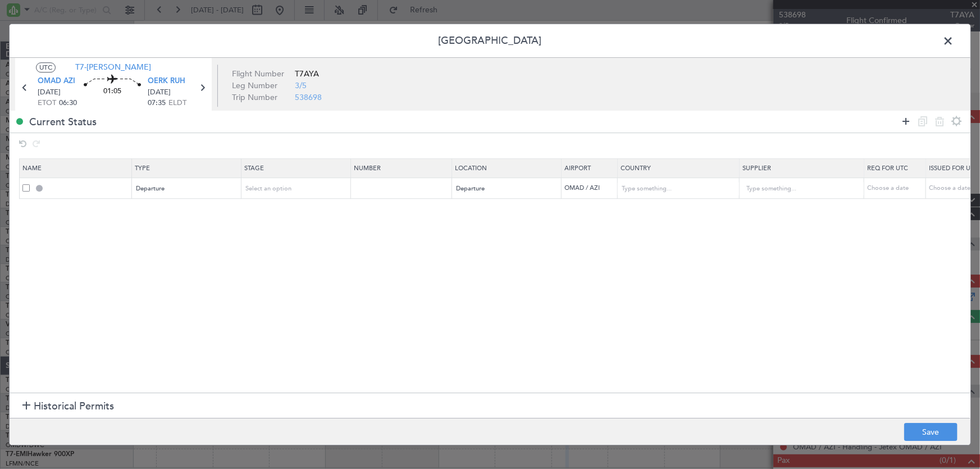
click at [905, 128] on mat-tooltip-component "Add permit" at bounding box center [906, 143] width 53 height 30
click at [905, 121] on icon at bounding box center [905, 121] width 13 height 13
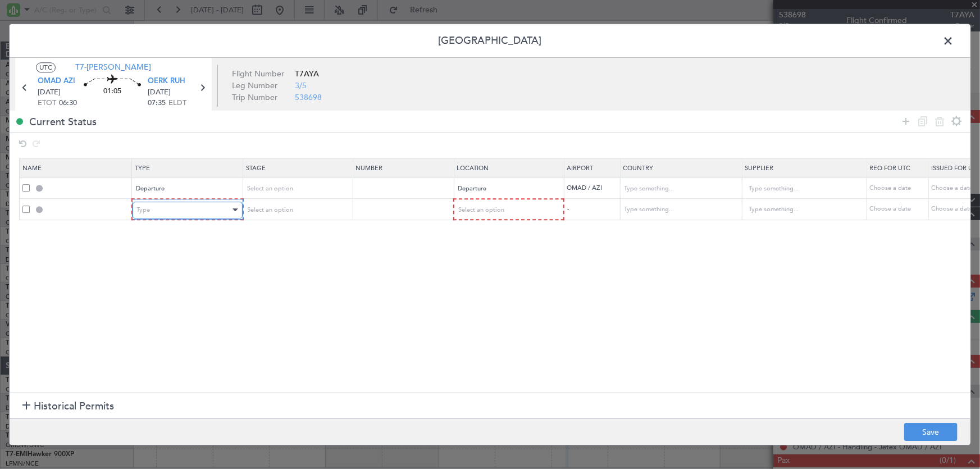
click at [192, 211] on div "Type" at bounding box center [183, 210] width 93 height 17
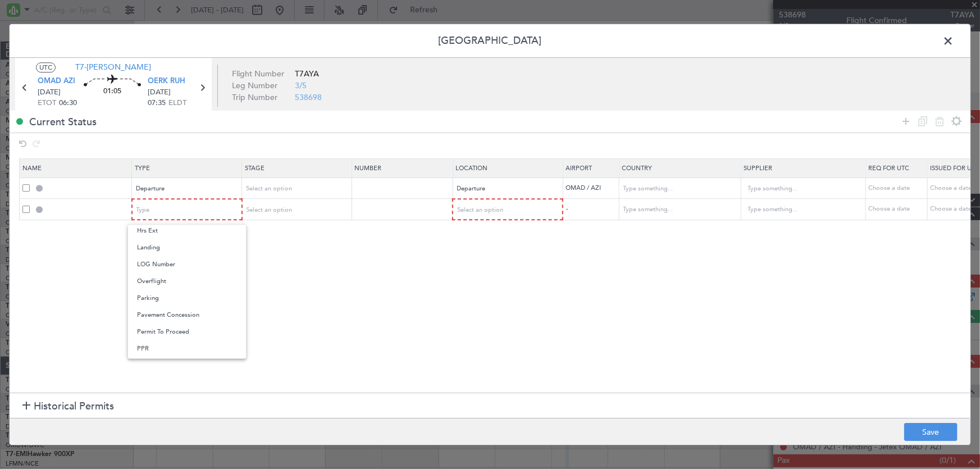
click at [162, 277] on span "Overflight" at bounding box center [187, 281] width 100 height 17
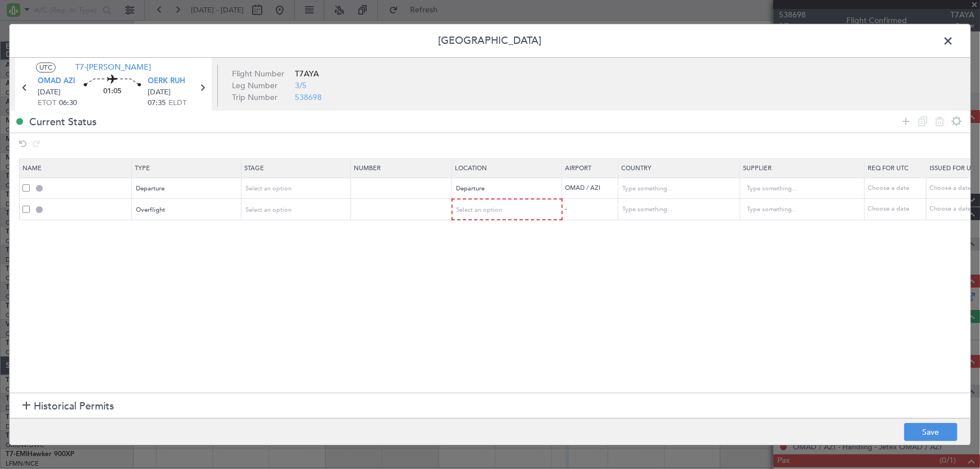
click at [289, 259] on section "Name Type Stage Number Location Airport Country Supplier Req For Utc Issued For…" at bounding box center [490, 274] width 961 height 237
click at [465, 210] on span "Select an option" at bounding box center [480, 210] width 46 height 8
click at [482, 298] on span "Enroute" at bounding box center [507, 300] width 100 height 17
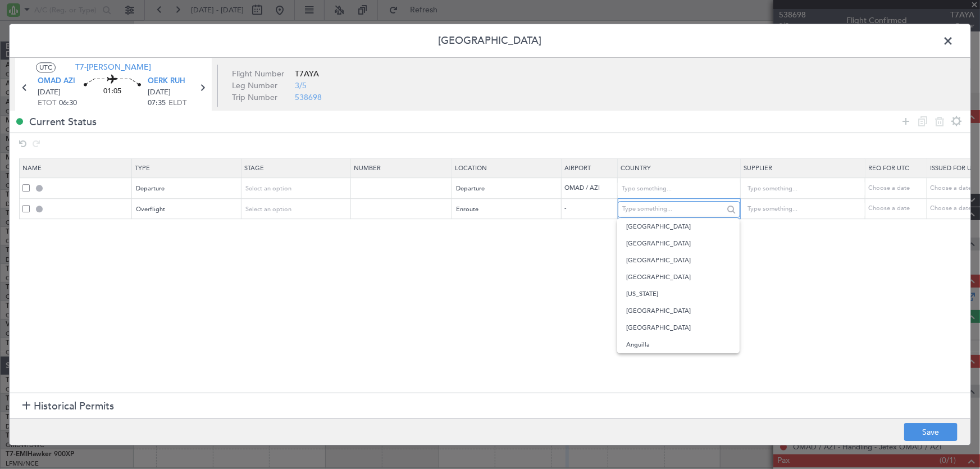
click at [694, 212] on input "text" at bounding box center [672, 209] width 101 height 17
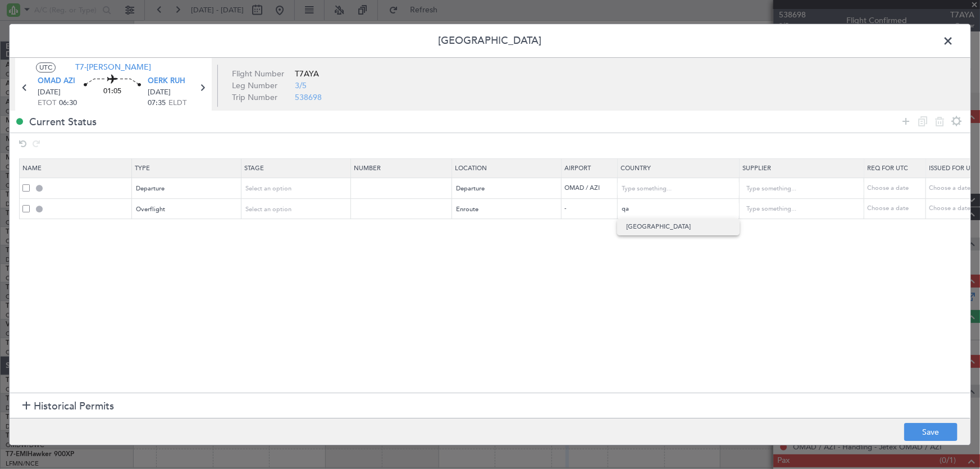
click at [687, 227] on span "[GEOGRAPHIC_DATA]" at bounding box center [678, 226] width 104 height 17
type input "[GEOGRAPHIC_DATA]"
click at [925, 424] on button "Save" at bounding box center [930, 432] width 53 height 18
type input "DEPARTURE"
type input "[GEOGRAPHIC_DATA]"
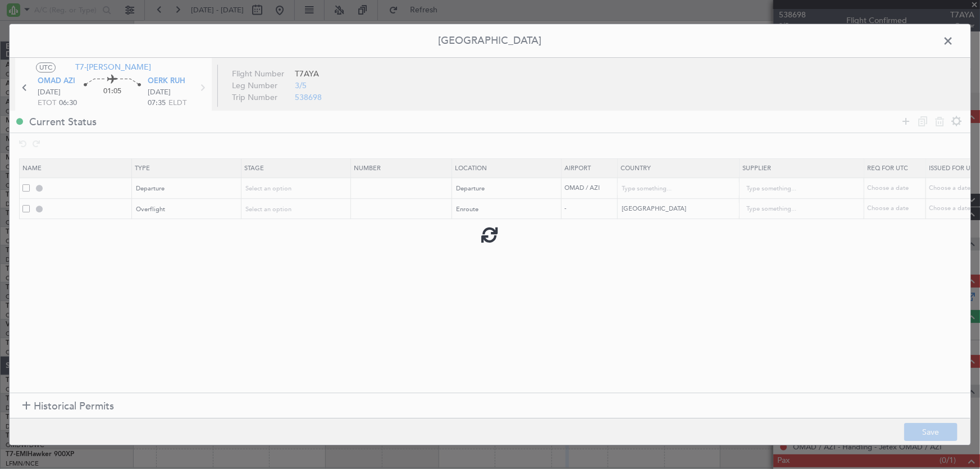
type input "NNN"
type input "1"
type input "QATAR OVF"
type input "NNN"
type input "2"
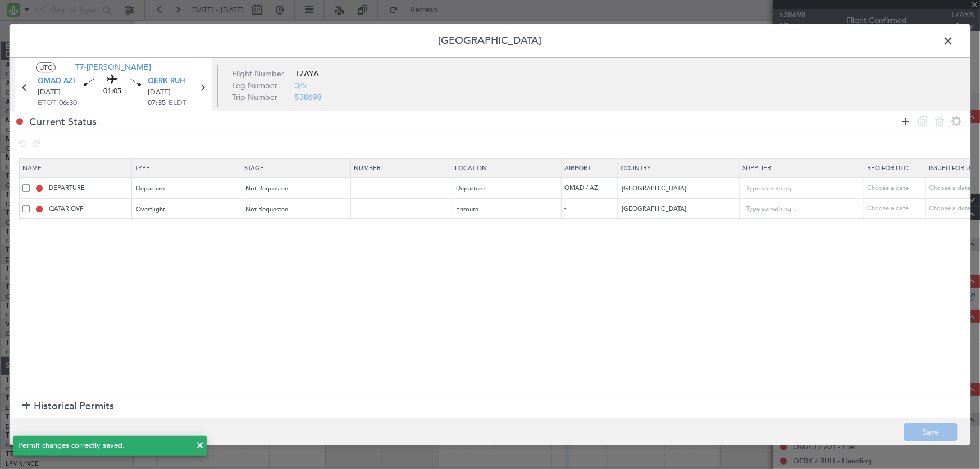
click at [909, 119] on icon at bounding box center [905, 121] width 13 height 13
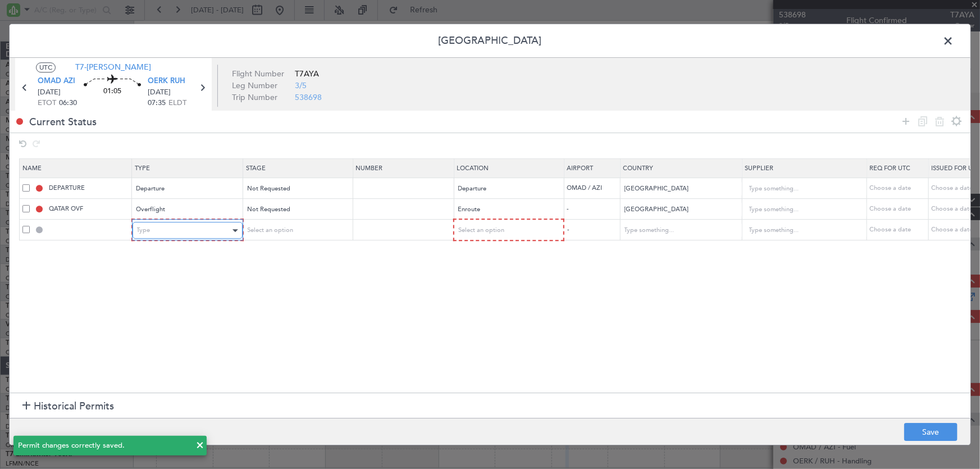
click at [185, 225] on div "Type" at bounding box center [183, 230] width 93 height 17
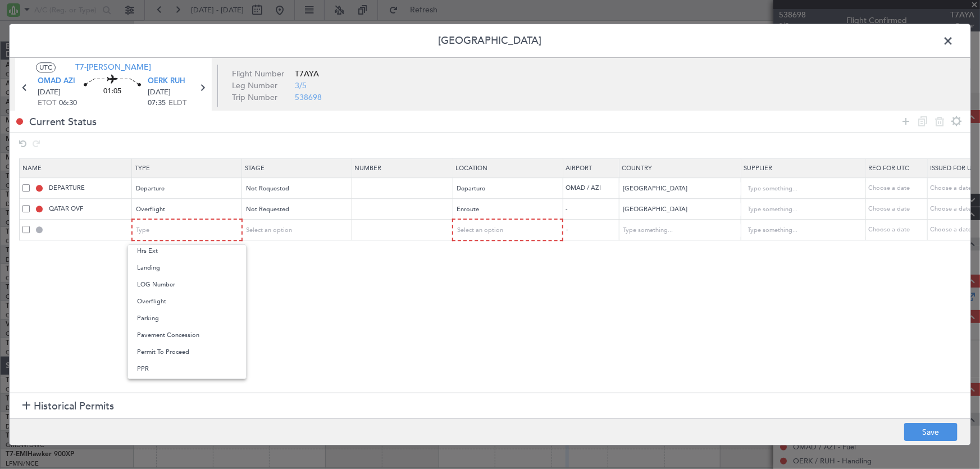
click at [162, 305] on span "Overflight" at bounding box center [187, 301] width 100 height 17
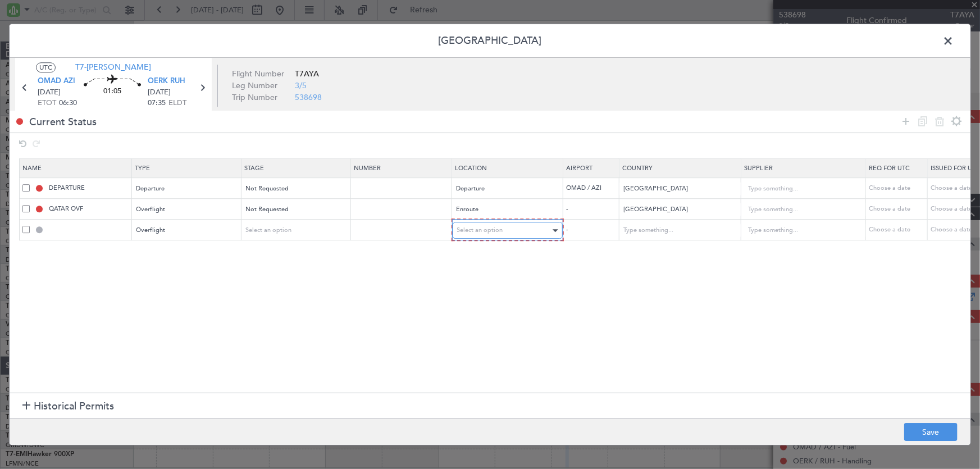
click at [496, 233] on span "Select an option" at bounding box center [480, 230] width 46 height 8
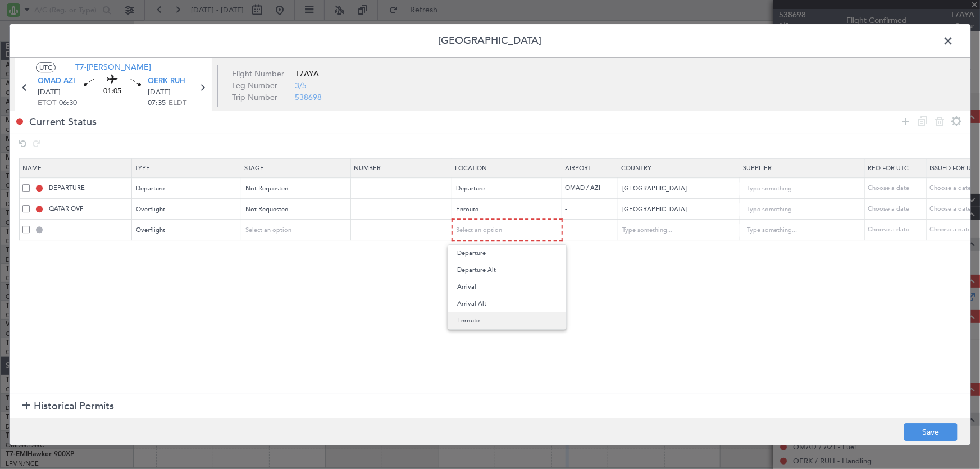
click at [495, 316] on span "Enroute" at bounding box center [507, 320] width 100 height 17
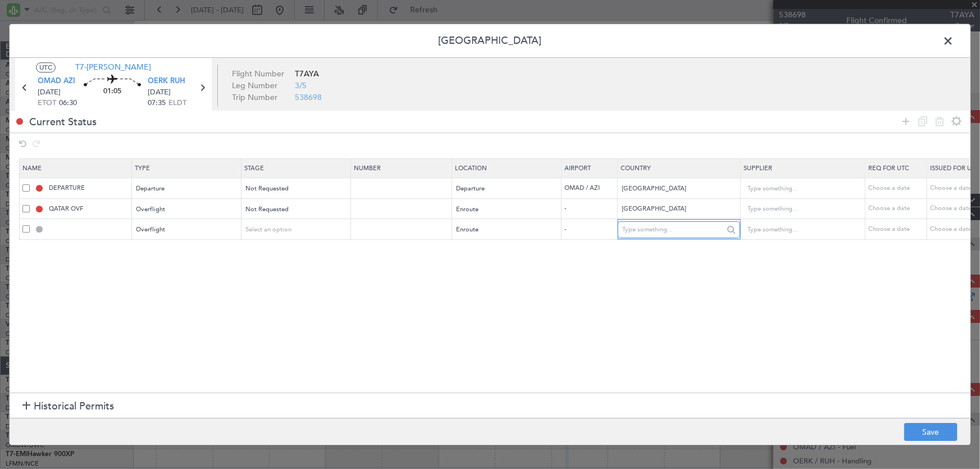
click at [644, 233] on input "text" at bounding box center [672, 229] width 101 height 17
click at [649, 265] on span "[GEOGRAPHIC_DATA]" at bounding box center [678, 264] width 104 height 17
type input "[GEOGRAPHIC_DATA]"
drag, startPoint x: 700, startPoint y: 282, endPoint x: 708, endPoint y: 282, distance: 7.9
click at [700, 282] on section "Name Type Stage Number Location Airport Country Supplier Req For Utc Issued For…" at bounding box center [490, 274] width 961 height 237
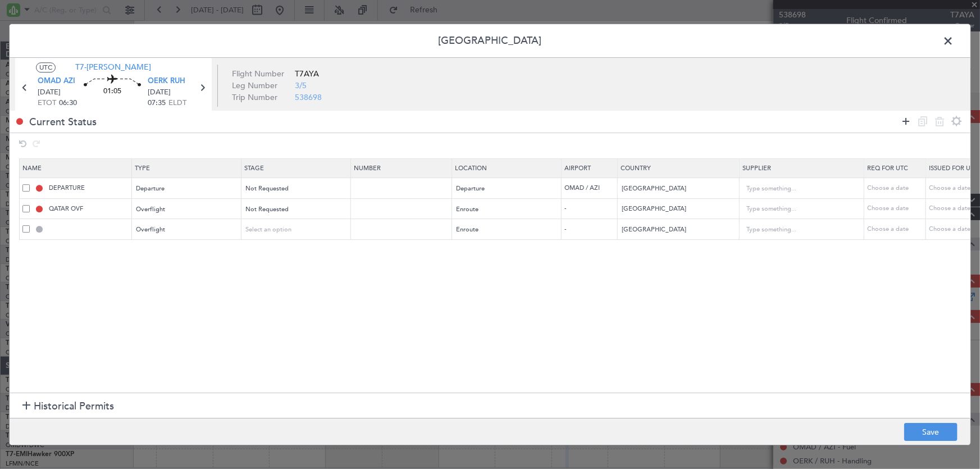
click at [905, 124] on icon at bounding box center [905, 121] width 13 height 13
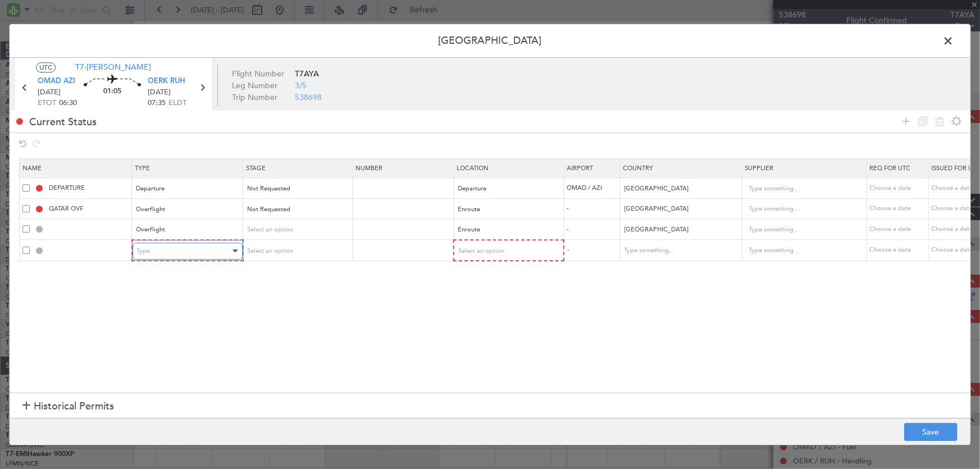
click at [198, 247] on div "Type" at bounding box center [183, 251] width 93 height 17
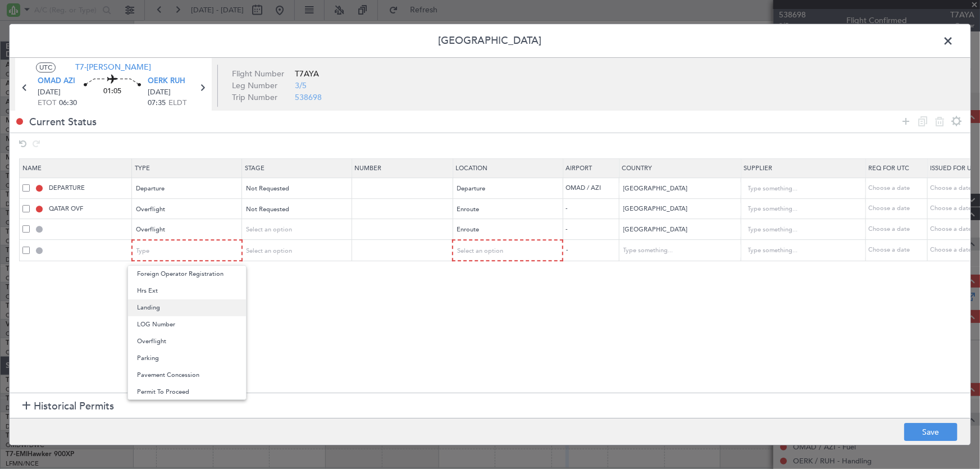
click at [163, 306] on span "Landing" at bounding box center [187, 307] width 100 height 17
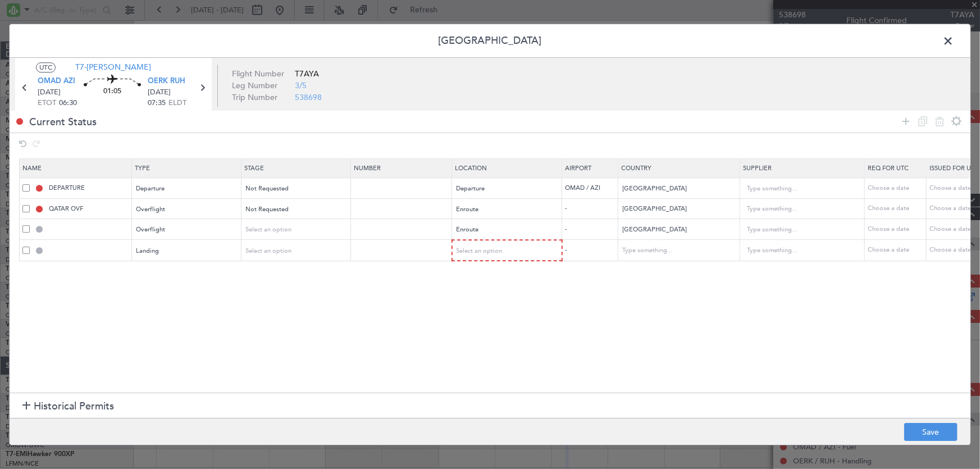
click at [258, 307] on section "Name Type Stage Number Location Airport Country Supplier Req For Utc Issued For…" at bounding box center [490, 274] width 961 height 237
click at [507, 243] on div "Select an option" at bounding box center [503, 251] width 93 height 17
click at [491, 312] on span "Arrival" at bounding box center [507, 307] width 100 height 17
click at [612, 312] on section "Name Type Stage Number Location Airport Country Supplier Req For Utc Issued For…" at bounding box center [490, 274] width 961 height 237
click at [930, 438] on button "Save" at bounding box center [930, 432] width 53 height 18
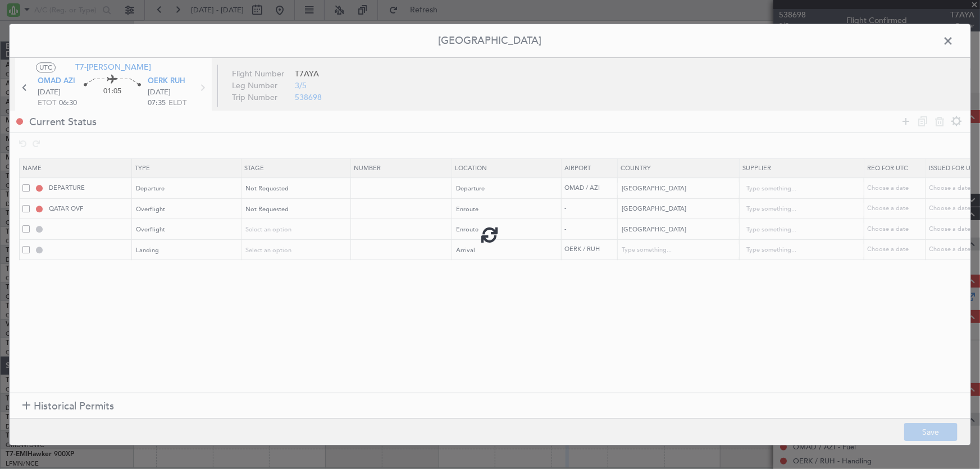
type input "BAHRAIN OVF"
type input "NNN"
type input "OERK LDG"
type input "[GEOGRAPHIC_DATA]"
type input "NNN"
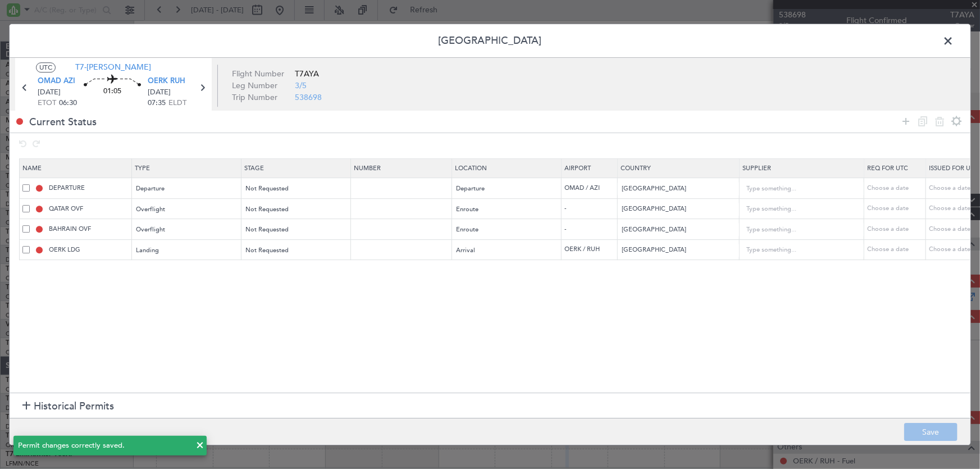
click at [954, 37] on span at bounding box center [954, 44] width 0 height 22
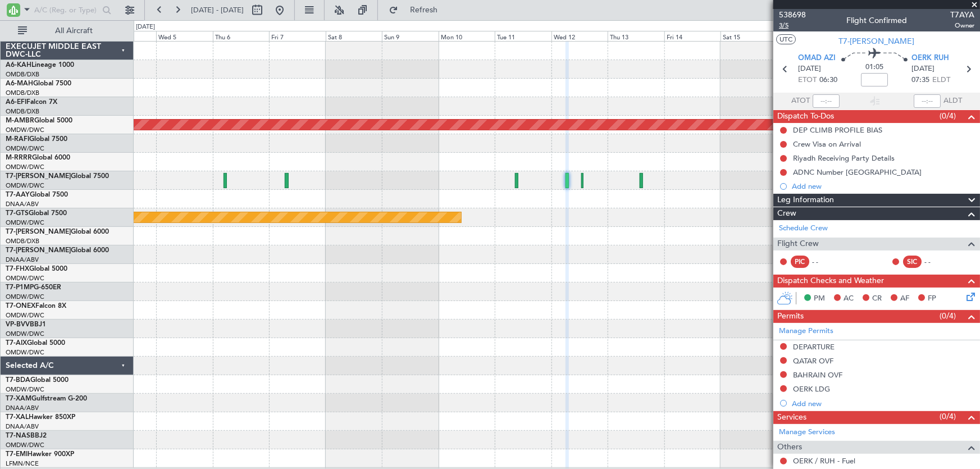
click at [785, 26] on span "3/5" at bounding box center [792, 26] width 27 height 10
click at [963, 69] on icon at bounding box center [968, 69] width 15 height 15
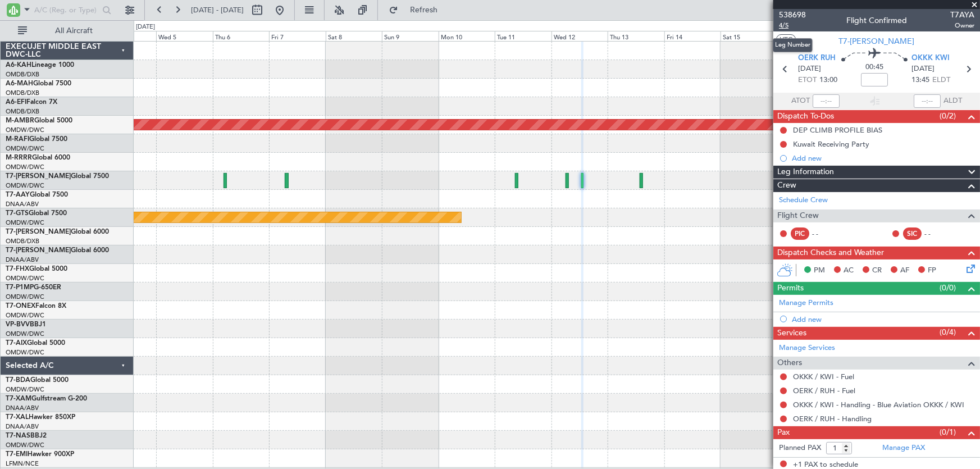
click at [795, 26] on span "4/5" at bounding box center [792, 26] width 27 height 10
click at [788, 29] on span "4/5" at bounding box center [792, 26] width 27 height 10
click at [827, 304] on link "Manage Permits" at bounding box center [806, 303] width 54 height 11
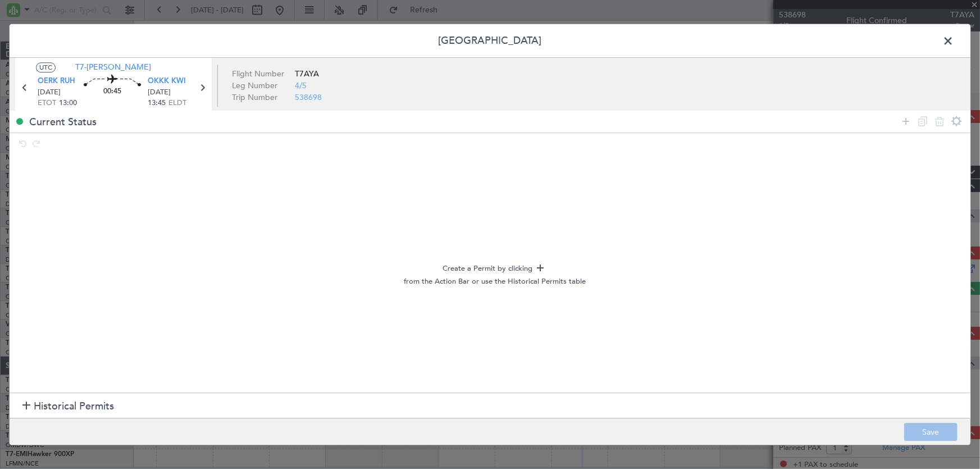
click at [90, 404] on span "Historical Permits" at bounding box center [74, 406] width 80 height 15
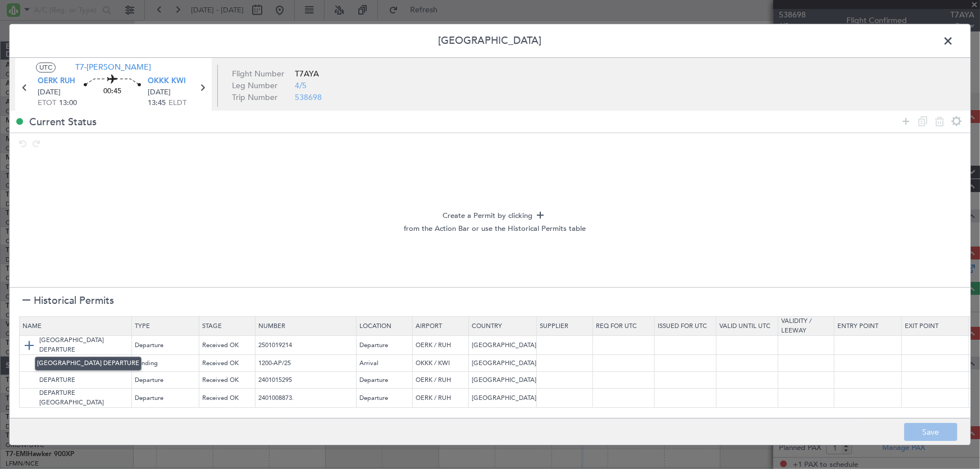
click at [25, 346] on img at bounding box center [28, 345] width 13 height 13
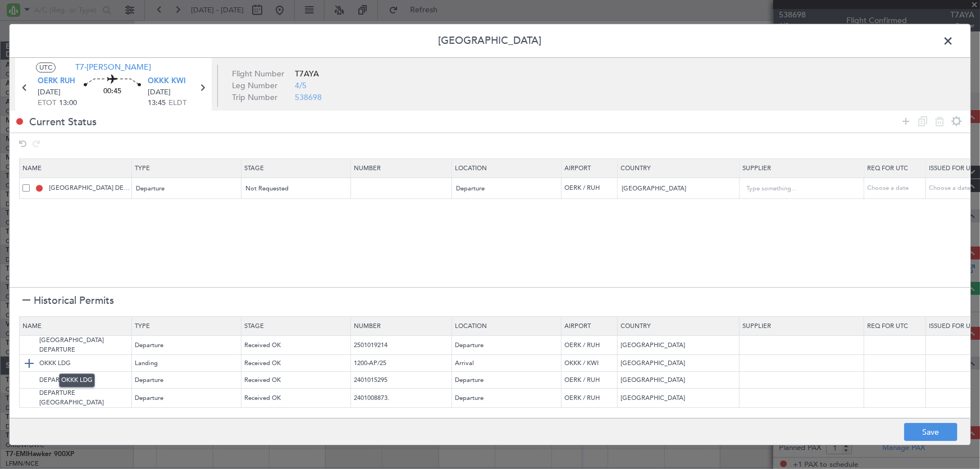
click at [28, 358] on img at bounding box center [28, 363] width 13 height 13
click at [921, 435] on button "Save" at bounding box center [930, 432] width 53 height 18
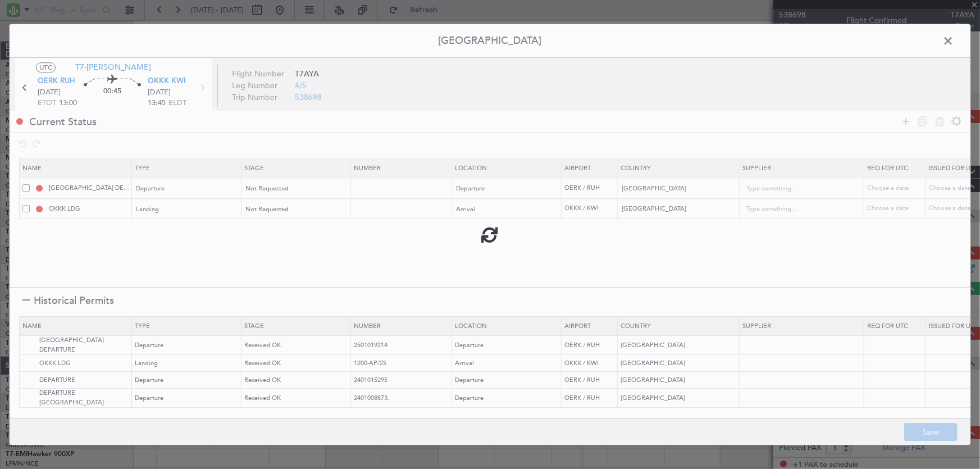
type input "NNN"
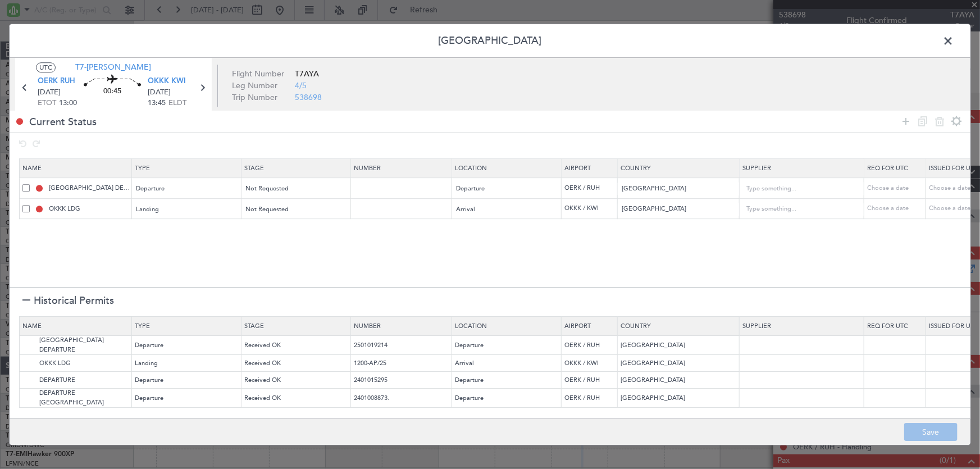
click at [954, 42] on span at bounding box center [954, 44] width 0 height 22
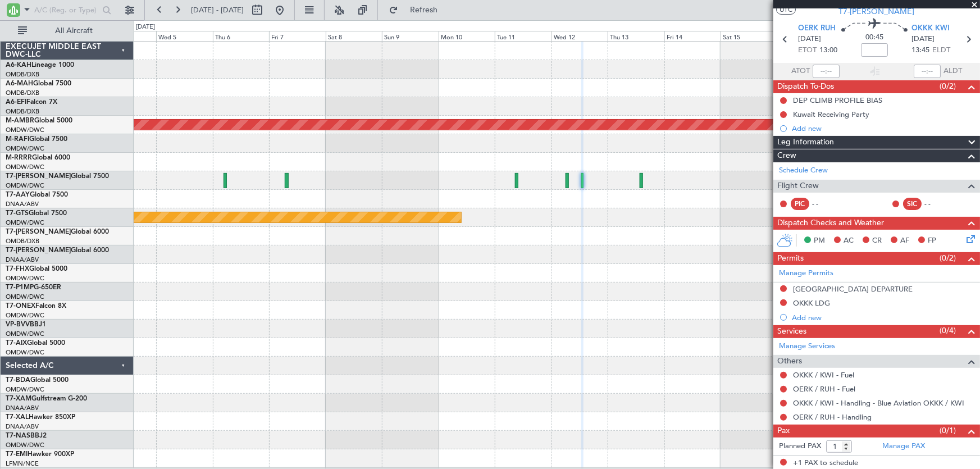
scroll to position [0, 0]
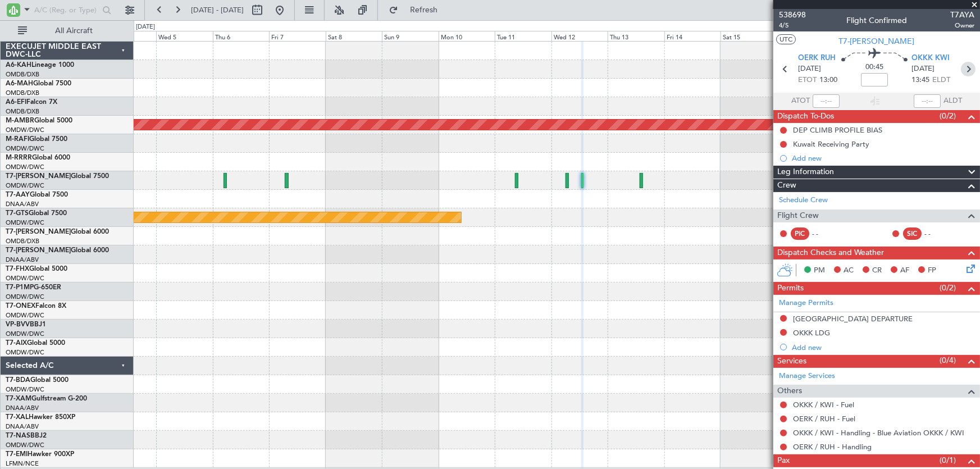
click at [961, 68] on icon at bounding box center [968, 69] width 15 height 15
type input "4"
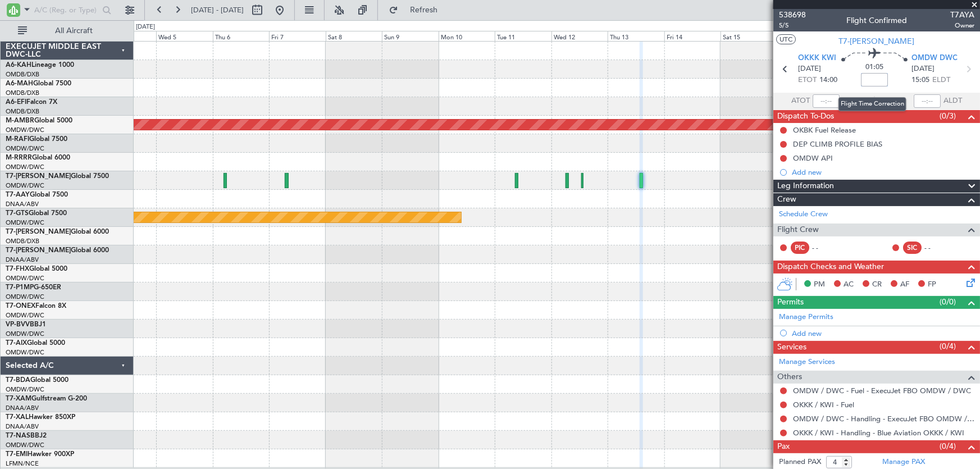
click at [865, 76] on input at bounding box center [874, 79] width 27 height 13
type input "+00:10"
click at [783, 28] on span "5/5" at bounding box center [792, 26] width 27 height 10
click at [822, 315] on link "Manage Permits" at bounding box center [806, 317] width 54 height 11
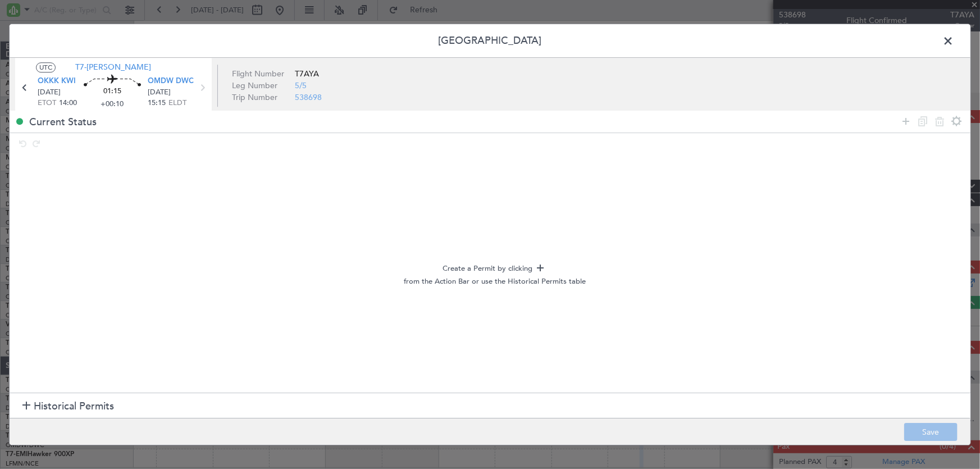
click at [108, 404] on span "Historical Permits" at bounding box center [74, 406] width 80 height 15
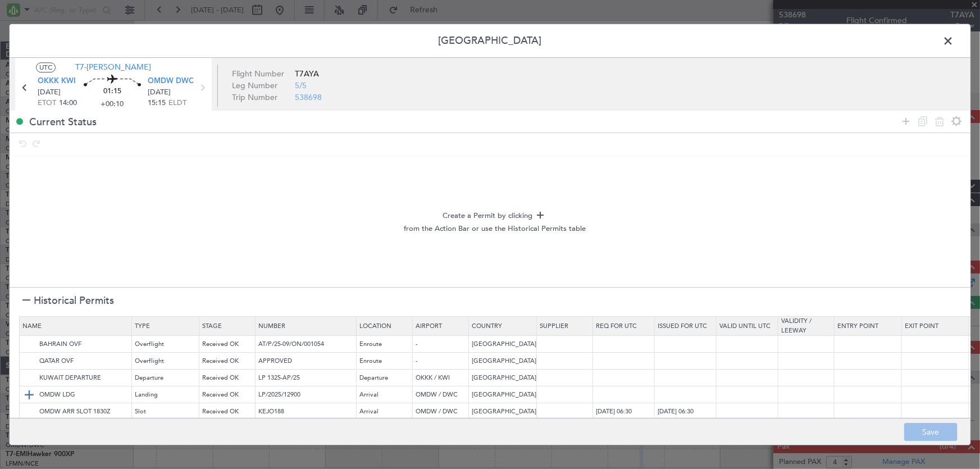
scroll to position [35, 0]
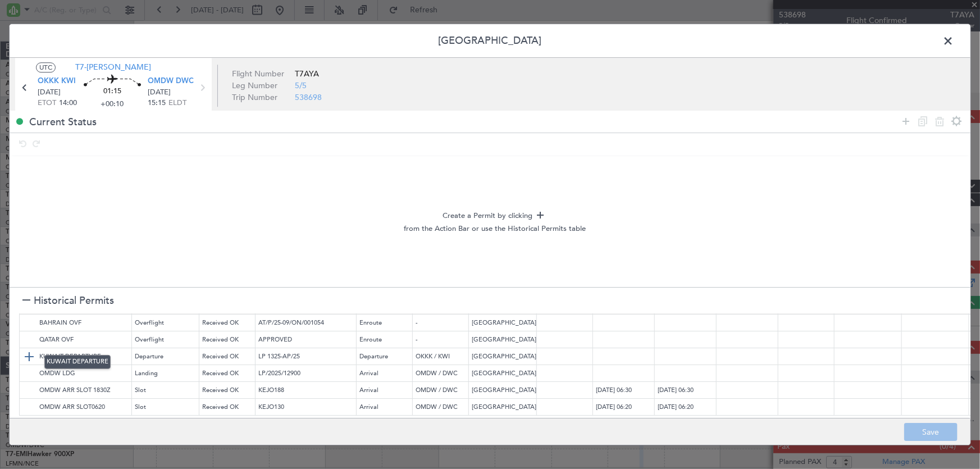
click at [28, 350] on img at bounding box center [28, 356] width 13 height 13
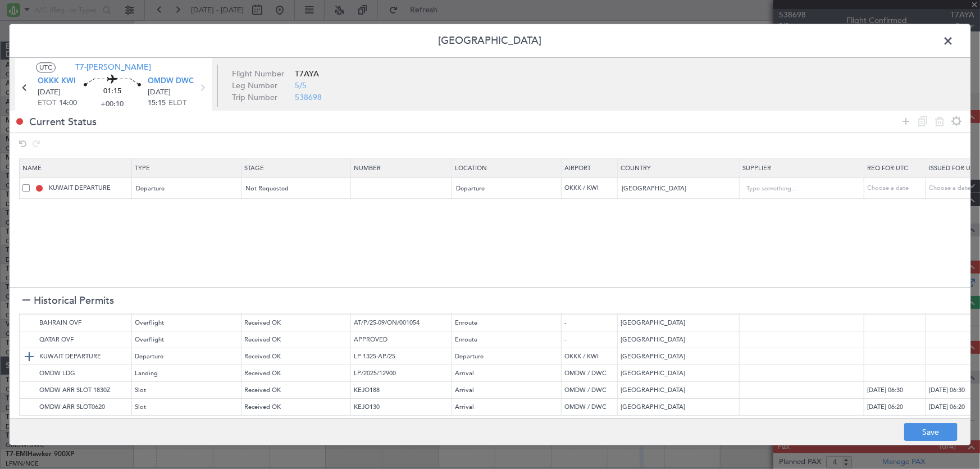
scroll to position [0, 0]
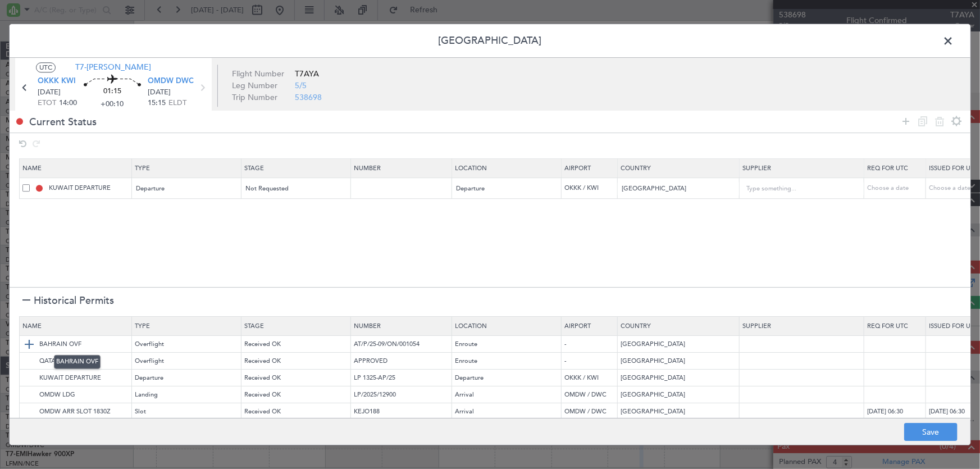
click at [29, 343] on img at bounding box center [28, 344] width 13 height 13
click at [27, 363] on img at bounding box center [28, 360] width 13 height 13
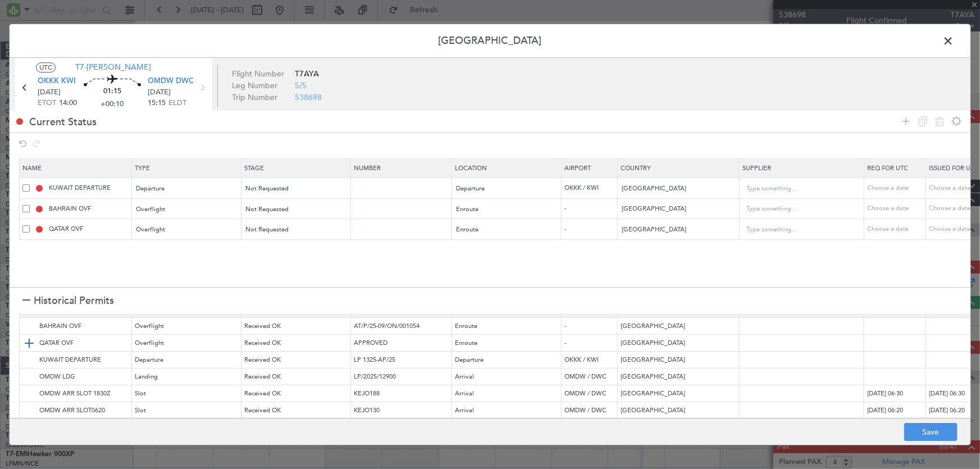
scroll to position [28, 0]
click at [26, 367] on img at bounding box center [28, 373] width 13 height 13
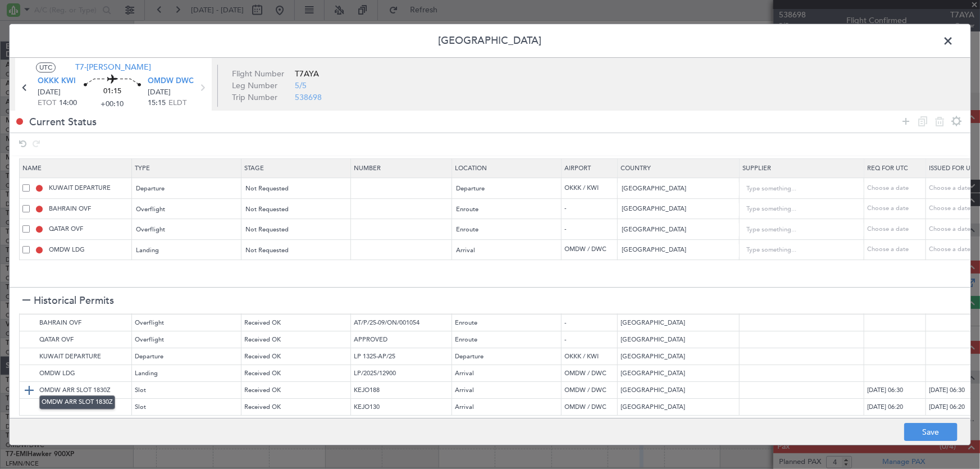
click at [32, 384] on img at bounding box center [28, 390] width 13 height 13
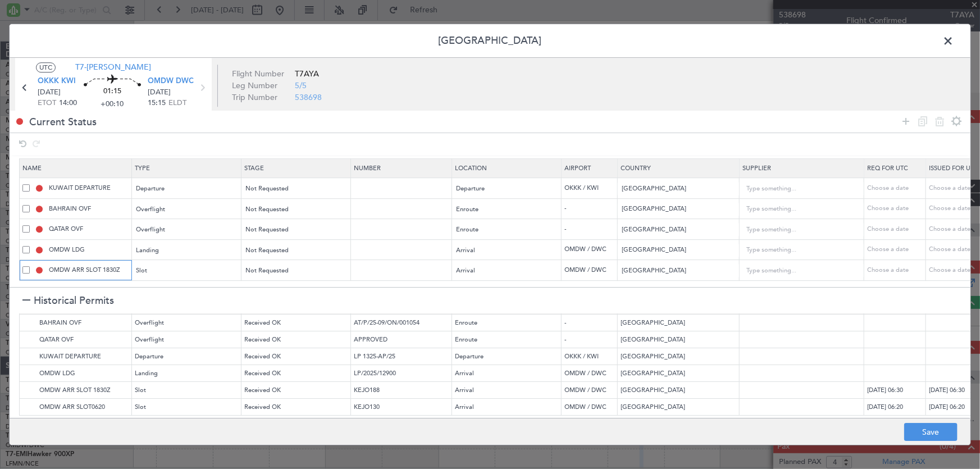
click at [122, 266] on input "OMDW ARR SLOT 1830Z" at bounding box center [89, 271] width 84 height 10
type input "OMDW ARR SLOT"
click at [904, 119] on icon at bounding box center [905, 121] width 13 height 13
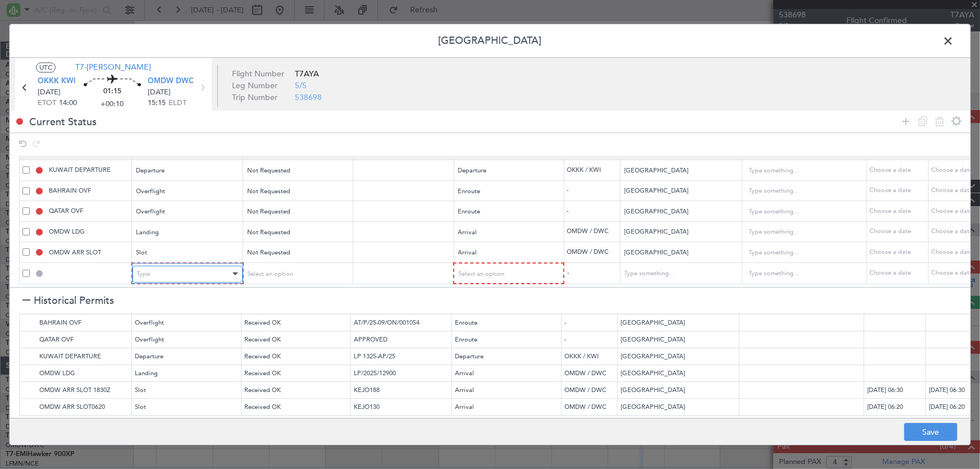
click at [150, 266] on div "Type" at bounding box center [183, 274] width 93 height 17
click at [168, 320] on span "API" at bounding box center [187, 324] width 100 height 17
click at [485, 270] on span "Select an option" at bounding box center [480, 274] width 46 height 8
click at [473, 327] on span "Arrival" at bounding box center [507, 324] width 100 height 17
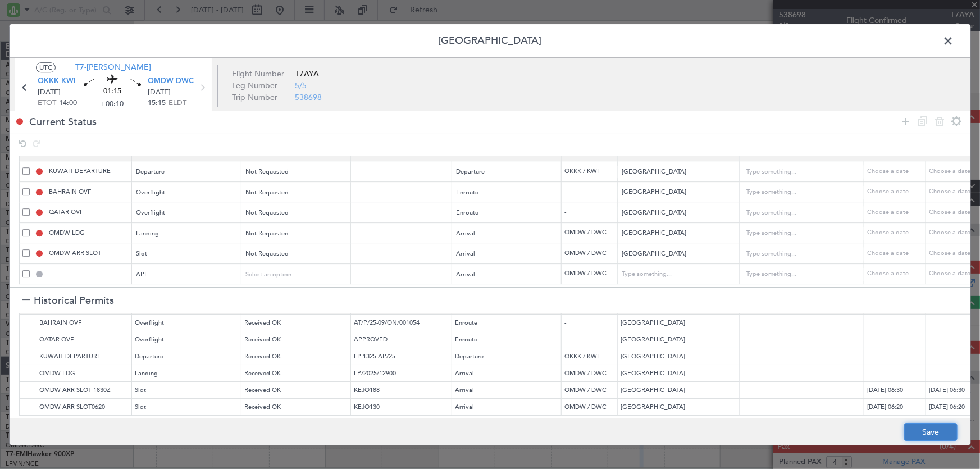
click at [947, 435] on button "Save" at bounding box center [930, 432] width 53 height 18
type input "NNN"
type input "2"
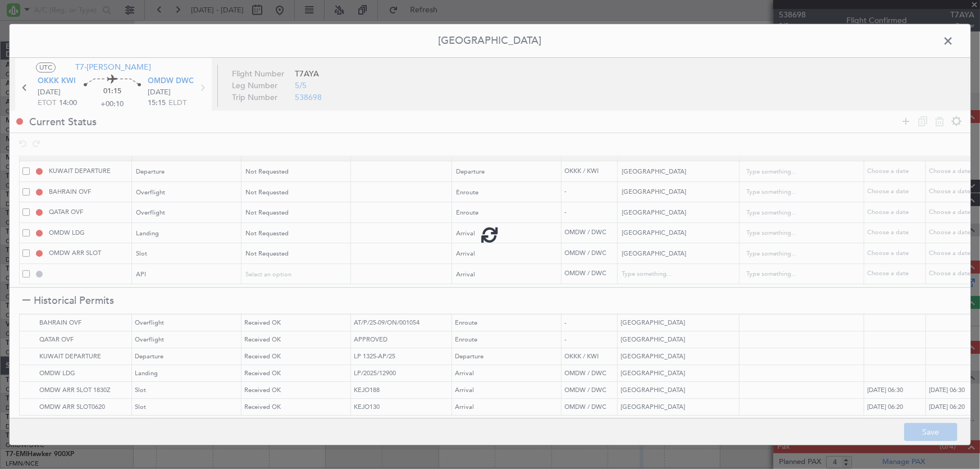
type input "NNN"
type input "1"
type input "OMDW ARR SLOT"
type input "NNN"
type input "1"
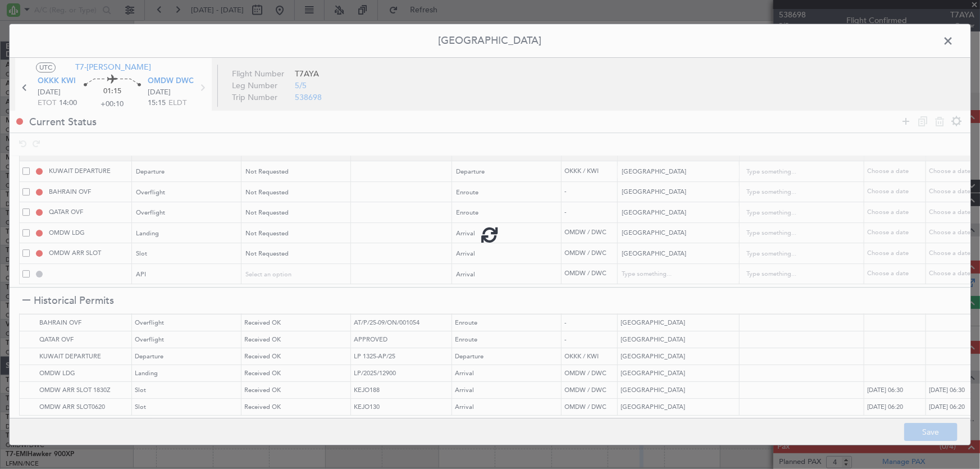
type input "OMDW ARR API"
type input "[GEOGRAPHIC_DATA]"
type input "NNN"
type input "1"
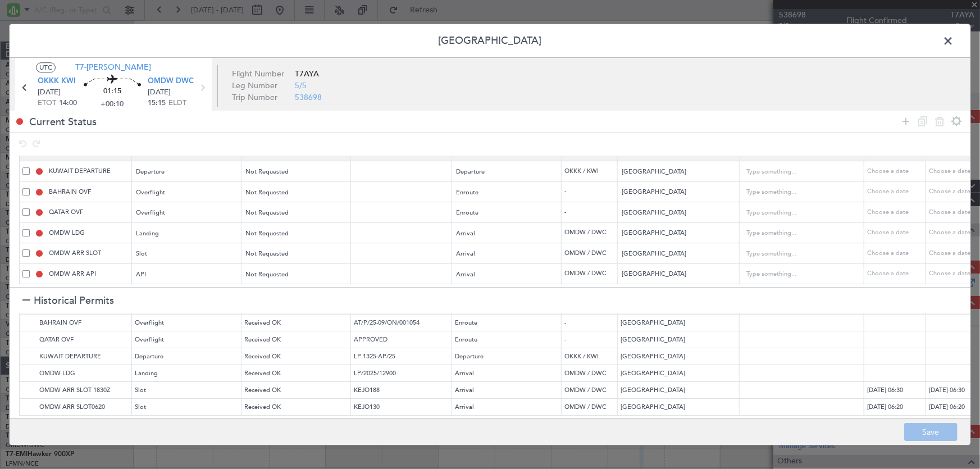
click at [954, 40] on span at bounding box center [954, 44] width 0 height 22
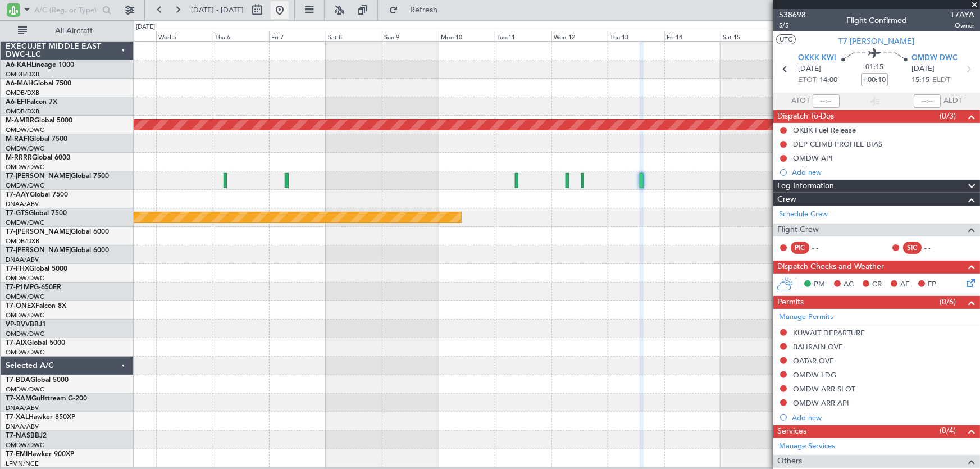
click at [289, 12] on button at bounding box center [280, 10] width 18 height 18
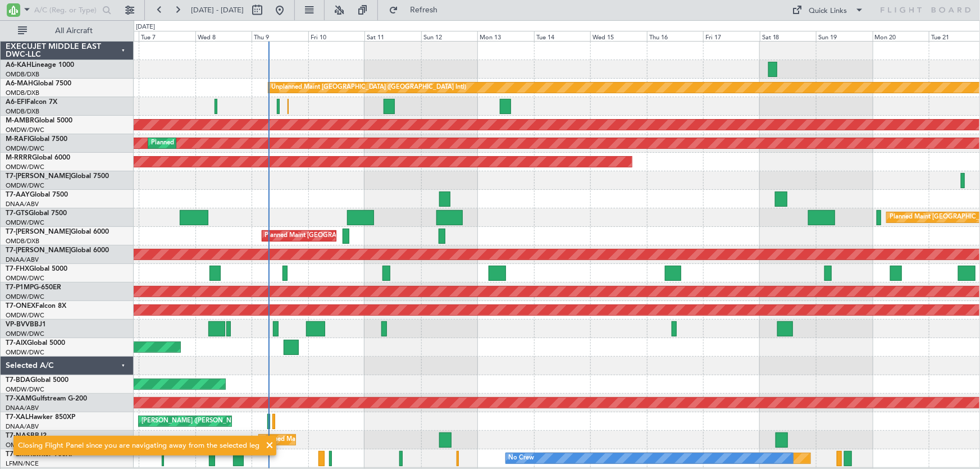
click at [330, 219] on div "Unplanned Maint Dubai (Dubai Intl) AOG Maint Dubai (Dubai Intl) Planned Maint S…" at bounding box center [557, 255] width 846 height 426
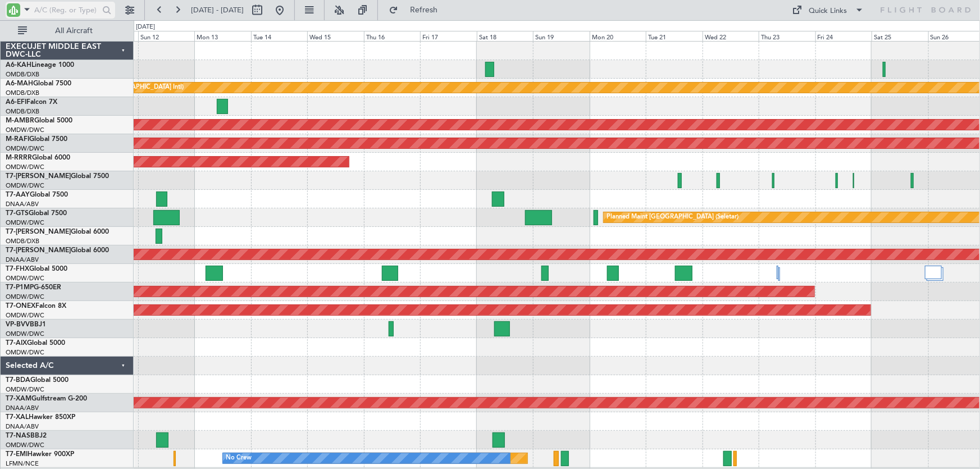
click at [80, 9] on input "text" at bounding box center [66, 10] width 65 height 17
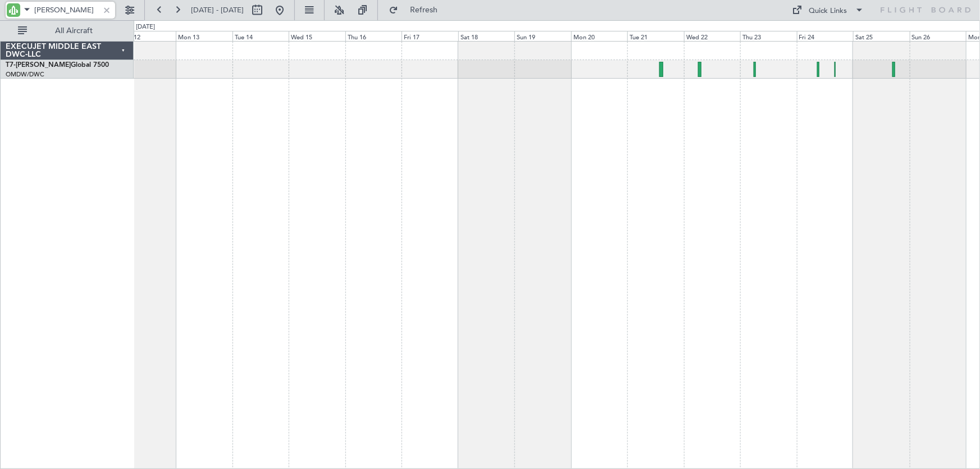
click at [528, 285] on div at bounding box center [557, 255] width 847 height 428
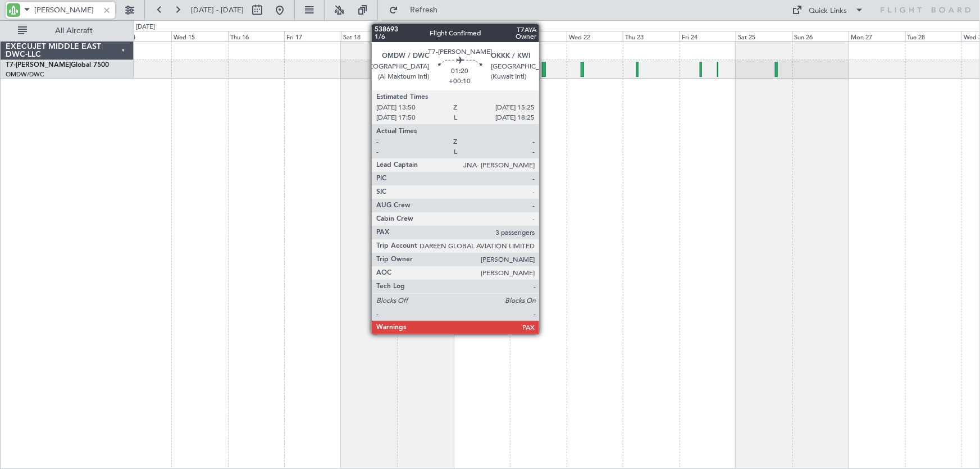
click at [545, 67] on div at bounding box center [544, 69] width 4 height 15
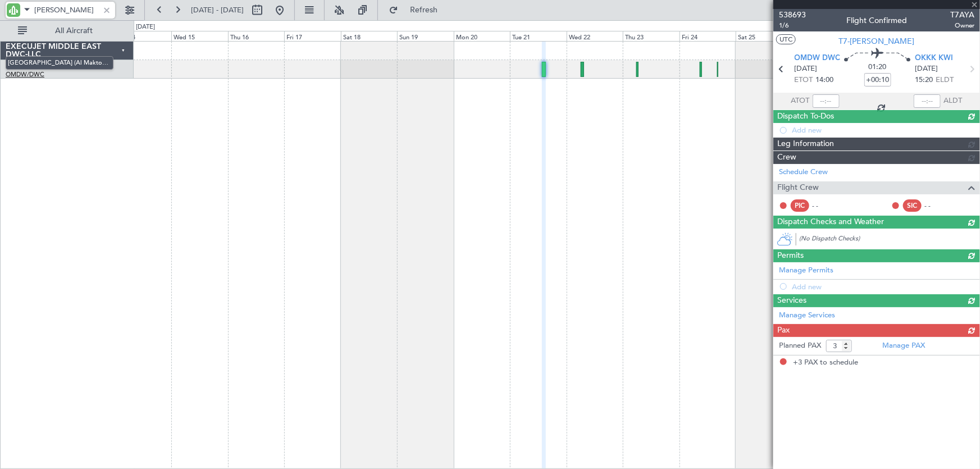
type input "AYA"
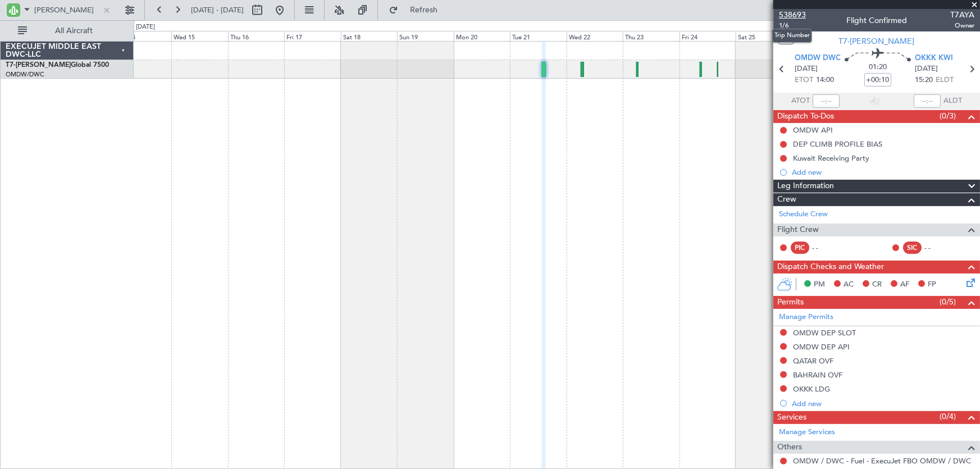
click at [803, 15] on span "538693" at bounding box center [792, 15] width 27 height 12
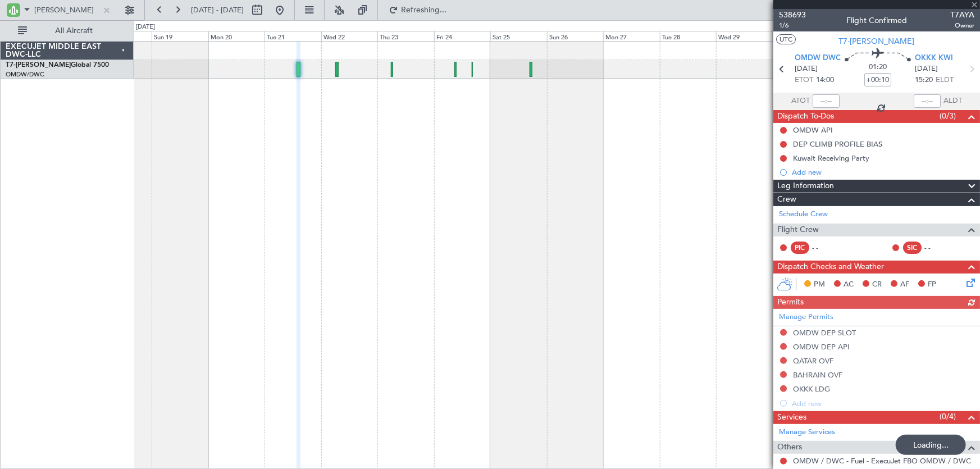
click at [389, 208] on div at bounding box center [557, 255] width 847 height 428
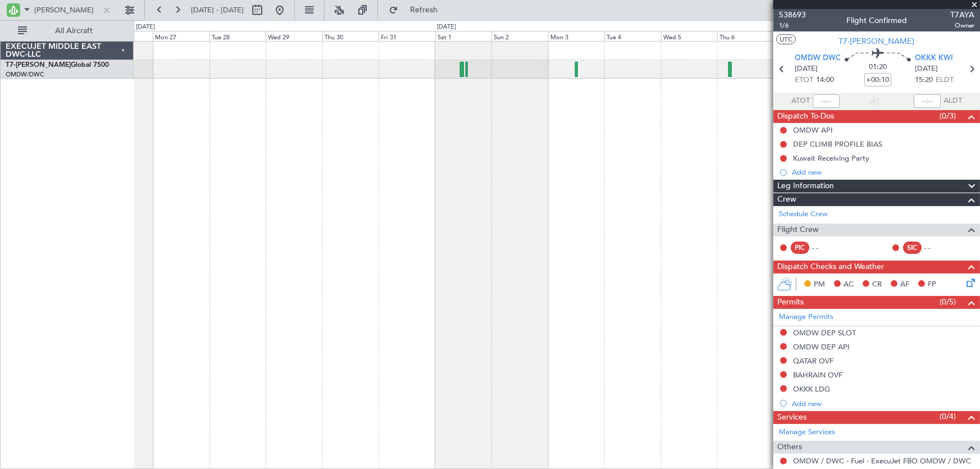
click at [135, 214] on div at bounding box center [557, 255] width 847 height 428
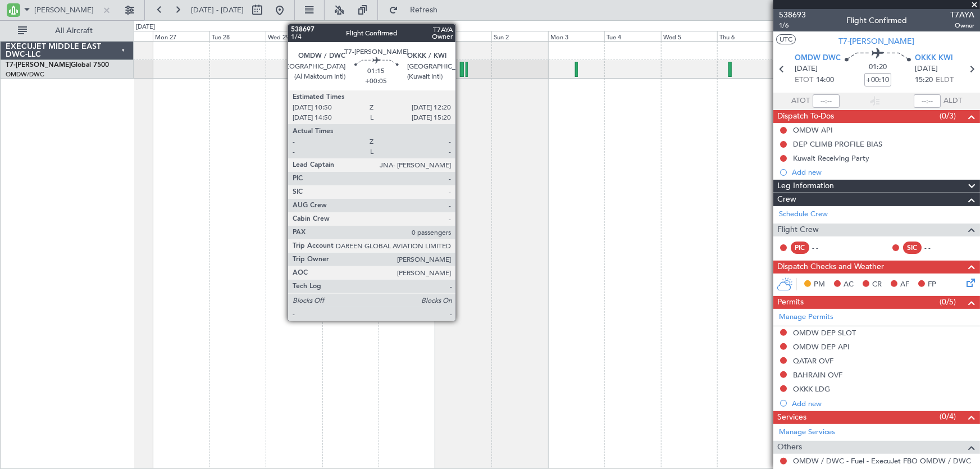
click at [461, 70] on div at bounding box center [462, 69] width 4 height 15
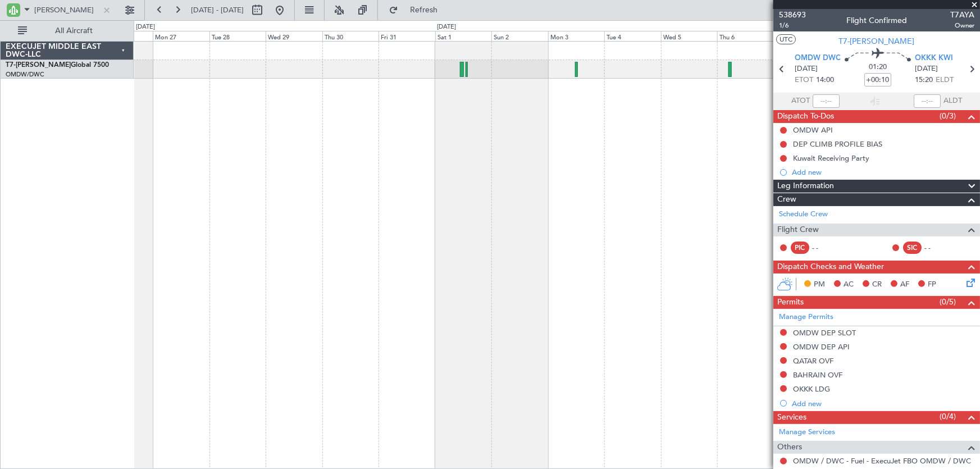
click at [459, 71] on div at bounding box center [557, 69] width 846 height 19
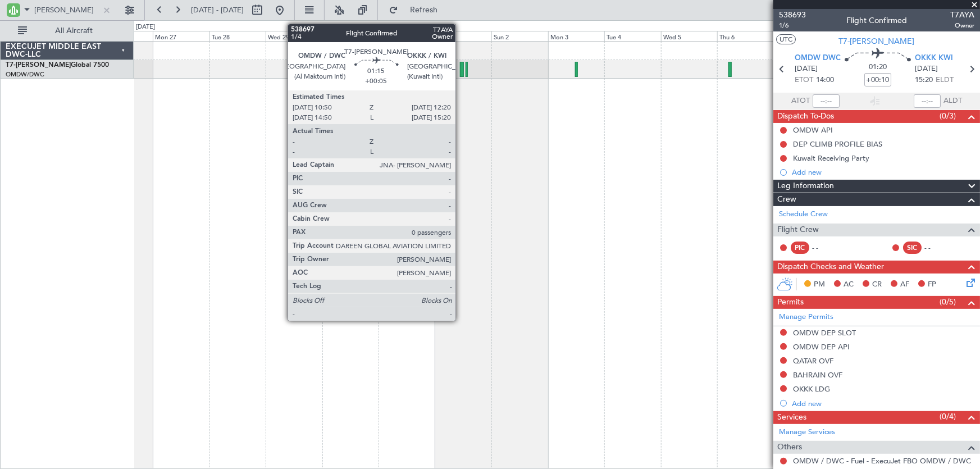
click at [461, 71] on div at bounding box center [462, 69] width 4 height 15
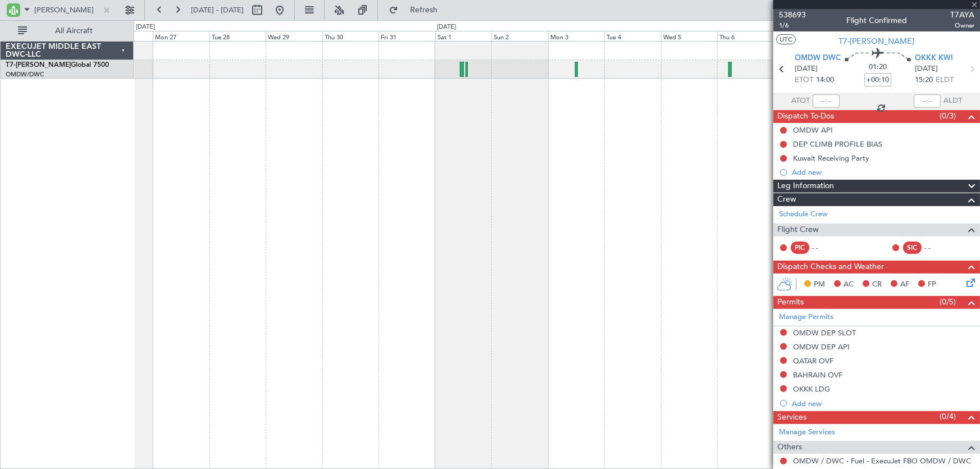
type input "+00:05"
type input "0"
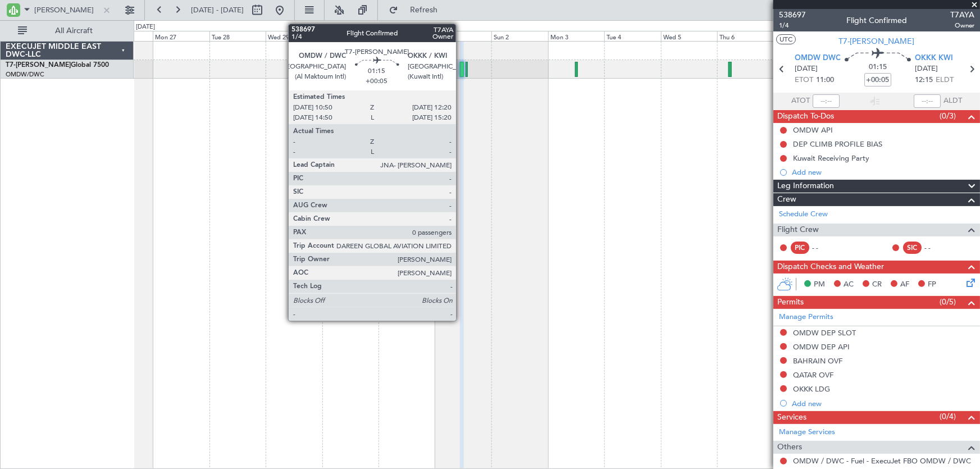
click at [461, 74] on div at bounding box center [462, 69] width 4 height 15
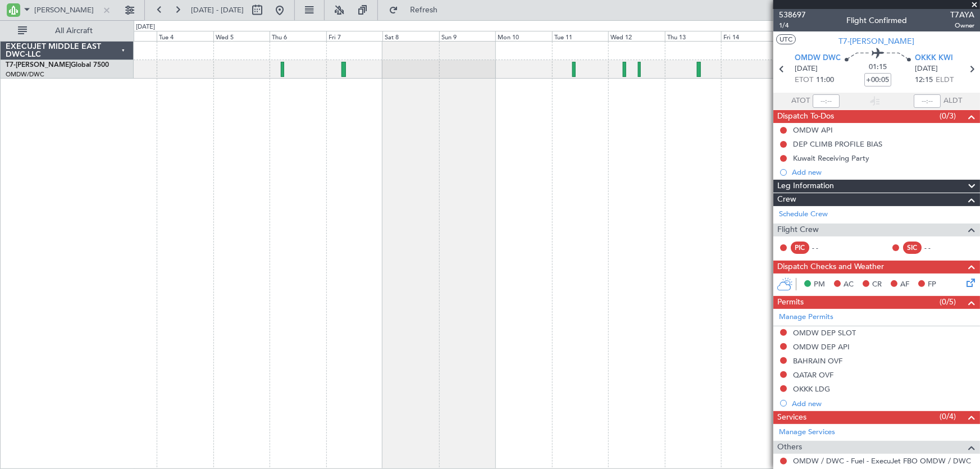
click at [179, 108] on div at bounding box center [557, 255] width 847 height 428
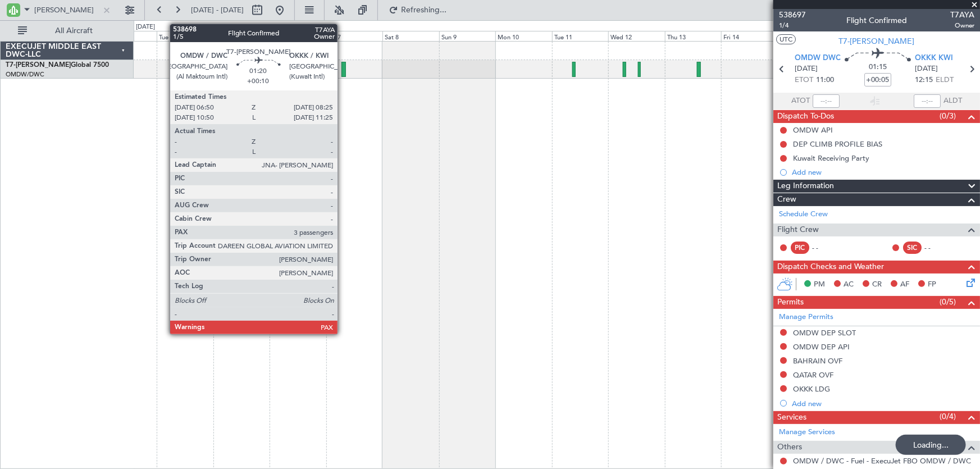
click at [343, 71] on div at bounding box center [343, 69] width 4 height 15
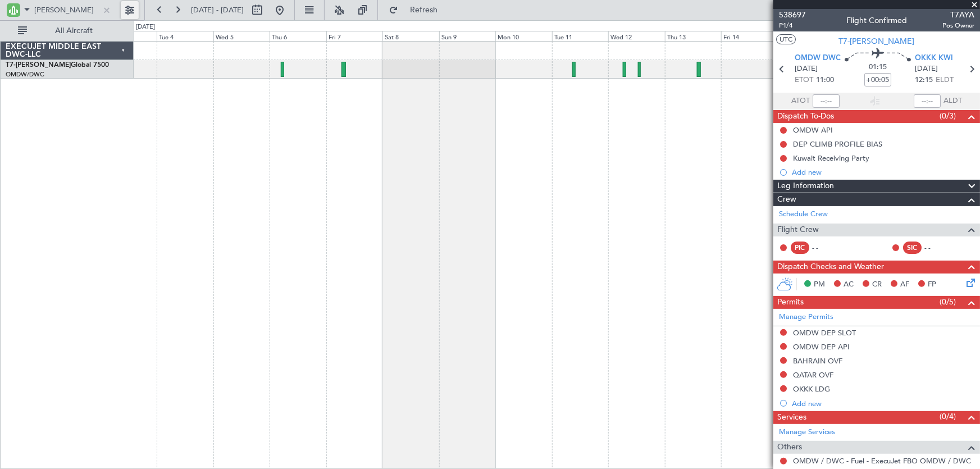
click at [125, 10] on button at bounding box center [130, 10] width 18 height 18
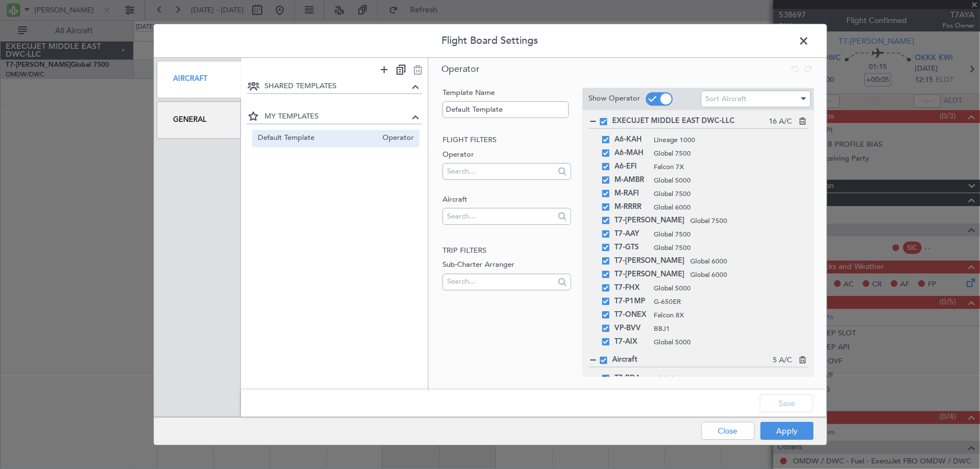
click at [202, 115] on div "General" at bounding box center [199, 120] width 85 height 38
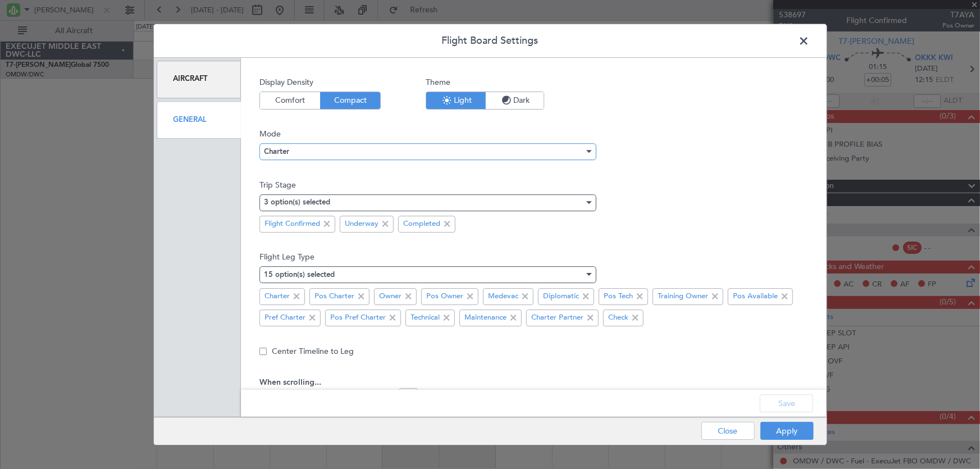
click at [331, 154] on div "Charter" at bounding box center [424, 151] width 320 height 17
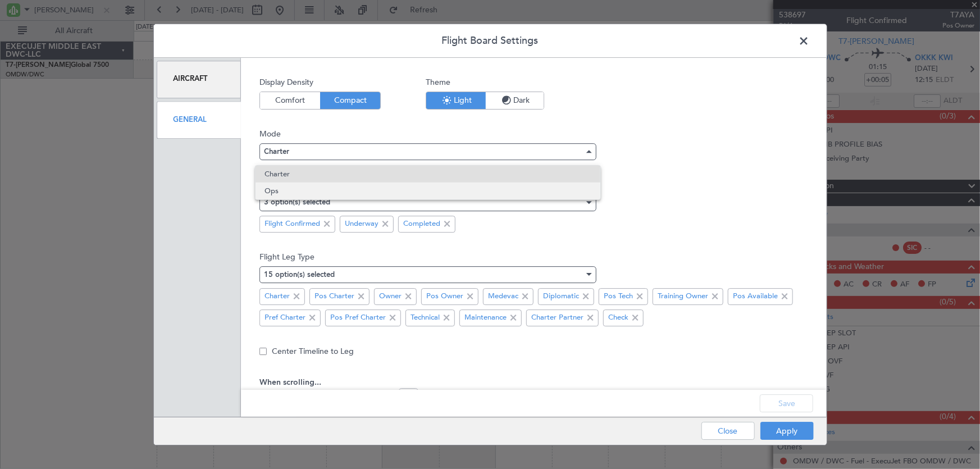
click at [303, 185] on span "Ops" at bounding box center [428, 191] width 327 height 17
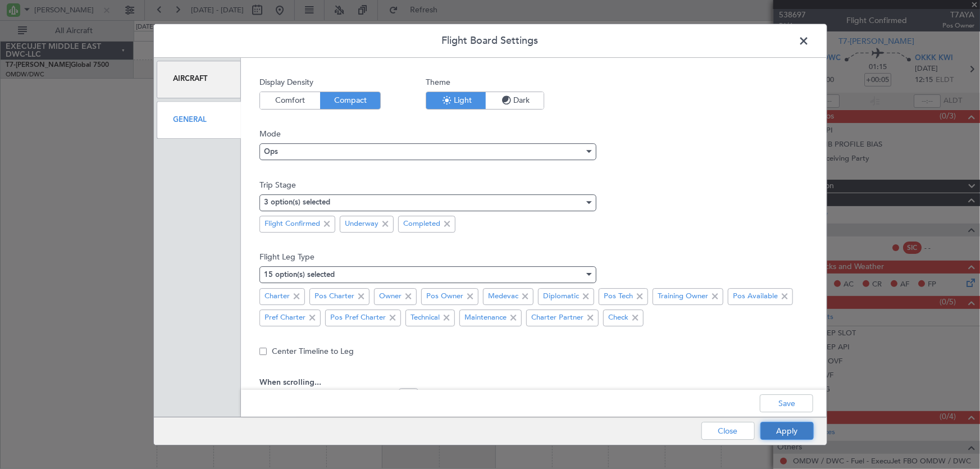
click at [783, 435] on button "Apply" at bounding box center [786, 431] width 53 height 18
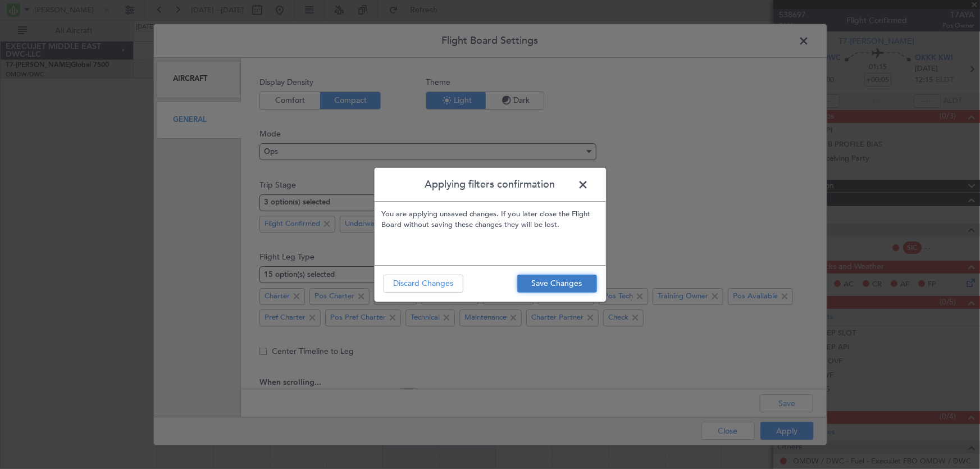
click at [589, 286] on button "Save Changes" at bounding box center [557, 284] width 80 height 18
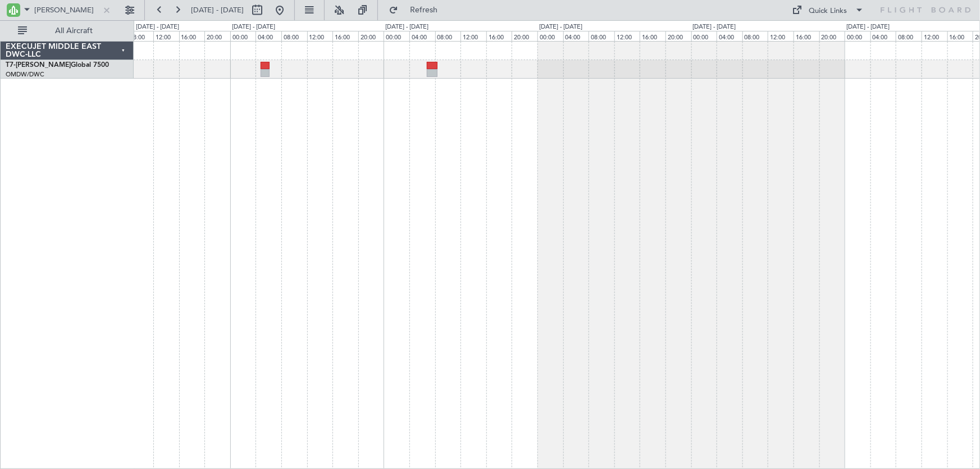
click at [377, 229] on div at bounding box center [557, 255] width 847 height 428
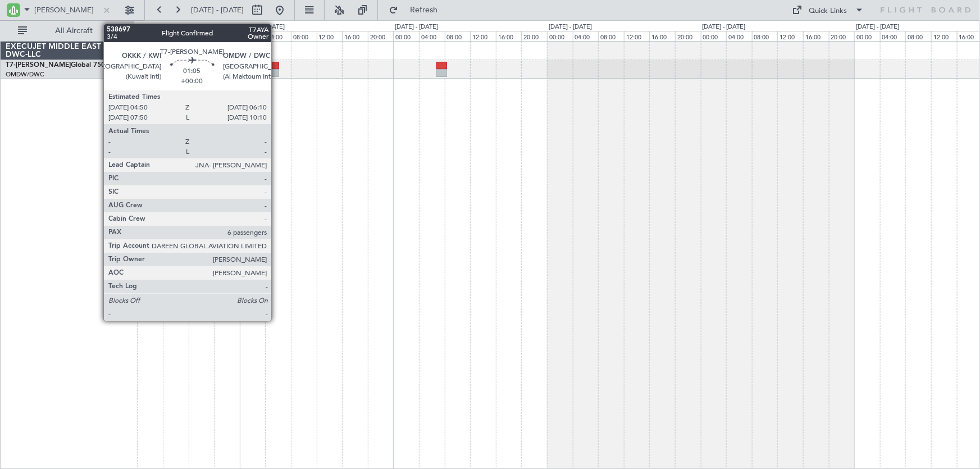
click at [276, 65] on div at bounding box center [274, 66] width 9 height 8
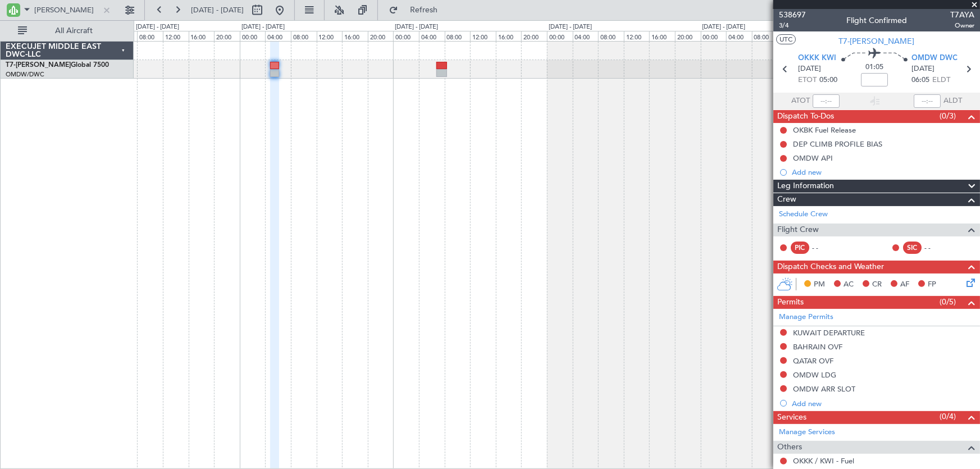
click at [974, 2] on span at bounding box center [974, 5] width 11 height 10
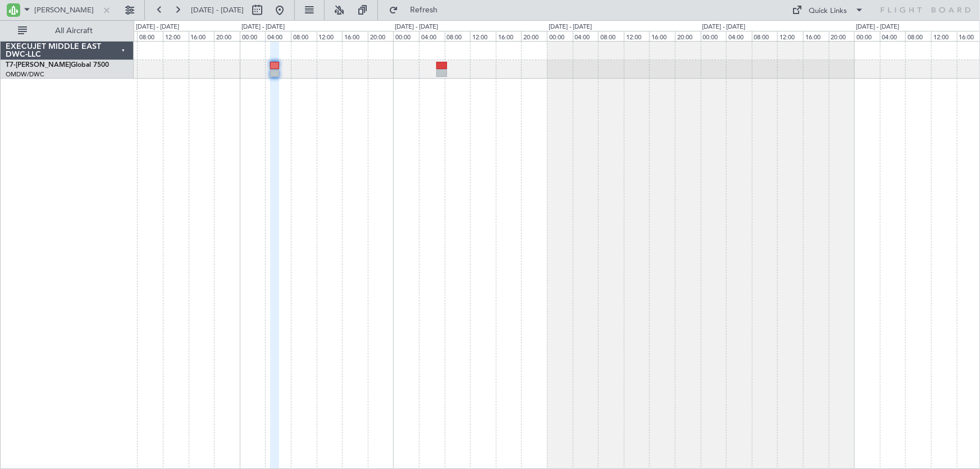
type input "0"
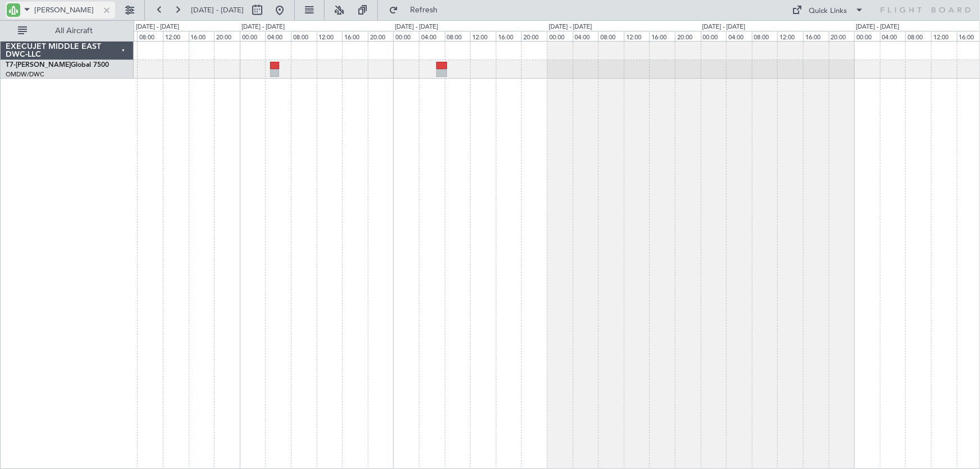
click at [103, 6] on div at bounding box center [107, 10] width 12 height 12
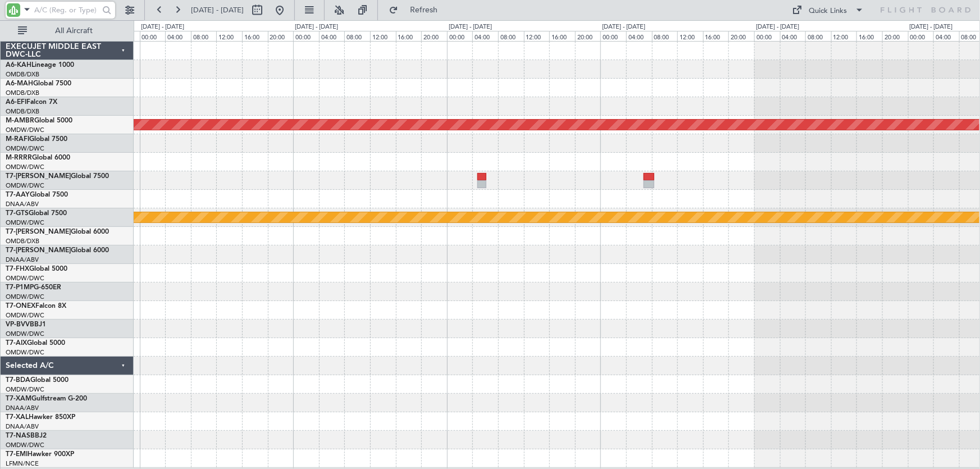
click at [453, 195] on div "Planned Maint Singapore (Seletar) Planned Maint Singapore (Seletar)" at bounding box center [557, 255] width 846 height 426
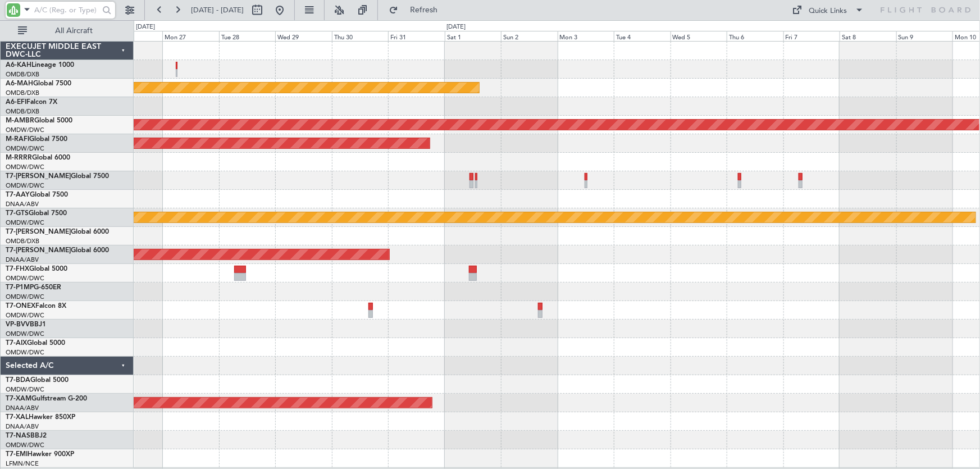
click at [555, 185] on div at bounding box center [557, 180] width 846 height 19
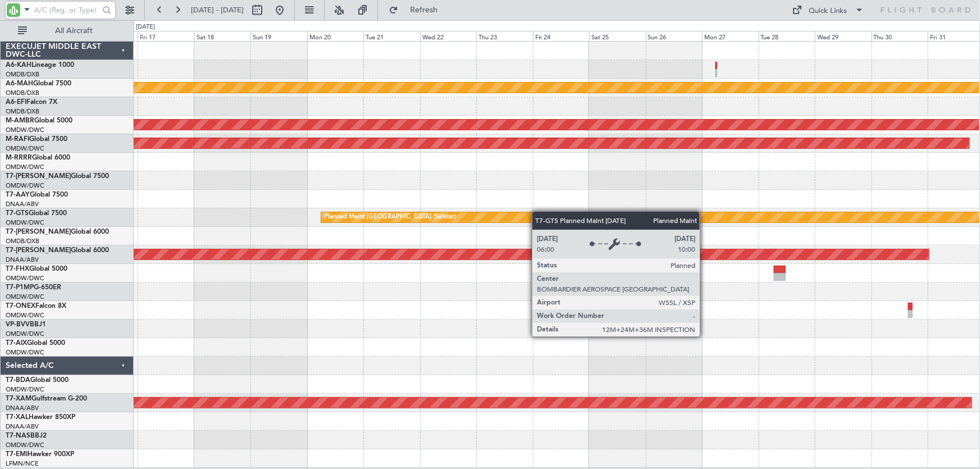
click at [573, 215] on div "Unplanned Maint Dubai (Dubai Intl) Planned Maint Singapore (Seletar) Planned Ma…" at bounding box center [490, 244] width 980 height 449
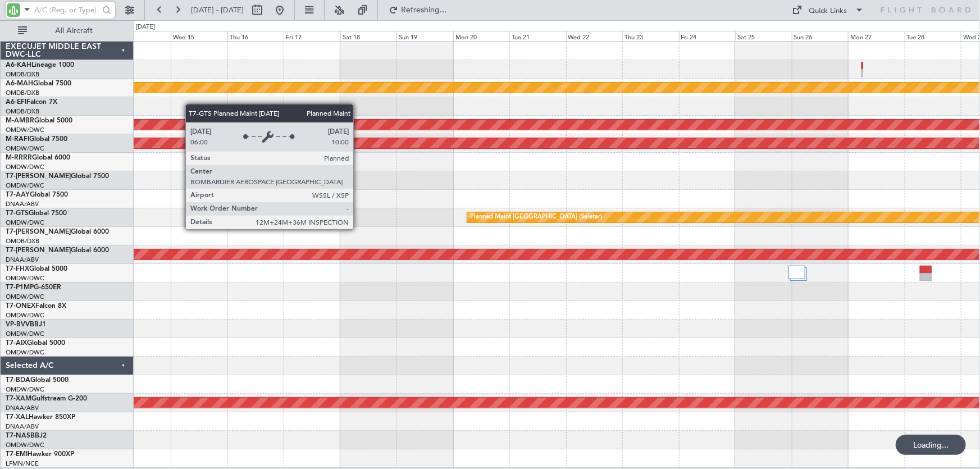
click at [602, 218] on div "Planned Maint [GEOGRAPHIC_DATA] (Seletar)" at bounding box center [536, 217] width 132 height 17
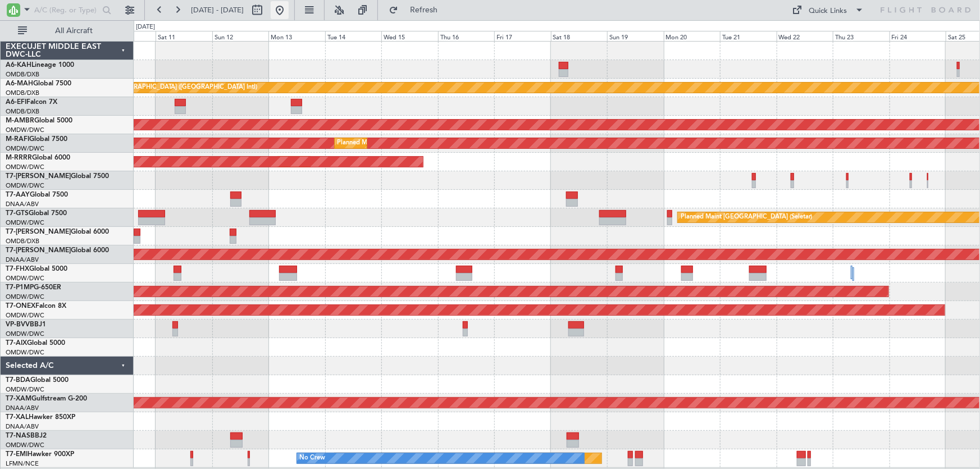
click at [289, 12] on button at bounding box center [280, 10] width 18 height 18
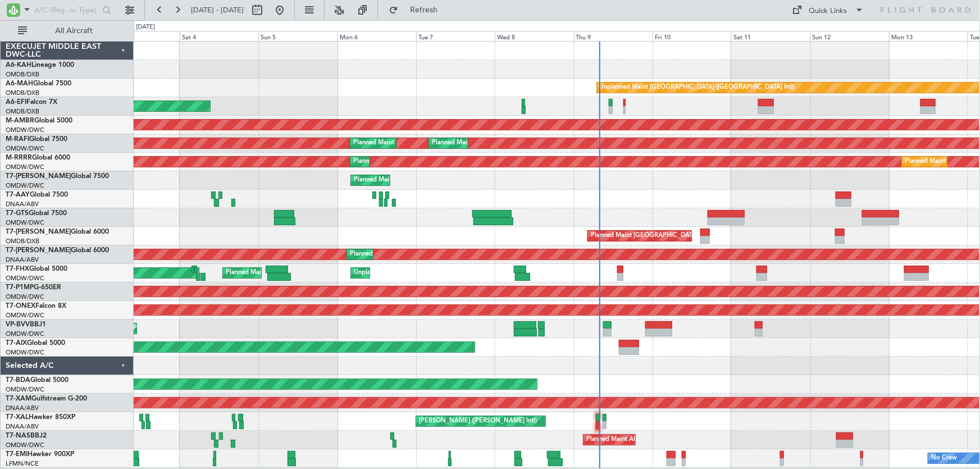
click at [623, 368] on div at bounding box center [557, 366] width 846 height 19
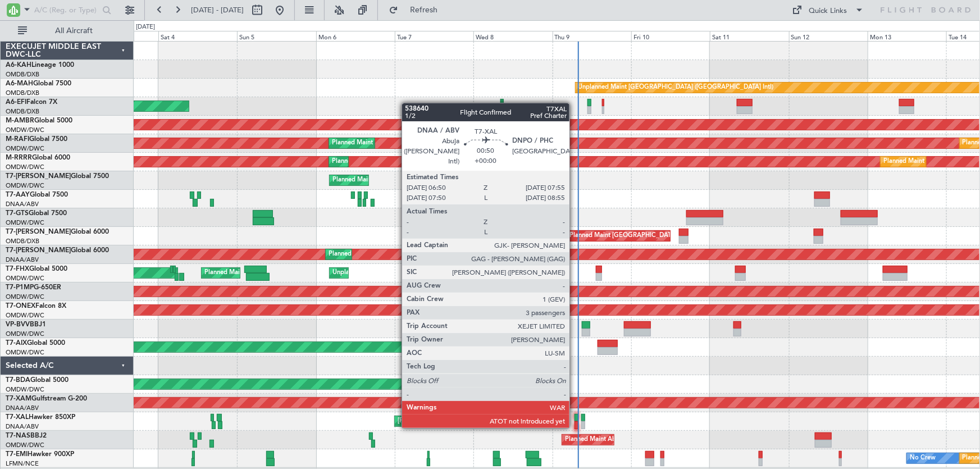
click at [575, 426] on div at bounding box center [577, 425] width 4 height 8
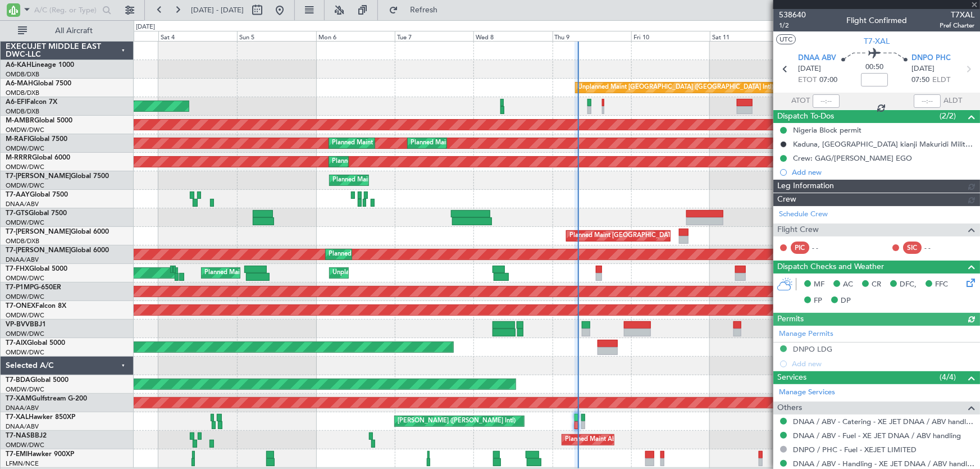
type input "Dherander Fithani (DHF)"
type input "7504"
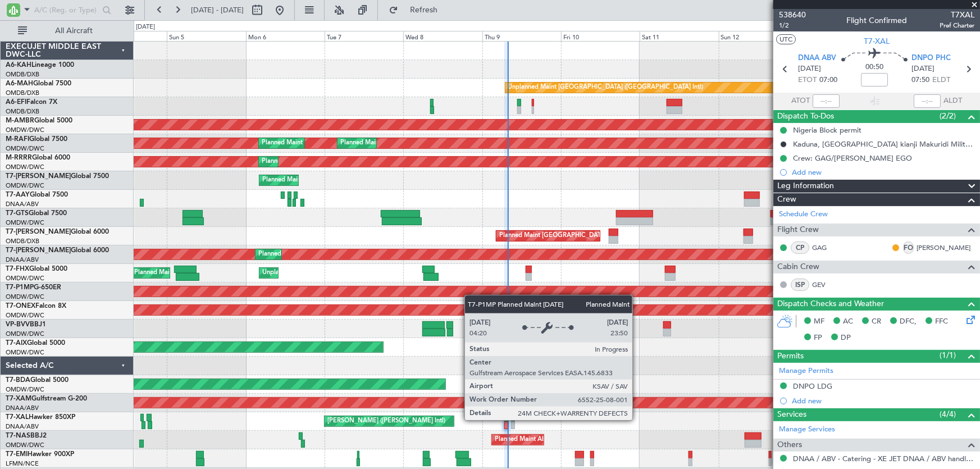
click at [464, 290] on div "Unplanned Maint [GEOGRAPHIC_DATA] ([GEOGRAPHIC_DATA] Intl) AOG Maint [GEOGRAPHI…" at bounding box center [557, 255] width 846 height 426
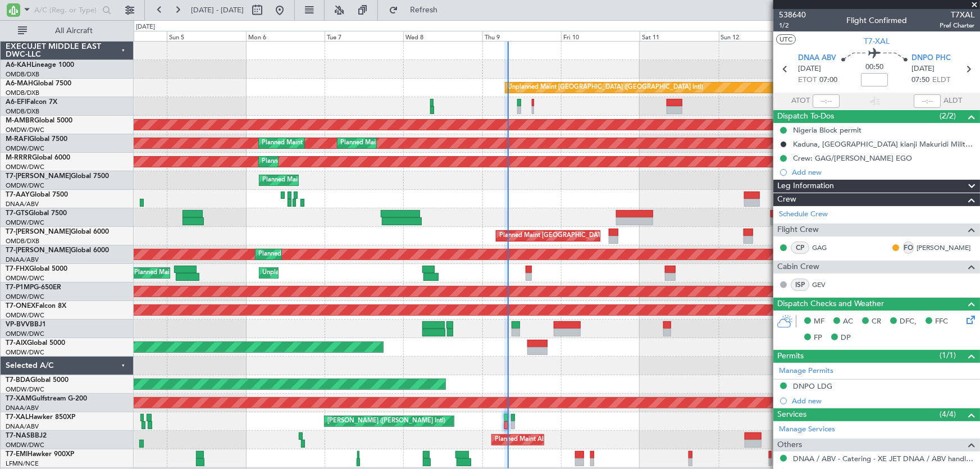
click at [974, 3] on span at bounding box center [974, 5] width 11 height 10
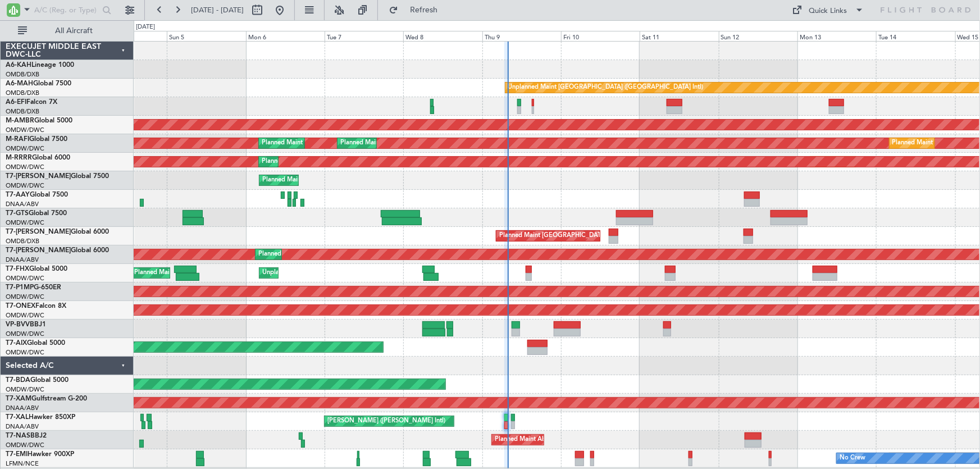
type input "0"
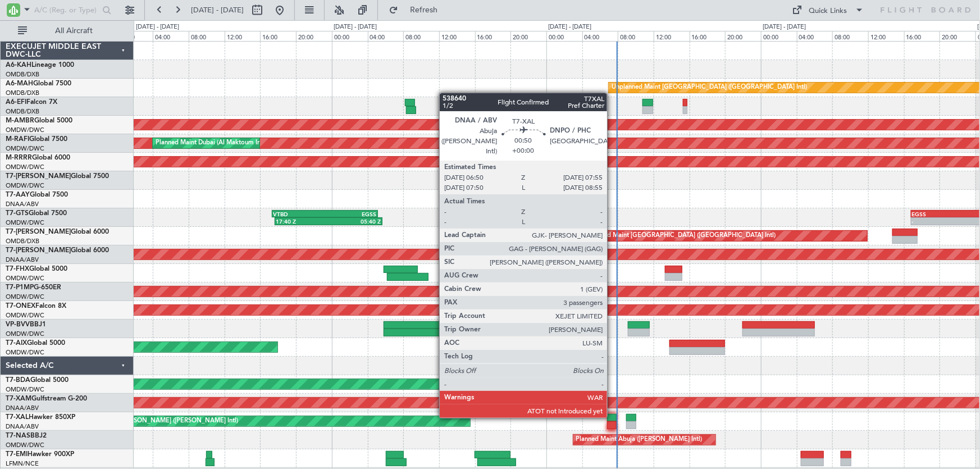
click at [612, 416] on div at bounding box center [612, 418] width 10 height 8
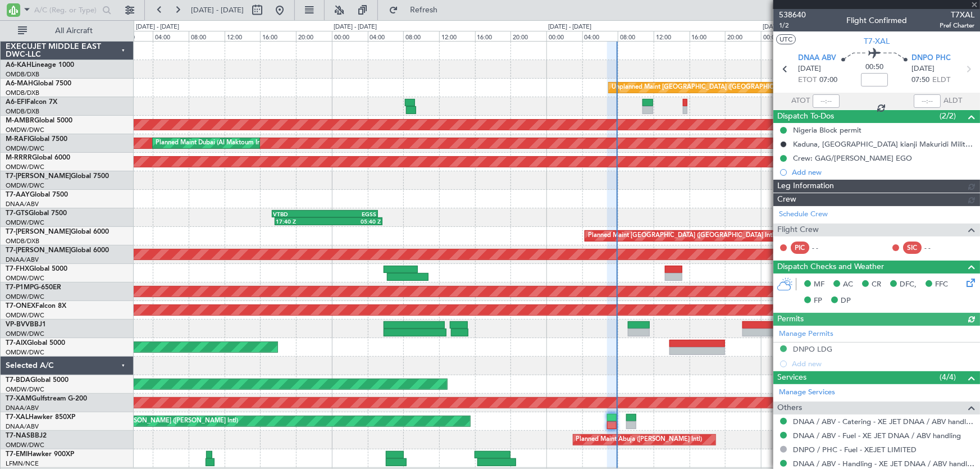
type input "Dherander Fithani (DHF)"
type input "7504"
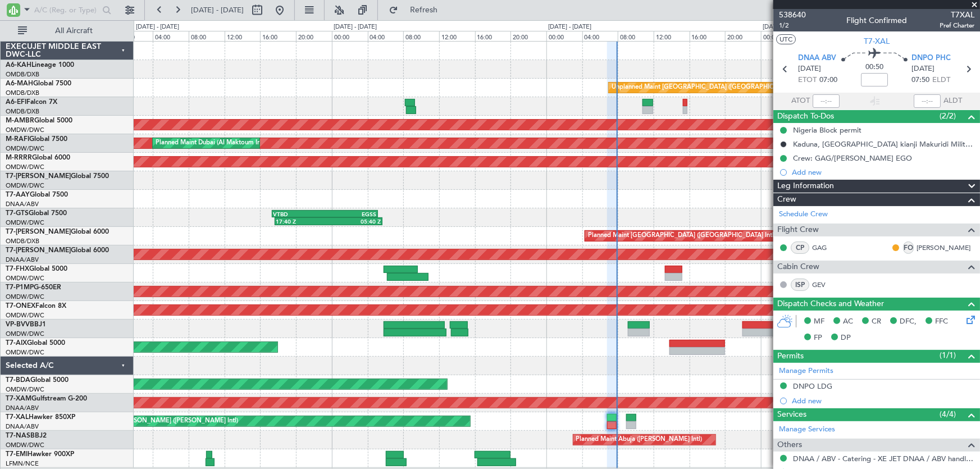
click at [530, 389] on div "Unplanned Maint Dubai (Dubai Intl) Planned Maint Singapore (Seletar) Planned Ma…" at bounding box center [557, 255] width 846 height 426
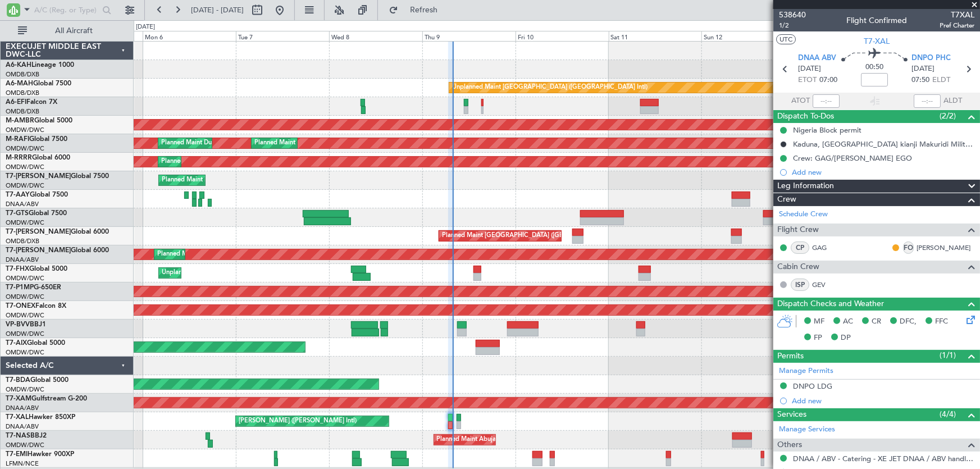
click at [437, 371] on div at bounding box center [557, 366] width 846 height 19
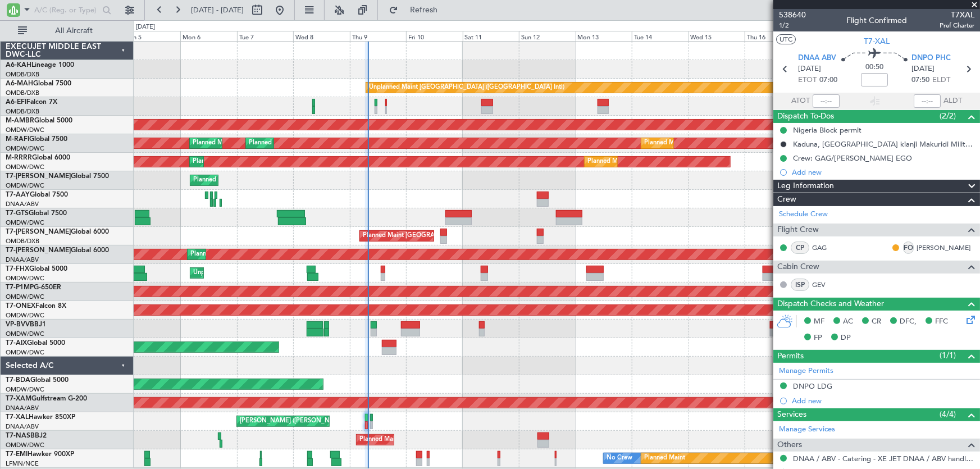
click at [391, 364] on div "Unplanned Maint Dubai (Dubai Intl) AOG Maint Dubai (Dubai Intl) Planned Maint S…" at bounding box center [557, 255] width 846 height 426
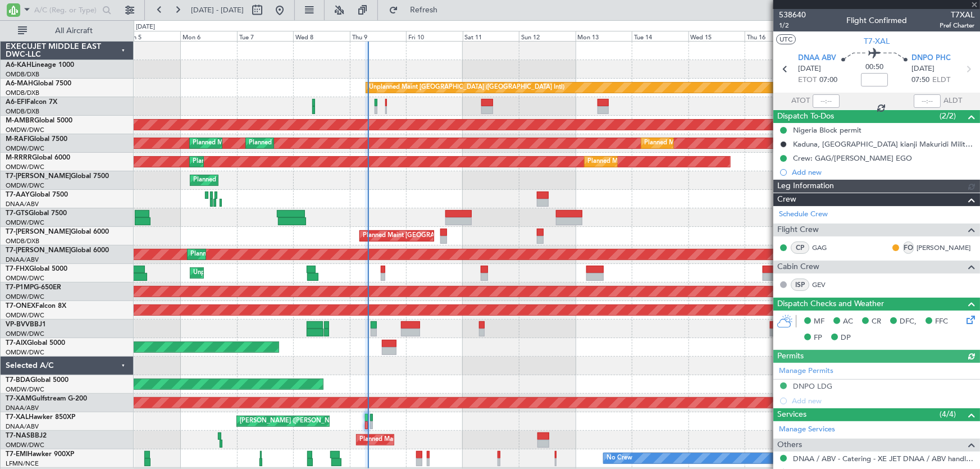
type input "Dherander Fithani (DHF)"
type input "7504"
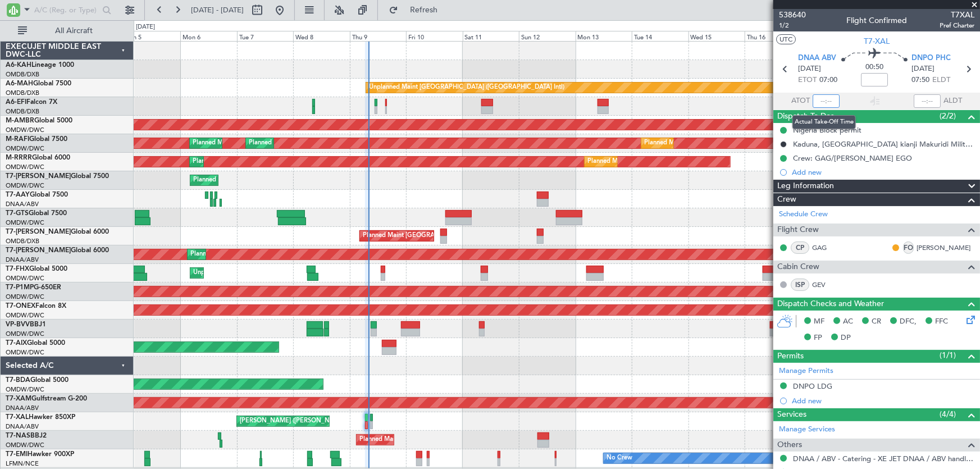
click at [817, 99] on input "text" at bounding box center [826, 100] width 27 height 13
type input "07:50"
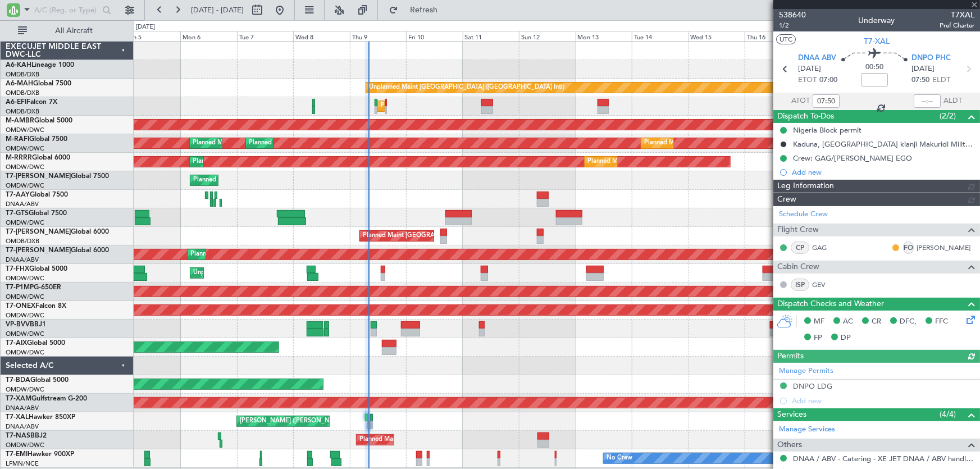
type input "Dherander Fithani (DHF)"
type input "7504"
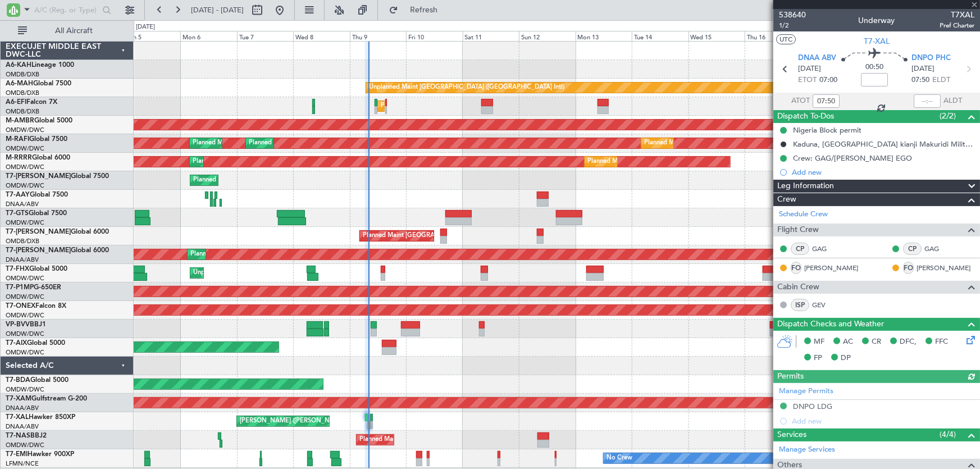
type input "Dherander Fithani (DHF)"
type input "7504"
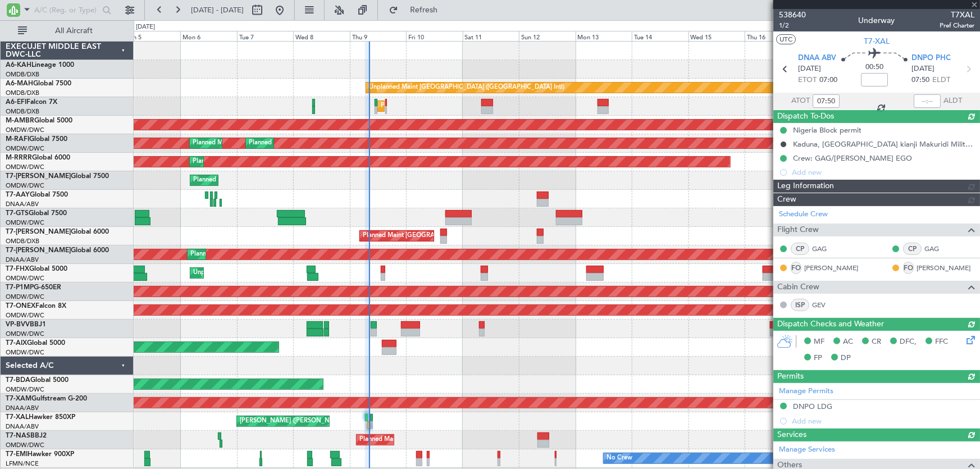
type input "Dherander Fithani (DHF)"
type input "7504"
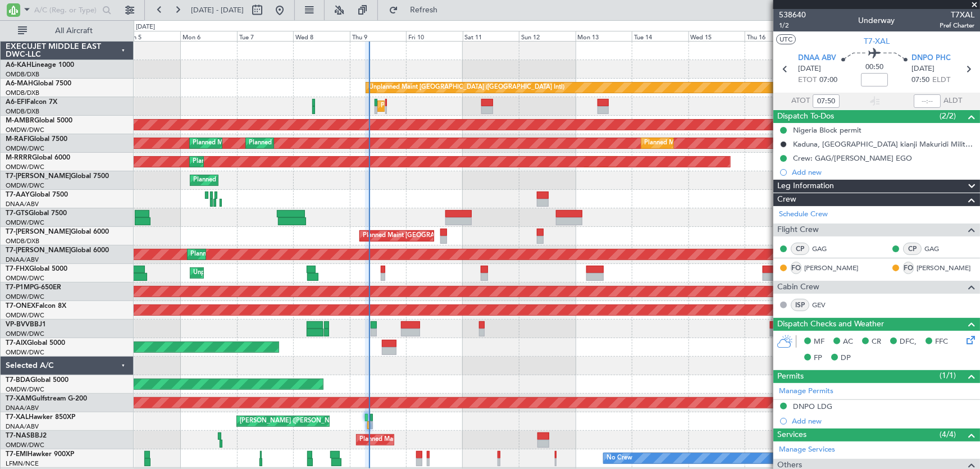
type input "Dherander Fithani (DHF)"
type input "7504"
type input "Dherander Fithani (DHF)"
type input "7504"
